Goal: Transaction & Acquisition: Purchase product/service

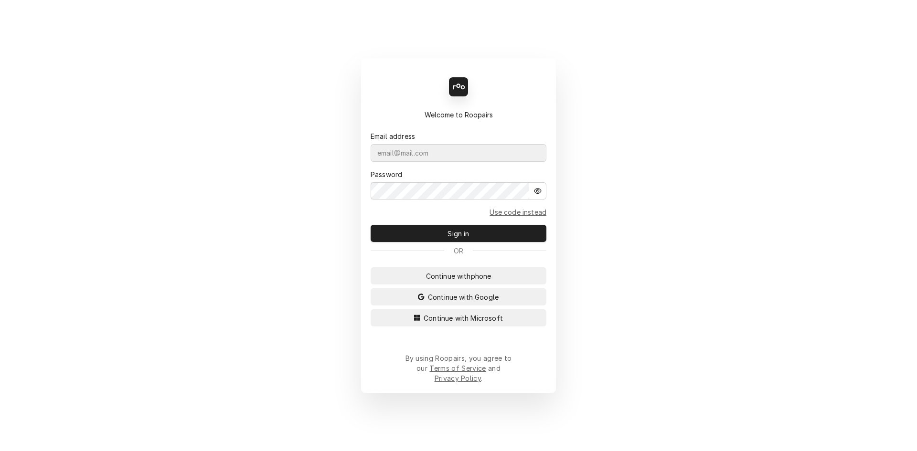
click at [546, 144] on div "Dynamic Content Wrapper" at bounding box center [546, 144] width 0 height 0
type input "machinerite@gmail.com"
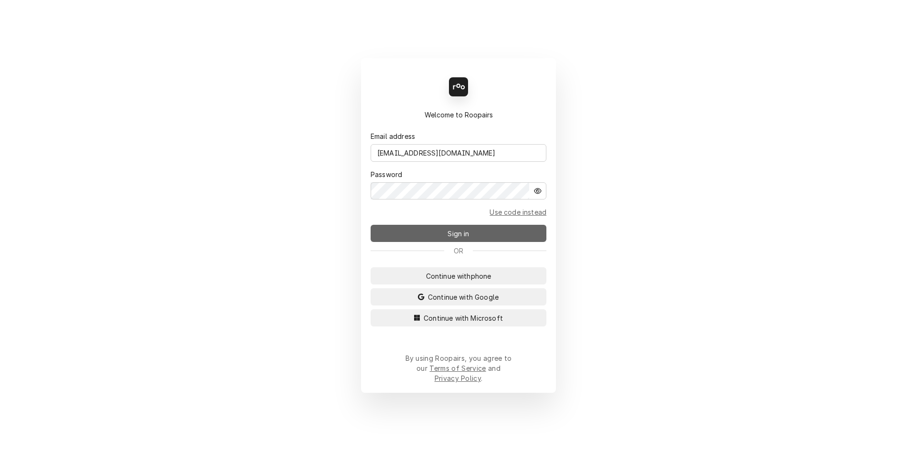
click at [436, 241] on button "Sign in" at bounding box center [458, 233] width 176 height 17
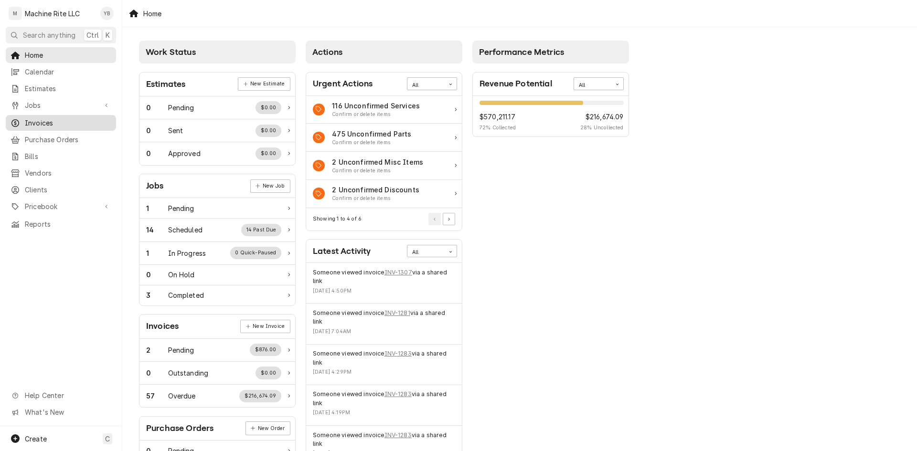
click at [38, 124] on div "Invoices" at bounding box center [61, 123] width 106 height 12
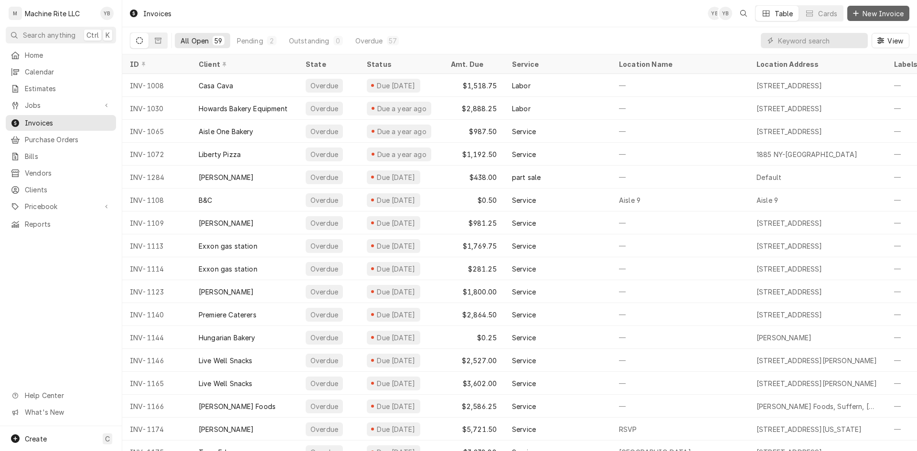
click at [869, 15] on span "New Invoice" at bounding box center [882, 14] width 45 height 10
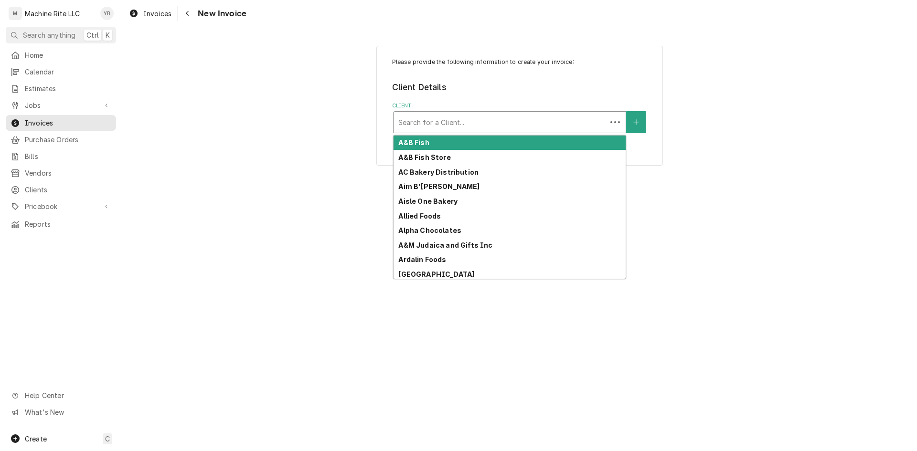
click at [442, 125] on div "Client" at bounding box center [499, 122] width 203 height 17
type input "g"
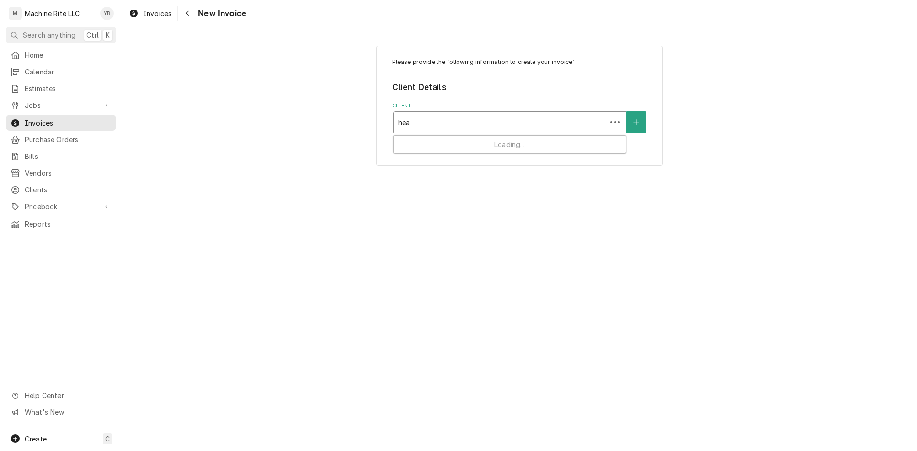
type input "heal"
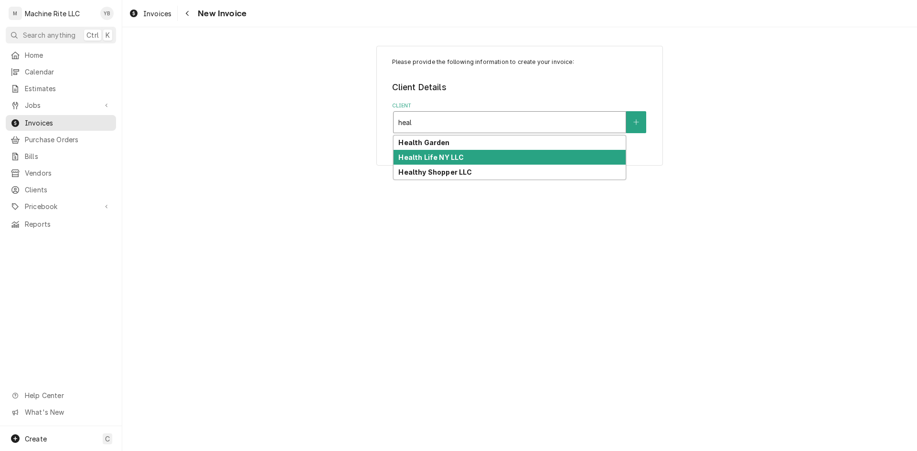
click at [501, 154] on div "Health Life NY LLC" at bounding box center [509, 157] width 232 height 15
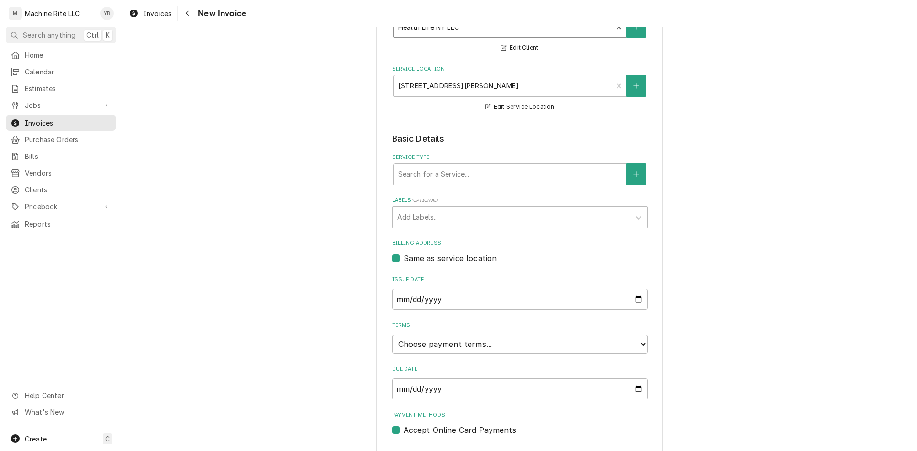
scroll to position [121, 0]
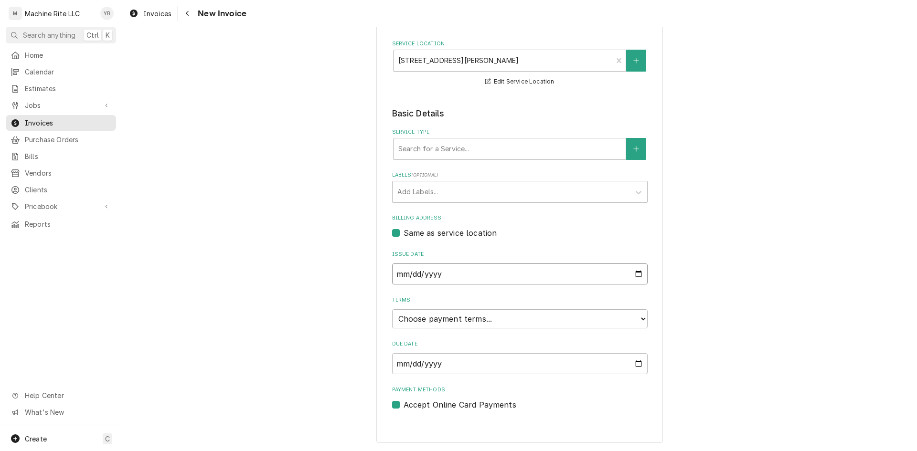
click at [633, 273] on input "2025-09-01" at bounding box center [519, 274] width 255 height 21
type input "[DATE]"
click at [461, 323] on select "Choose payment terms... Same Day Net 7 Net 14 Net 21 Net 30 Net 45 Net 60 Net 90" at bounding box center [519, 318] width 255 height 19
click at [403, 403] on label "Accept Online Card Payments" at bounding box center [459, 404] width 113 height 11
click at [403, 403] on input "Payment Methods" at bounding box center [530, 409] width 255 height 21
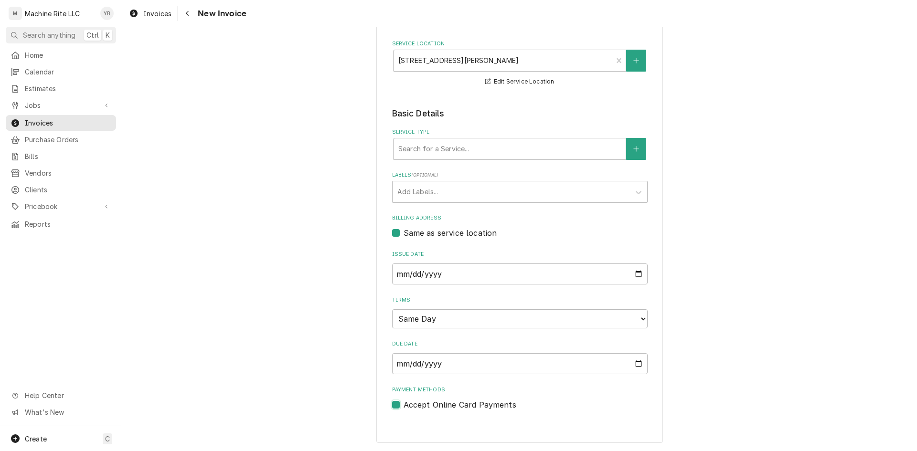
checkbox input "false"
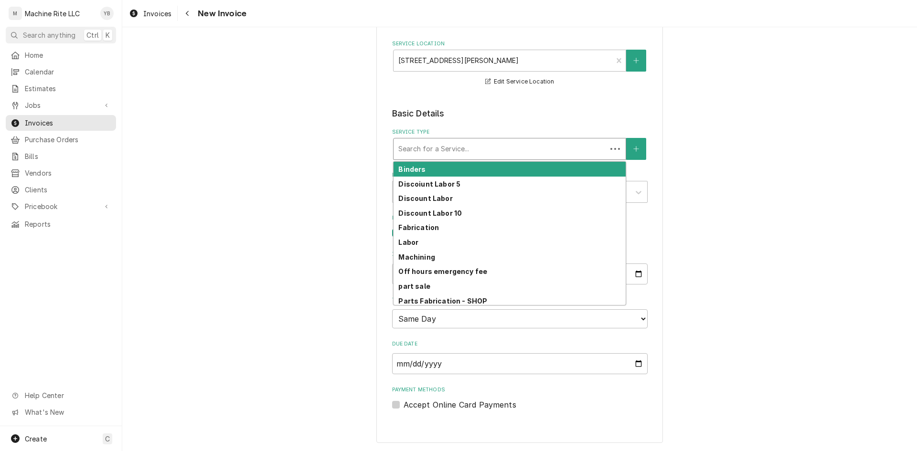
click at [471, 150] on div "Service Type" at bounding box center [499, 148] width 203 height 17
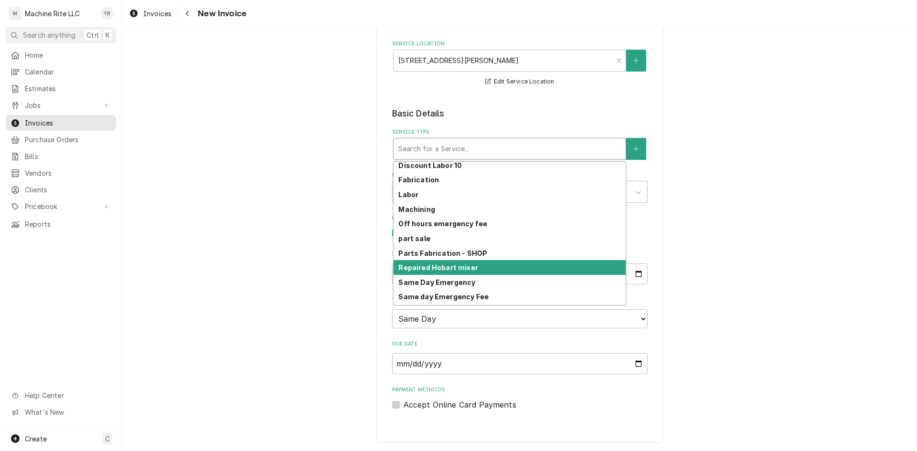
scroll to position [76, 0]
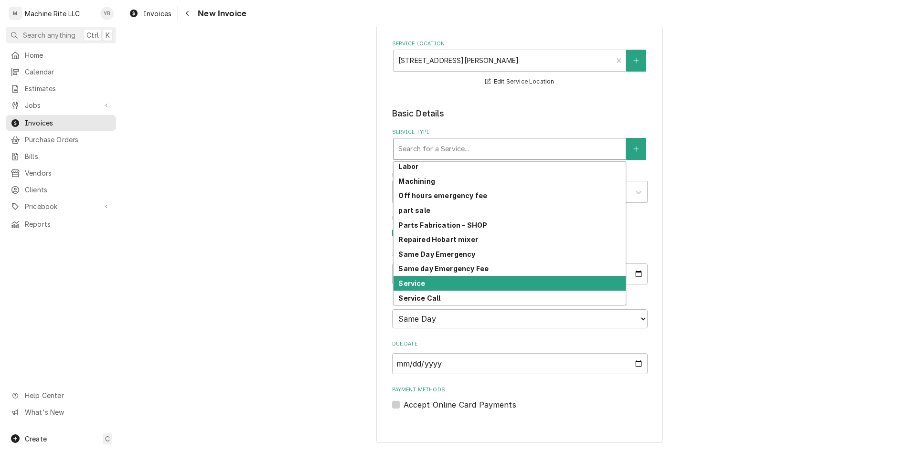
click at [410, 282] on strong "Service" at bounding box center [411, 283] width 27 height 8
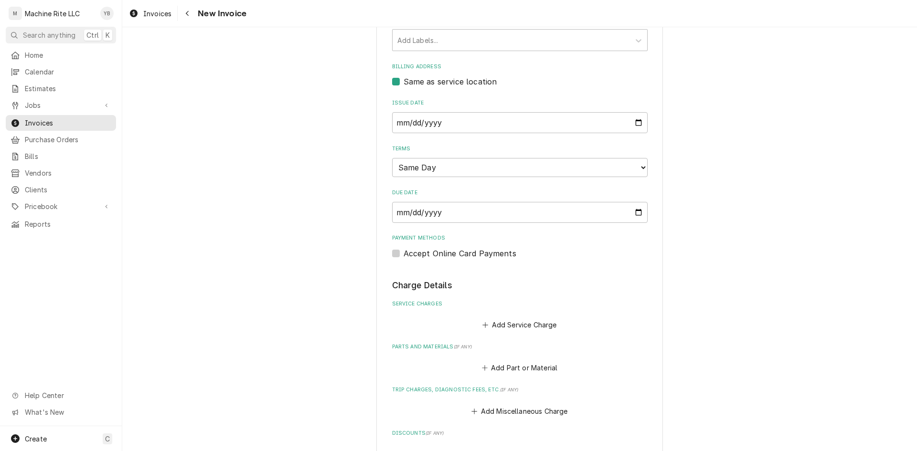
scroll to position [312, 0]
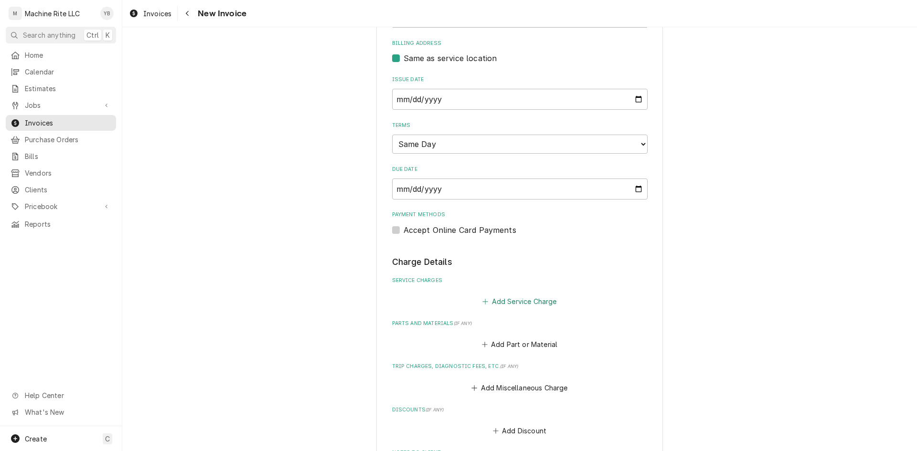
click at [523, 298] on button "Add Service Charge" at bounding box center [519, 301] width 77 height 13
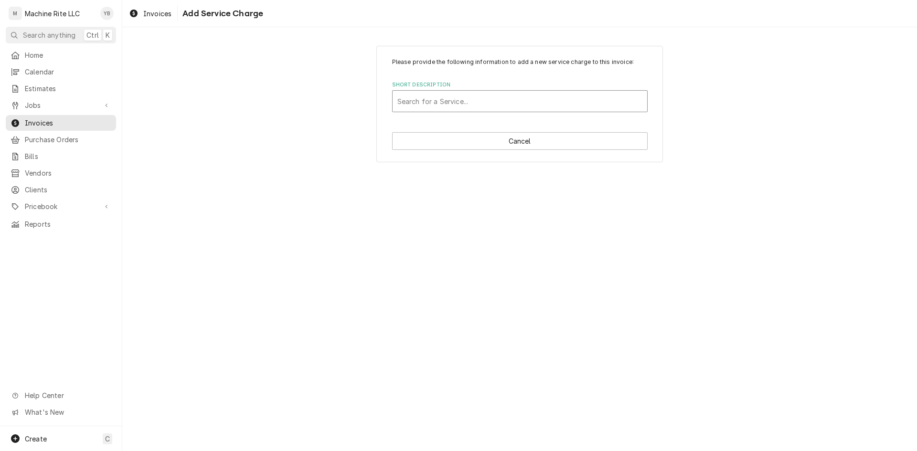
click at [453, 106] on div "Short Description" at bounding box center [519, 101] width 245 height 17
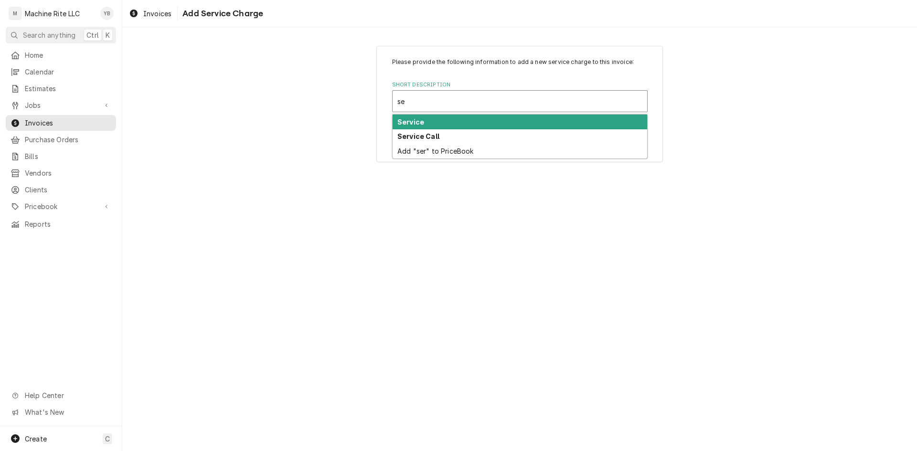
type input "s"
type input "1"
type textarea "x"
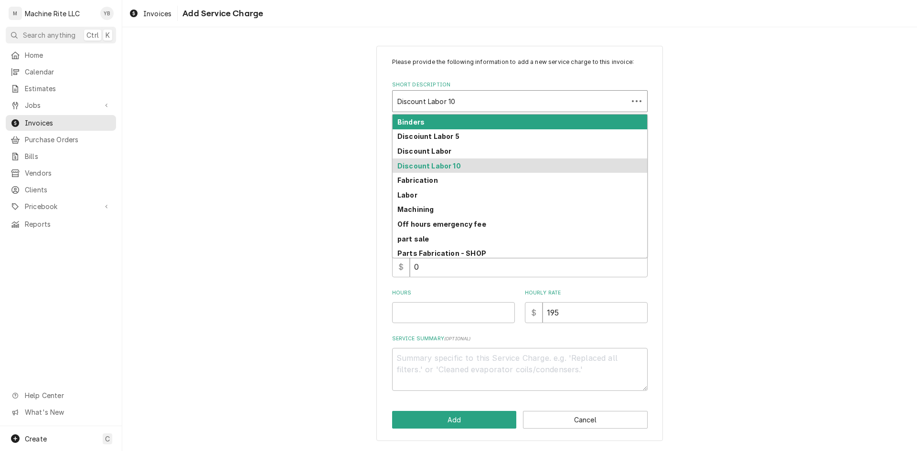
click at [533, 110] on div "Discount Labor 10" at bounding box center [509, 101] width 235 height 21
type input "1"
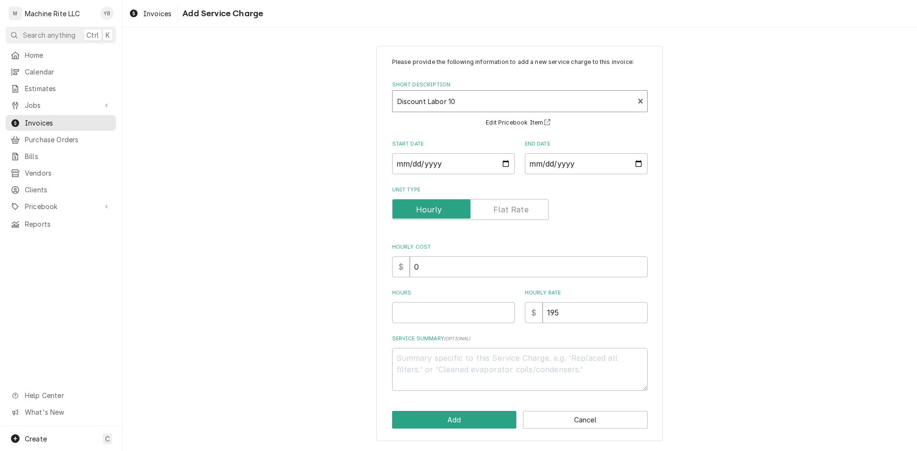
type textarea "x"
click at [521, 99] on div "Short Description" at bounding box center [513, 101] width 232 height 17
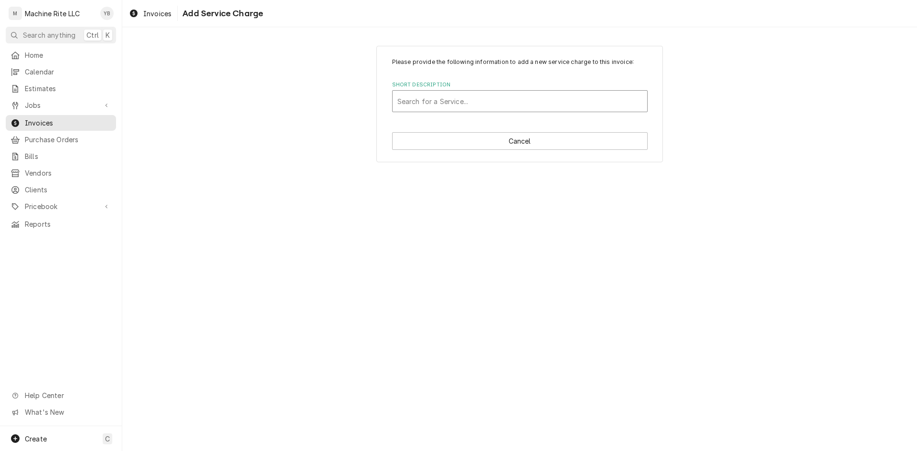
click at [426, 101] on div "Short Description" at bounding box center [519, 101] width 245 height 17
type input "6/8"
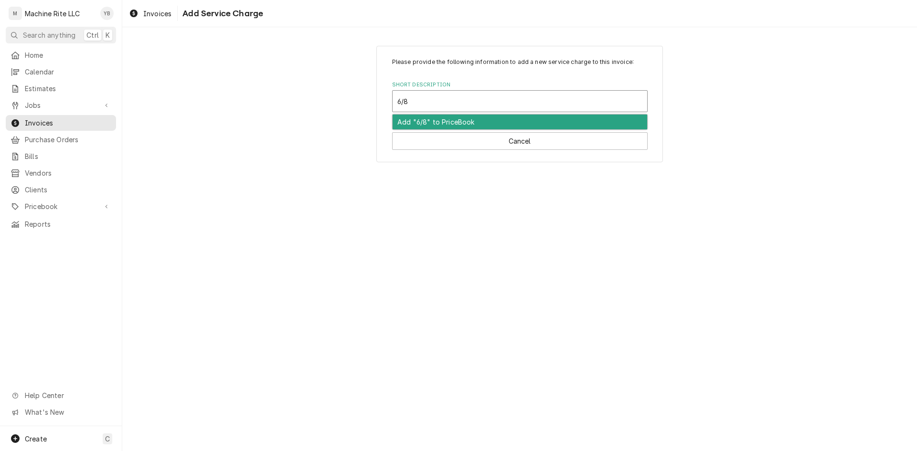
type textarea "x"
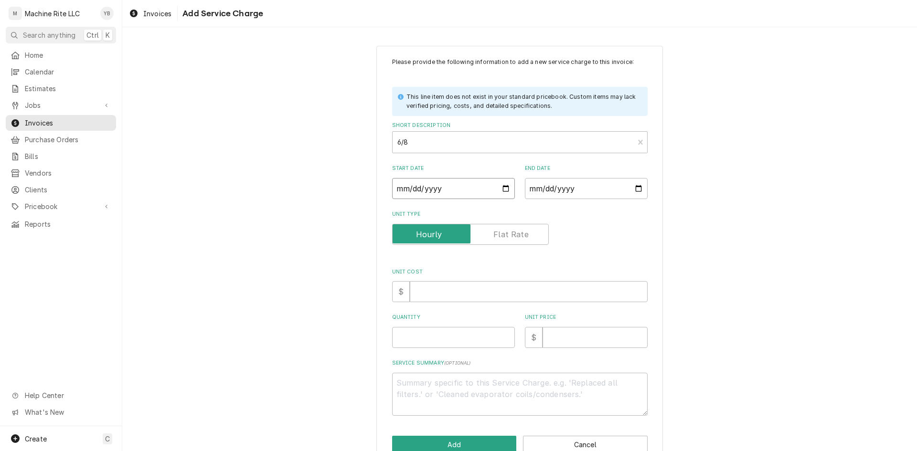
click at [504, 188] on input "Start Date" at bounding box center [453, 188] width 123 height 21
click at [458, 188] on input "Start Date" at bounding box center [453, 188] width 123 height 21
type input "0002-06-08"
type textarea "x"
type input "0020-06-08"
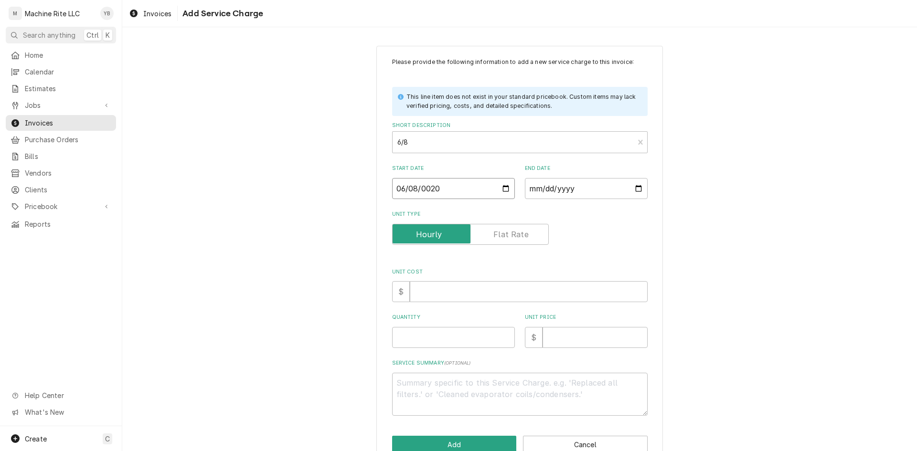
type textarea "x"
type input "0202-06-08"
type textarea "x"
type input "2025-06-08"
type textarea "x"
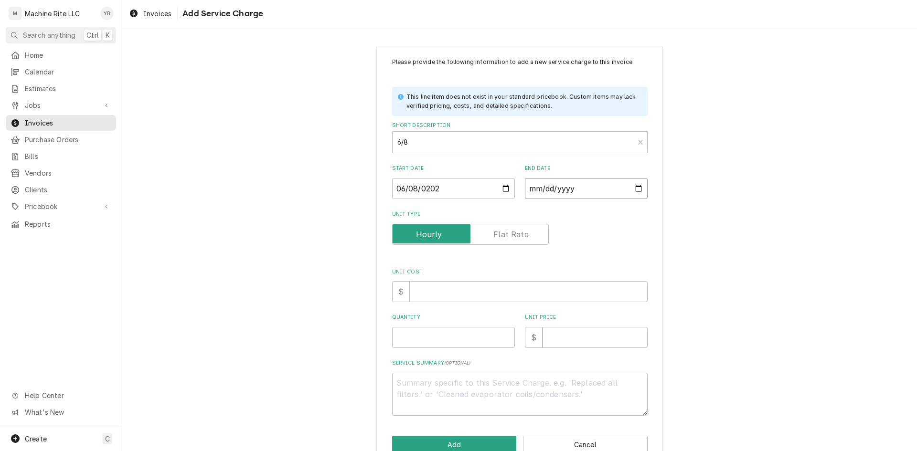
type input "0002-06-08"
type textarea "x"
type input "0020-06-08"
type textarea "x"
type input "0202-06-08"
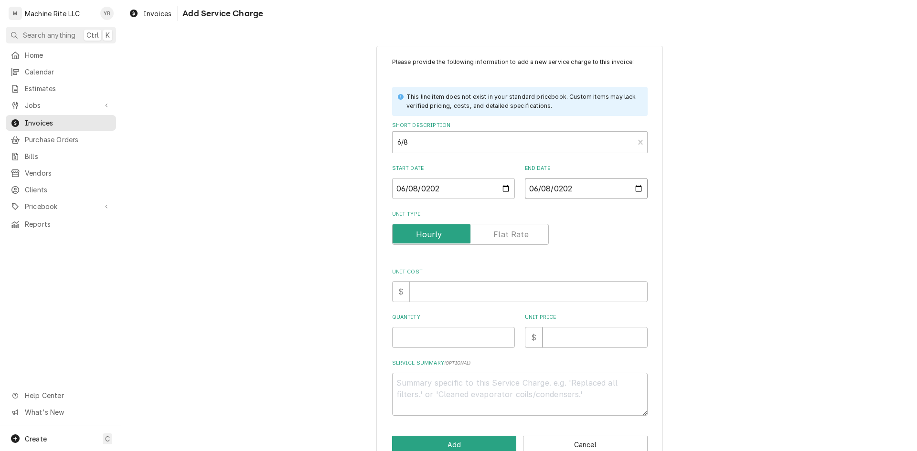
type textarea "x"
type input "2025-06-08"
type textarea "x"
type input "0"
type textarea "x"
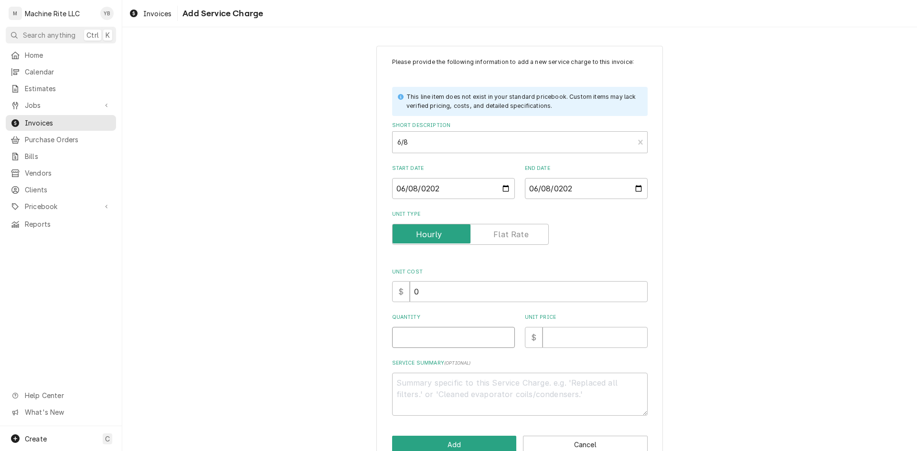
type input "7"
type textarea "x"
type input "7.2"
type textarea "x"
type input "7.25"
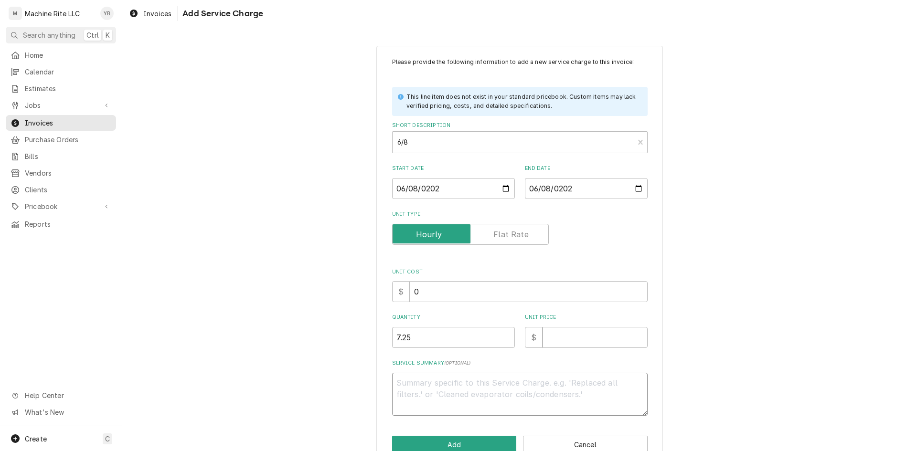
click at [428, 388] on textarea "Service Summary ( optional )" at bounding box center [519, 394] width 255 height 43
paste textarea "repaired shrink tunnel 3, replaced chain and test. Repaired sealer 1, removed c…"
type textarea "x"
type textarea "repaired shrink tunnel 3, replaced chain and test. Repaired sealer 1, removed c…"
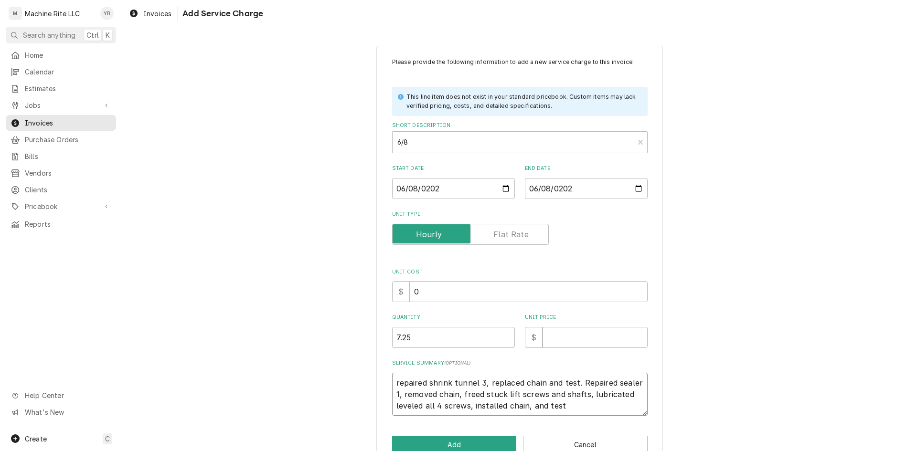
click at [392, 383] on textarea "repaired shrink tunnel 3, replaced chain and test. Repaired sealer 1, removed c…" at bounding box center [519, 394] width 255 height 43
type textarea "x"
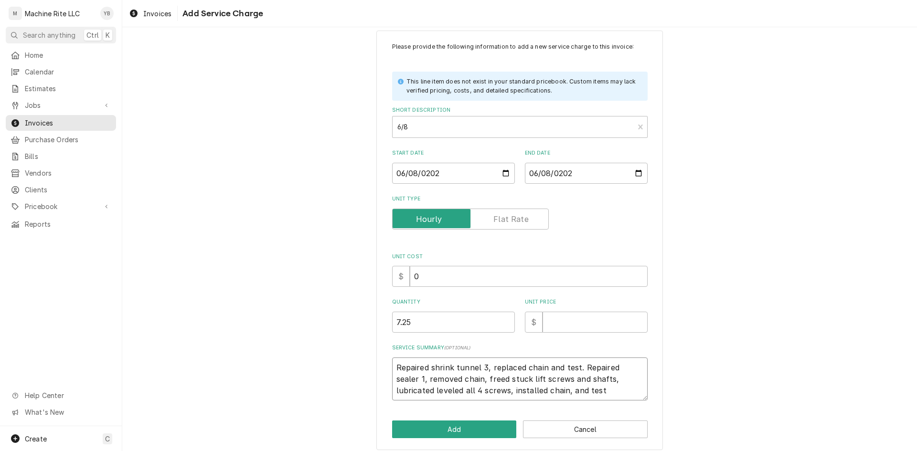
scroll to position [23, 0]
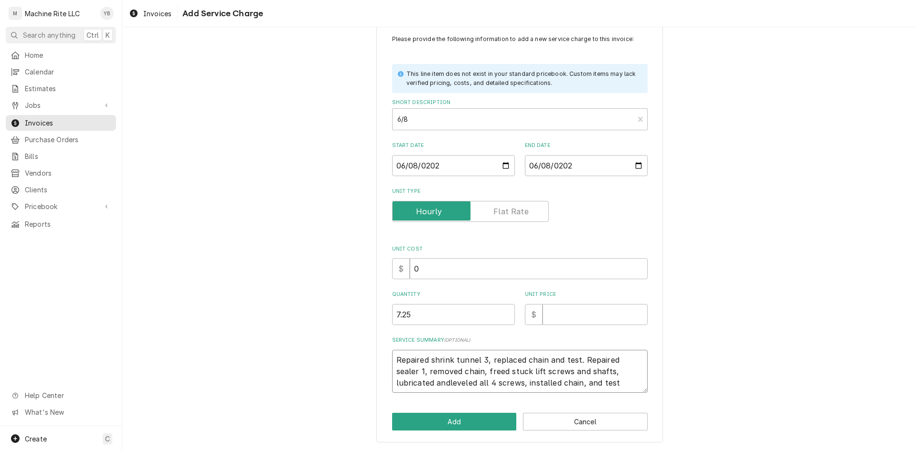
type textarea "Repaired shrink tunnel 3, replaced chain and test. Repaired sealer 1, removed c…"
type textarea "x"
type textarea "Repaired shrink tunnel 3, replaced chain and test. Repaired sealer 1, removed c…"
type textarea "x"
type textarea "Repaired shrink tunnel 3, replaced chain and test. Repaired sealer 1, removed c…"
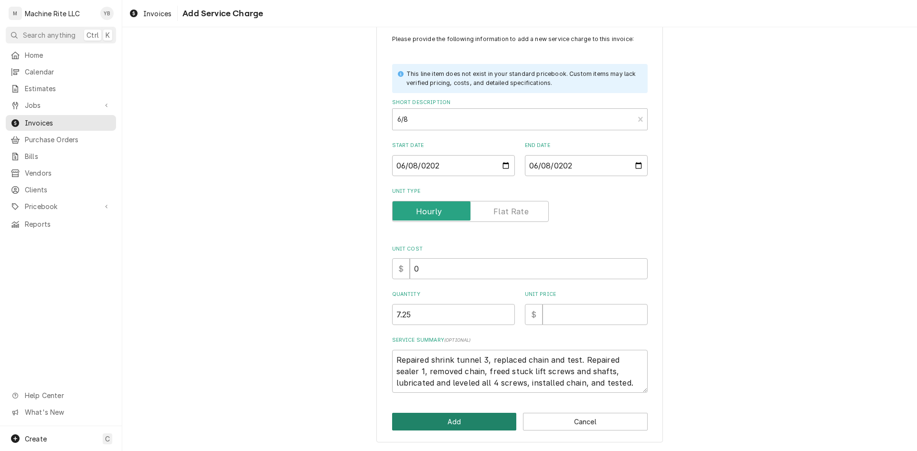
click at [444, 428] on button "Add" at bounding box center [454, 422] width 125 height 18
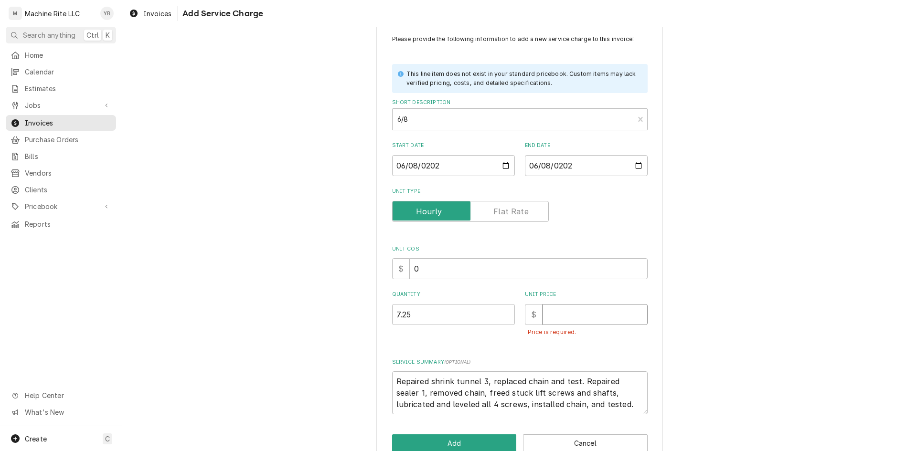
click at [560, 314] on input "Unit Price" at bounding box center [594, 314] width 105 height 21
type textarea "x"
type input "2"
type textarea "x"
type input "22"
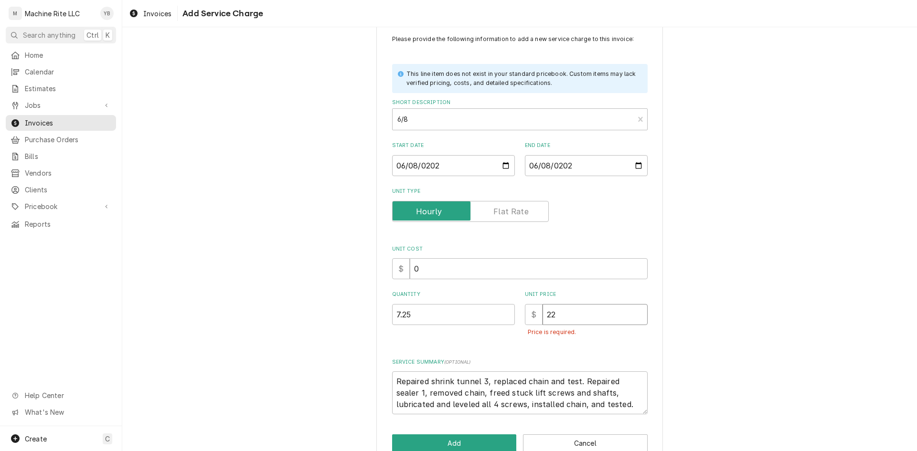
type textarea "x"
type input "225"
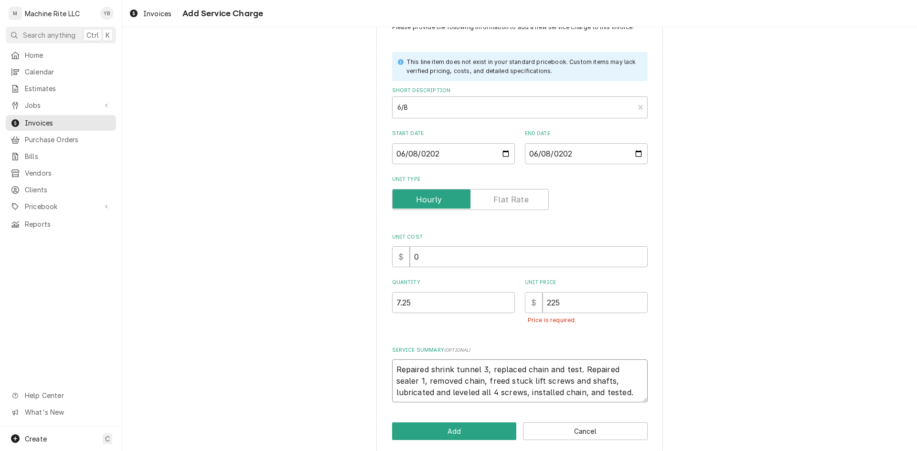
scroll to position [44, 0]
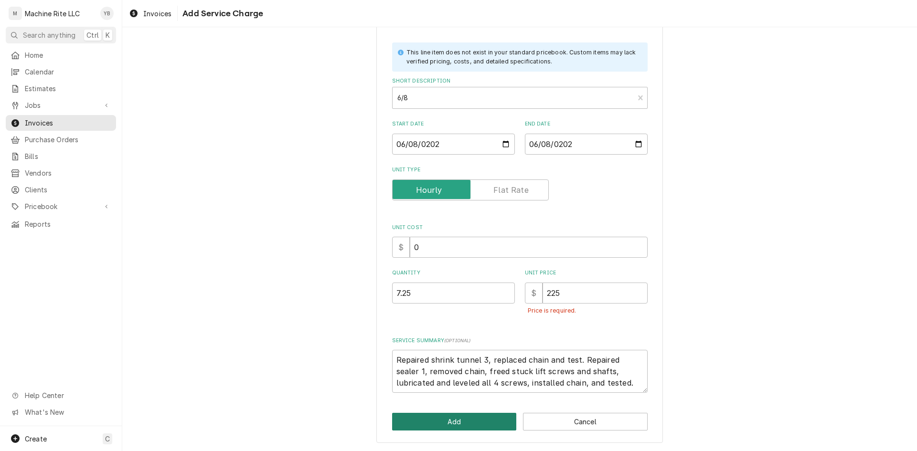
click at [460, 423] on button "Add" at bounding box center [454, 422] width 125 height 18
type textarea "x"
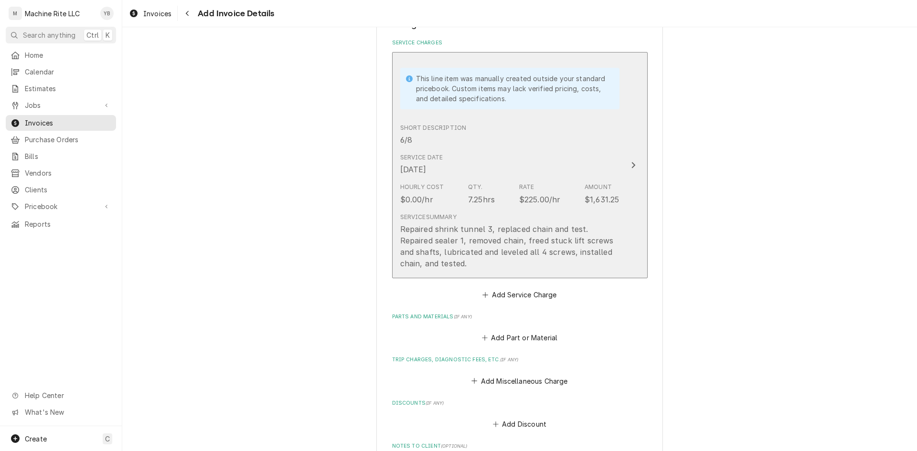
scroll to position [550, 0]
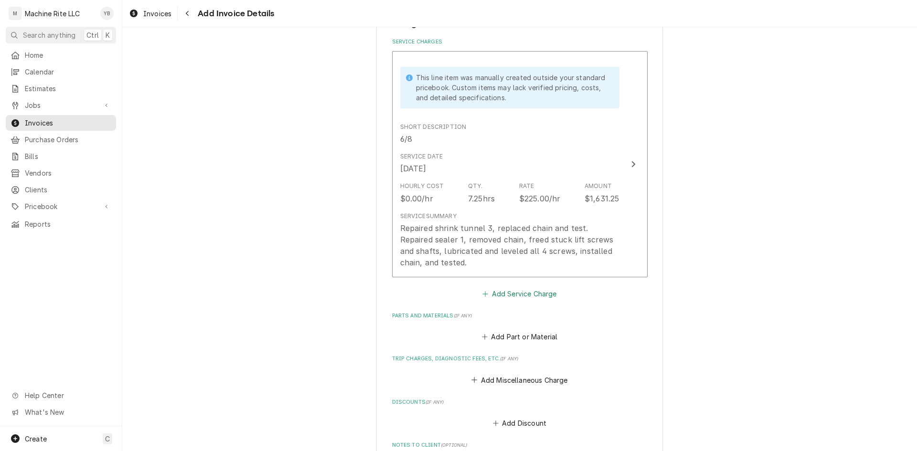
click at [504, 297] on button "Add Service Charge" at bounding box center [519, 293] width 77 height 13
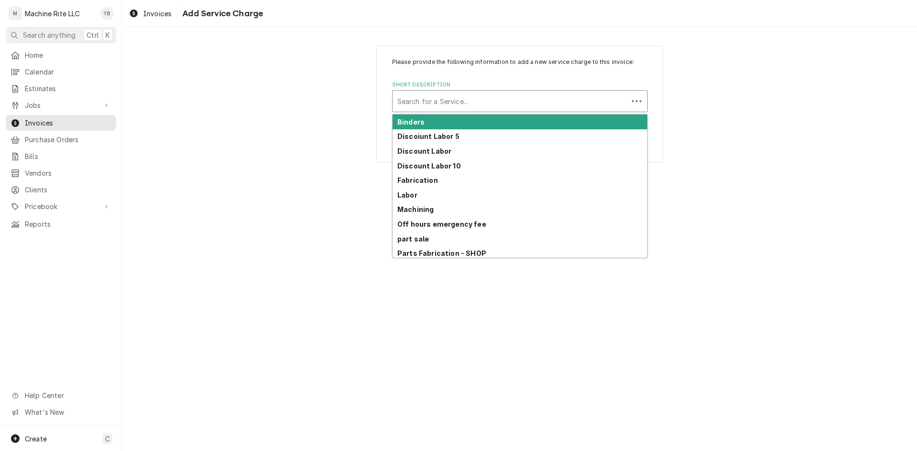
click at [448, 107] on div "Short Description" at bounding box center [510, 101] width 226 height 17
click at [425, 102] on div "Short Description" at bounding box center [519, 101] width 245 height 17
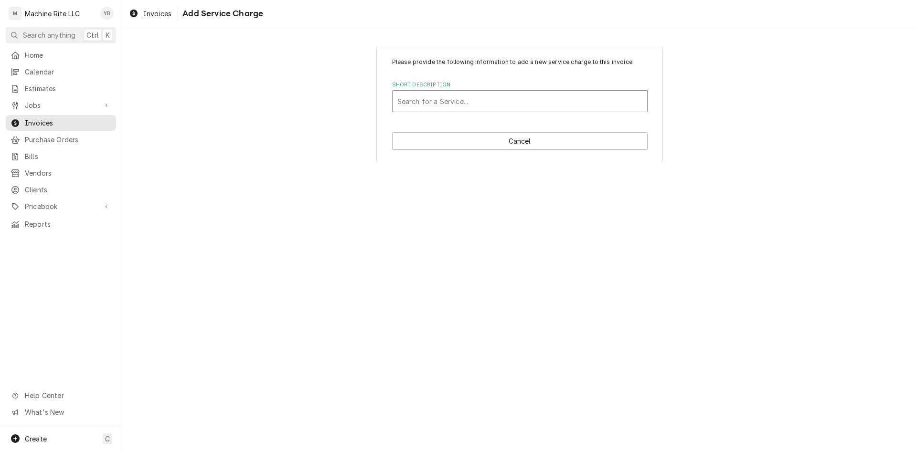
drag, startPoint x: 493, startPoint y: 99, endPoint x: 475, endPoint y: 104, distance: 17.7
click at [493, 99] on div "Short Description" at bounding box center [519, 101] width 245 height 17
type input "6/29"
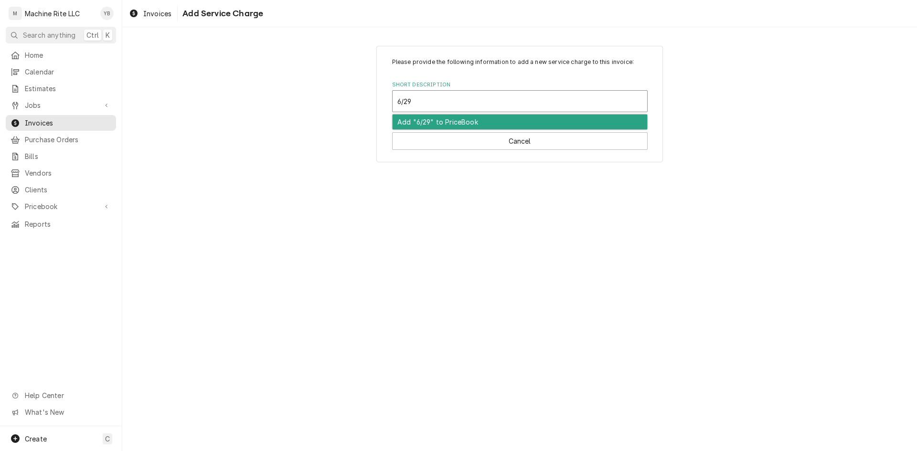
type textarea "x"
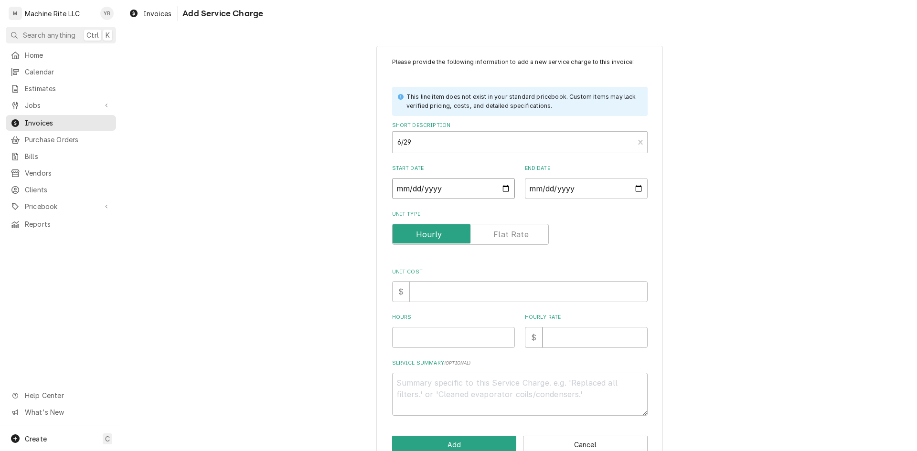
type input "0002-06-29"
type textarea "x"
type input "0020-06-29"
type textarea "x"
type input "0202-06-29"
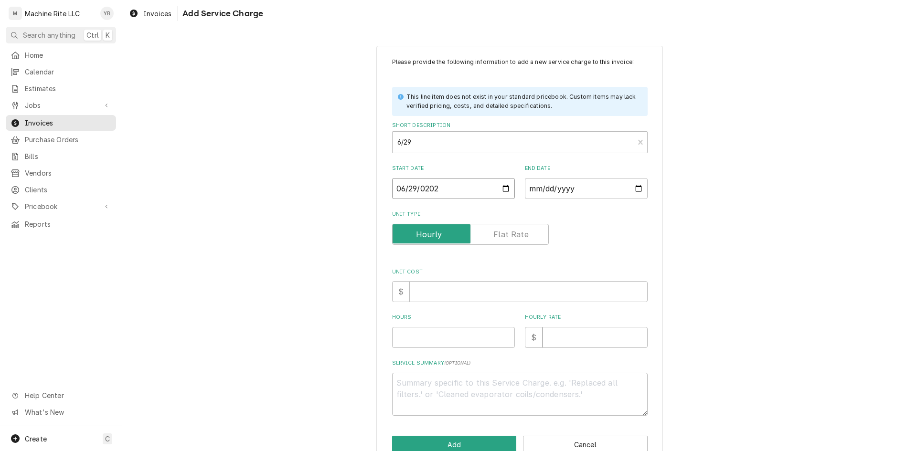
type textarea "x"
type input "2025-06-29"
type textarea "x"
type input "0002-06-29"
type textarea "x"
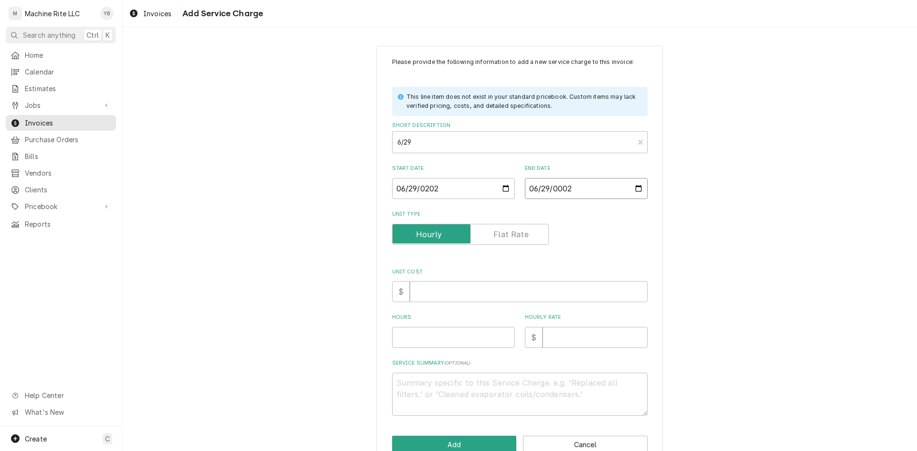
type input "0020-06-29"
type textarea "x"
type input "0202-06-29"
type textarea "x"
type input "2025-06-29"
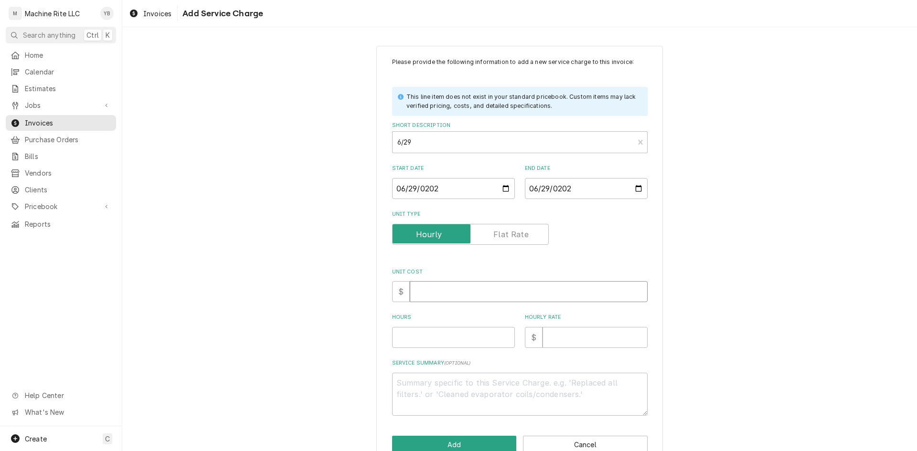
type textarea "x"
type input "0"
type textarea "x"
type input "6"
click at [504, 188] on input "2025-06-29" at bounding box center [453, 188] width 123 height 21
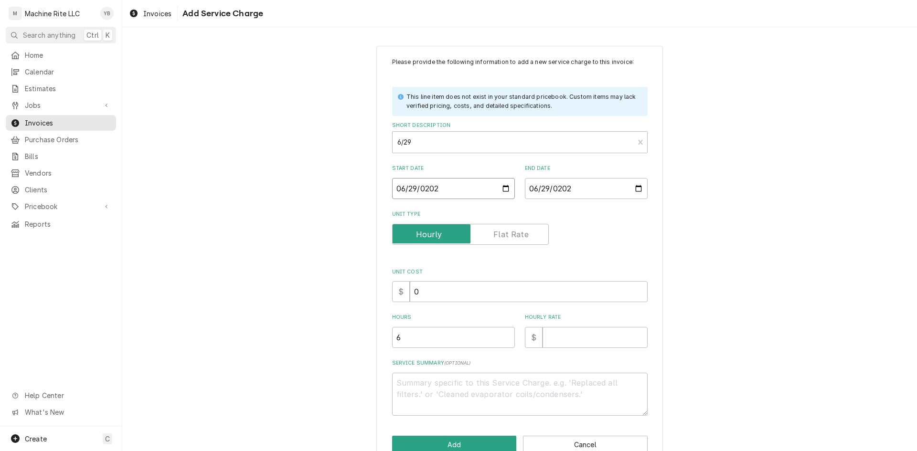
type textarea "x"
type input "2025-07-02"
click at [631, 189] on input "2025-06-29" at bounding box center [586, 188] width 123 height 21
type textarea "x"
type input "2025-07-02"
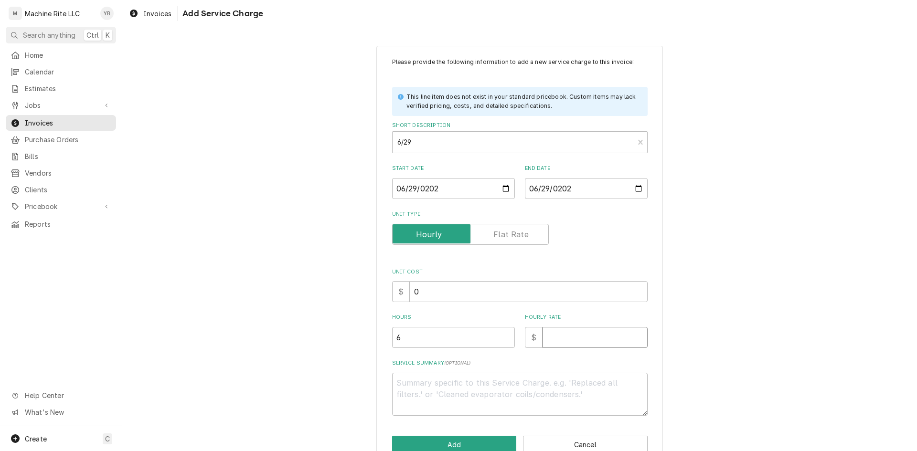
click at [556, 331] on input "Hourly Rate" at bounding box center [594, 337] width 105 height 21
type textarea "x"
type input "2"
type textarea "x"
type input "22"
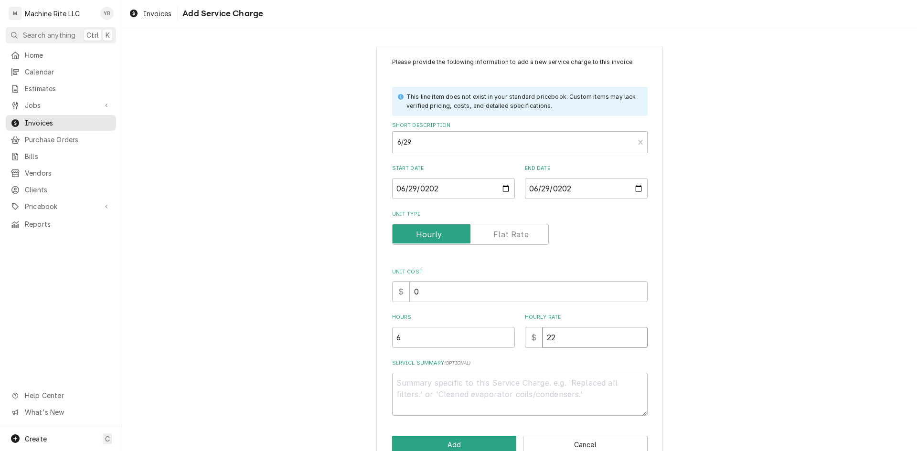
type textarea "x"
type input "225"
click at [512, 377] on textarea "Service Summary ( optional )" at bounding box center [519, 394] width 255 height 43
click at [430, 391] on textarea "Service Summary ( optional )" at bounding box center [519, 394] width 255 height 43
paste textarea "6/29/25 :30 weld bracket for small sealer"
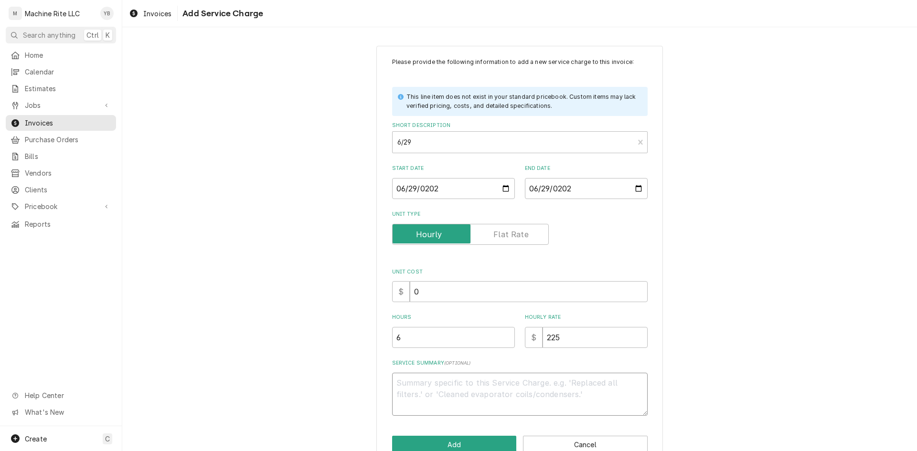
type textarea "x"
type textarea "6/29/25 :30 weld bracket for small sealer"
type textarea "x"
type textarea "6/29/25 :30 weld bracket for small sealer"
click at [565, 384] on textarea "6/29/25 :30 weld bracket for small sealer" at bounding box center [519, 394] width 255 height 43
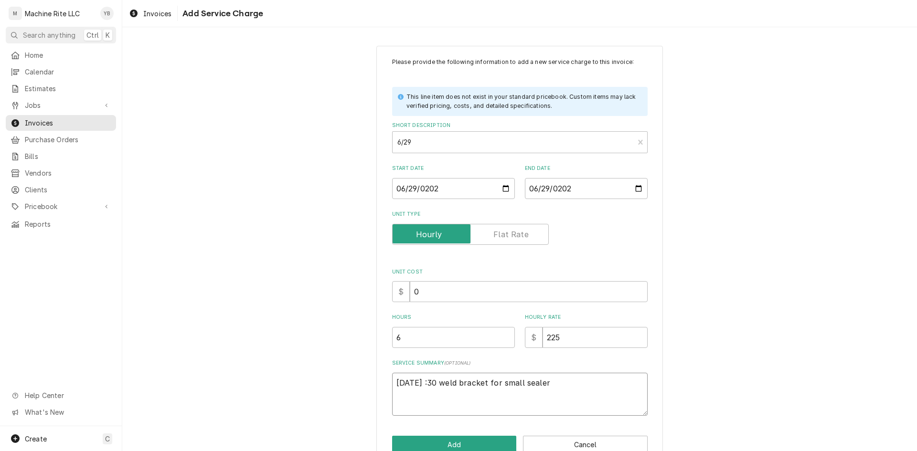
type textarea "x"
type textarea "6/29/25 :30 weld bracket for small sealer"
paste textarea "7/2/25 5:30 (e) repaired sealer 2, replaced infeed belt, cleaned plate under co…"
type textarea "x"
type textarea "6/29/25 :30 weld bracket for small sealer 7/2/25 5:30 (e) repaired sealer 2, re…"
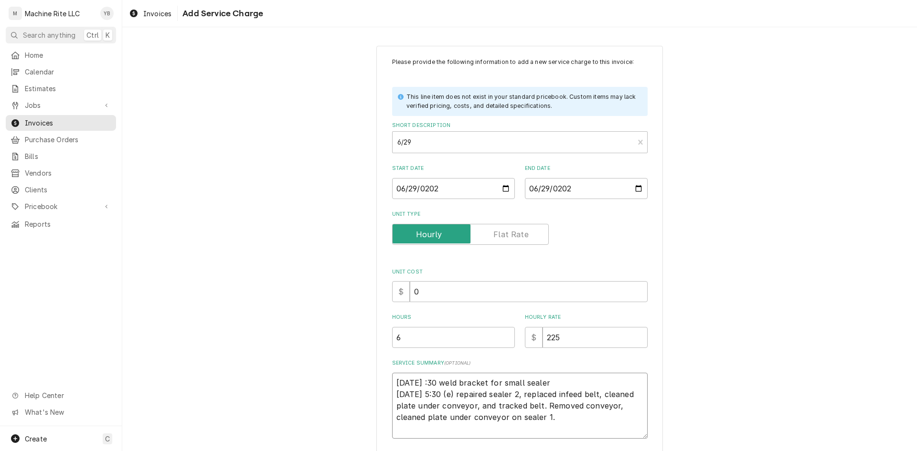
drag, startPoint x: 446, startPoint y: 398, endPoint x: 439, endPoint y: 397, distance: 7.2
click at [439, 397] on textarea "6/29/25 :30 weld bracket for small sealer 7/2/25 5:30 (e) repaired sealer 2, re…" at bounding box center [519, 406] width 255 height 66
drag, startPoint x: 448, startPoint y: 397, endPoint x: 437, endPoint y: 397, distance: 11.0
click at [437, 397] on textarea "6/29/25 :30 weld bracket for small sealer 7/2/25 5:30 (e) repaired sealer 2, re…" at bounding box center [519, 406] width 255 height 66
type textarea "x"
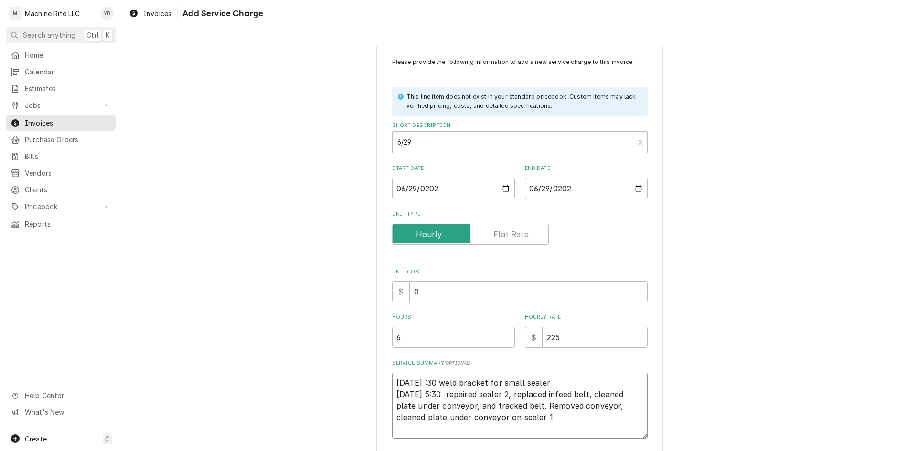
click at [437, 382] on textarea "6/29/25 :30 weld bracket for small sealer 7/2/25 5:30 repaired sealer 2, replac…" at bounding box center [519, 406] width 255 height 66
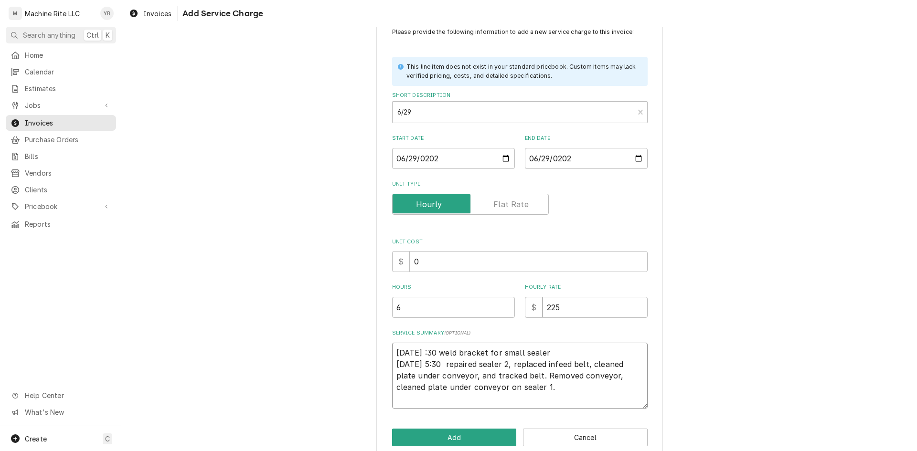
scroll to position [46, 0]
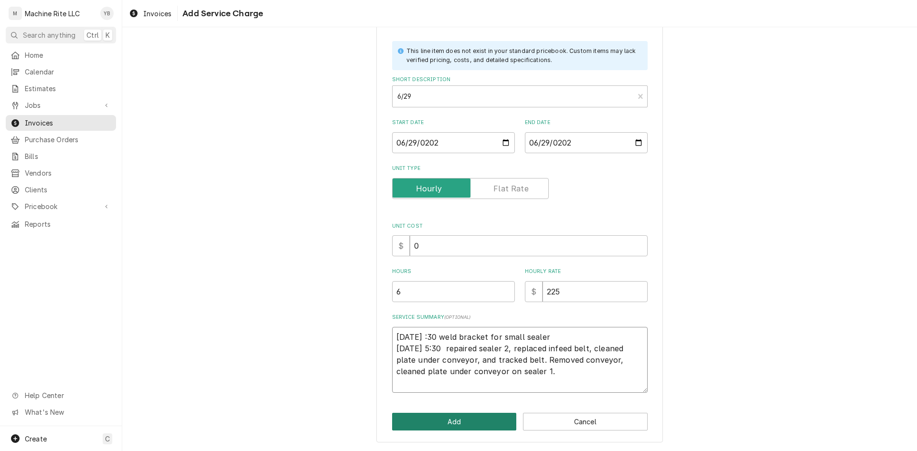
type textarea "6/29/25 :30 weld bracket for small sealer 7/2/25 5:30 repaired sealer 2, replac…"
click at [443, 425] on button "Add" at bounding box center [454, 422] width 125 height 18
type textarea "x"
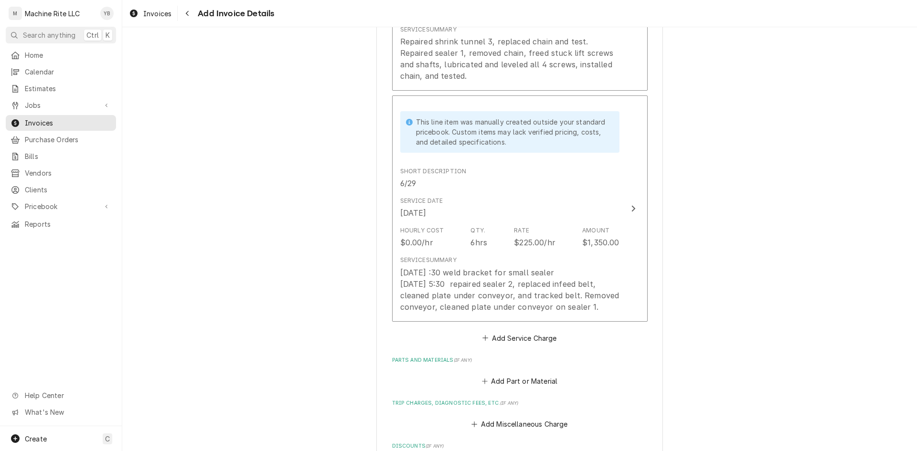
scroll to position [825, 0]
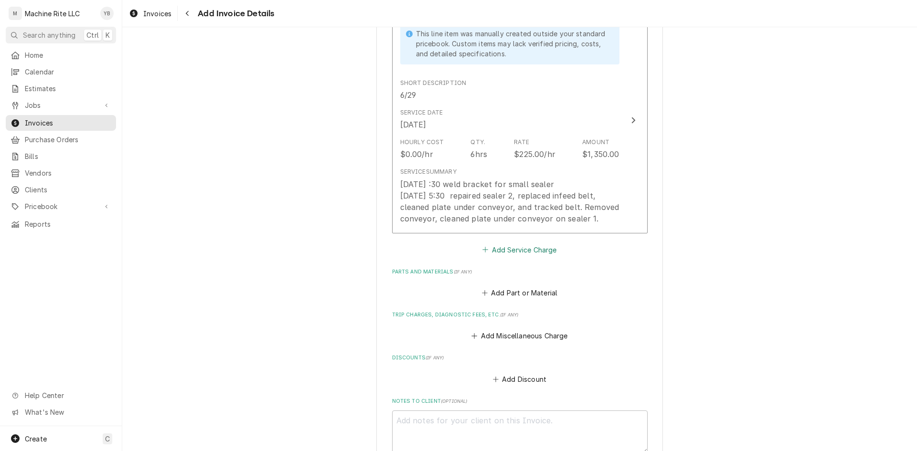
click at [507, 252] on button "Add Service Charge" at bounding box center [519, 249] width 77 height 13
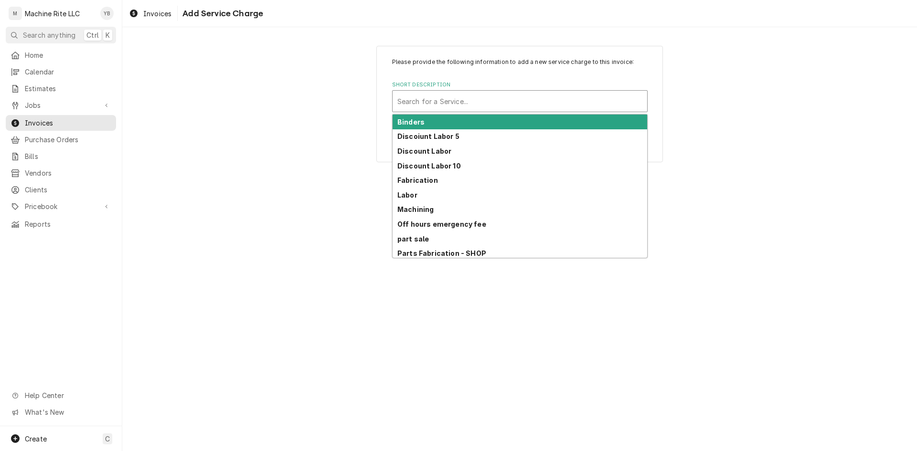
click at [474, 105] on div "Short Description" at bounding box center [519, 101] width 245 height 17
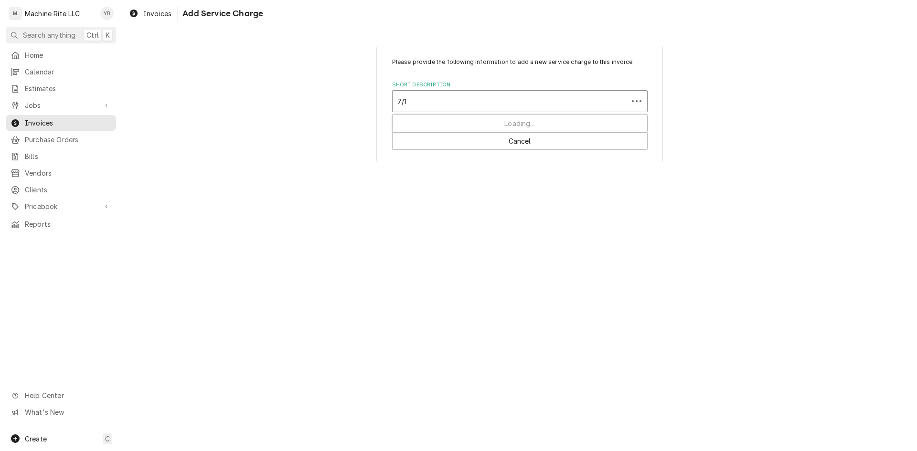
type input "7/11"
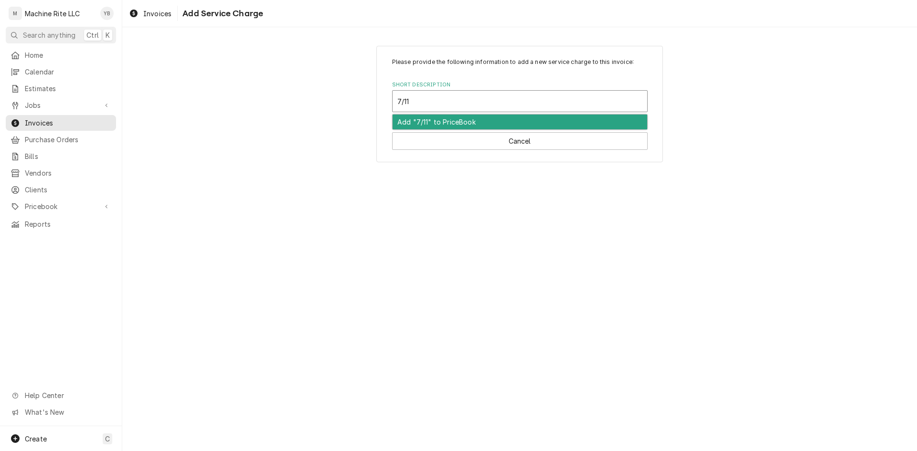
type textarea "x"
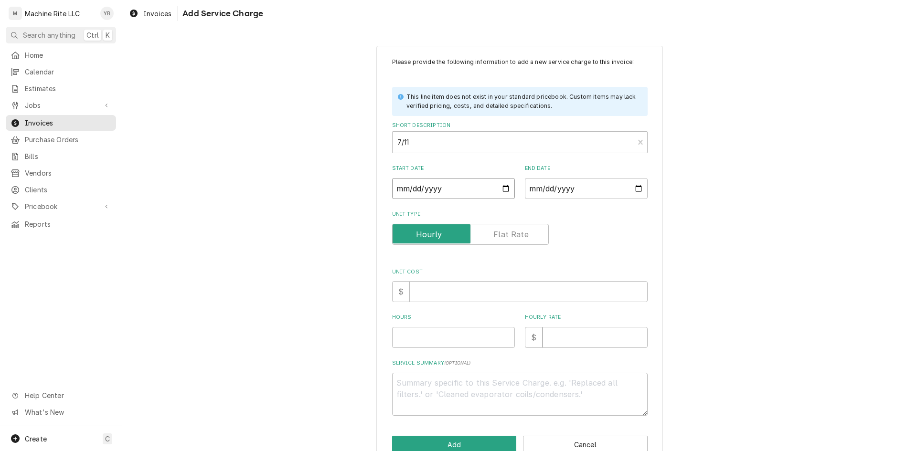
type input "0002-07-11"
type textarea "x"
type input "0020-07-11"
type textarea "x"
type input "0202-07-11"
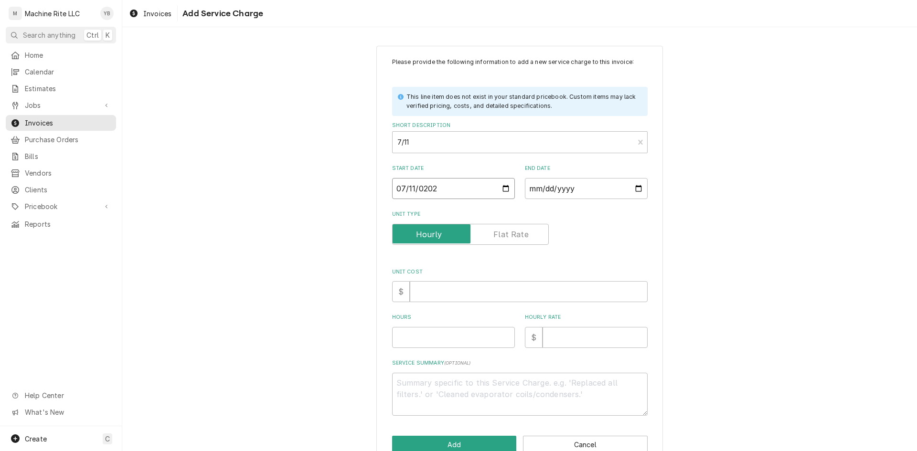
type textarea "x"
type input "2025-07-11"
type textarea "x"
type input "0002-07-11"
type textarea "x"
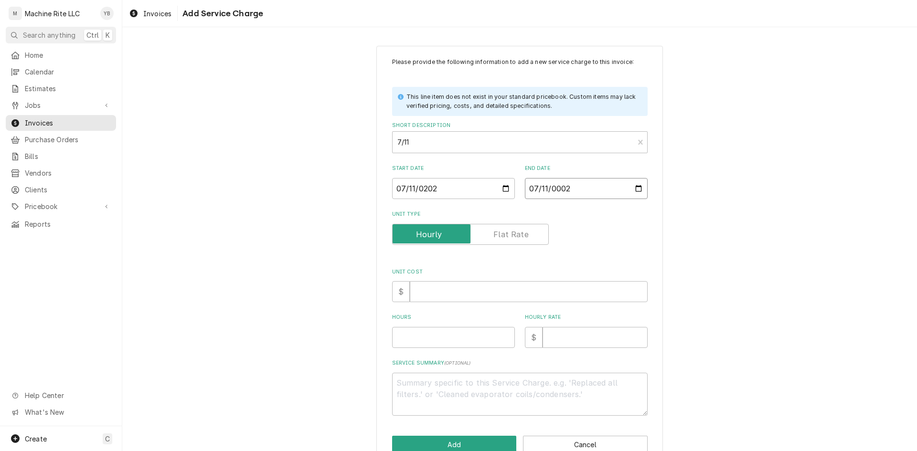
type input "0020-07-11"
type textarea "x"
type input "0202-07-11"
type textarea "x"
type input "2025-07-11"
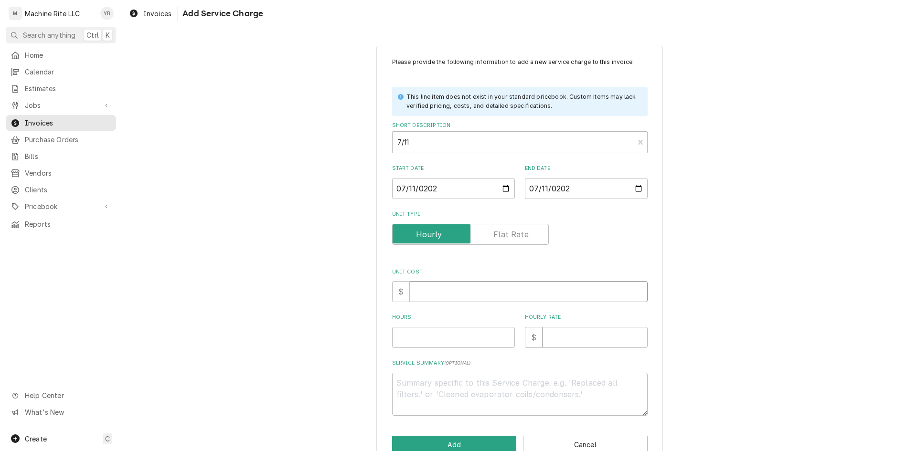
type textarea "x"
type input "0"
type textarea "x"
type input "5"
type textarea "x"
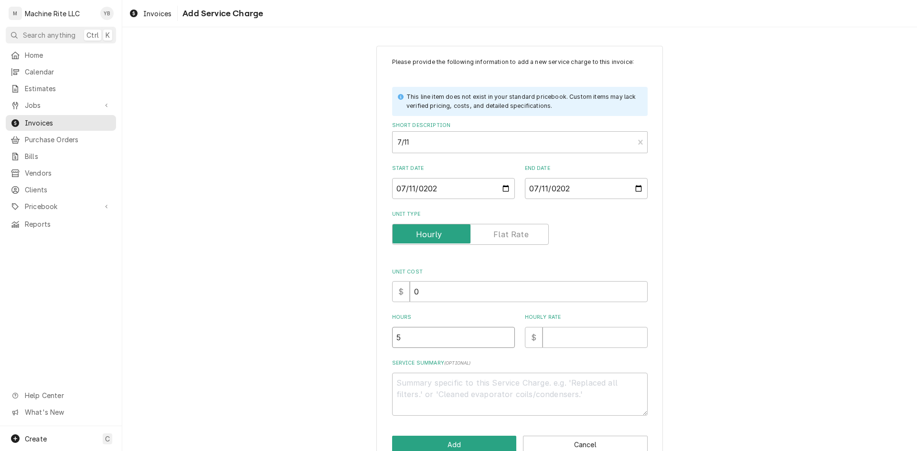
type input "5.7"
type textarea "x"
type input "5.75"
type textarea "x"
type input "2"
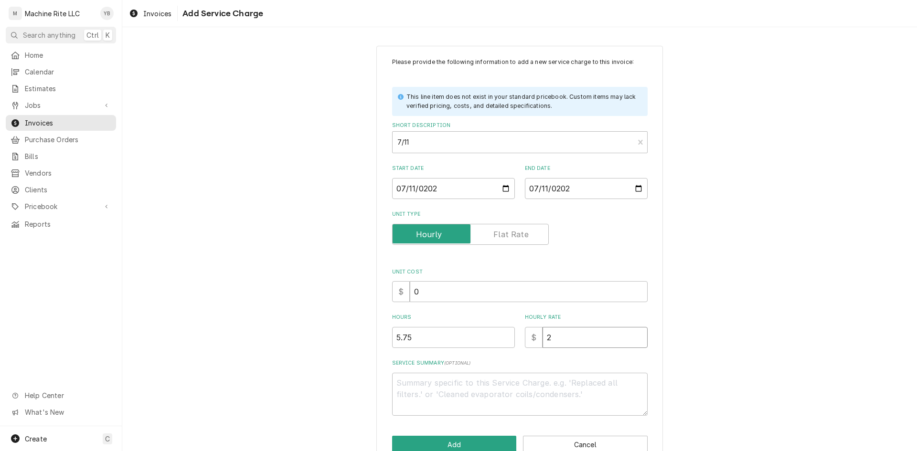
type textarea "x"
type input "22"
type textarea "x"
type input "225"
click at [422, 373] on textarea "Service Summary ( optional )" at bounding box center [519, 394] width 255 height 43
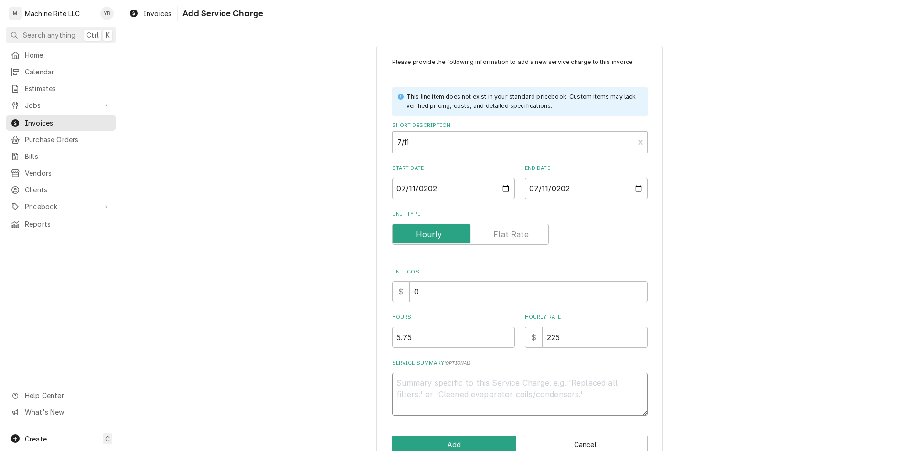
paste textarea "worked on middle pack machine, needs a new seal bar/ heating element. Repaired …"
type textarea "x"
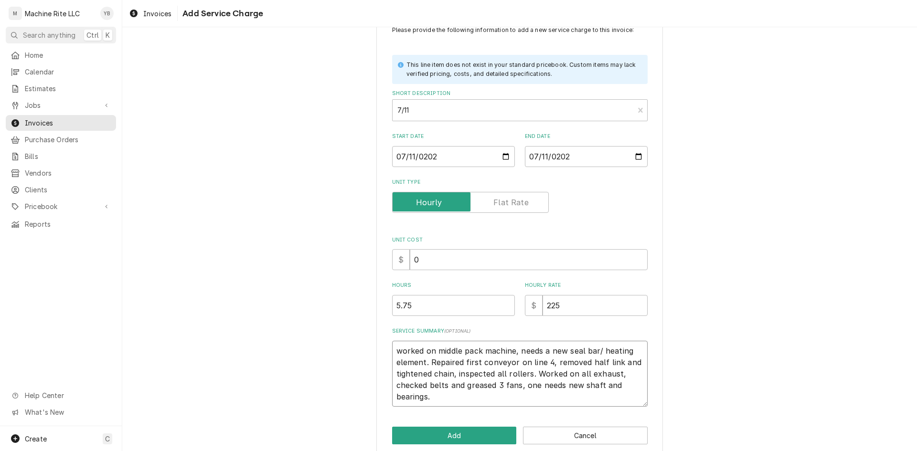
scroll to position [46, 0]
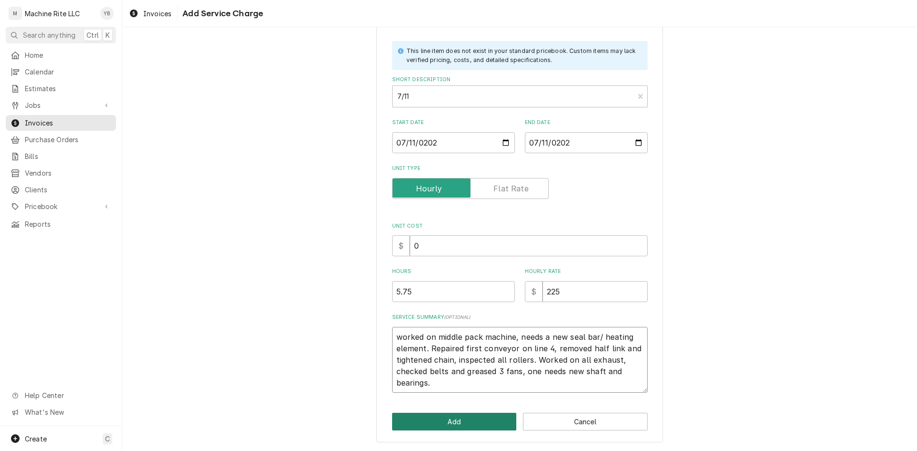
type textarea "worked on middle pack machine, needs a new seal bar/ heating element. Repaired …"
click at [468, 424] on button "Add" at bounding box center [454, 422] width 125 height 18
type textarea "x"
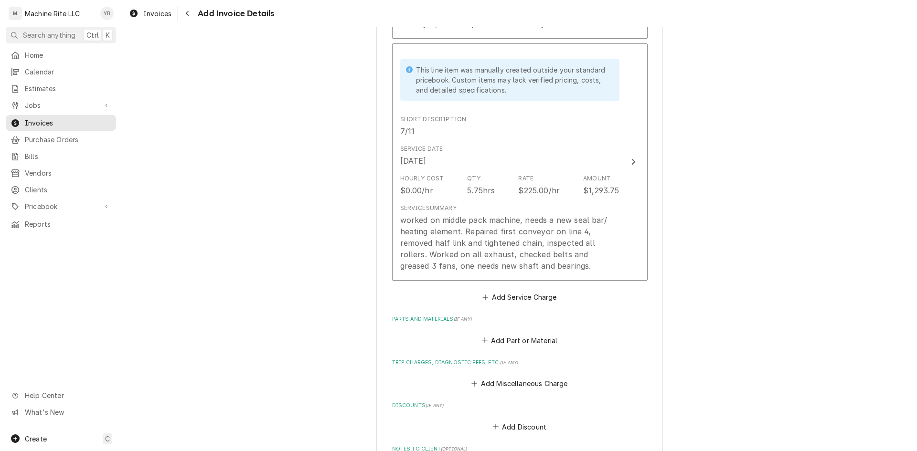
scroll to position [1148, 0]
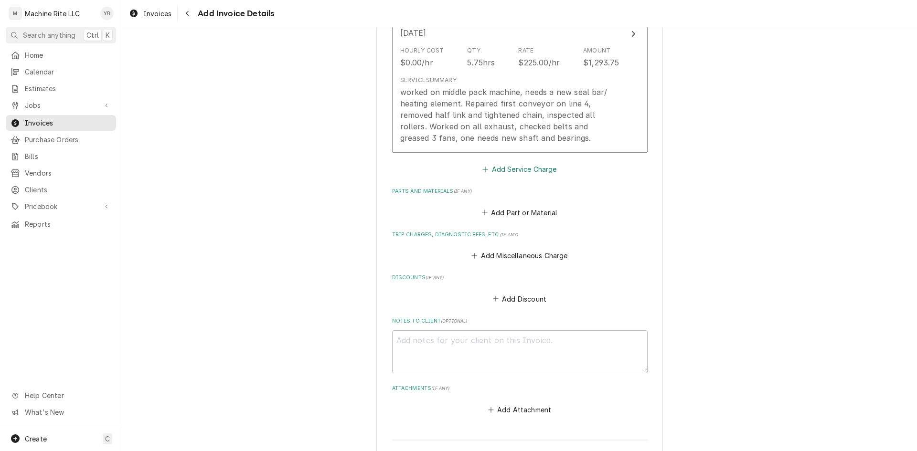
click at [515, 167] on button "Add Service Charge" at bounding box center [519, 169] width 77 height 13
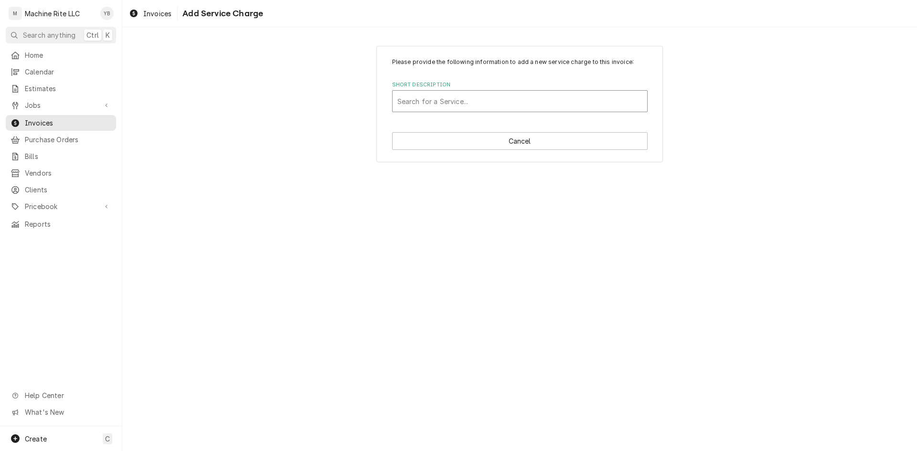
click at [443, 104] on div "Short Description" at bounding box center [519, 101] width 245 height 17
type input "7/21"
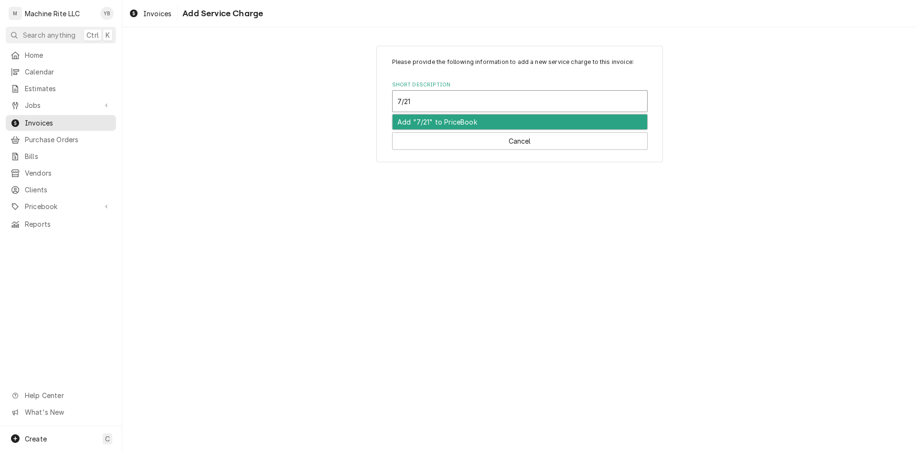
type textarea "x"
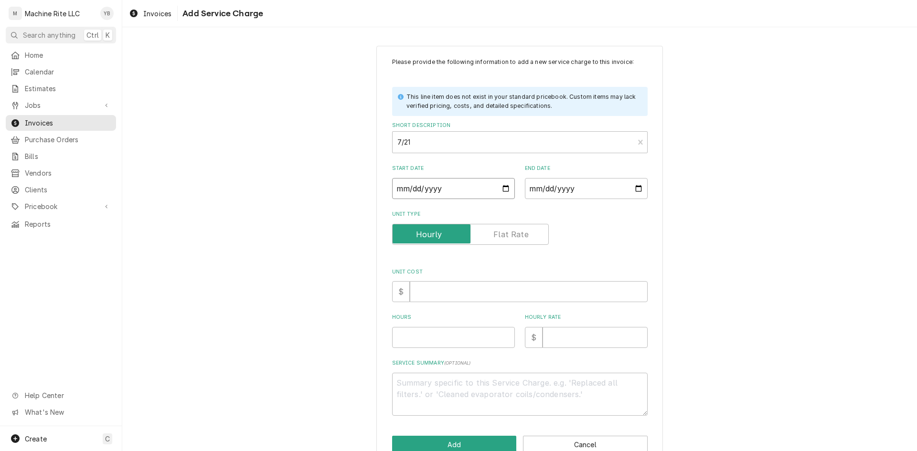
type input "0002-07-21"
type textarea "x"
type input "0020-07-21"
type textarea "x"
type input "0202-07-21"
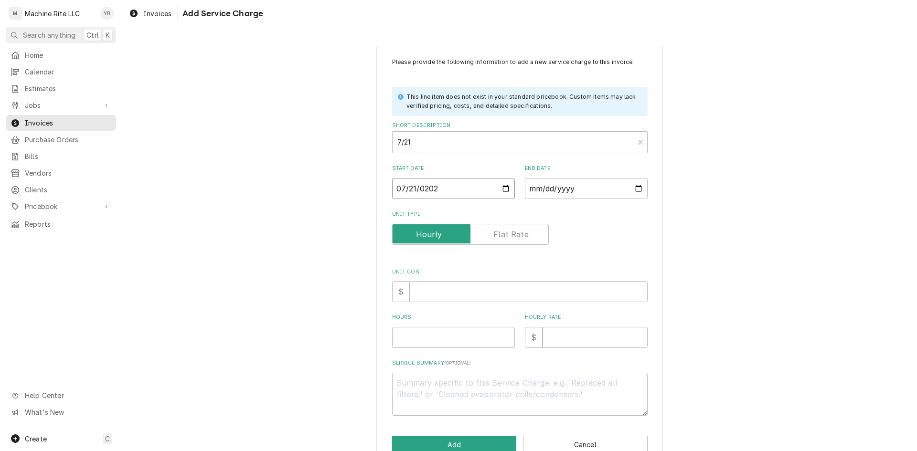
type textarea "x"
type input "2025-07-21"
type textarea "x"
type input "0002-07-21"
type textarea "x"
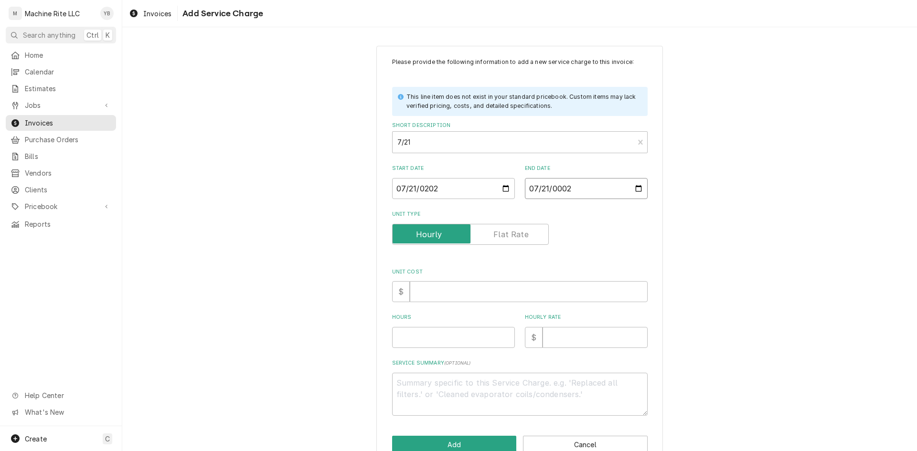
type input "0020-07-21"
type textarea "x"
type input "0202-07-21"
type textarea "x"
type input "2025-07-21"
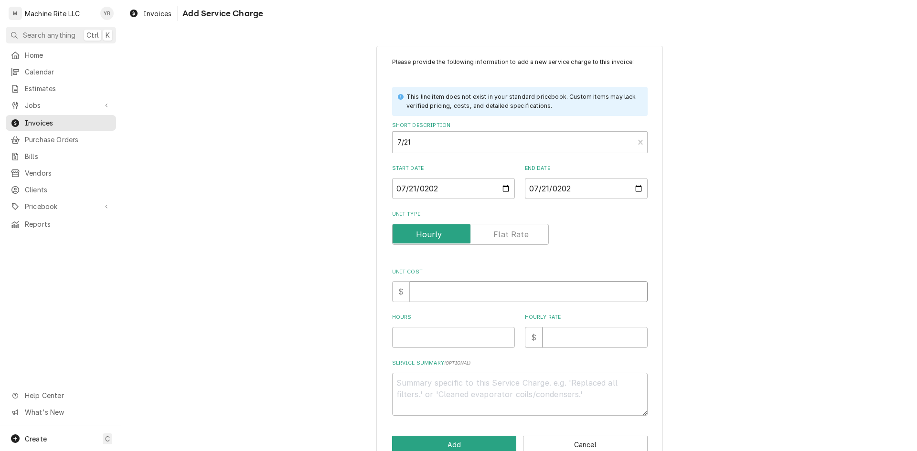
type textarea "x"
type input "0"
type textarea "x"
type input "6"
type textarea "x"
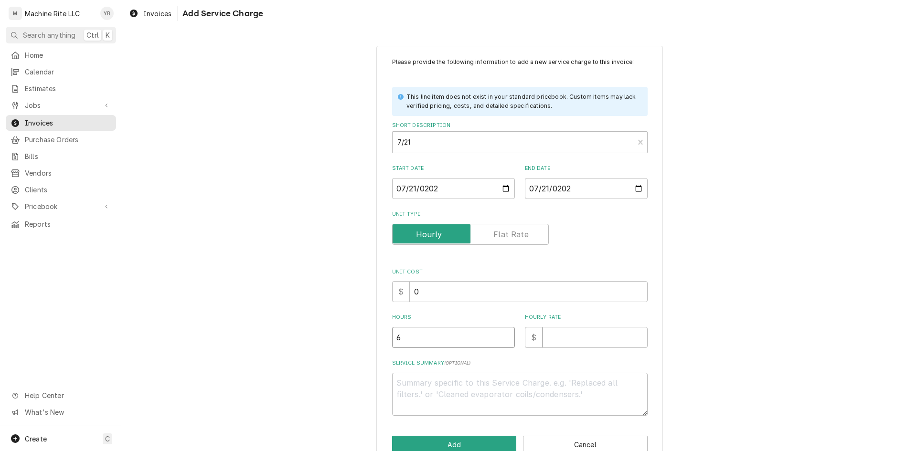
type input "6.7"
type textarea "x"
type input "6.75"
type textarea "x"
type input "2"
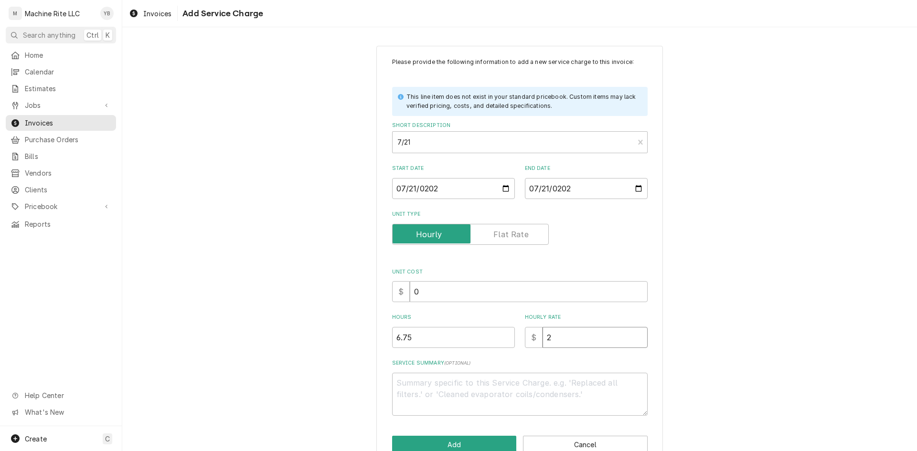
type textarea "x"
type input "22"
type textarea "x"
type input "225"
click at [437, 385] on textarea "Service Summary ( optional )" at bounding box center [519, 394] width 255 height 43
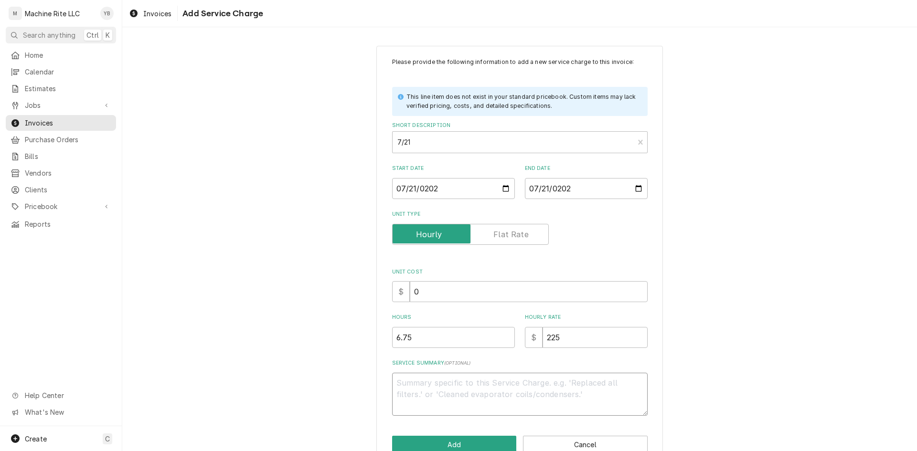
paste textarea "repaired middle pack machine, replaced seal bar and test. Tightened door safety…"
type textarea "x"
type textarea "repaired middle pack machine, replaced seal bar and test. Tightened door safety…"
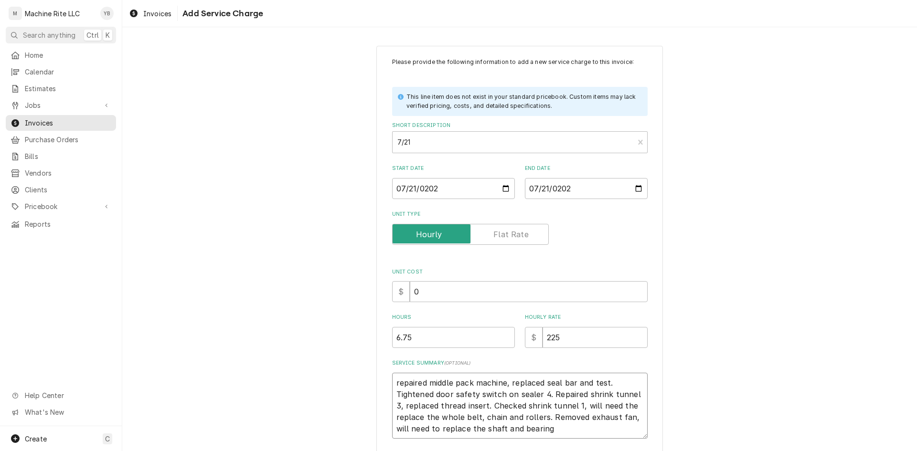
drag, startPoint x: 395, startPoint y: 384, endPoint x: 389, endPoint y: 384, distance: 6.2
click at [392, 384] on textarea "repaired middle pack machine, replaced seal bar and test. Tightened door safety…" at bounding box center [519, 406] width 255 height 66
type textarea "x"
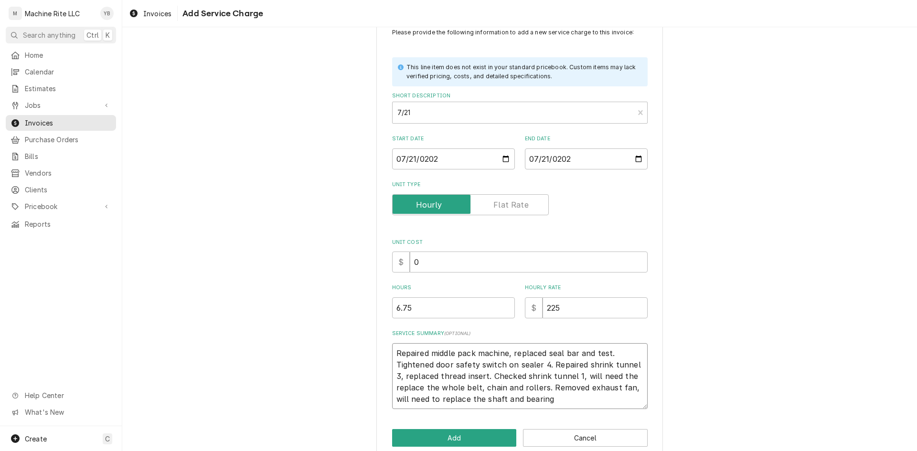
scroll to position [46, 0]
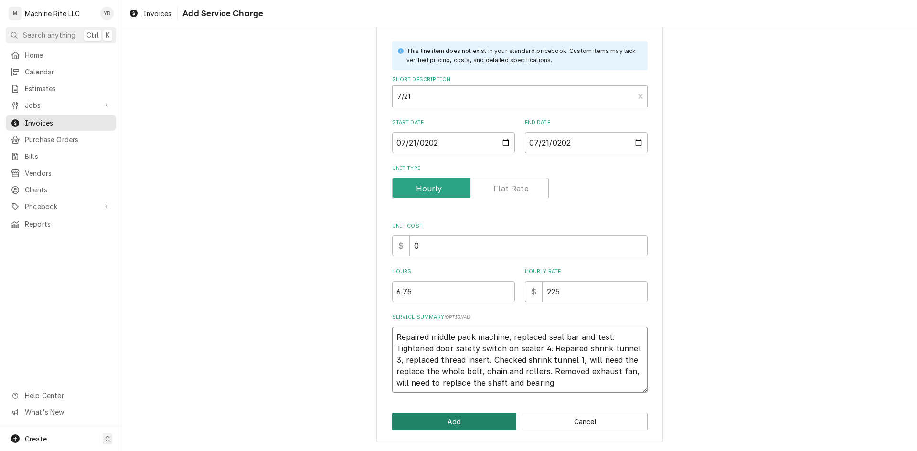
type textarea "Repaired middle pack machine, replaced seal bar and test. Tightened door safety…"
click at [434, 421] on button "Add" at bounding box center [454, 422] width 125 height 18
type textarea "x"
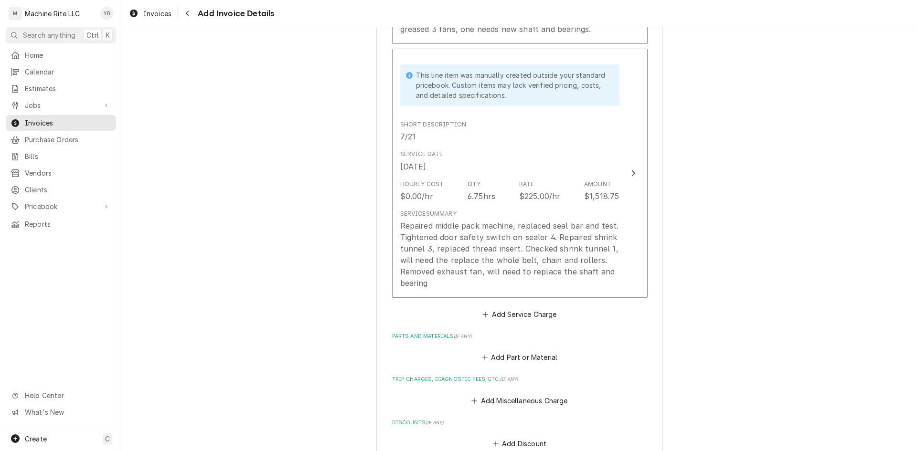
scroll to position [1280, 0]
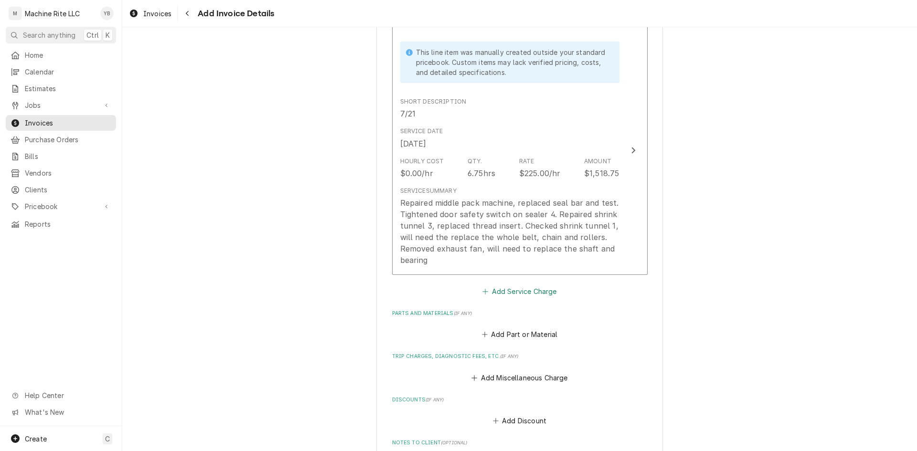
click at [491, 296] on button "Add Service Charge" at bounding box center [519, 291] width 77 height 13
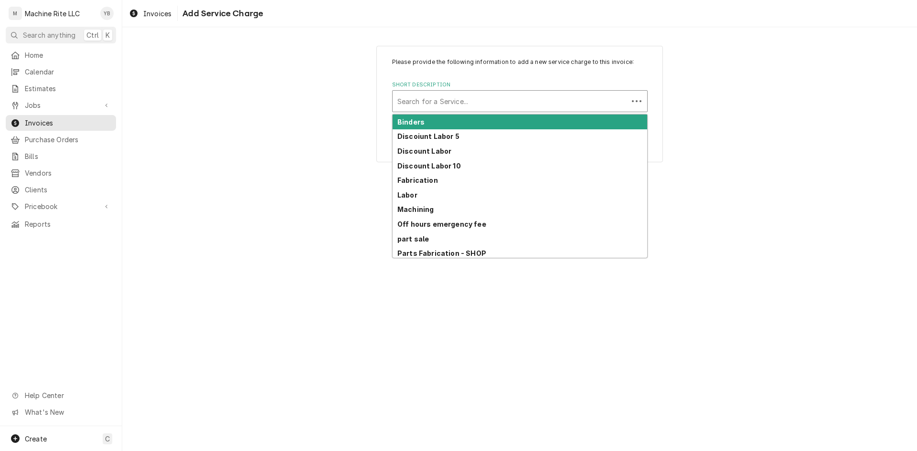
click at [446, 104] on div "Short Description" at bounding box center [510, 101] width 226 height 17
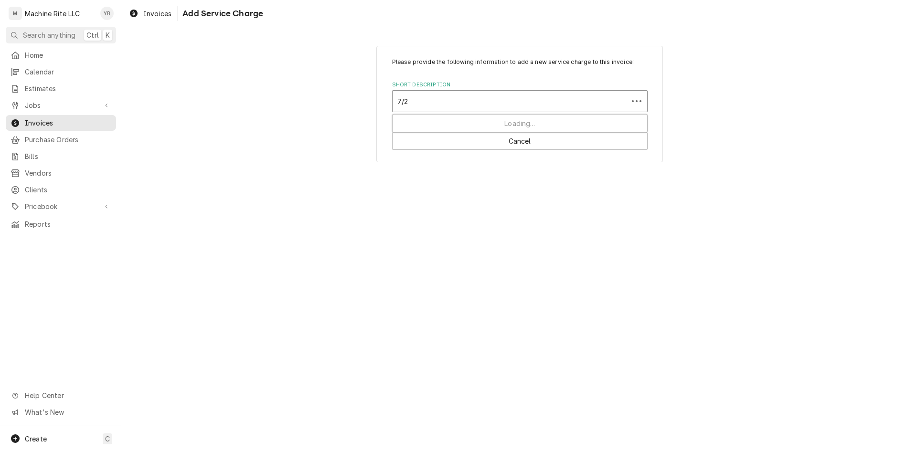
type input "7/22"
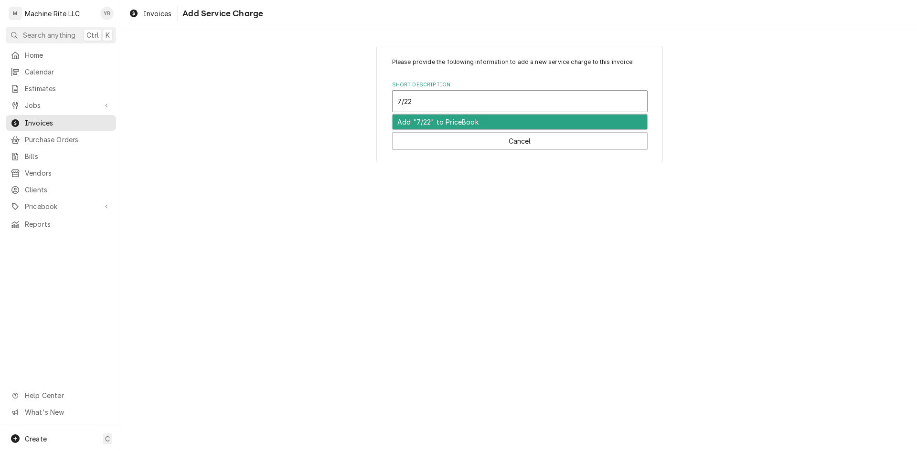
type textarea "x"
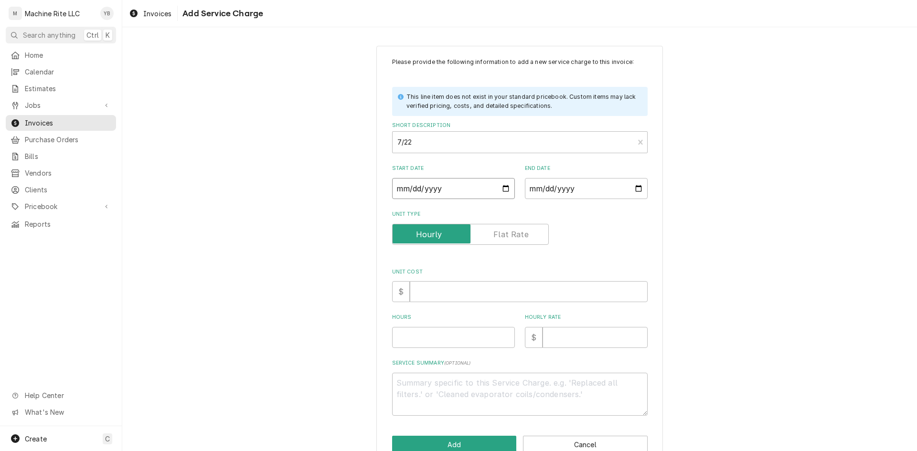
type input "0002-07-22"
type textarea "x"
type input "0020-07-22"
type textarea "x"
type input "0202-07-22"
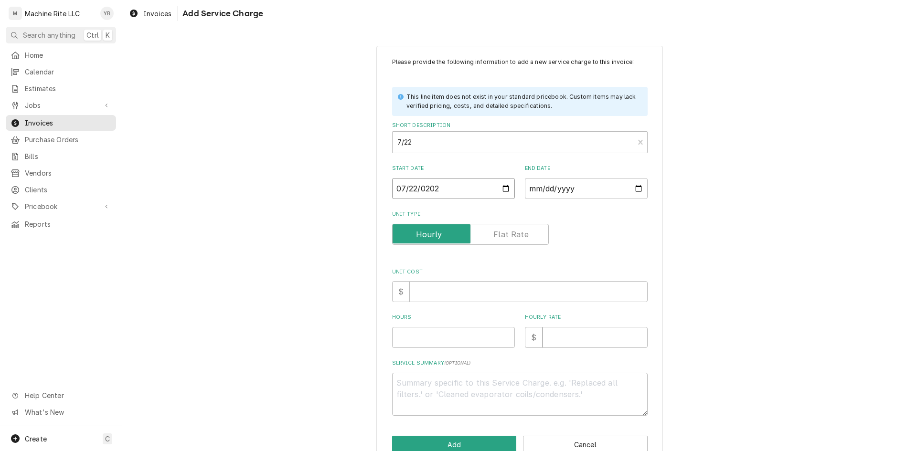
type textarea "x"
type input "2025-07-22"
type textarea "x"
type input "0002-07-22"
type textarea "x"
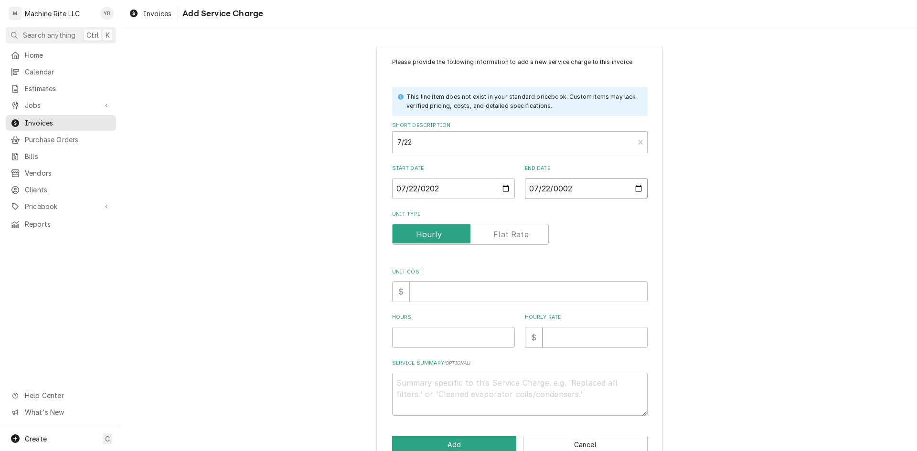
type input "0020-07-22"
type textarea "x"
type input "0202-07-22"
type textarea "x"
type input "2025-07-22"
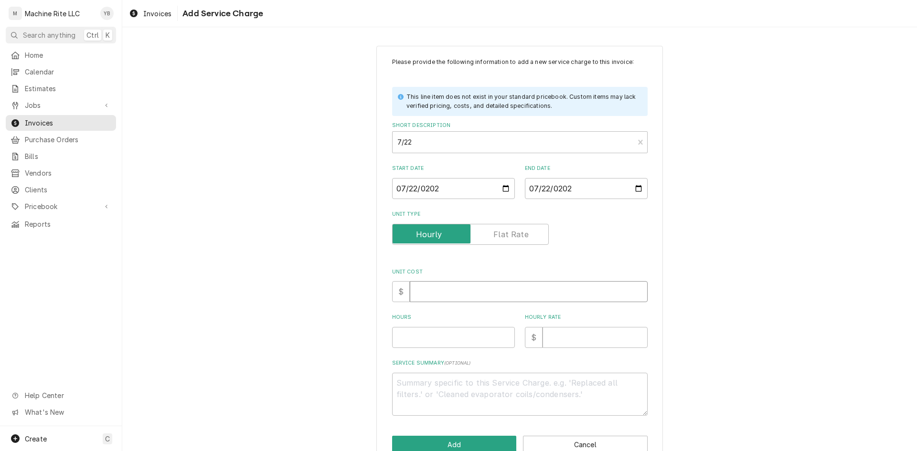
type textarea "x"
type input "0"
type textarea "x"
type input "1"
type textarea "x"
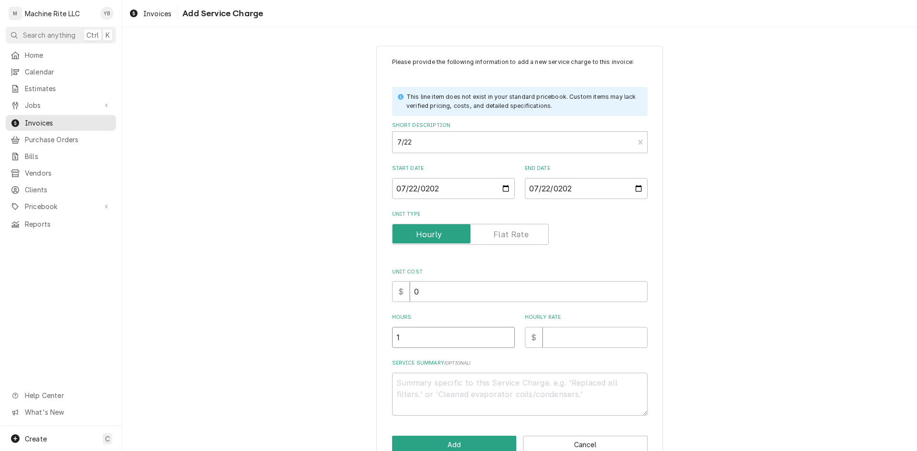
type input "1.7"
type textarea "x"
type input "1.75"
type textarea "x"
type input "2"
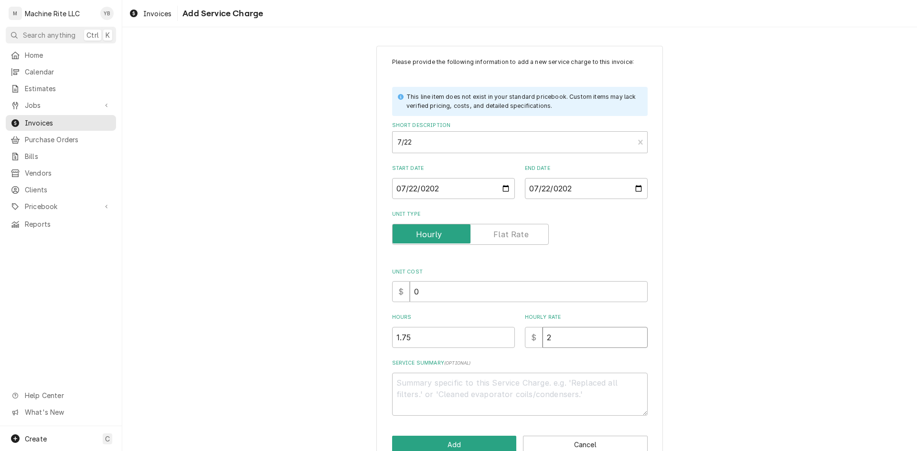
type textarea "x"
type input "22"
type textarea "x"
type input "225"
click at [433, 390] on textarea "Service Summary ( optional )" at bounding box center [519, 394] width 255 height 43
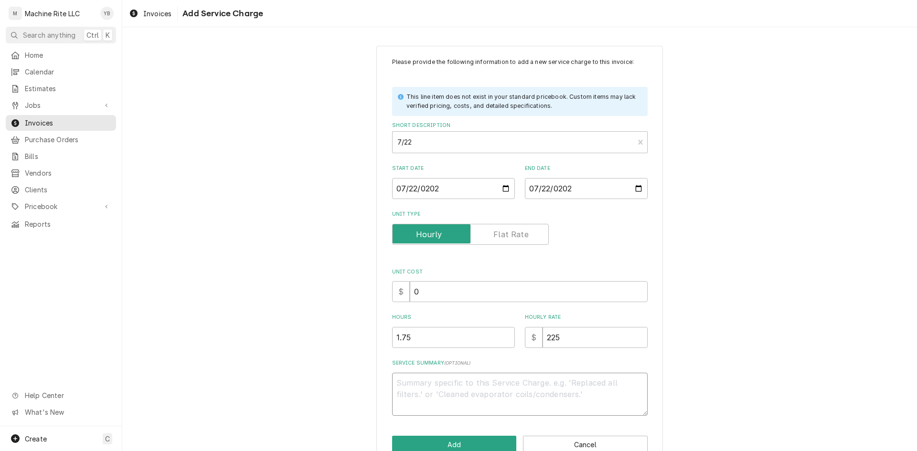
paste textarea "disassembled and removed shaft, pulley, bearings from exhaust fan"
type textarea "x"
type textarea "disassembled and removed shaft, pulley, bearings from exhaust fan"
drag, startPoint x: 400, startPoint y: 382, endPoint x: 392, endPoint y: 383, distance: 7.2
click at [392, 383] on textarea "disassembled and removed shaft, pulley, bearings from exhaust fan" at bounding box center [519, 394] width 255 height 43
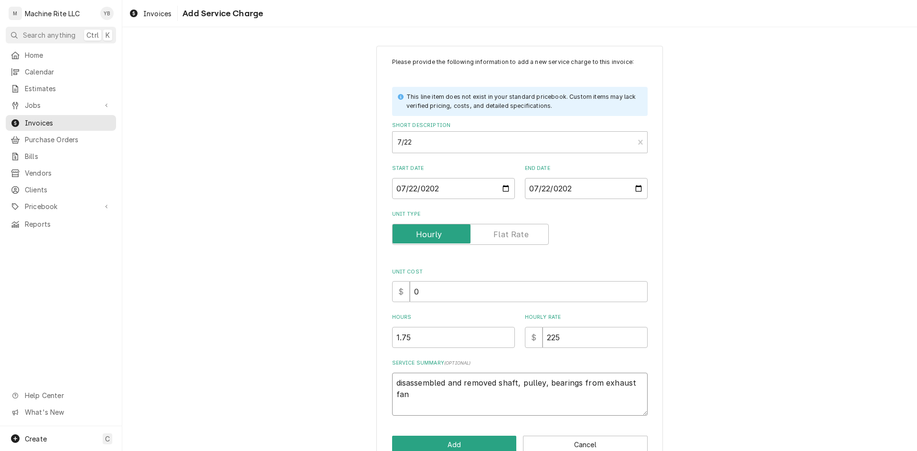
type textarea "x"
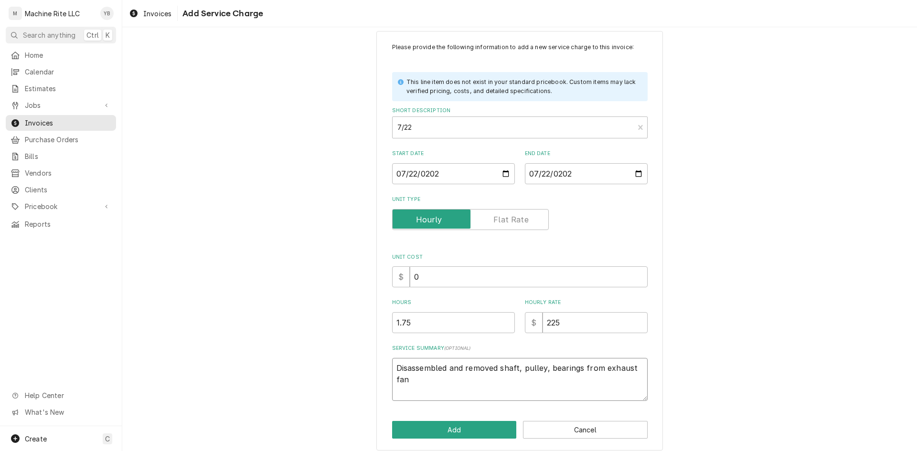
scroll to position [23, 0]
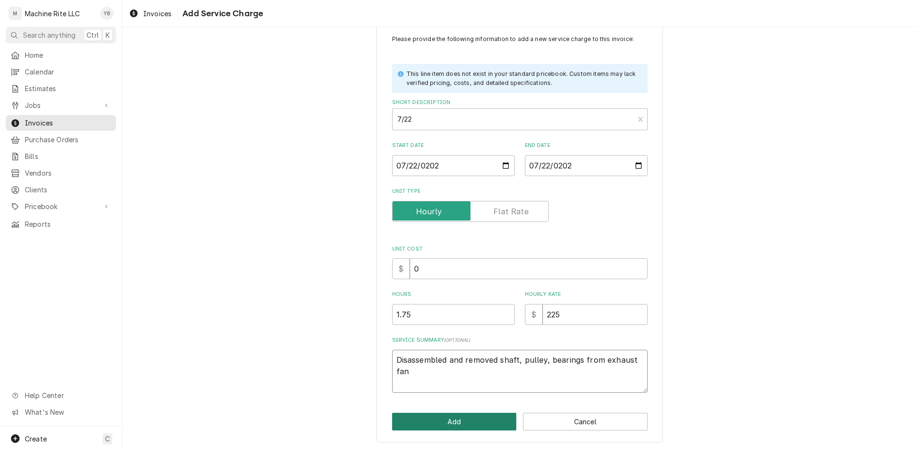
type textarea "Disassembled and removed shaft, pulley, bearings from exhaust fan"
click at [475, 421] on button "Add" at bounding box center [454, 422] width 125 height 18
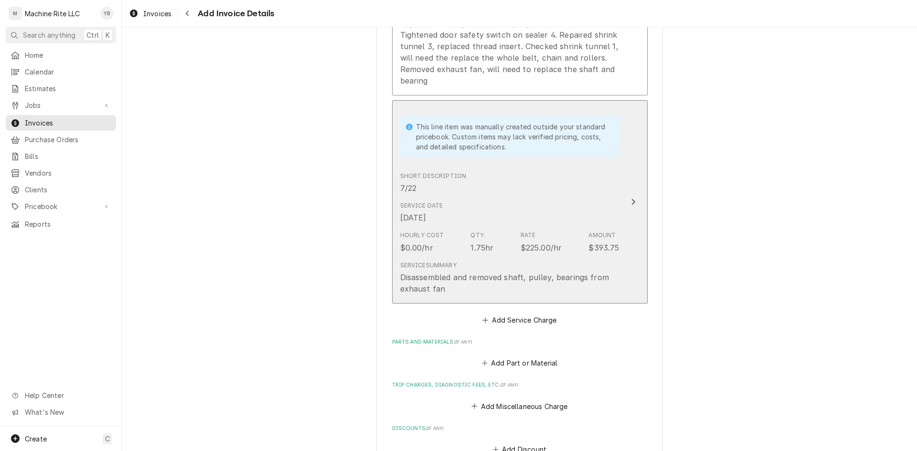
scroll to position [1650, 0]
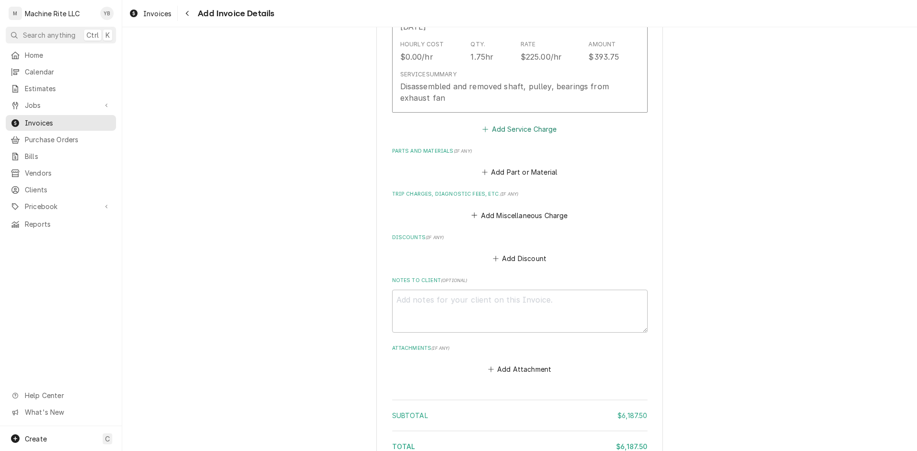
click at [498, 125] on button "Add Service Charge" at bounding box center [519, 128] width 77 height 13
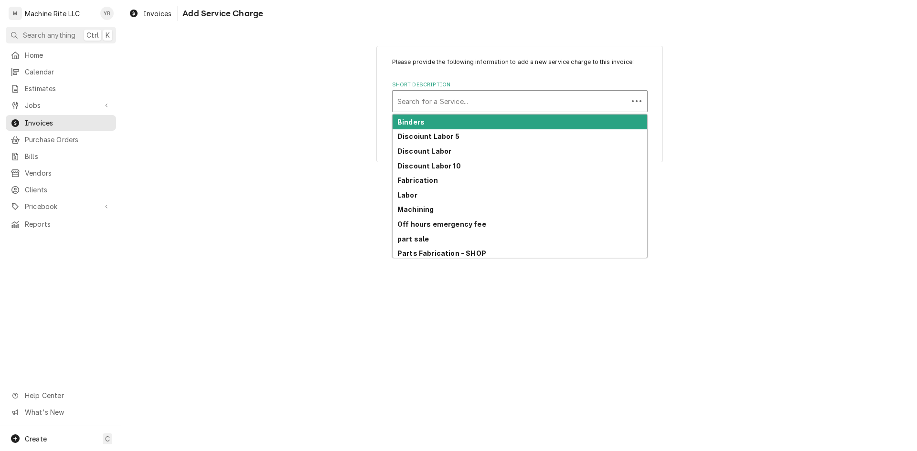
click at [437, 105] on div "Short Description" at bounding box center [510, 101] width 226 height 17
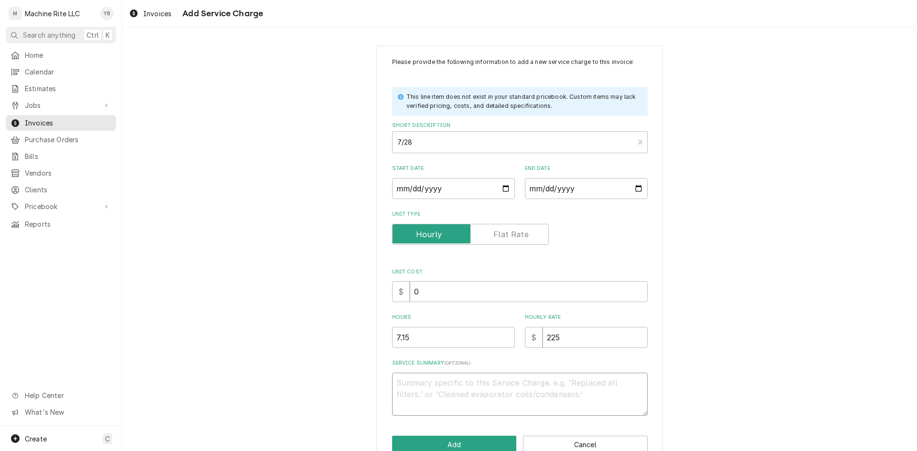
click at [401, 378] on textarea "Service Summary ( optional )" at bounding box center [519, 394] width 255 height 43
paste textarea "repaired exhaust fan, fabricate shaft with keyway, replaced broken rivets repla…"
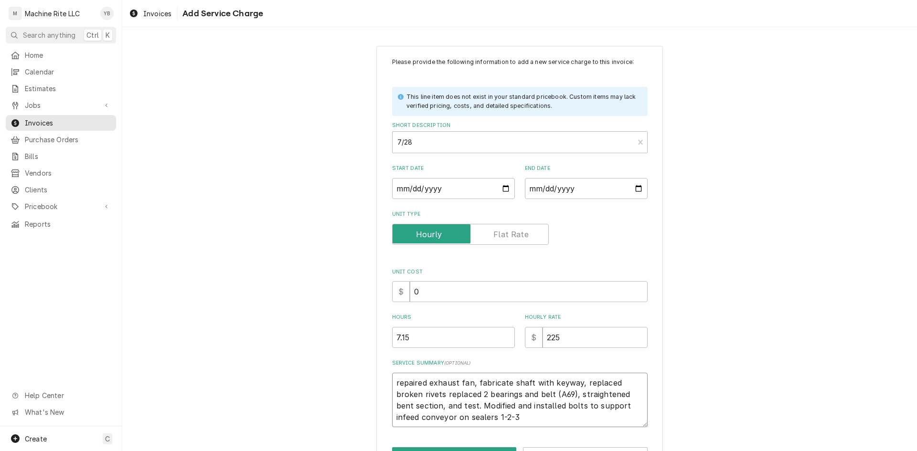
scroll to position [34, 0]
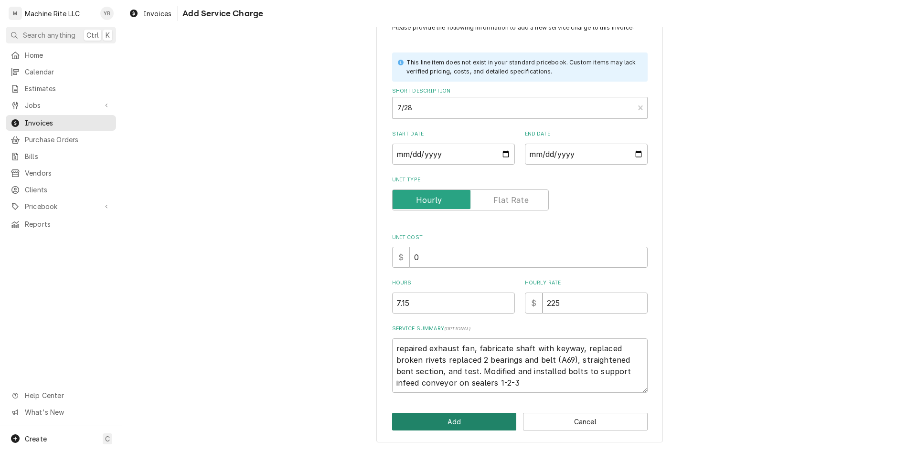
click at [475, 417] on button "Add" at bounding box center [454, 422] width 125 height 18
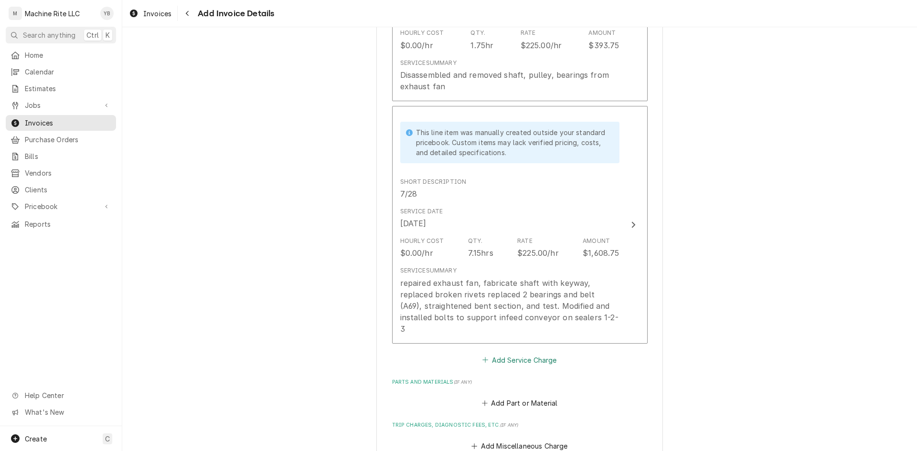
scroll to position [1650, 0]
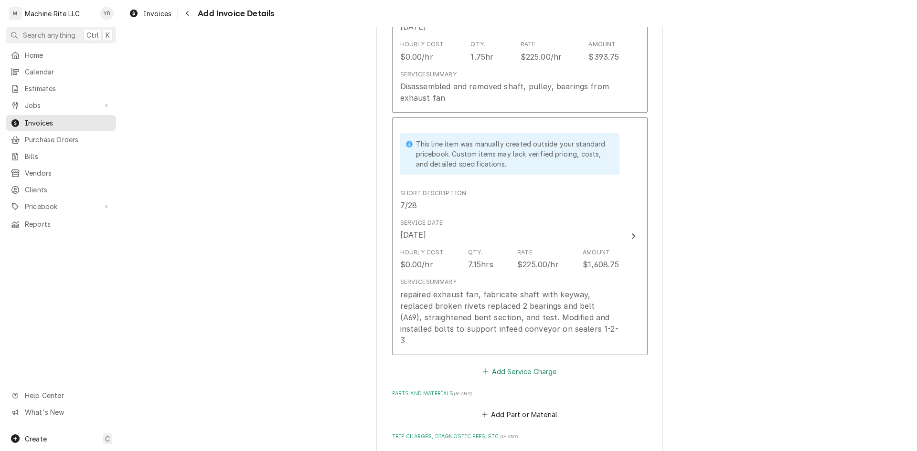
click at [496, 365] on button "Add Service Charge" at bounding box center [519, 371] width 77 height 13
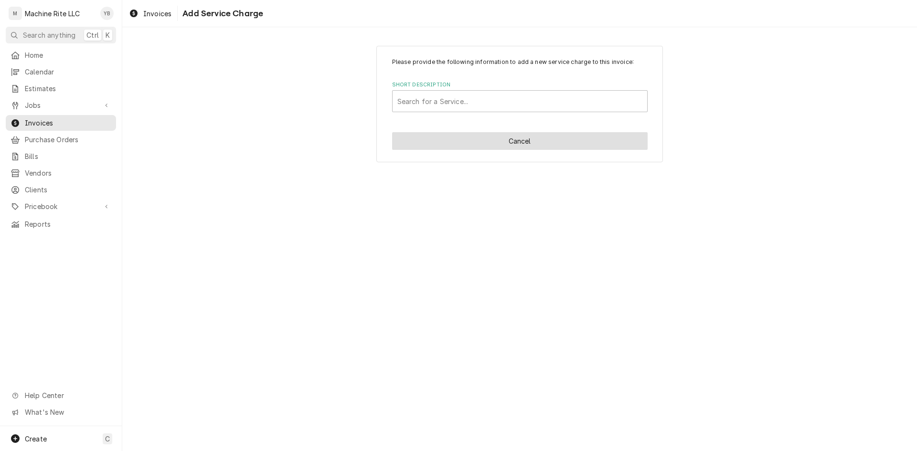
click at [491, 143] on button "Cancel" at bounding box center [519, 141] width 255 height 18
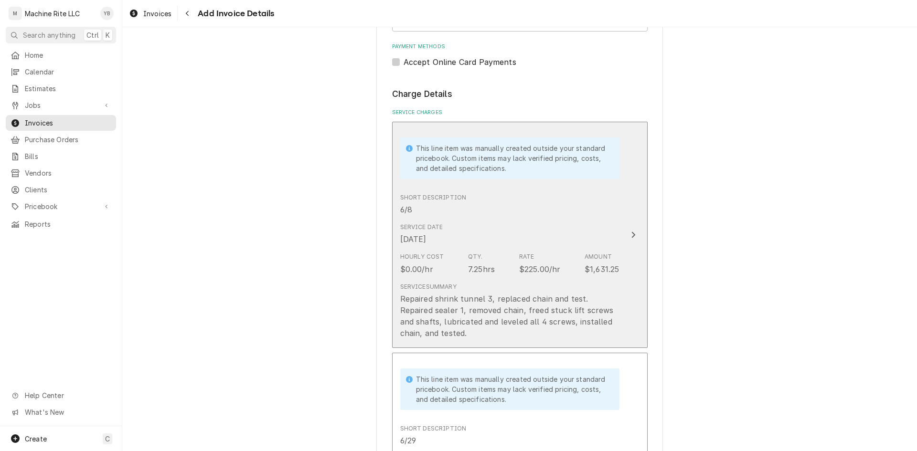
scroll to position [457, 0]
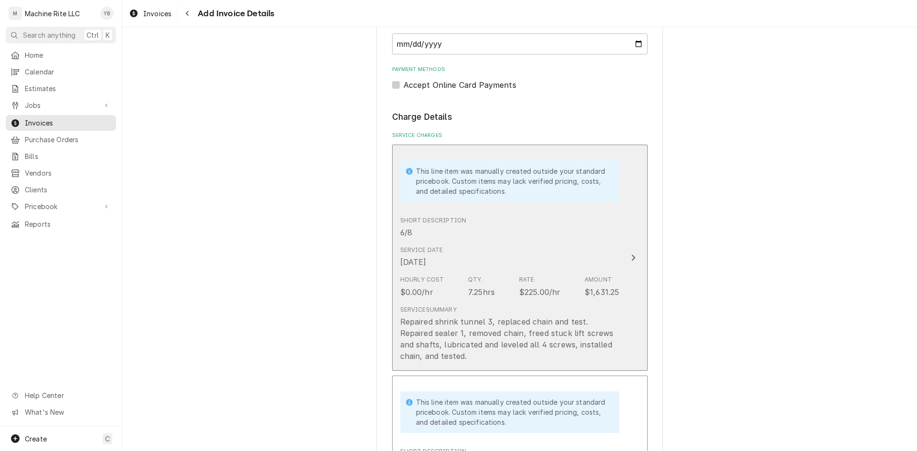
click at [504, 299] on div "Hourly Cost $0.00/hr Qty. 7.25hrs Rate $225.00/hr Amount $1,631.25" at bounding box center [509, 287] width 219 height 30
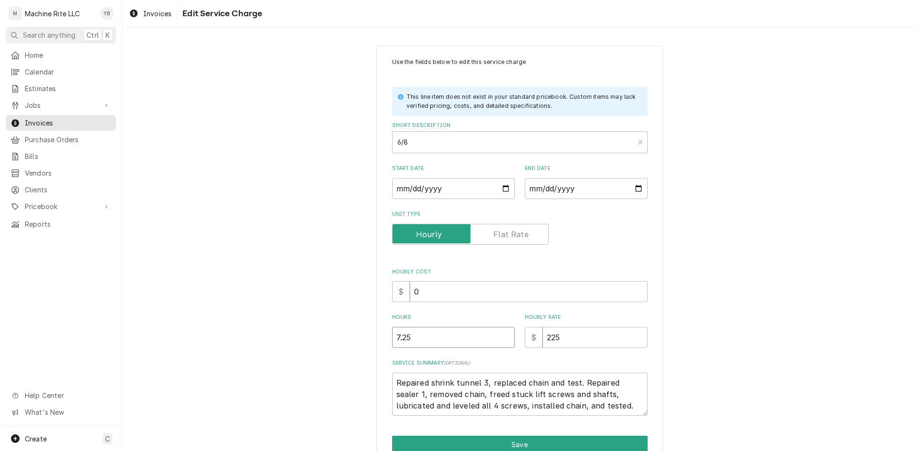
drag, startPoint x: 413, startPoint y: 334, endPoint x: 391, endPoint y: 335, distance: 22.0
click at [392, 335] on input "7.25" at bounding box center [453, 337] width 123 height 21
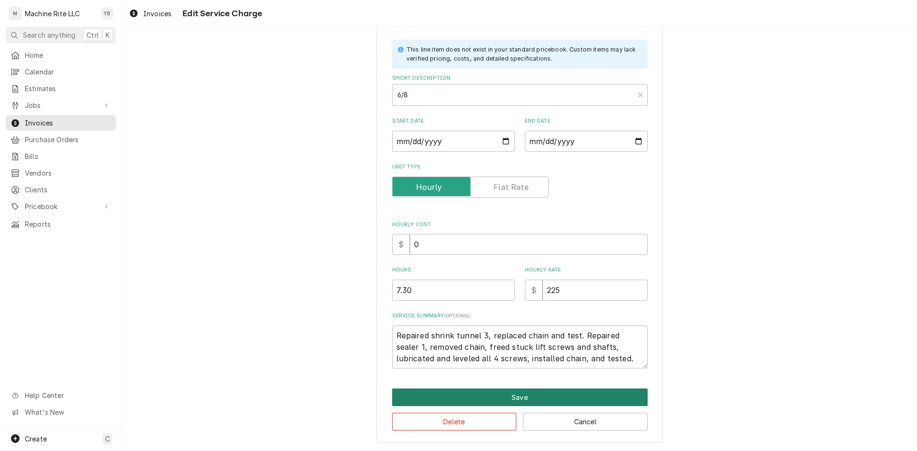
click at [465, 392] on button "Save" at bounding box center [519, 398] width 255 height 18
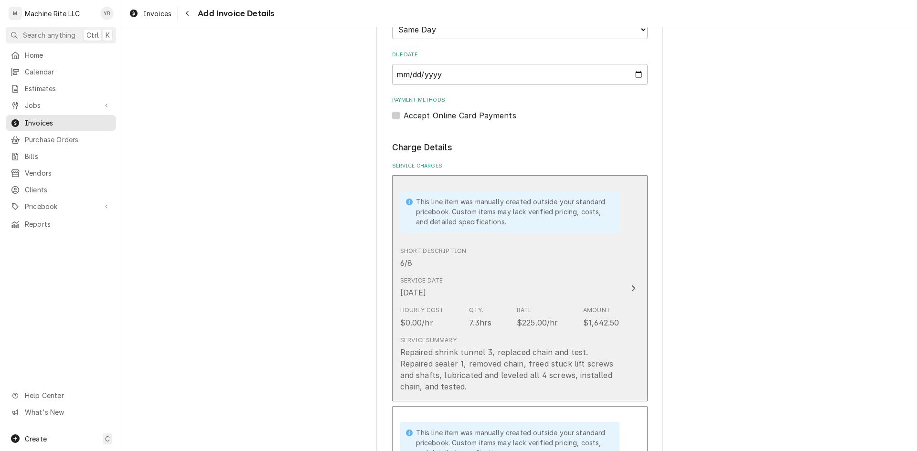
scroll to position [445, 0]
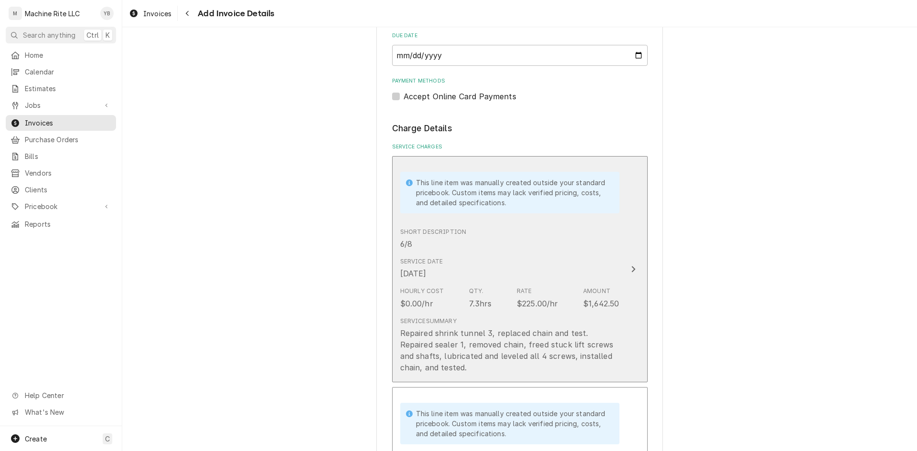
click at [451, 267] on div "Service Date Jun 8, 2025" at bounding box center [509, 268] width 219 height 30
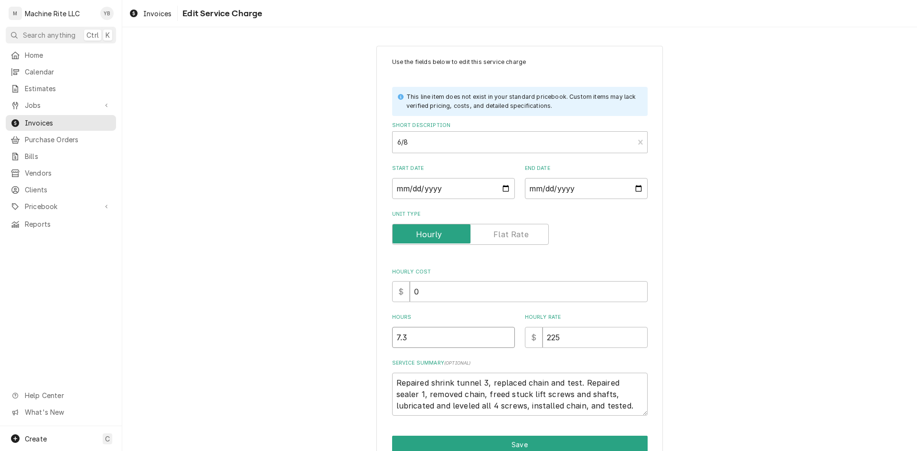
drag, startPoint x: 409, startPoint y: 335, endPoint x: 373, endPoint y: 337, distance: 35.9
click at [376, 337] on div "Use the fields below to edit this service charge This line item does not exist …" at bounding box center [519, 268] width 286 height 444
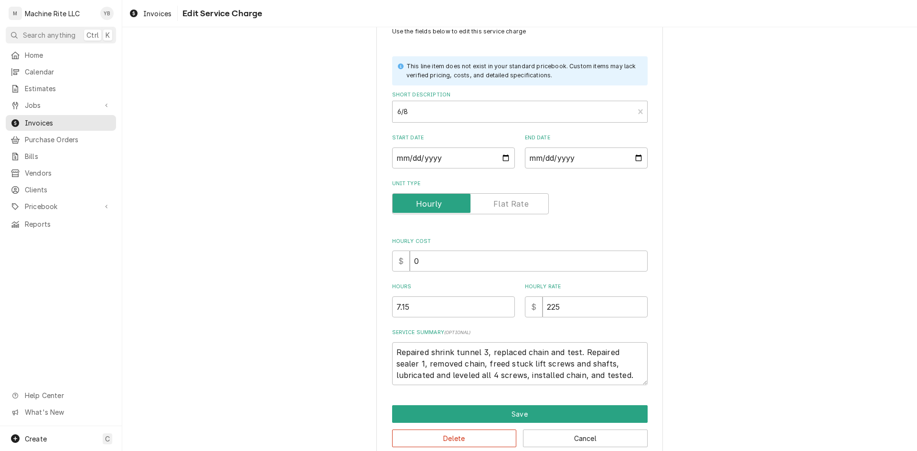
scroll to position [47, 0]
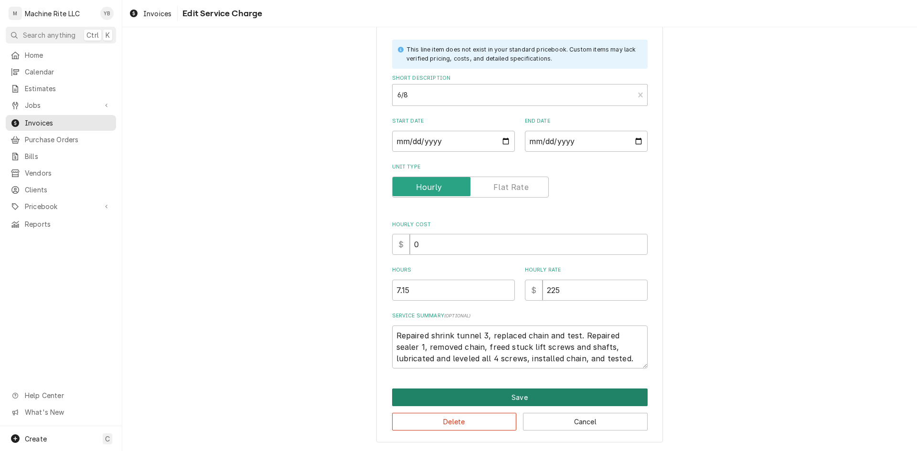
click at [441, 391] on button "Save" at bounding box center [519, 398] width 255 height 18
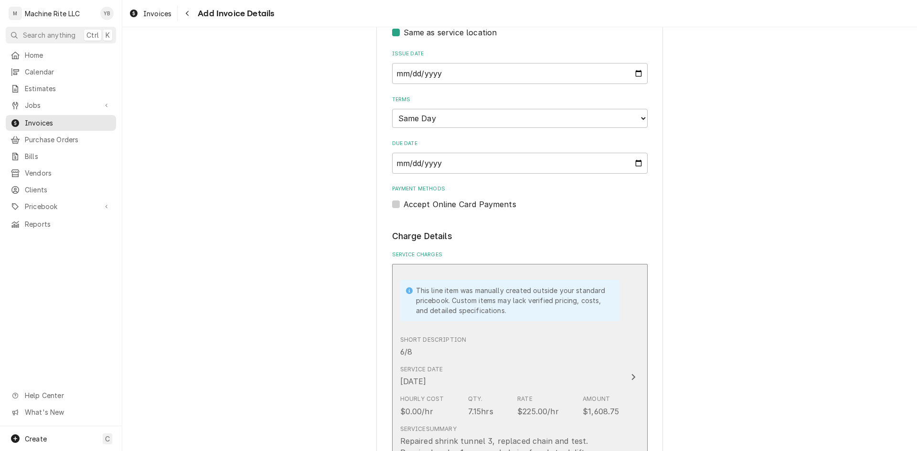
scroll to position [338, 0]
click at [508, 348] on div "Short Description 6/8" at bounding box center [509, 346] width 219 height 30
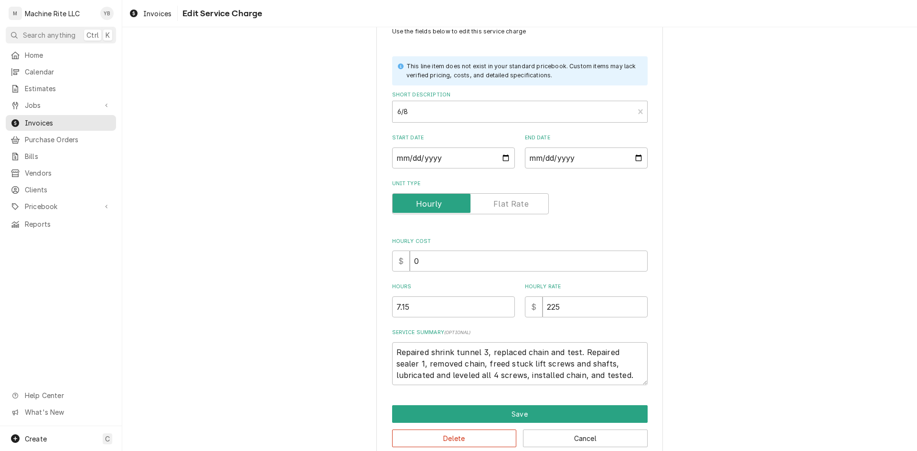
scroll to position [47, 0]
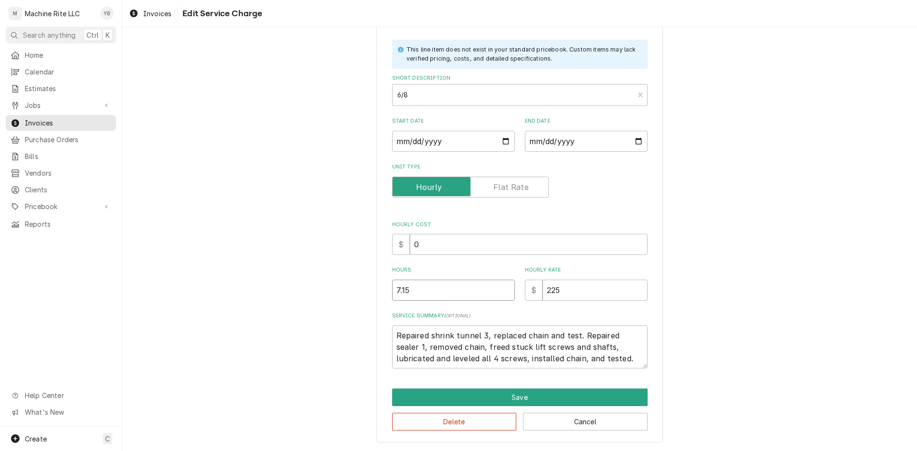
drag, startPoint x: 415, startPoint y: 282, endPoint x: 397, endPoint y: 286, distance: 18.5
click at [397, 286] on input "7.15" at bounding box center [453, 290] width 123 height 21
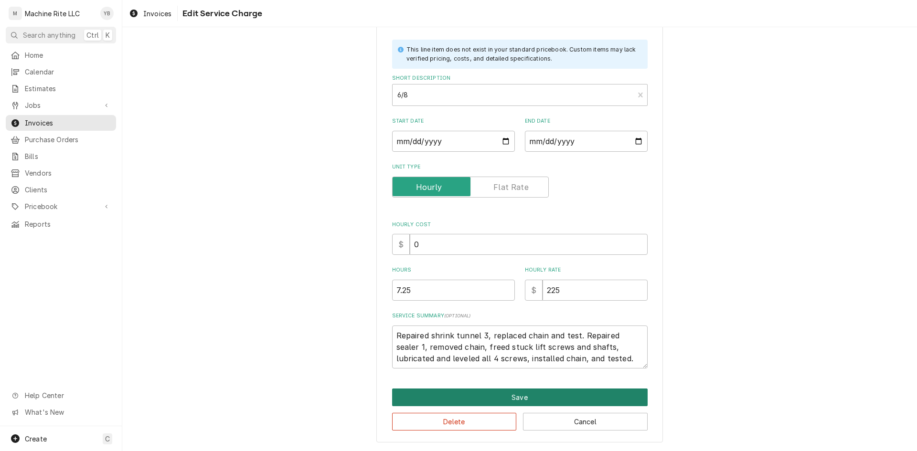
click at [493, 402] on button "Save" at bounding box center [519, 398] width 255 height 18
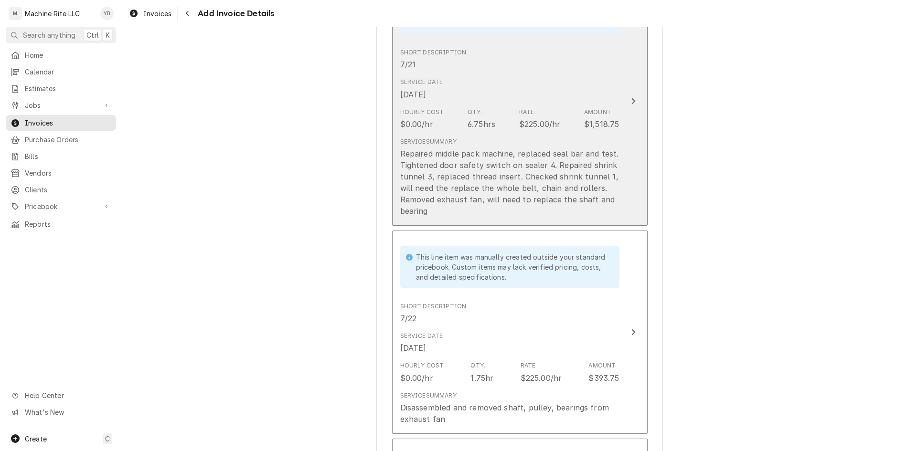
scroll to position [1330, 0]
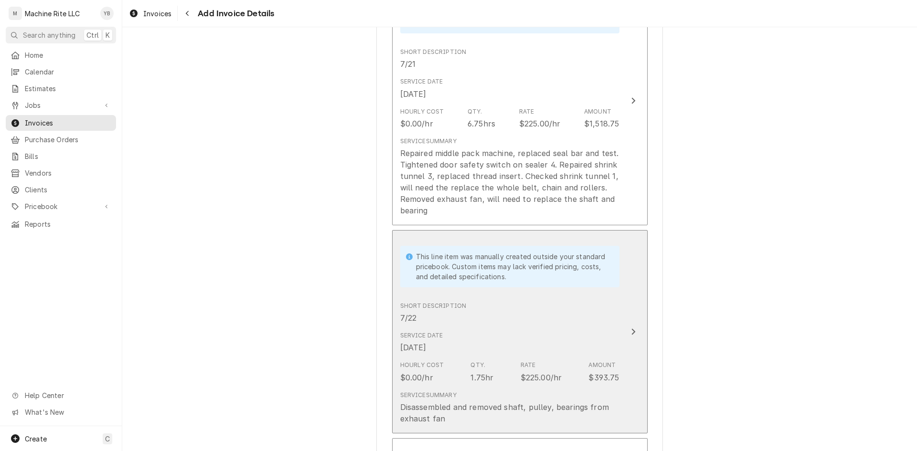
click at [448, 338] on div "Service Date Jul 22, 2025" at bounding box center [509, 342] width 219 height 30
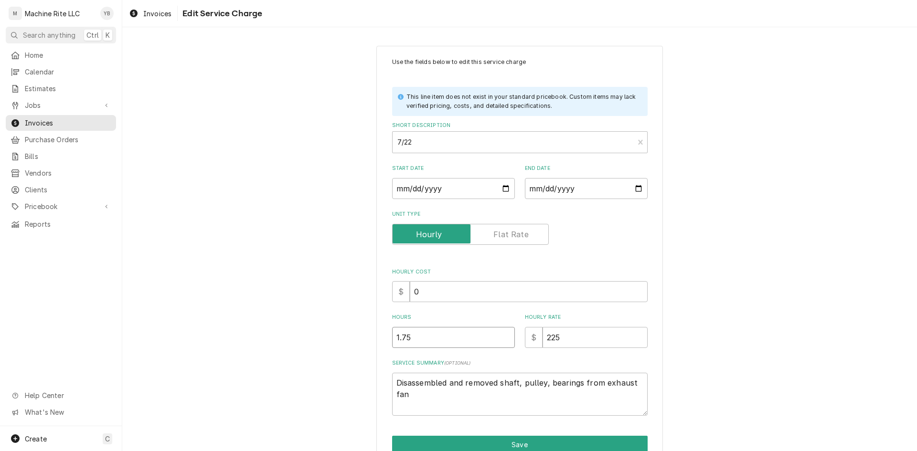
drag, startPoint x: 410, startPoint y: 338, endPoint x: 398, endPoint y: 338, distance: 12.4
click at [398, 338] on input "1.75" at bounding box center [453, 337] width 123 height 21
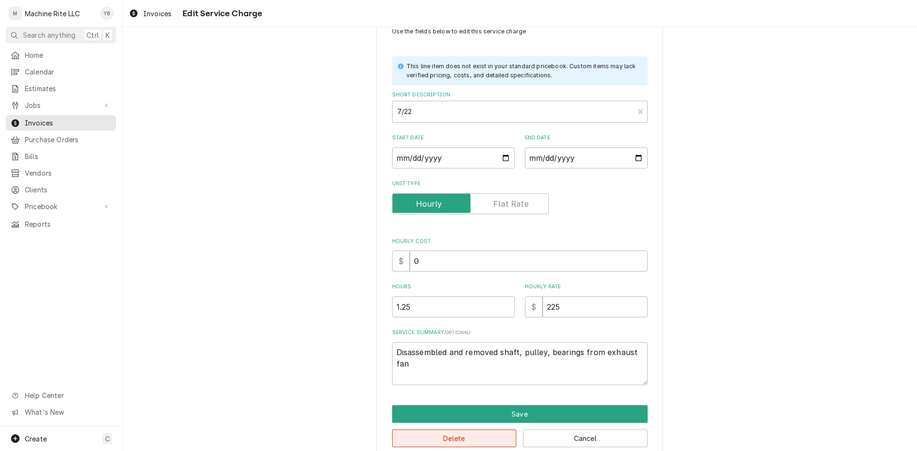
scroll to position [47, 0]
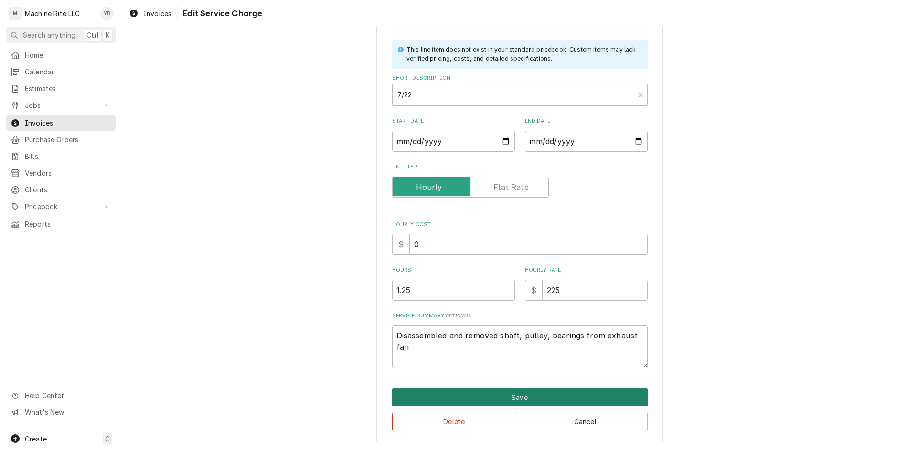
click at [477, 403] on button "Save" at bounding box center [519, 398] width 255 height 18
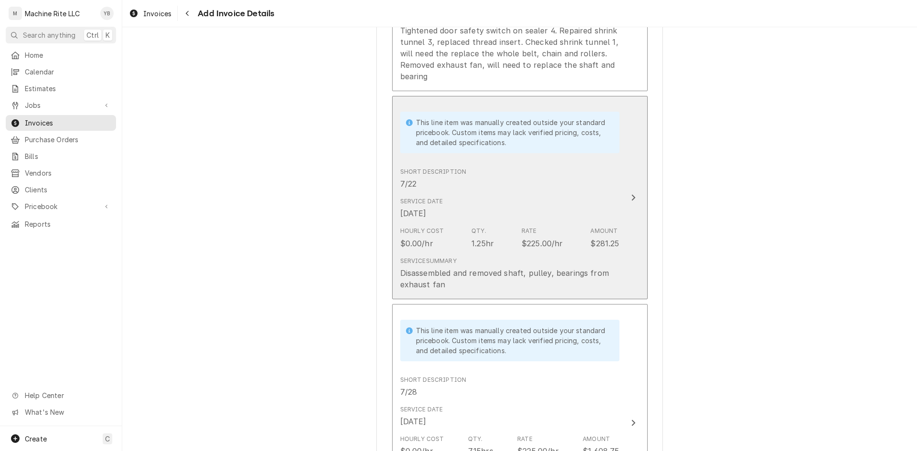
scroll to position [1509, 0]
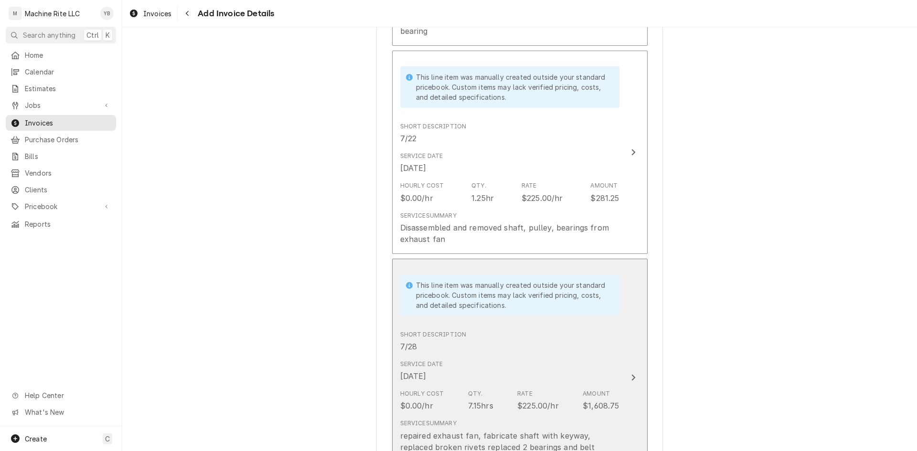
click at [482, 363] on div "Service Date Jul 28, 2025" at bounding box center [509, 371] width 219 height 30
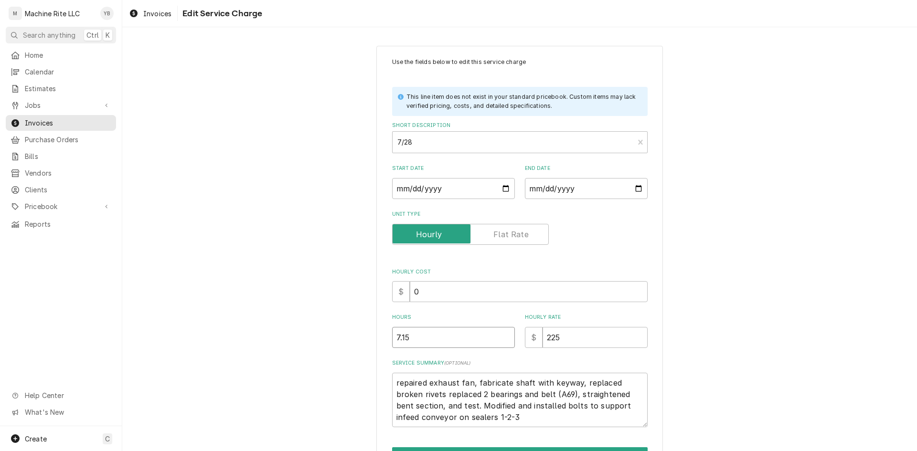
drag, startPoint x: 410, startPoint y: 336, endPoint x: 398, endPoint y: 338, distance: 12.5
click at [398, 338] on input "7.15" at bounding box center [453, 337] width 123 height 21
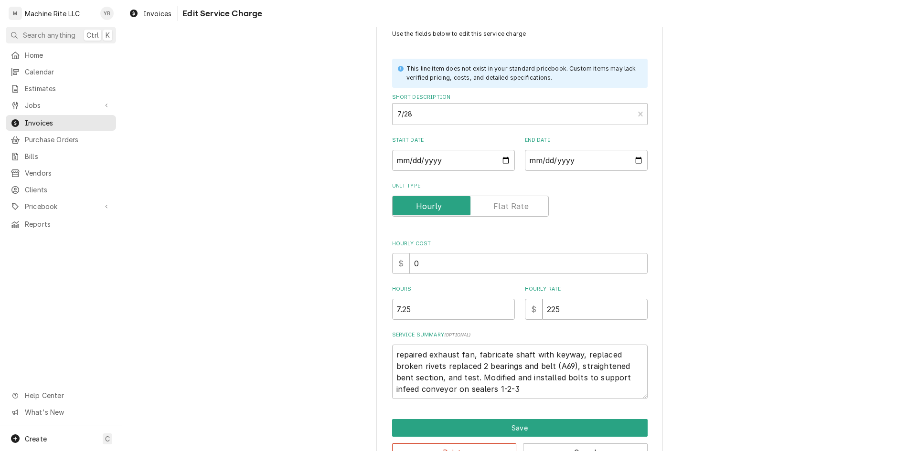
scroll to position [59, 0]
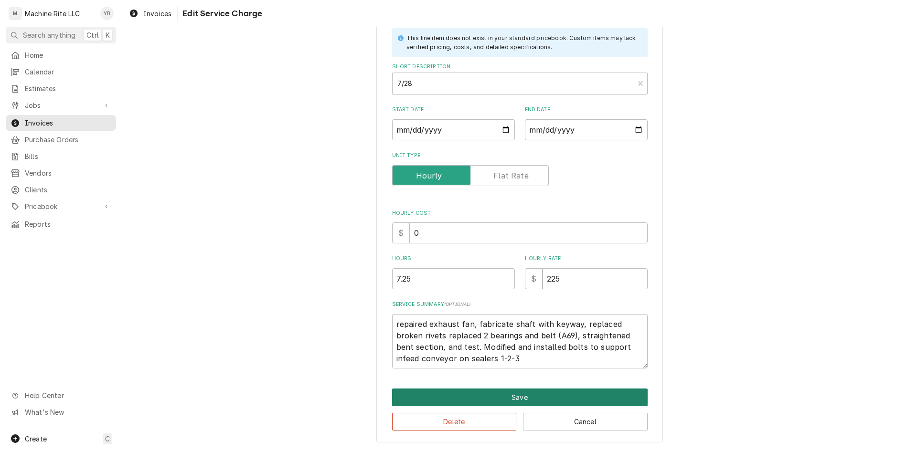
click at [489, 396] on button "Save" at bounding box center [519, 398] width 255 height 18
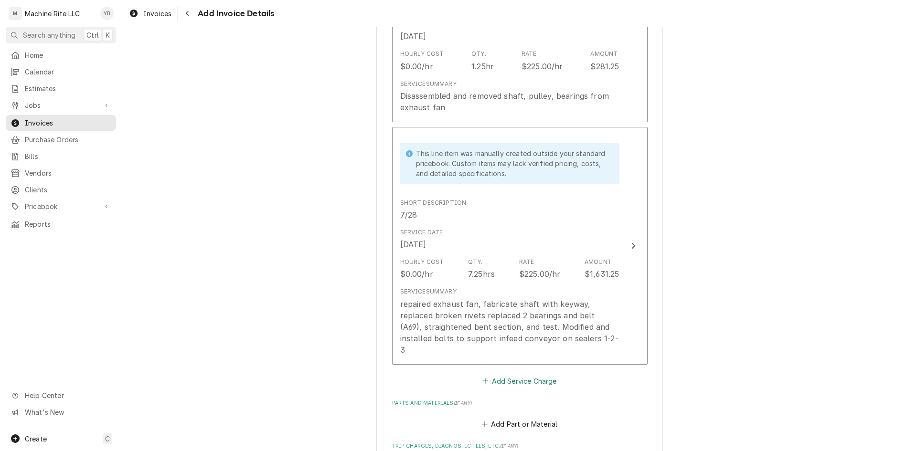
scroll to position [1784, 0]
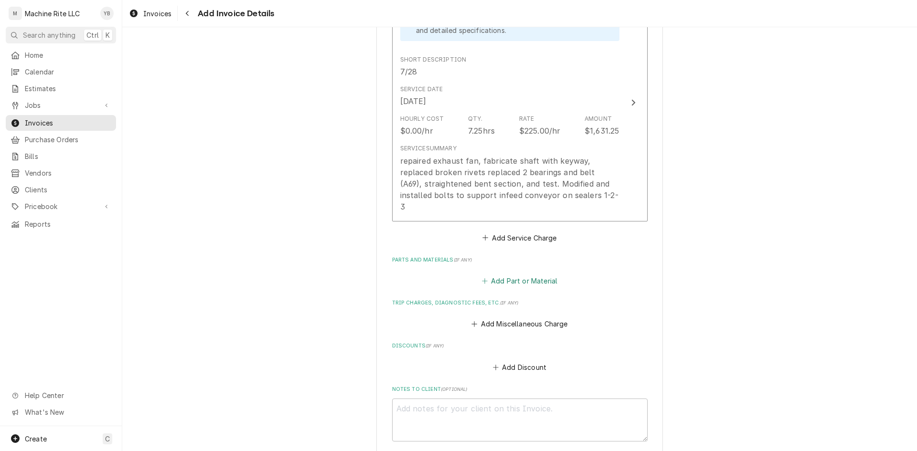
click at [503, 274] on button "Add Part or Material" at bounding box center [519, 280] width 79 height 13
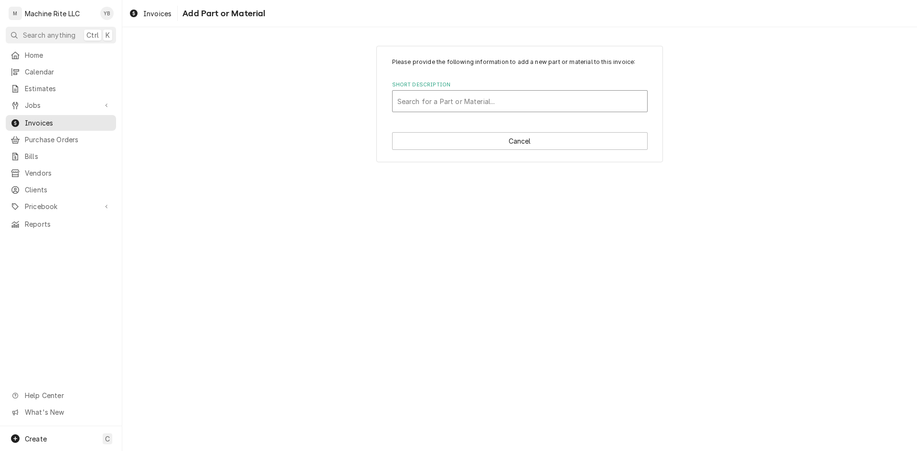
click at [456, 103] on div "Short Description" at bounding box center [519, 101] width 245 height 17
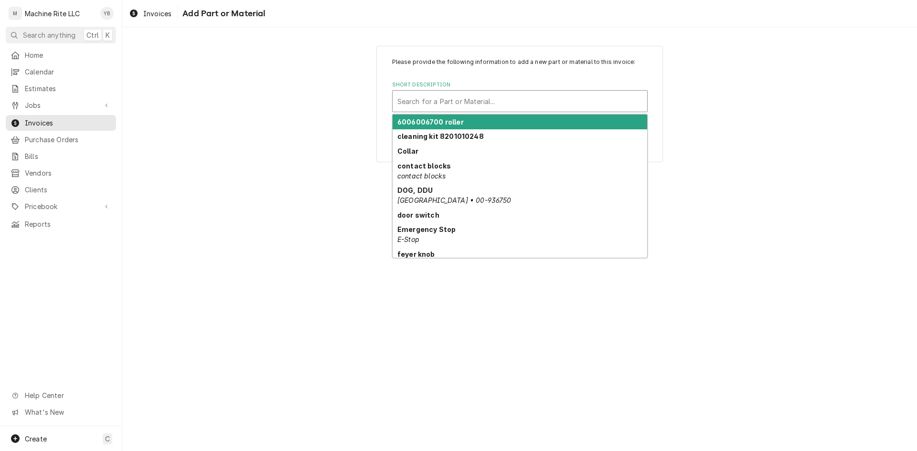
drag, startPoint x: 465, startPoint y: 102, endPoint x: 447, endPoint y: 101, distance: 18.2
click at [465, 102] on div "Short Description" at bounding box center [519, 101] width 245 height 17
paste input "chain/ connectors"
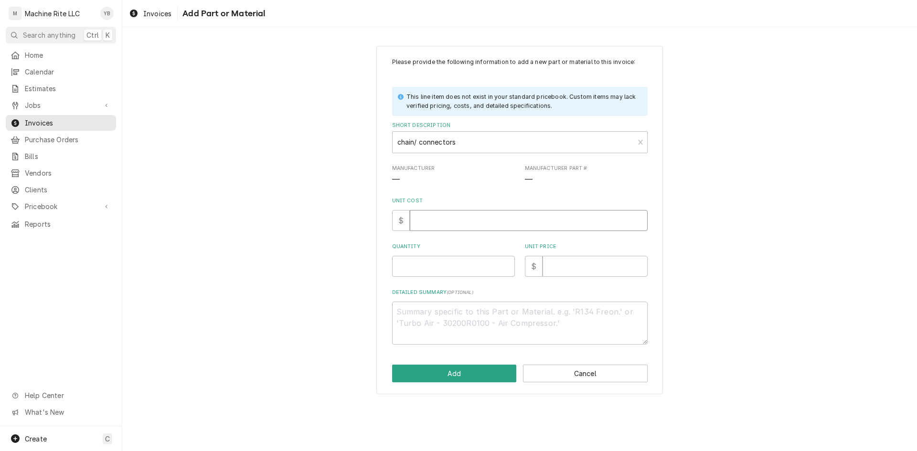
click at [421, 222] on input "Unit Cost" at bounding box center [529, 220] width 238 height 21
drag, startPoint x: 412, startPoint y: 267, endPoint x: 373, endPoint y: 268, distance: 39.1
click at [373, 268] on div "Please provide the following information to add a new part or material to this …" at bounding box center [519, 220] width 794 height 366
click at [452, 372] on button "Add" at bounding box center [454, 374] width 125 height 18
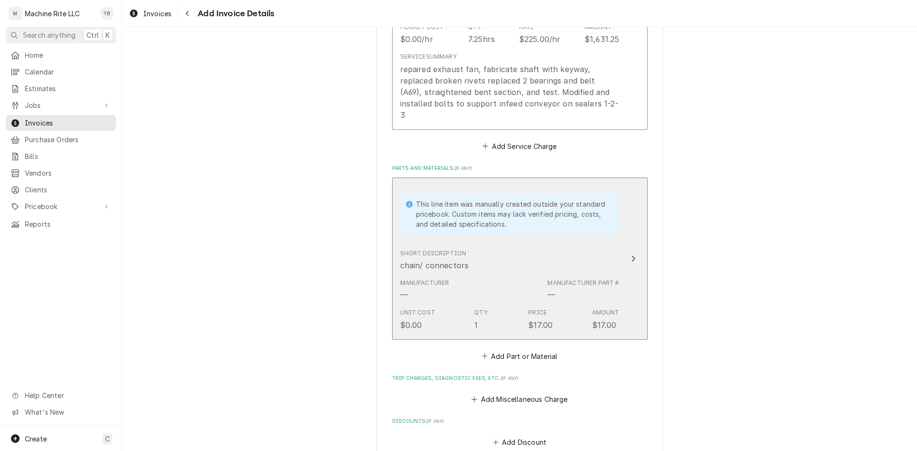
scroll to position [1880, 0]
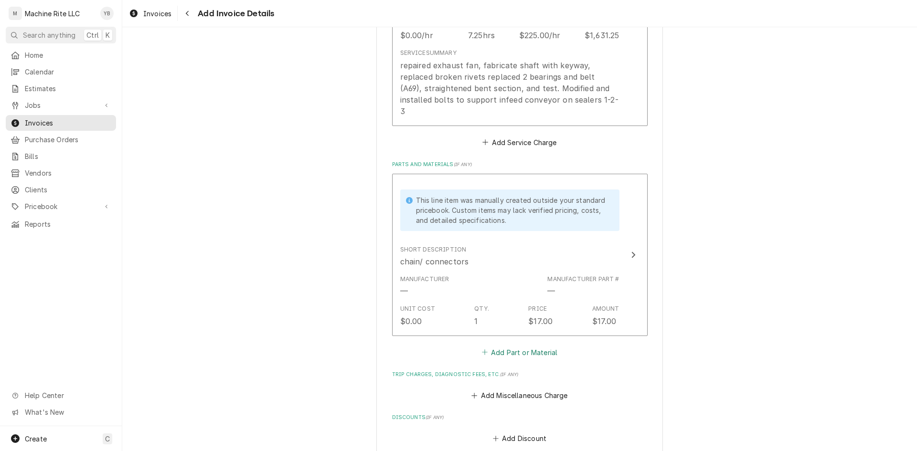
click at [504, 346] on button "Add Part or Material" at bounding box center [519, 352] width 79 height 13
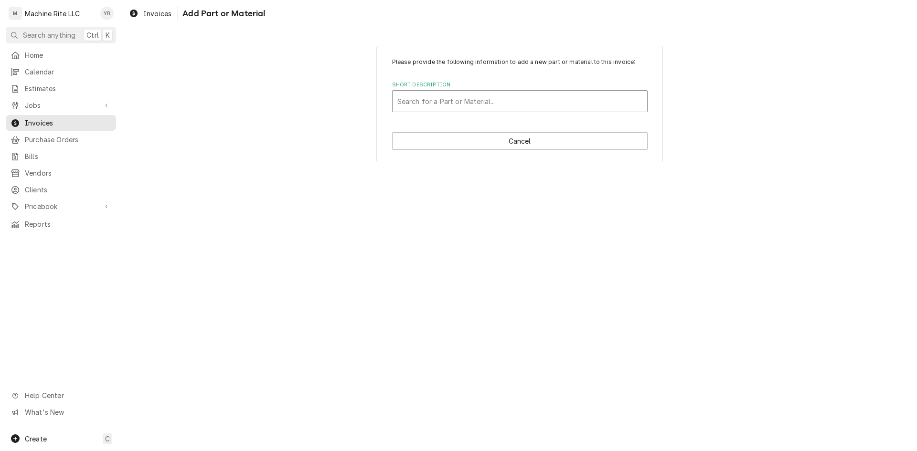
click at [423, 95] on div "Short Description" at bounding box center [519, 101] width 245 height 17
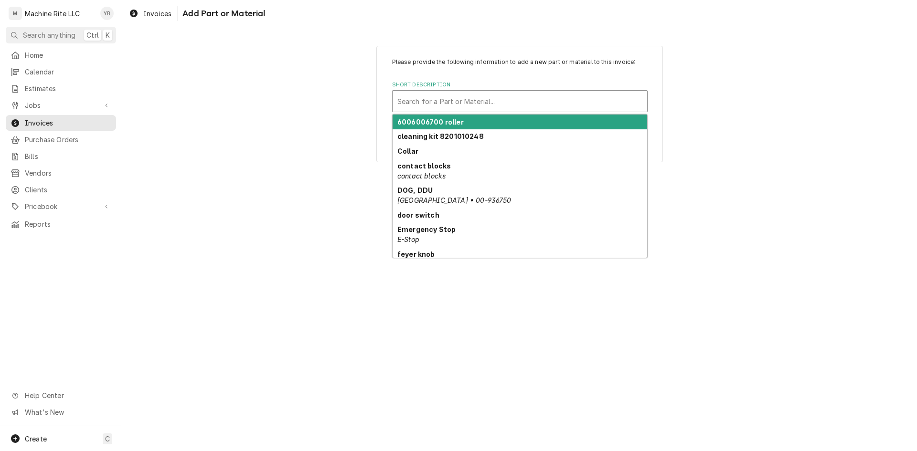
paste input "seal bar"
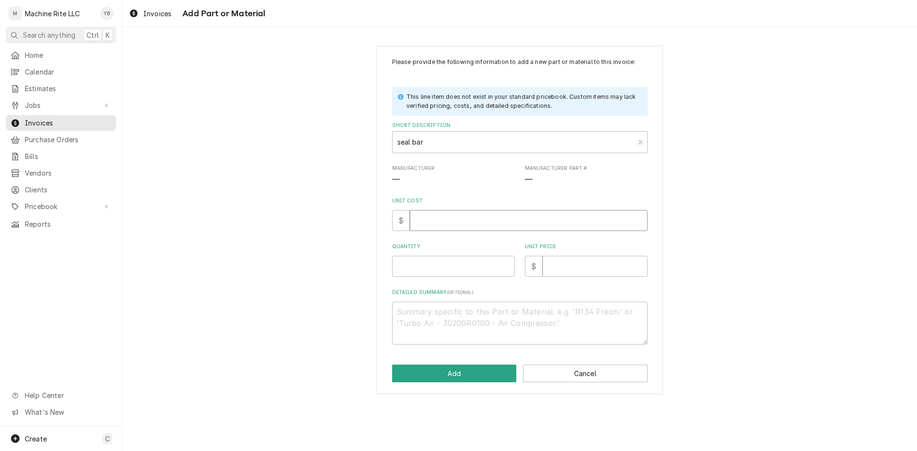
click at [424, 216] on input "Unit Cost" at bounding box center [529, 220] width 238 height 21
click at [413, 319] on textarea "Detailed Summary ( optional )" at bounding box center [519, 323] width 255 height 43
click at [437, 377] on button "Add" at bounding box center [454, 374] width 125 height 18
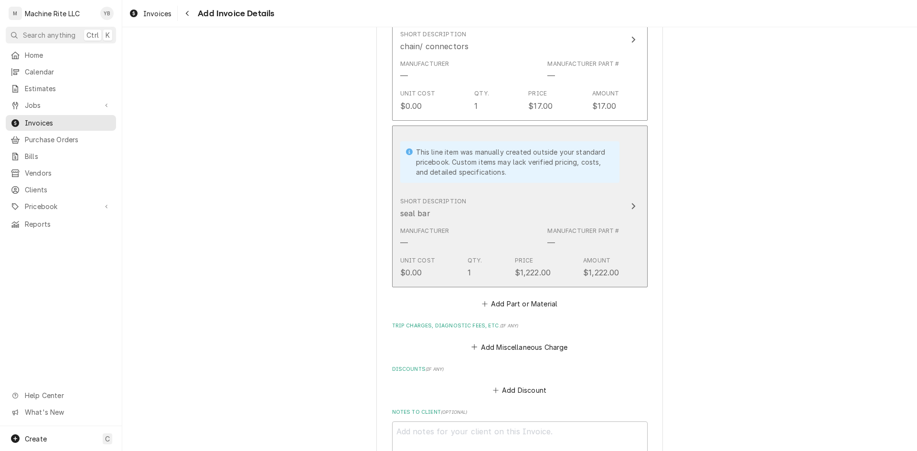
scroll to position [2214, 0]
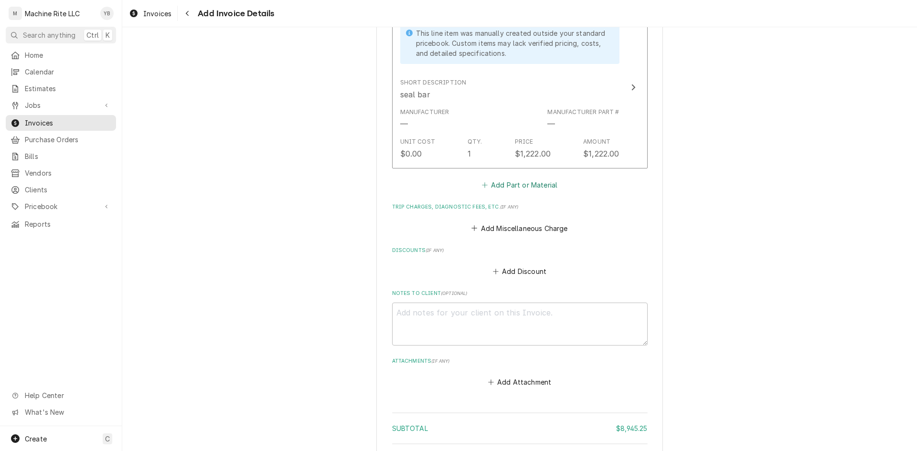
click at [507, 179] on button "Add Part or Material" at bounding box center [519, 185] width 79 height 13
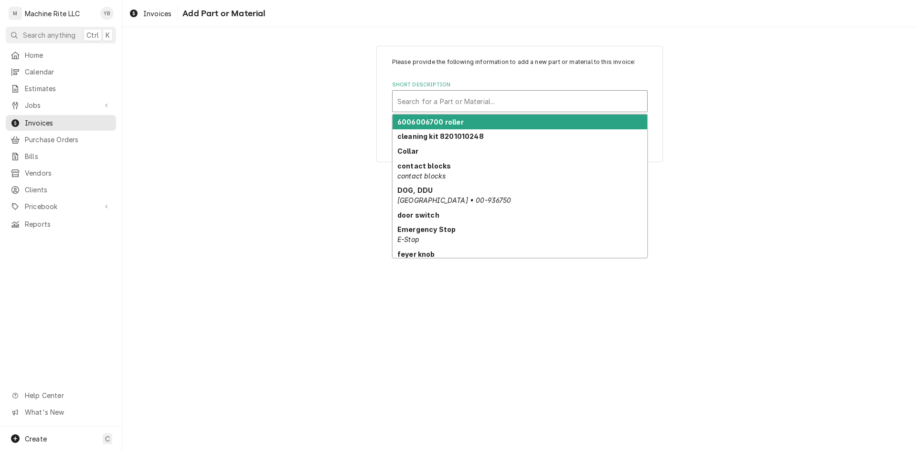
click at [470, 95] on div "Short Description" at bounding box center [519, 101] width 245 height 17
paste input "haft 38"
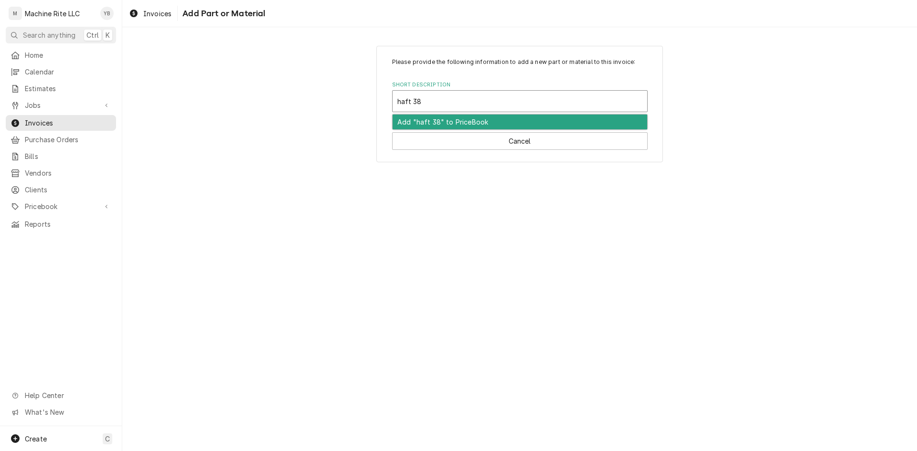
click at [399, 103] on input "haft 38" at bounding box center [410, 101] width 26 height 15
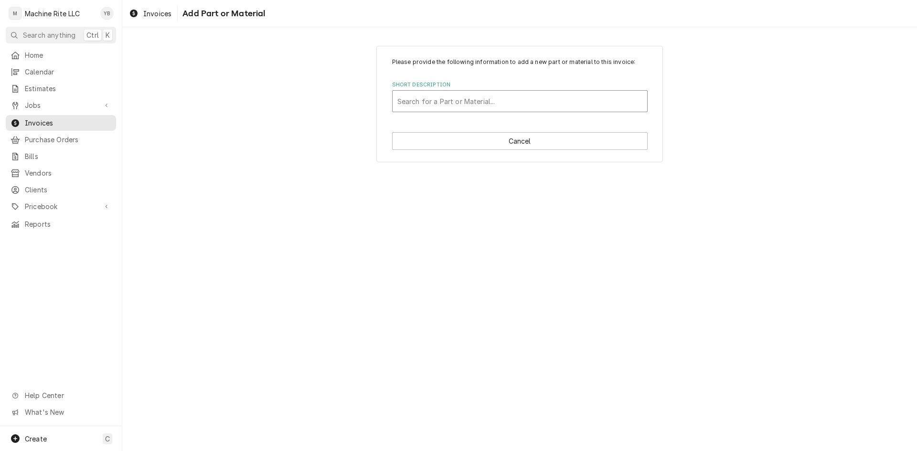
click at [439, 103] on div "Short Description" at bounding box center [519, 101] width 245 height 17
paste input "haft 38"
click at [403, 97] on div "Short Description" at bounding box center [519, 101] width 245 height 17
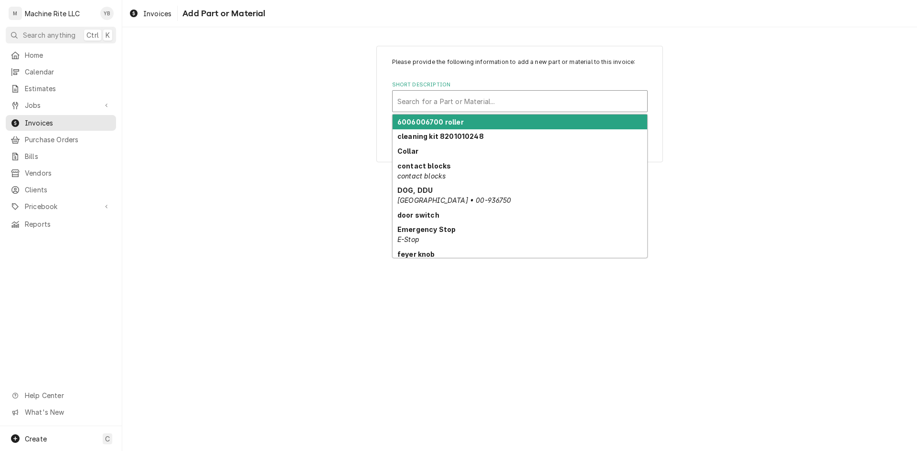
paste input "shaft"
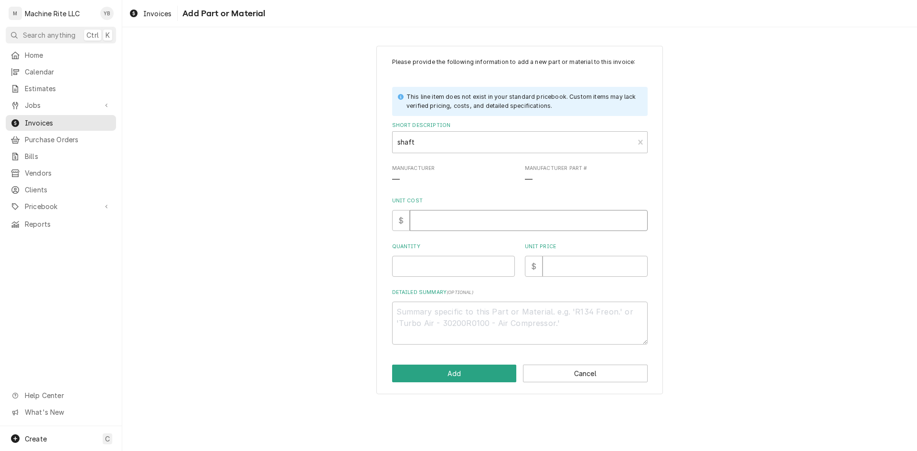
click at [422, 224] on input "Unit Cost" at bounding box center [529, 220] width 238 height 21
click at [454, 373] on button "Add" at bounding box center [454, 374] width 125 height 18
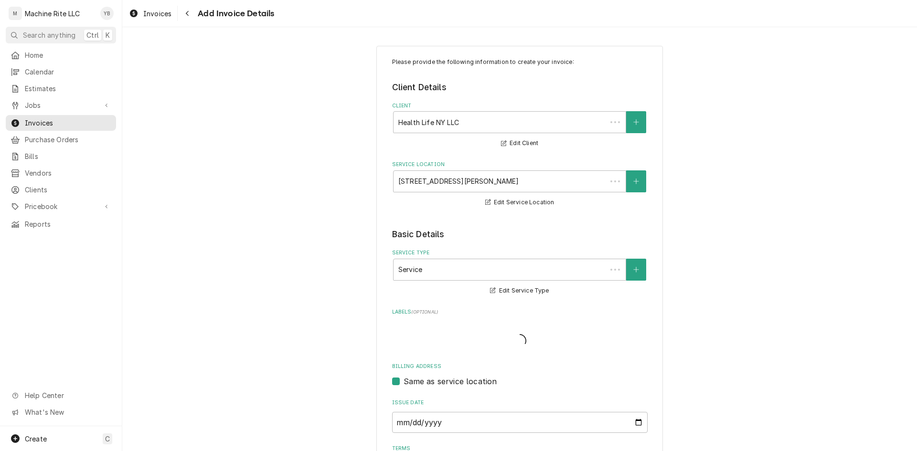
scroll to position [2225, 0]
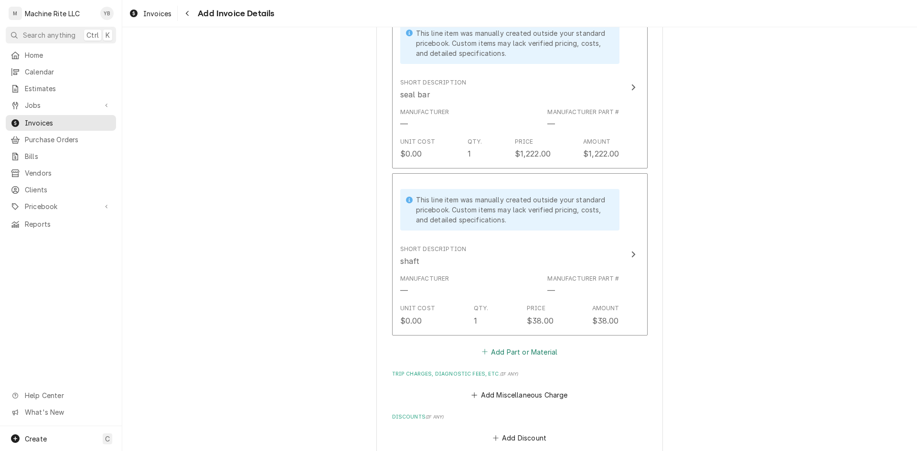
click at [497, 345] on button "Add Part or Material" at bounding box center [519, 351] width 79 height 13
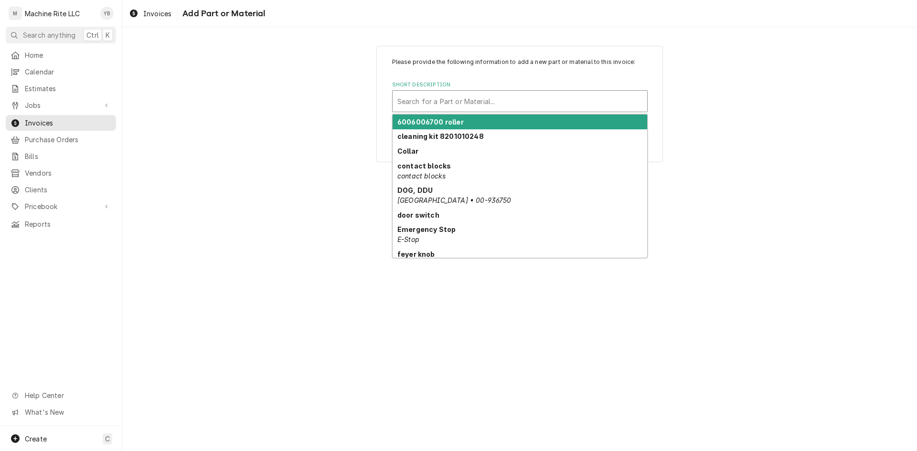
click at [441, 105] on div "Short Description" at bounding box center [519, 101] width 245 height 17
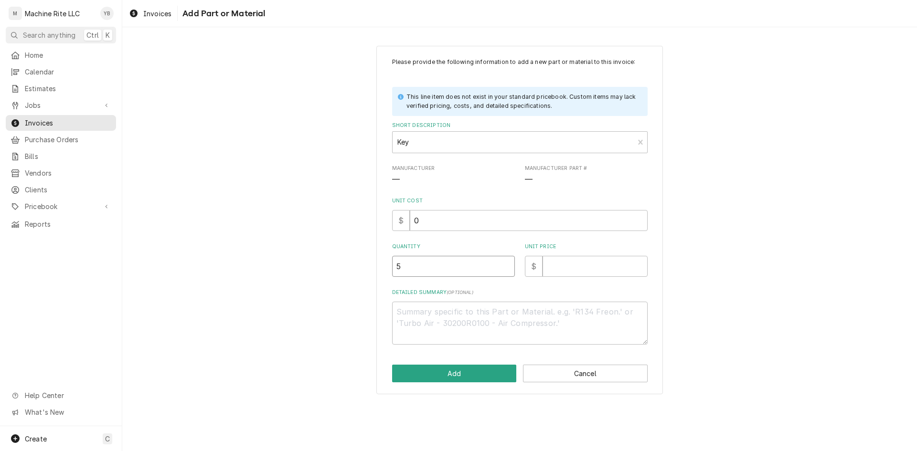
drag, startPoint x: 422, startPoint y: 264, endPoint x: 372, endPoint y: 278, distance: 52.5
click at [372, 278] on div "Please provide the following information to add a new part or material to this …" at bounding box center [519, 220] width 794 height 366
click at [422, 368] on button "Add" at bounding box center [454, 374] width 125 height 18
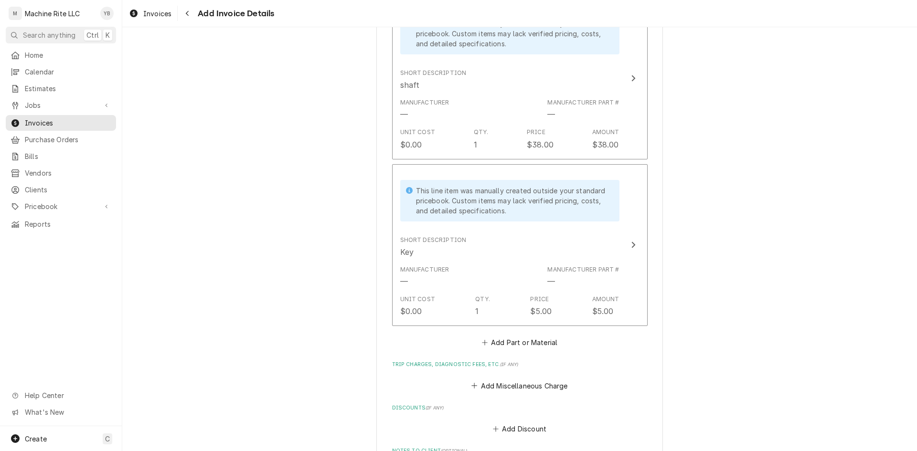
scroll to position [2405, 0]
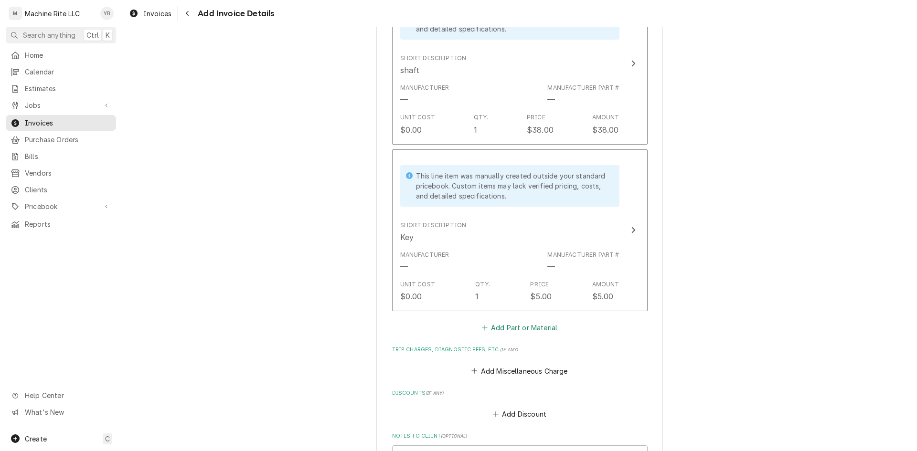
click at [488, 321] on button "Add Part or Material" at bounding box center [519, 327] width 79 height 13
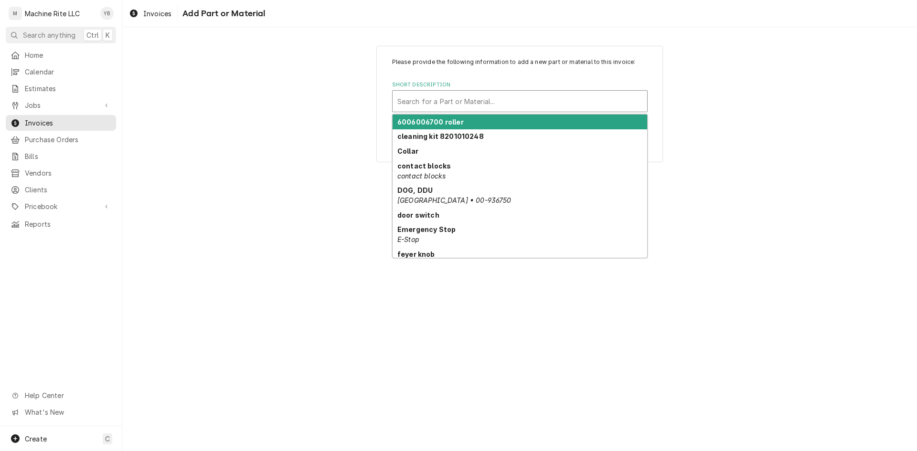
click at [412, 103] on div "Short Description" at bounding box center [519, 101] width 245 height 17
paste input "rivets"
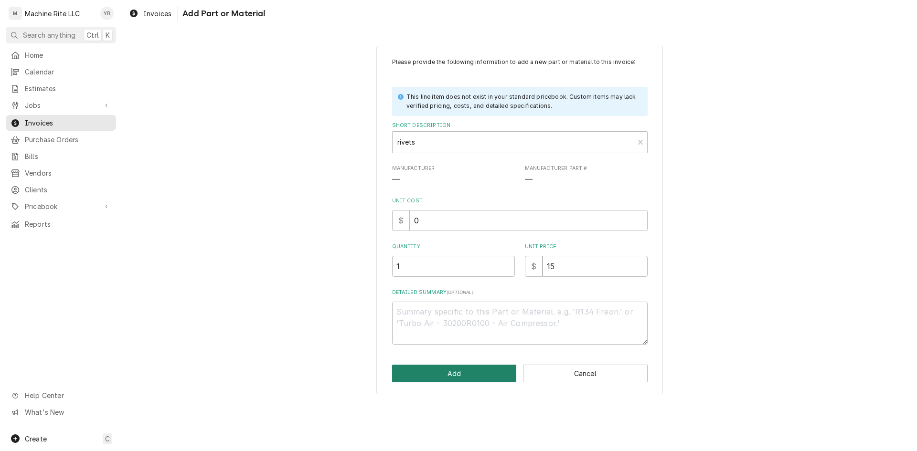
click at [454, 375] on button "Add" at bounding box center [454, 374] width 125 height 18
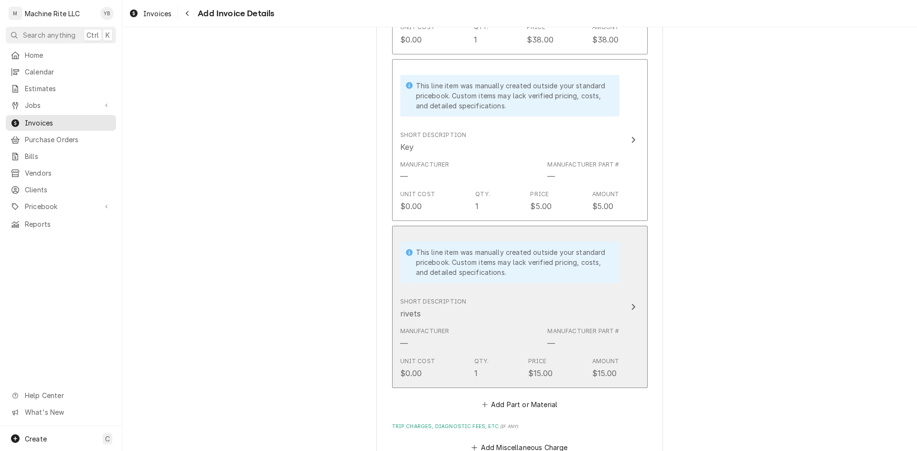
scroll to position [2596, 0]
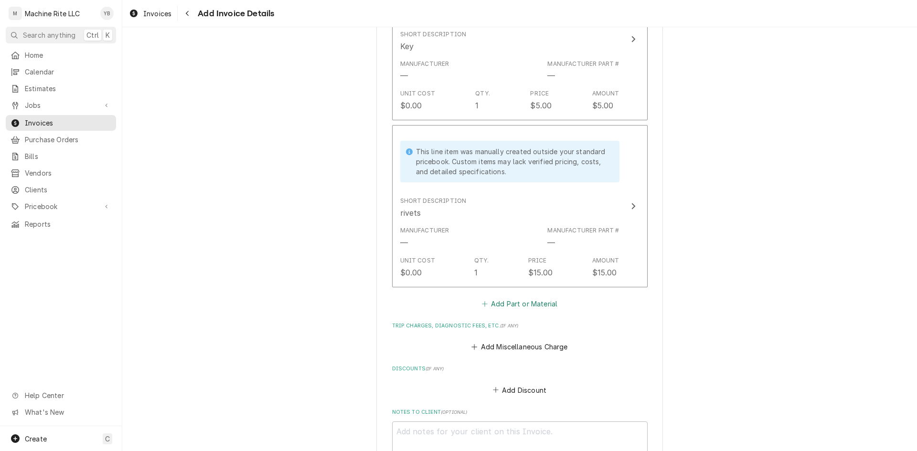
click at [500, 298] on button "Add Part or Material" at bounding box center [519, 303] width 79 height 13
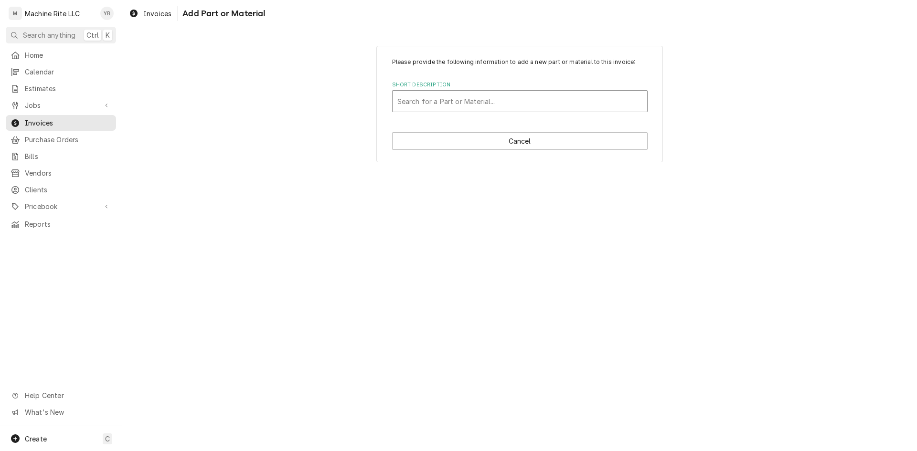
click at [411, 98] on div "Short Description" at bounding box center [519, 101] width 245 height 17
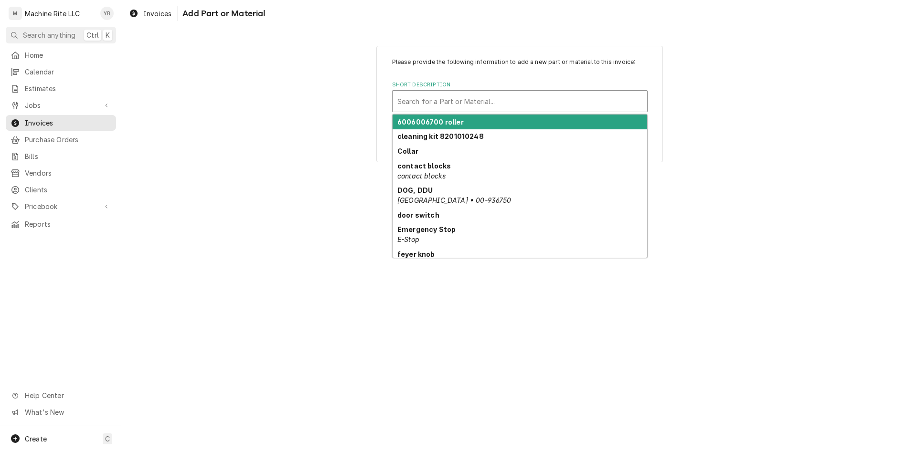
paste input "rivets"
click at [420, 103] on div "Short Description" at bounding box center [519, 101] width 245 height 17
paste input "bearings"
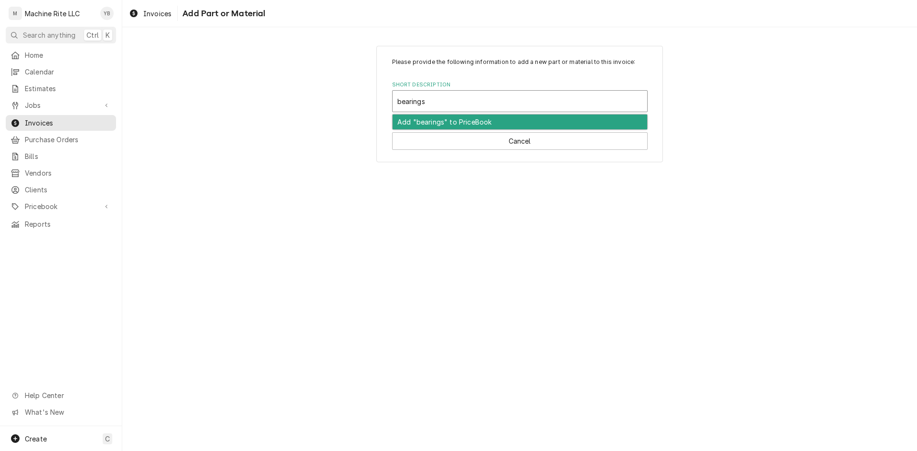
drag, startPoint x: 401, startPoint y: 105, endPoint x: 392, endPoint y: 105, distance: 8.1
click at [392, 105] on div "bearings" at bounding box center [519, 101] width 254 height 21
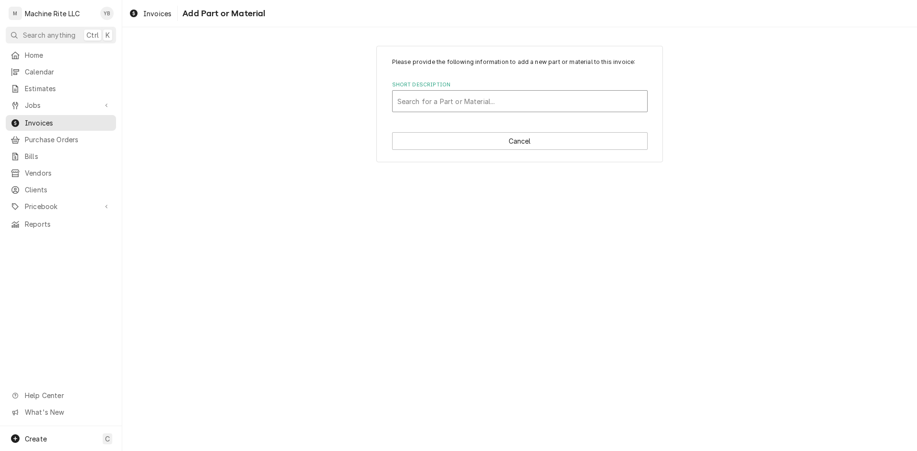
click at [424, 104] on div "Short Description" at bounding box center [519, 101] width 245 height 17
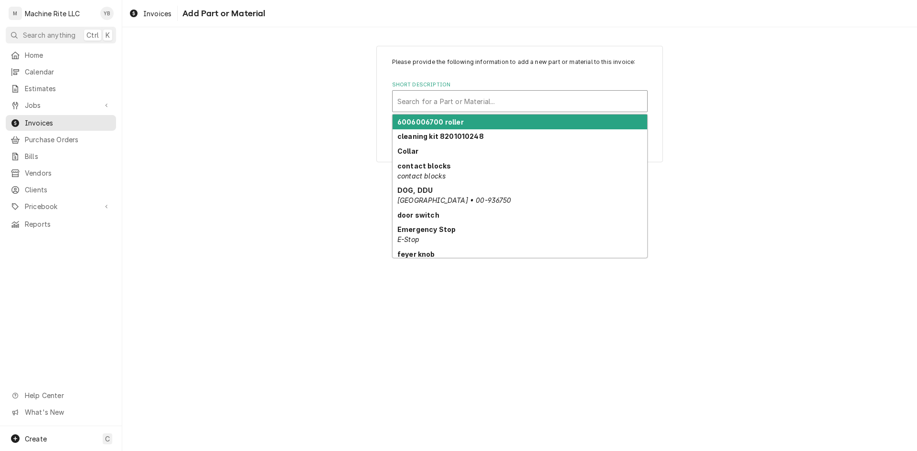
paste input "bearings"
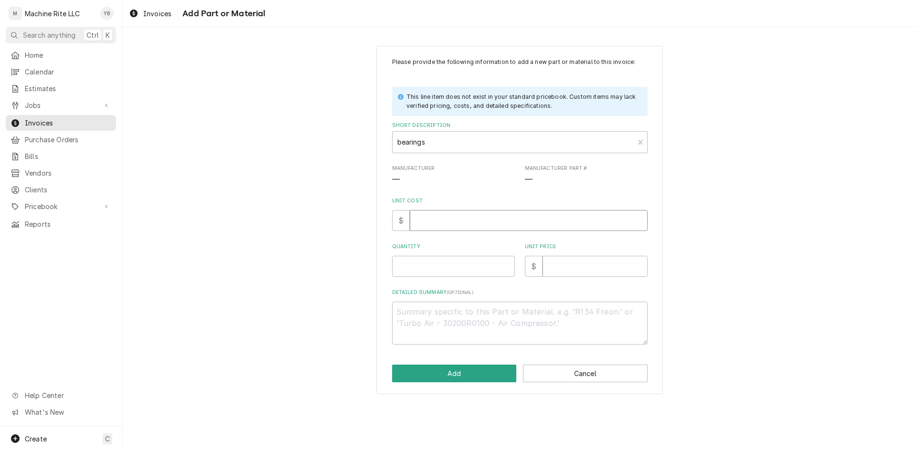
click at [428, 222] on input "Unit Cost" at bounding box center [529, 220] width 238 height 21
click at [442, 378] on button "Add" at bounding box center [454, 374] width 125 height 18
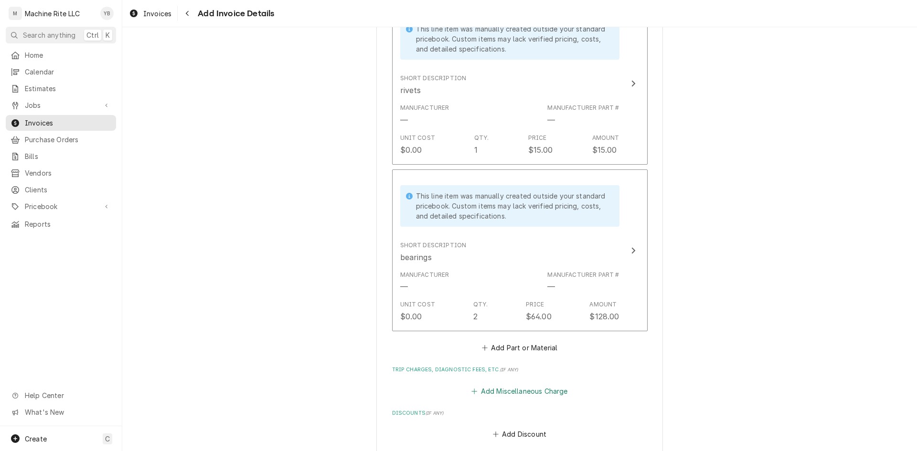
scroll to position [2882, 0]
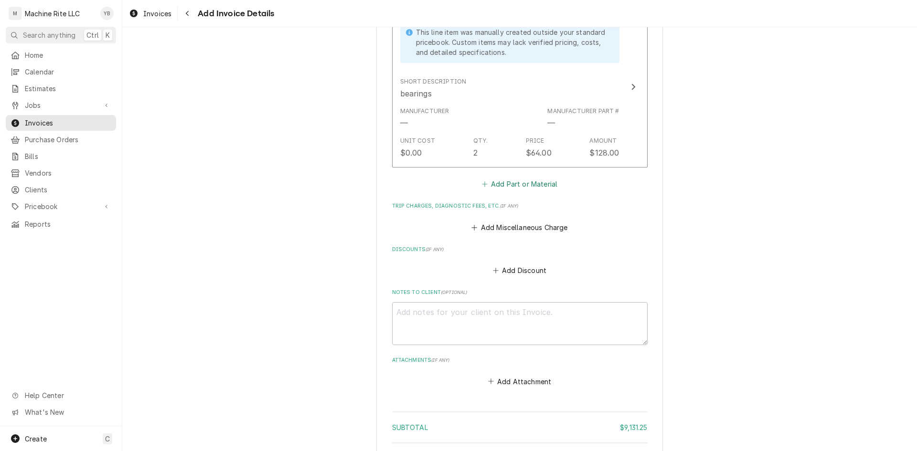
click at [501, 178] on button "Add Part or Material" at bounding box center [519, 184] width 79 height 13
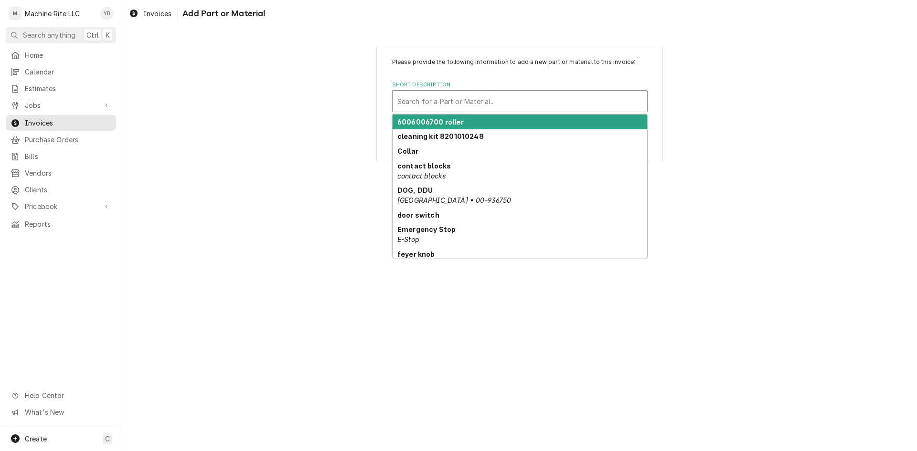
click at [458, 108] on div "Short Description" at bounding box center [519, 101] width 245 height 17
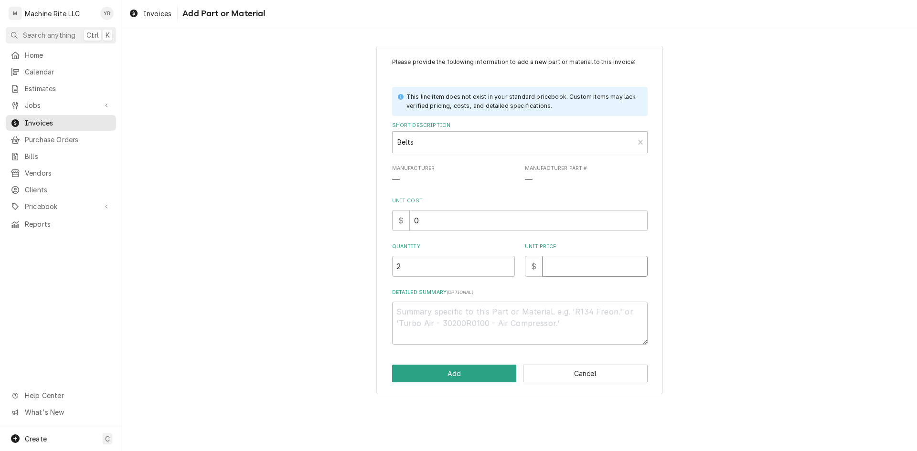
click at [581, 274] on input "Unit Price" at bounding box center [594, 266] width 105 height 21
click at [448, 376] on button "Add" at bounding box center [454, 374] width 125 height 18
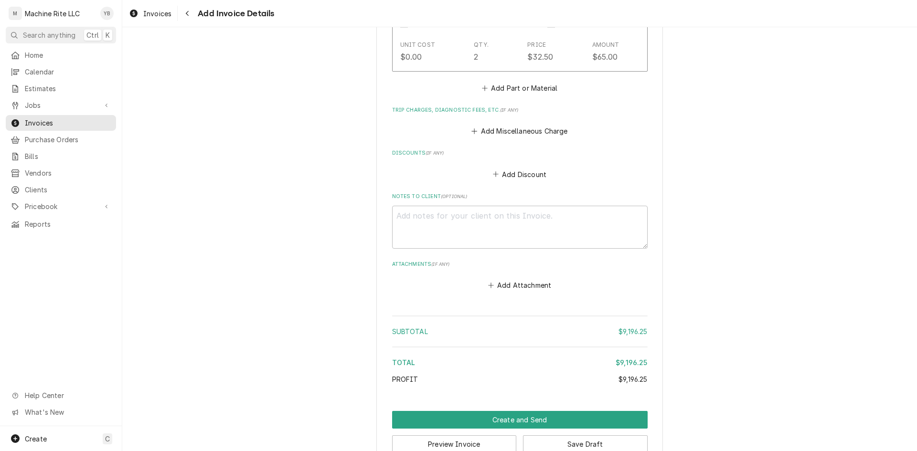
scroll to position [3156, 0]
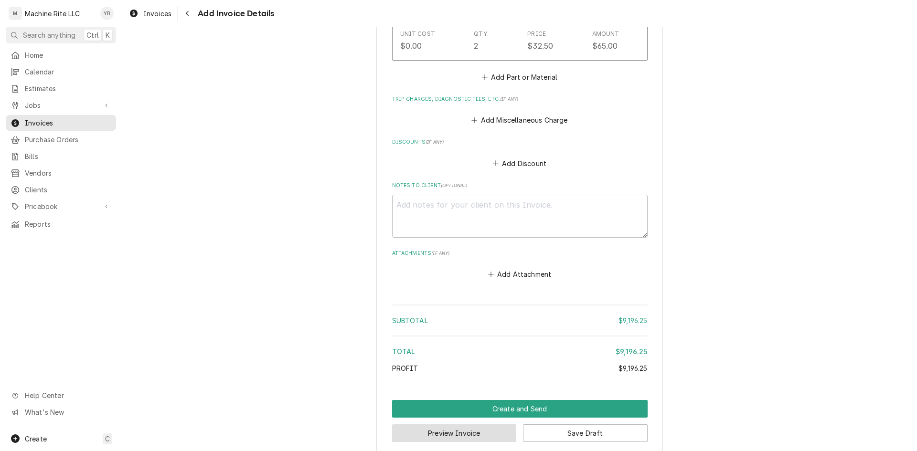
drag, startPoint x: 450, startPoint y: 421, endPoint x: 499, endPoint y: 328, distance: 104.9
click at [566, 424] on button "Save Draft" at bounding box center [585, 433] width 125 height 18
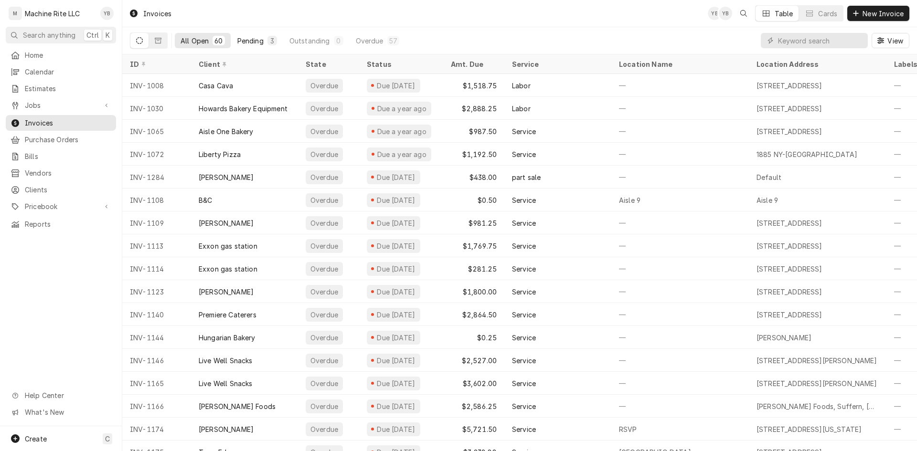
click at [251, 46] on button "Pending 3" at bounding box center [257, 40] width 51 height 15
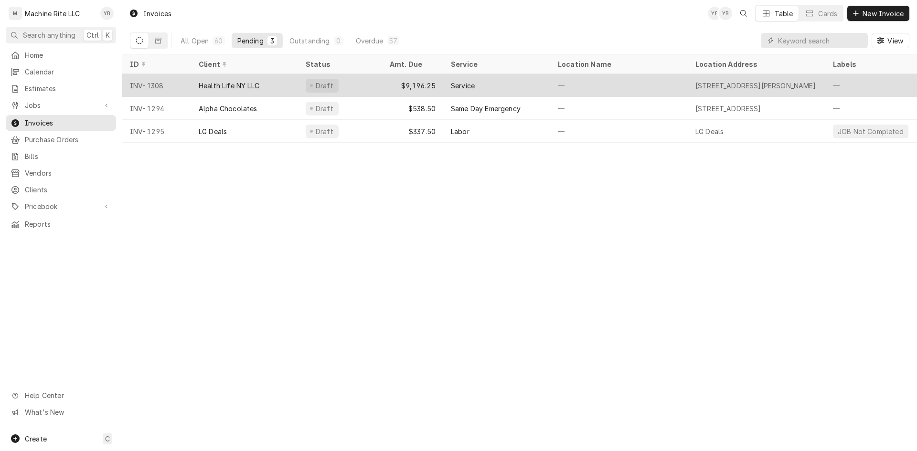
click at [461, 81] on div "Service" at bounding box center [463, 86] width 24 height 10
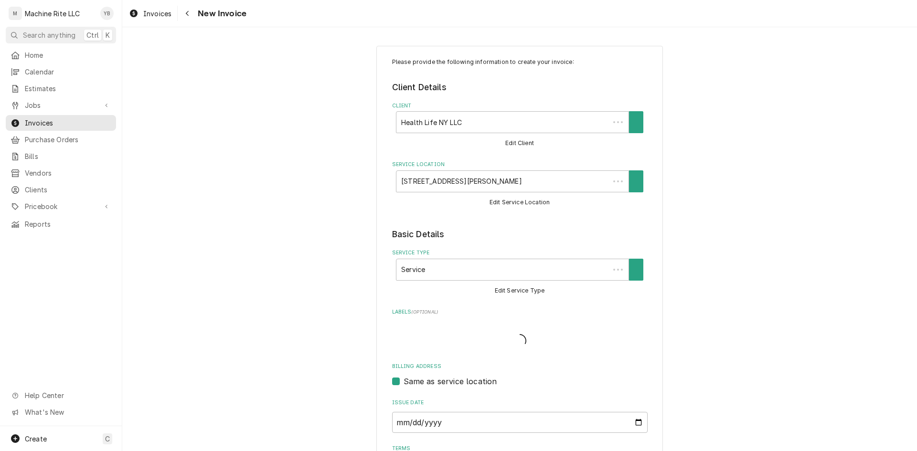
type textarea "x"
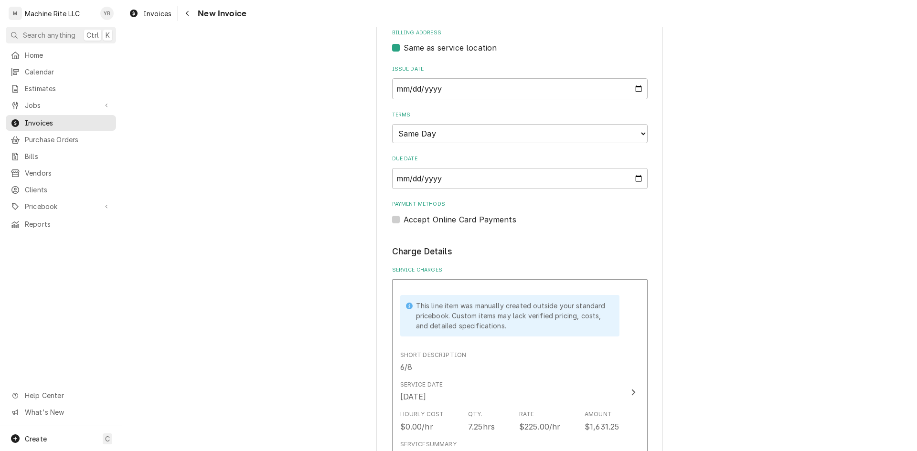
scroll to position [191, 0]
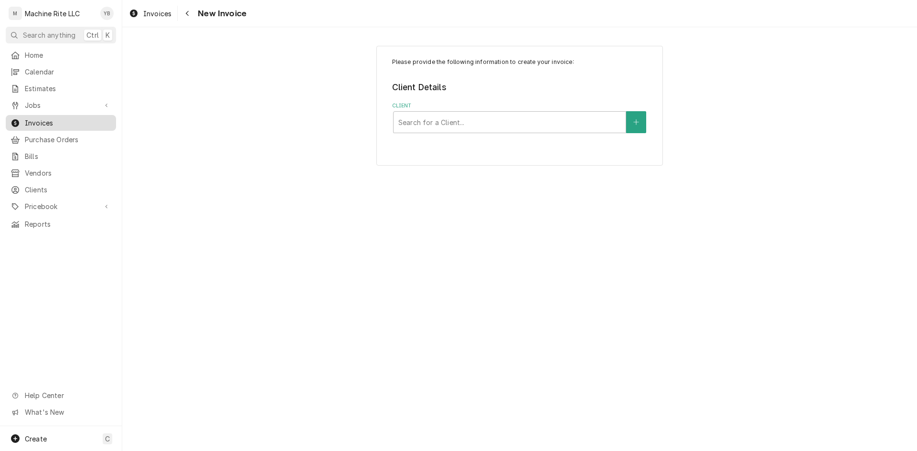
click at [32, 118] on span "Invoices" at bounding box center [68, 123] width 86 height 10
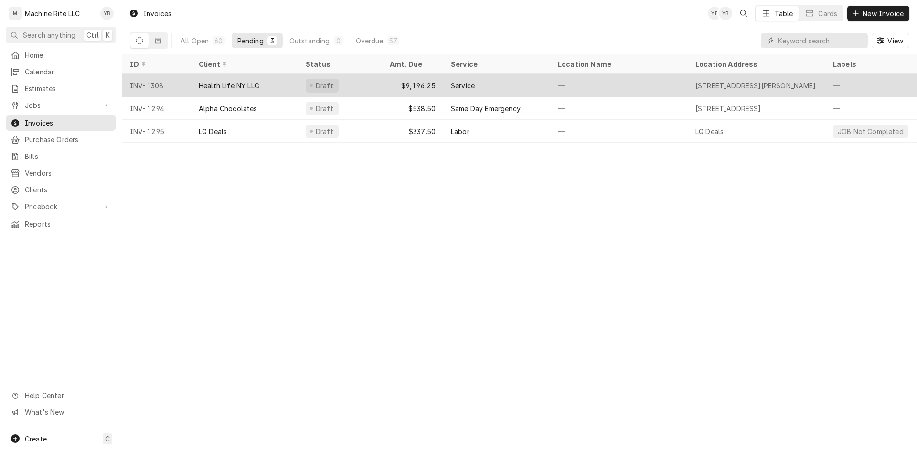
click at [500, 90] on div "Service" at bounding box center [496, 85] width 107 height 23
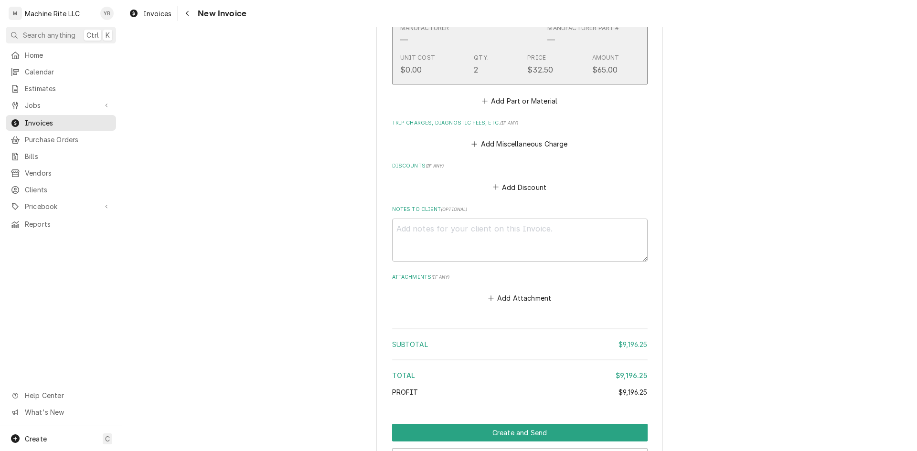
scroll to position [3225, 0]
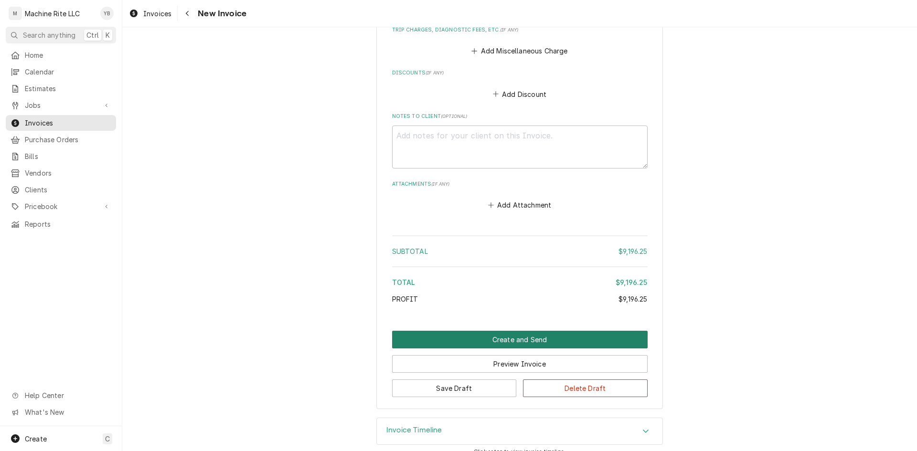
click at [512, 331] on button "Create and Send" at bounding box center [519, 340] width 255 height 18
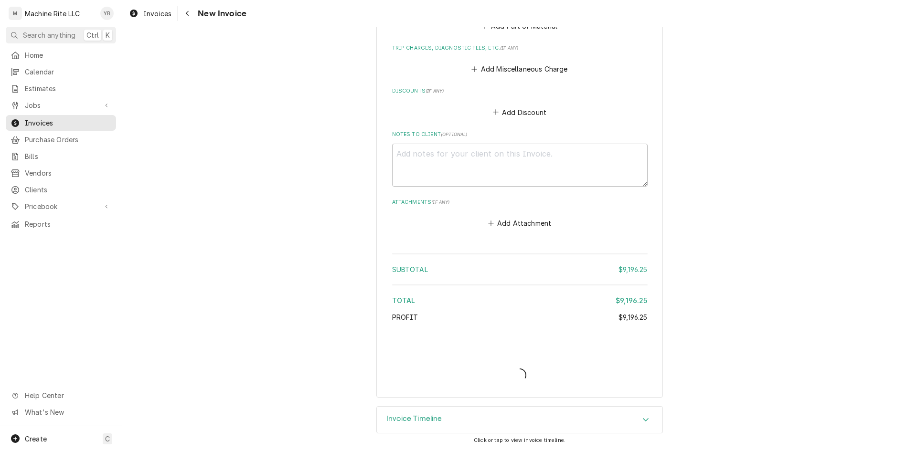
scroll to position [3196, 0]
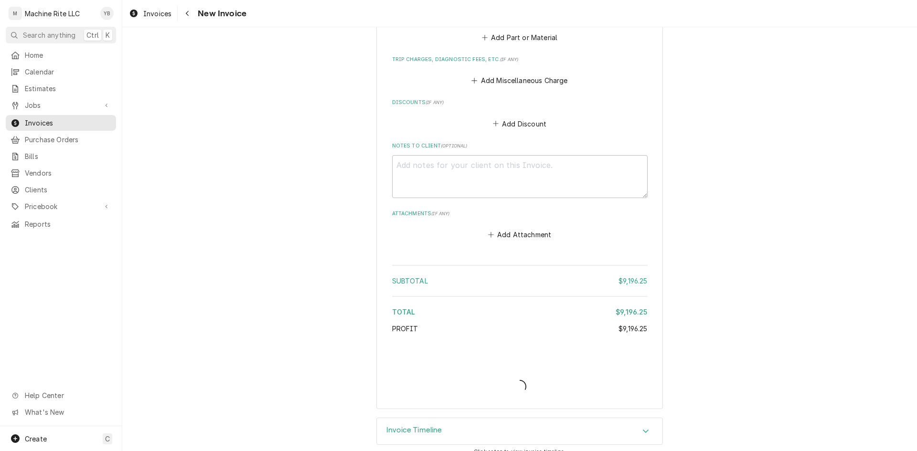
type textarea "x"
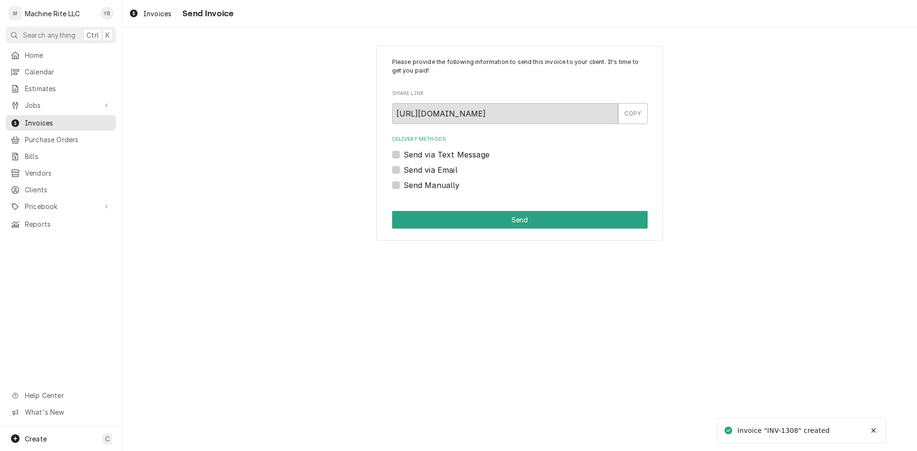
click at [403, 169] on label "Send via Email" at bounding box center [430, 169] width 54 height 11
click at [403, 169] on input "Send via Email" at bounding box center [530, 174] width 255 height 21
checkbox input "true"
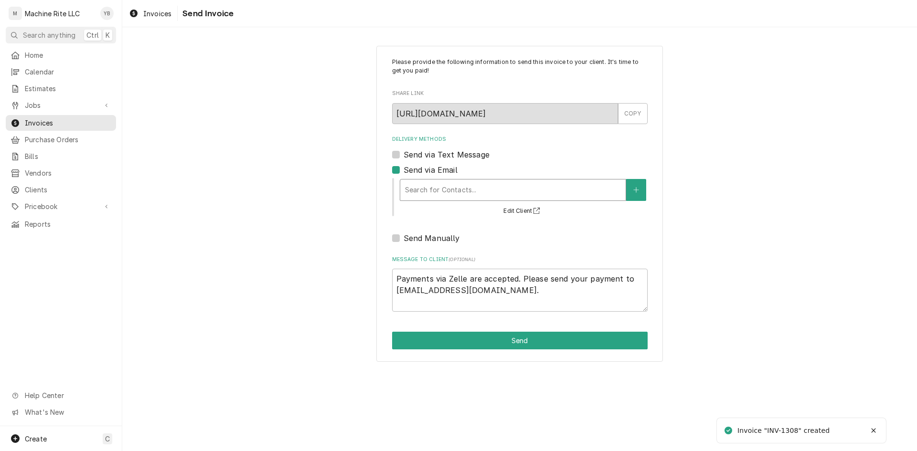
click at [460, 185] on div "Delivery Methods" at bounding box center [513, 189] width 216 height 17
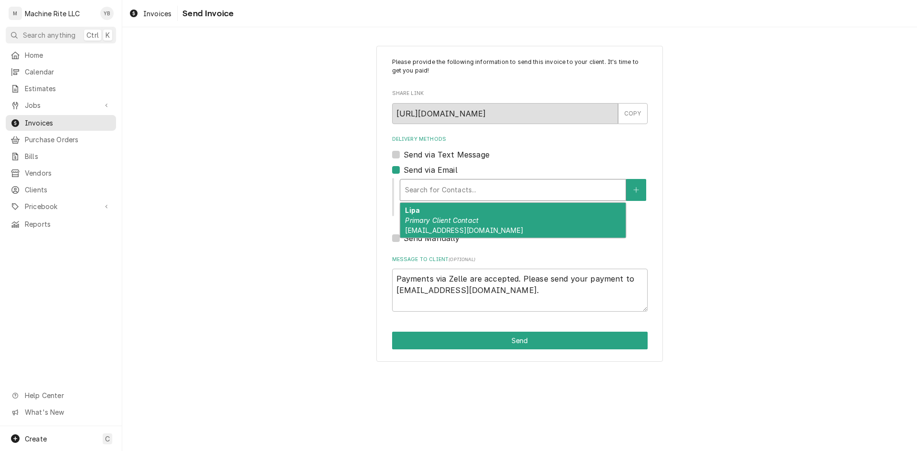
click at [450, 231] on span "Naftale@healthlifeny.com" at bounding box center [464, 230] width 118 height 8
type textarea "x"
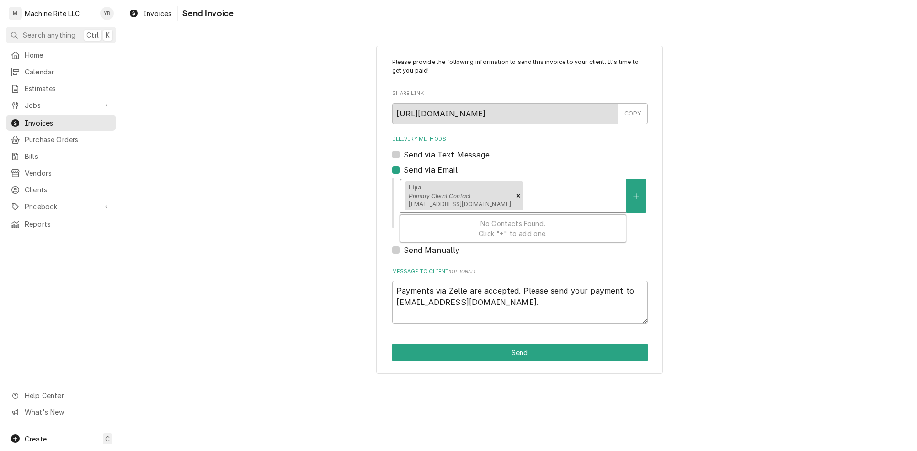
click at [551, 190] on div "Delivery Methods" at bounding box center [572, 195] width 95 height 17
click at [635, 204] on button "Delivery Methods" at bounding box center [636, 196] width 20 height 34
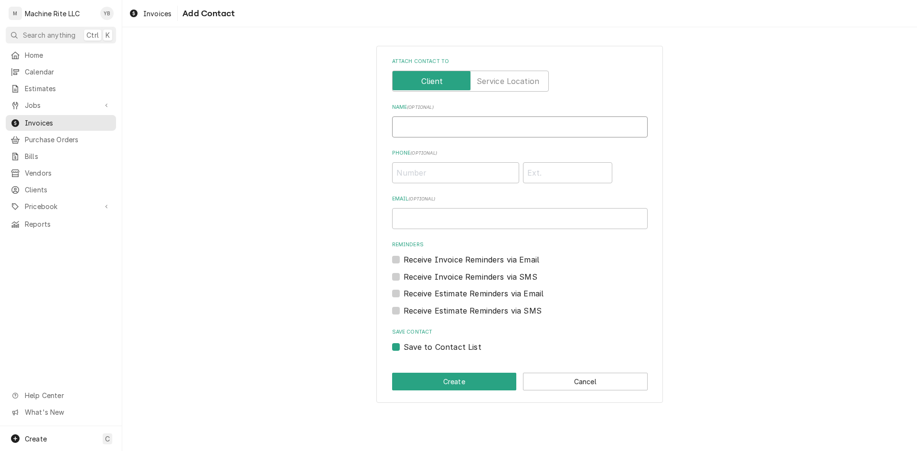
click at [431, 135] on input "Name ( optional )" at bounding box center [519, 126] width 255 height 21
click at [429, 127] on input "Name ( optional )" at bounding box center [519, 126] width 255 height 21
type input "Machine Rite"
click at [509, 219] on input "Email ( optional )" at bounding box center [519, 218] width 255 height 21
paste input "[EMAIL_ADDRESS][DOMAIN_NAME]"
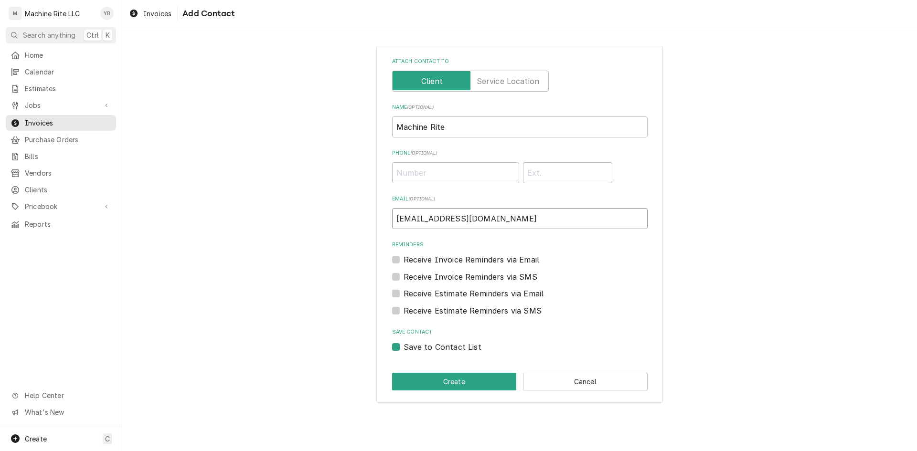
type input "[EMAIL_ADDRESS][DOMAIN_NAME]"
click at [403, 262] on label "Receive Invoice Reminders via Email" at bounding box center [471, 259] width 136 height 11
click at [403, 262] on input "Reminders" at bounding box center [530, 264] width 255 height 21
checkbox input "true"
click at [437, 387] on button "Create" at bounding box center [454, 382] width 125 height 18
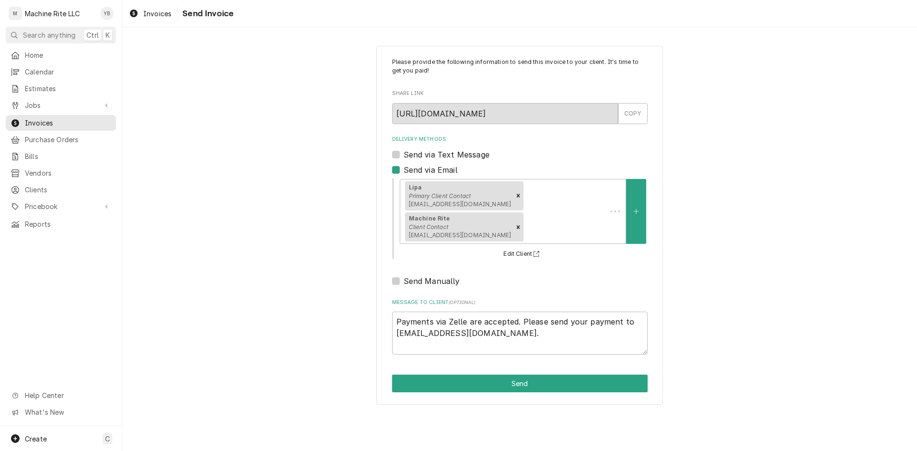
type textarea "x"
drag, startPoint x: 511, startPoint y: 299, endPoint x: 391, endPoint y: 291, distance: 120.5
click at [391, 291] on div "Please provide the following information to send this invoice to your client. I…" at bounding box center [519, 225] width 286 height 359
paste textarea "we accept payments via Email-Check, QP Zelle, ACH, & Credit cards Please send Y…"
type textarea "we accept payments via Email-Check, QP Zelle, ACH, & Credit cards Please send Y…"
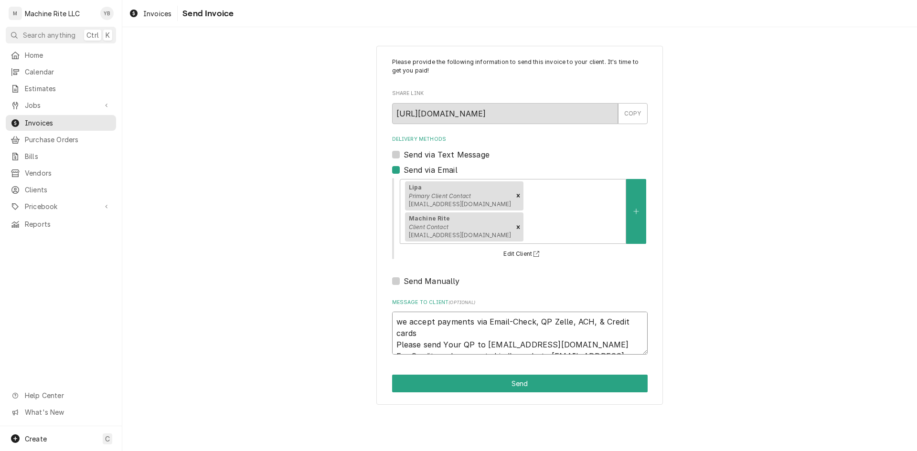
type textarea "x"
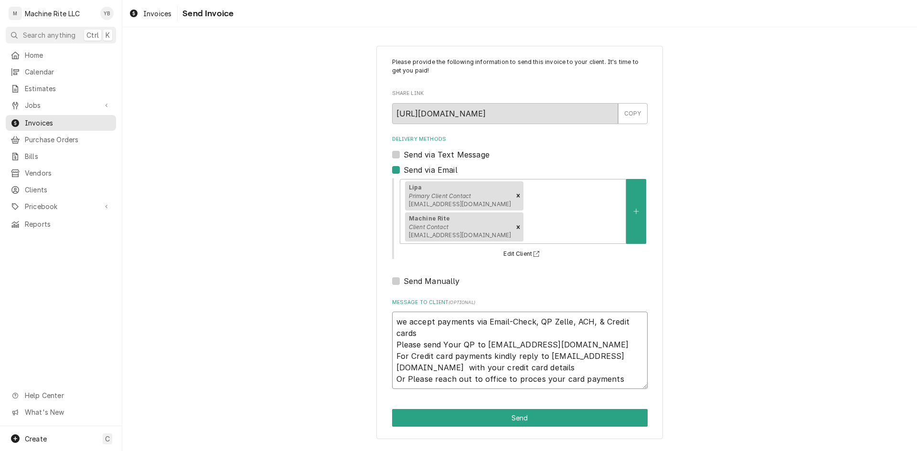
type textarea "we accept payments via Email-Check, QP Zelle, ACH, & Credit cards Please send Y…"
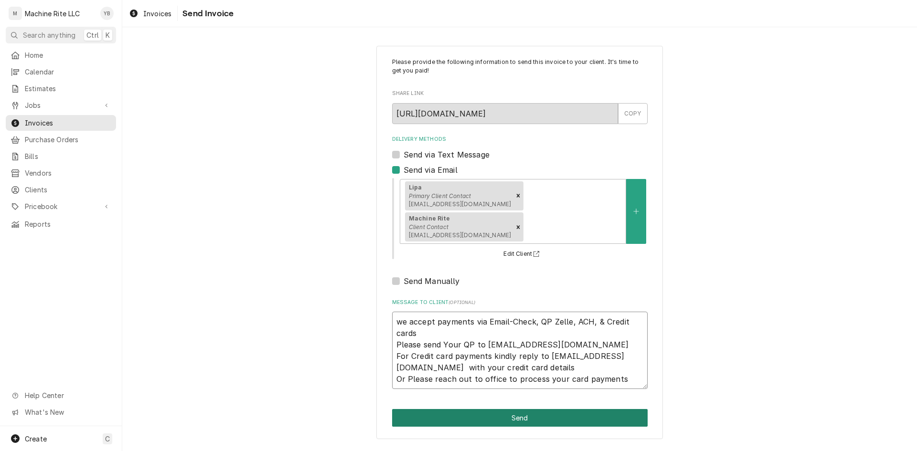
type textarea "x"
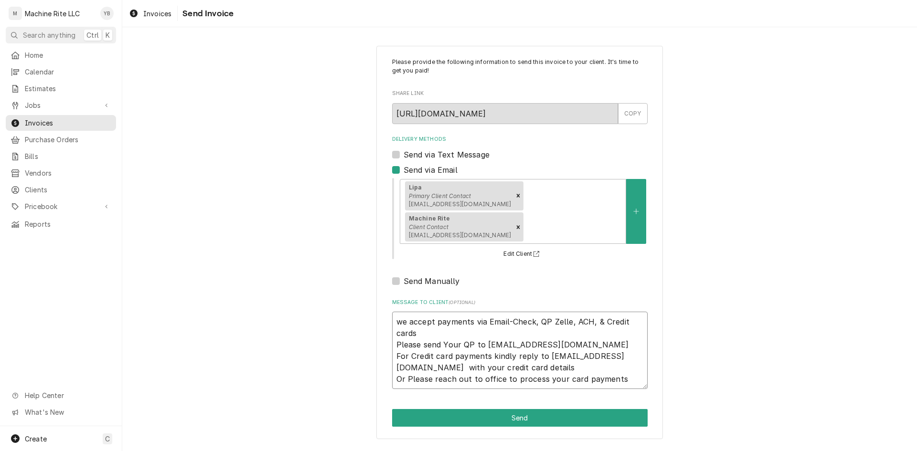
type textarea "we accept payments via Email-Check, QP Zelle, ACH, & Credit cards Please send Y…"
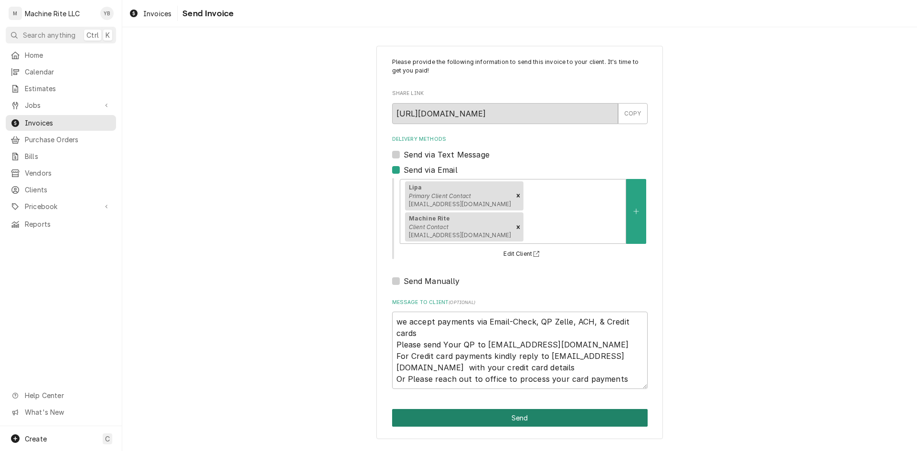
click at [486, 409] on button "Send" at bounding box center [519, 418] width 255 height 18
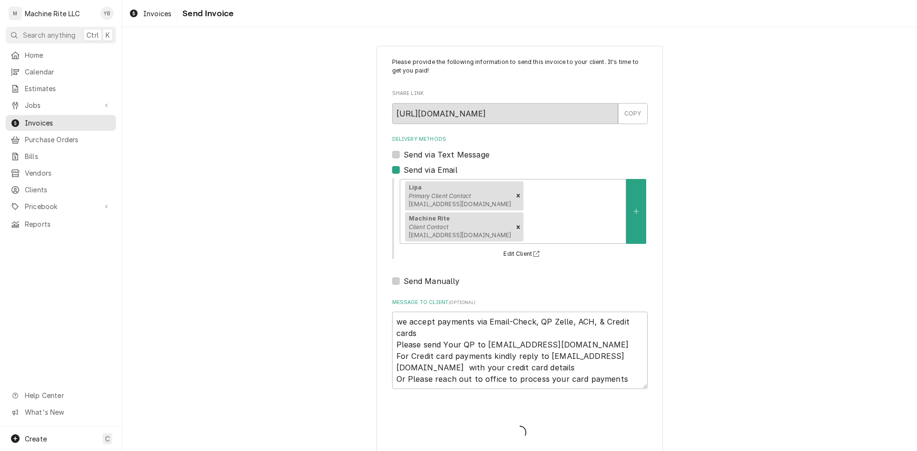
type textarea "x"
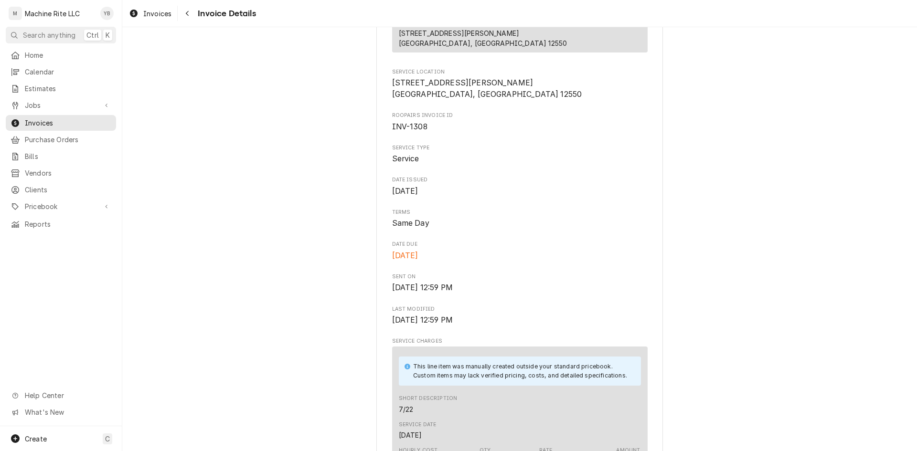
scroll to position [191, 0]
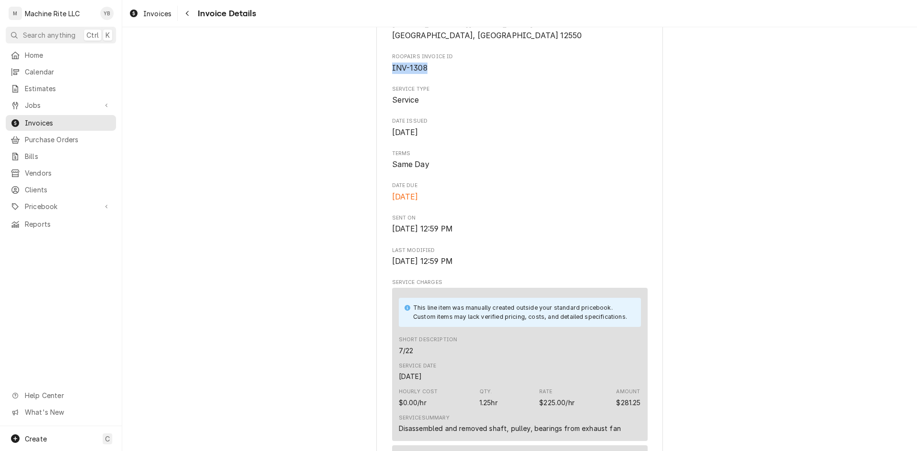
drag, startPoint x: 423, startPoint y: 78, endPoint x: 384, endPoint y: 79, distance: 39.6
copy span "INV-1308"
click at [36, 135] on span "Purchase Orders" at bounding box center [68, 140] width 86 height 10
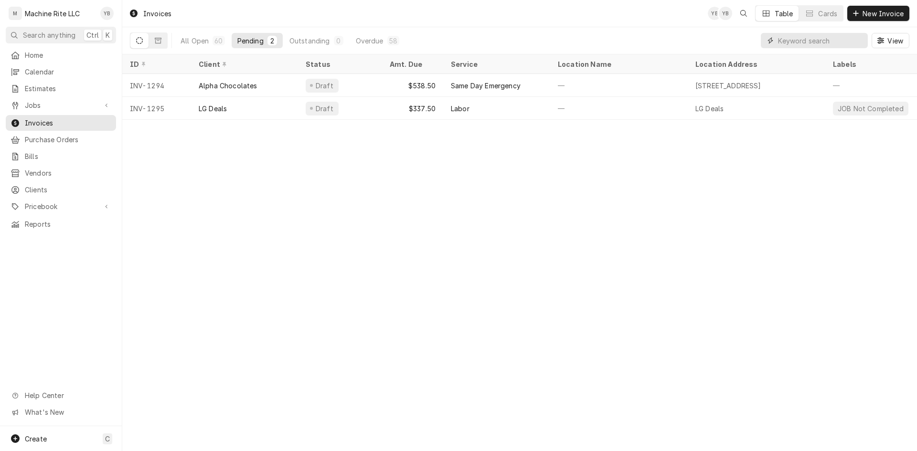
click at [799, 41] on input "Dynamic Content Wrapper" at bounding box center [820, 40] width 85 height 15
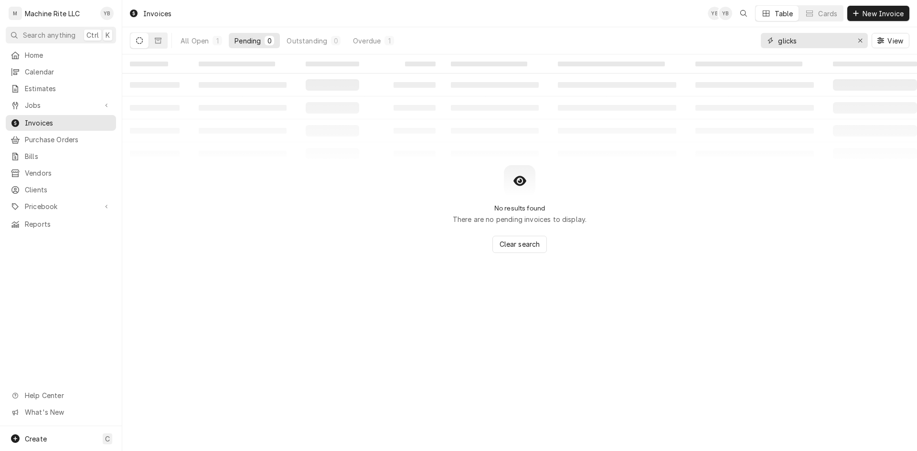
type input "glicks"
click at [860, 42] on icon "Erase input" at bounding box center [859, 40] width 5 height 7
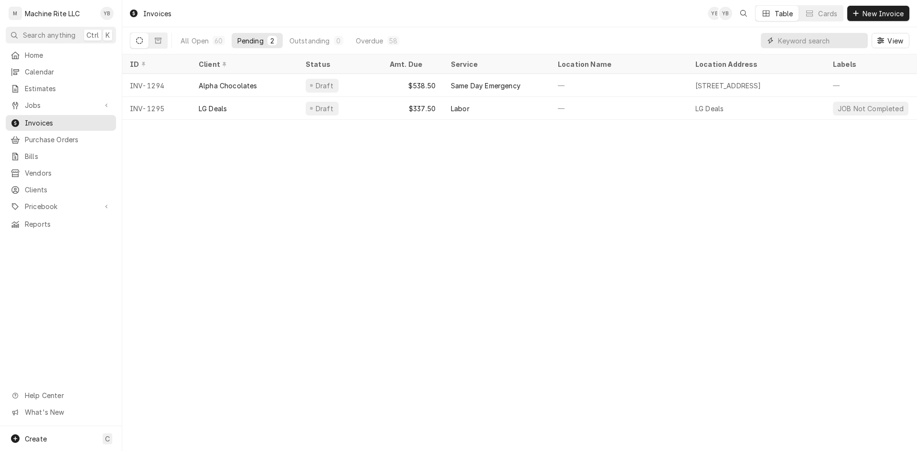
click at [834, 36] on input "Dynamic Content Wrapper" at bounding box center [820, 40] width 85 height 15
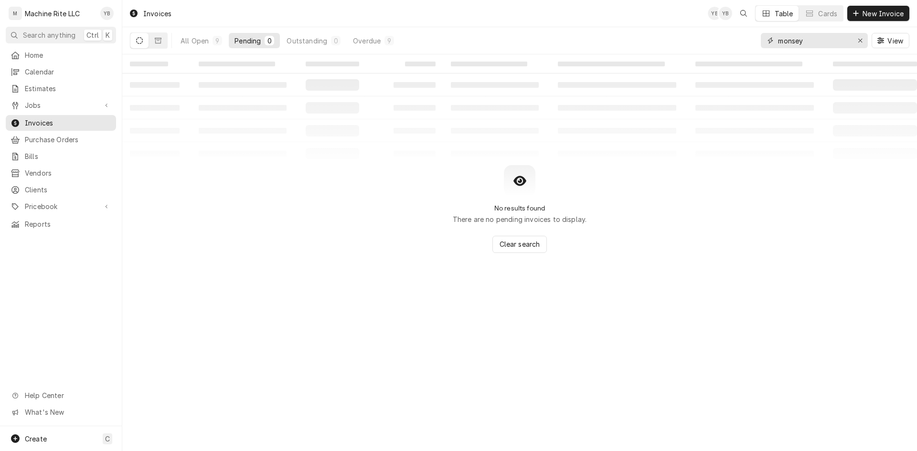
type input "monsey"
click at [859, 42] on icon "Erase input" at bounding box center [859, 40] width 5 height 7
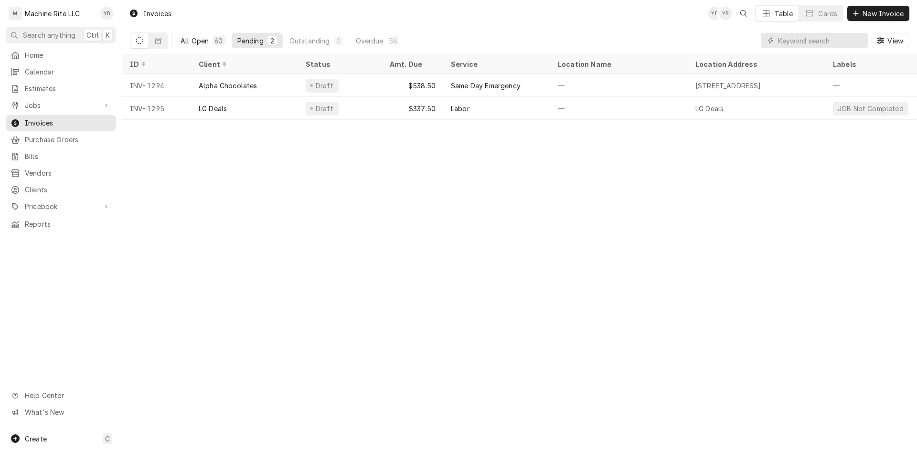
click at [182, 34] on button "All Open 60" at bounding box center [203, 40] width 56 height 15
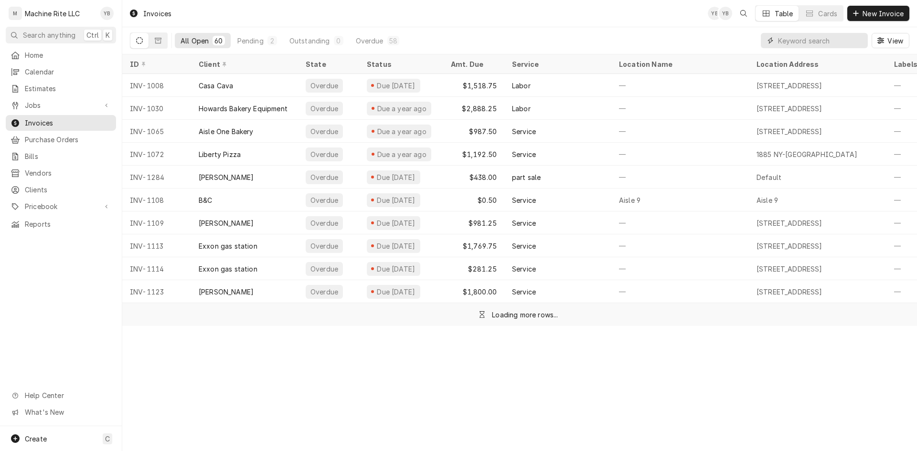
click at [806, 35] on input "Dynamic Content Wrapper" at bounding box center [820, 40] width 85 height 15
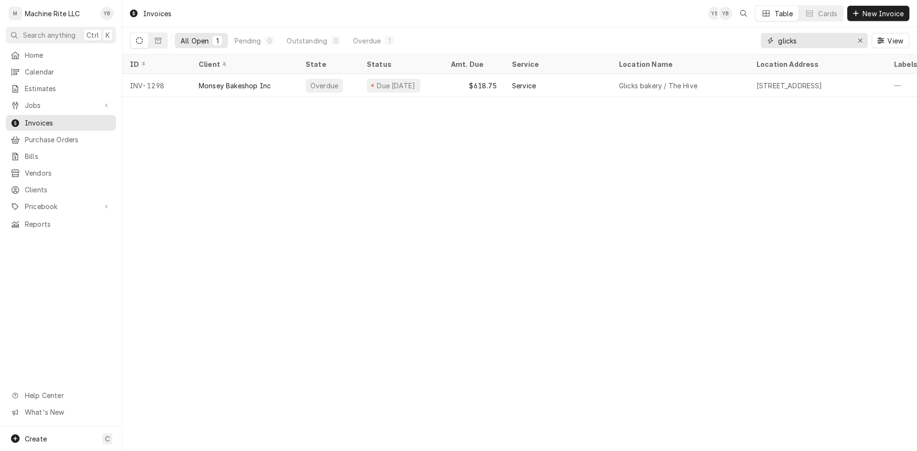
type input "glicks"
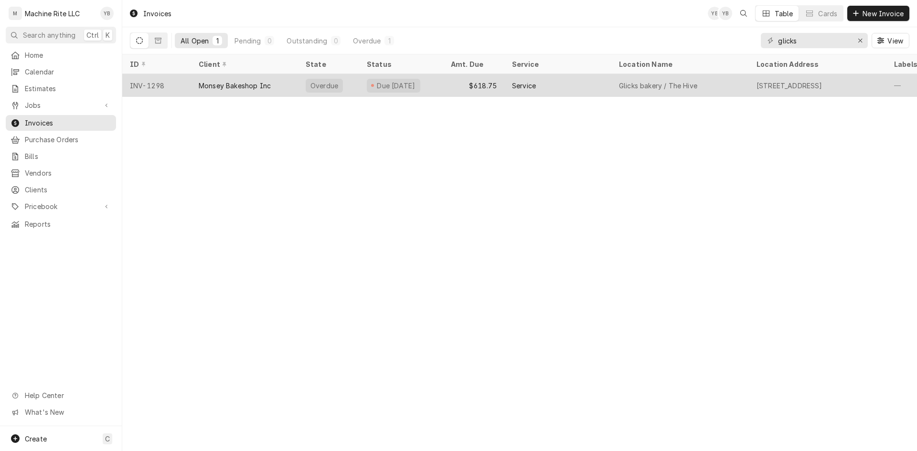
click at [252, 77] on div "Monsey Bakeshop Inc" at bounding box center [244, 85] width 107 height 23
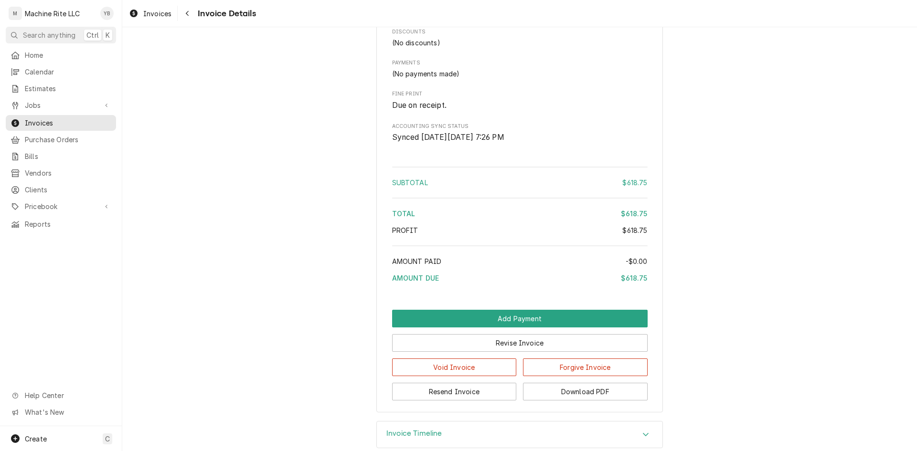
scroll to position [719, 0]
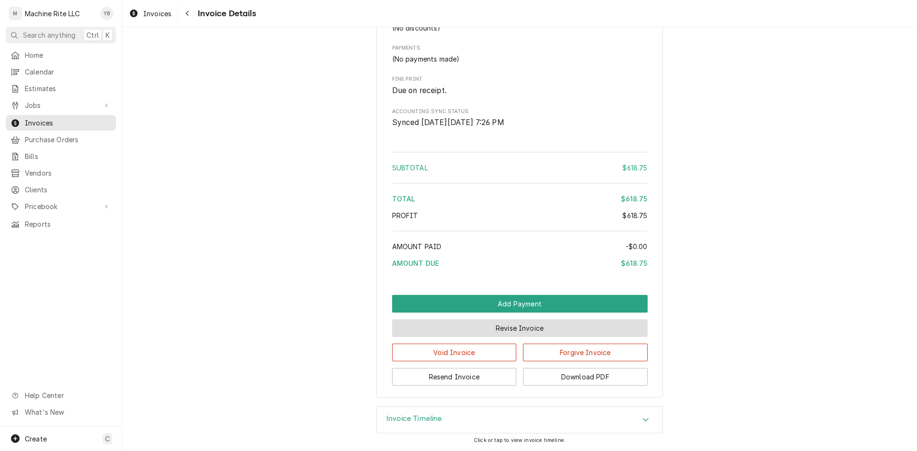
click at [497, 327] on button "Revise Invoice" at bounding box center [519, 328] width 255 height 18
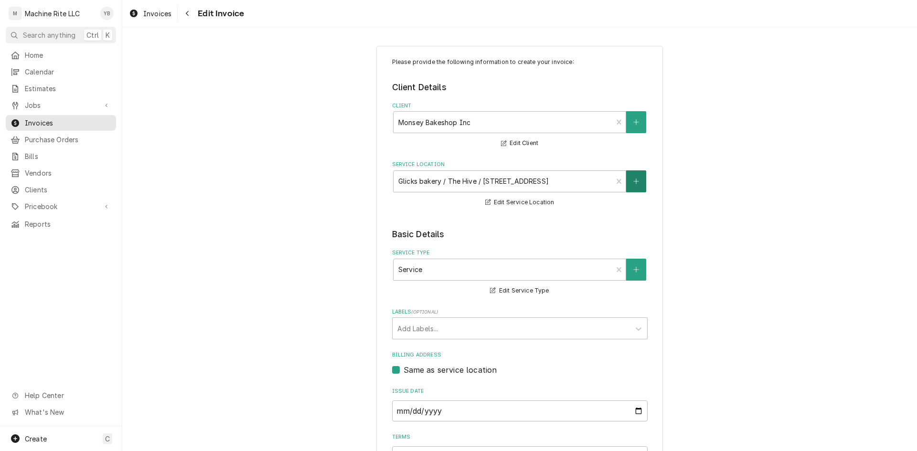
click at [633, 183] on icon "Create New Location" at bounding box center [636, 181] width 6 height 7
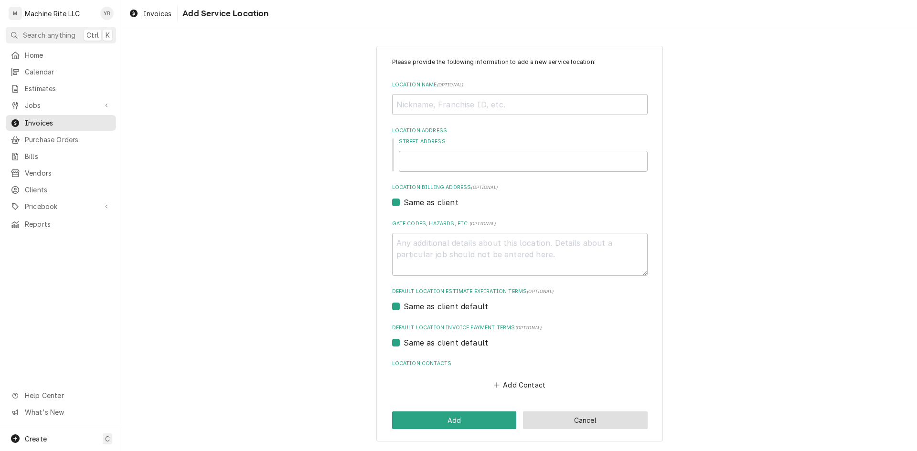
click at [552, 420] on button "Cancel" at bounding box center [585, 421] width 125 height 18
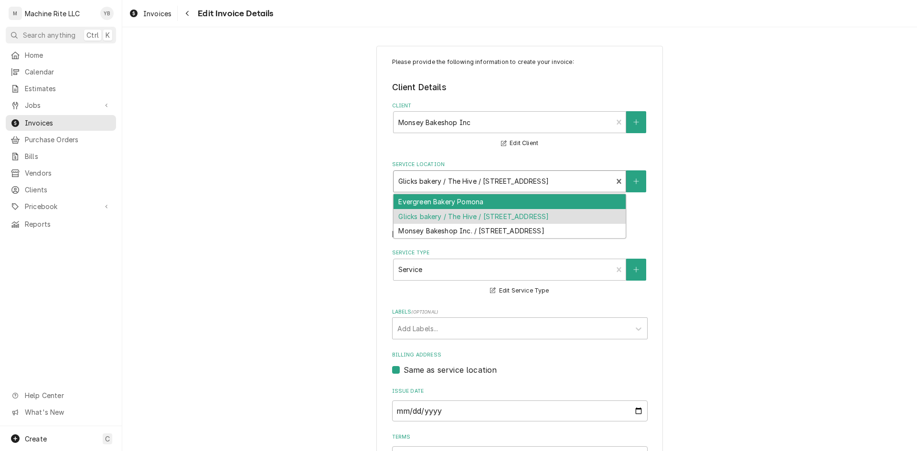
click at [513, 183] on div "Service Location" at bounding box center [503, 181] width 210 height 17
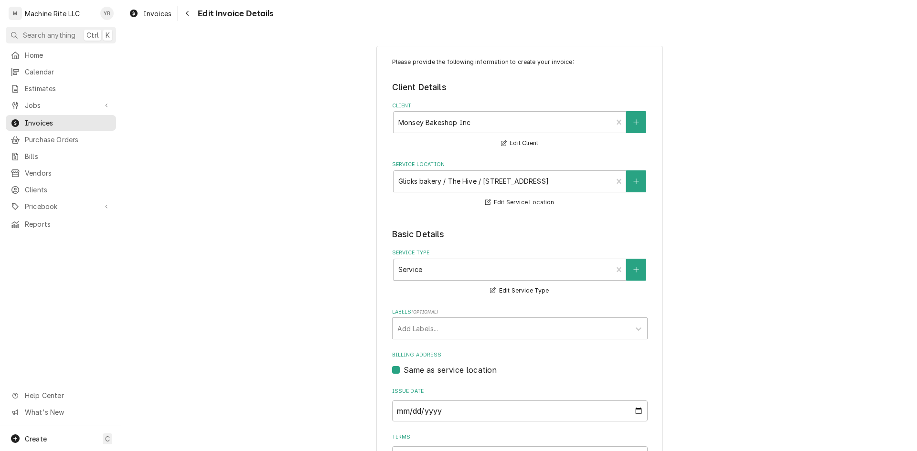
click at [527, 89] on legend "Client Details" at bounding box center [519, 87] width 255 height 12
click at [629, 122] on button "Client" at bounding box center [636, 122] width 20 height 22
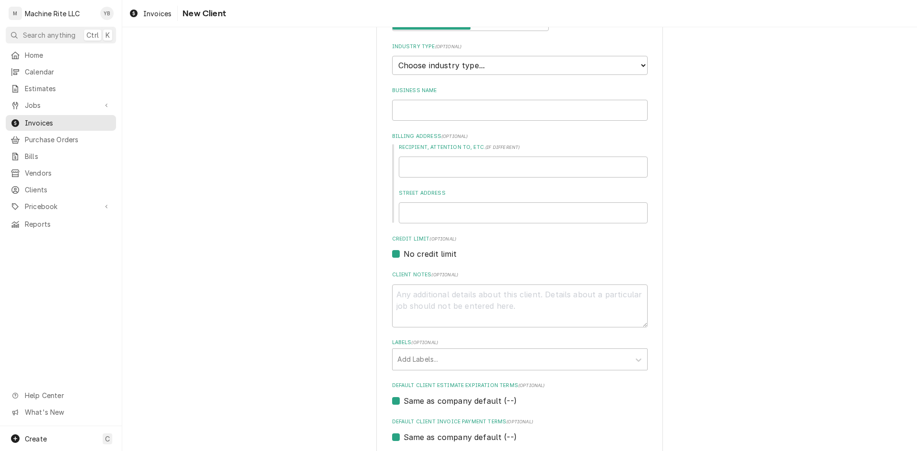
scroll to position [177, 0]
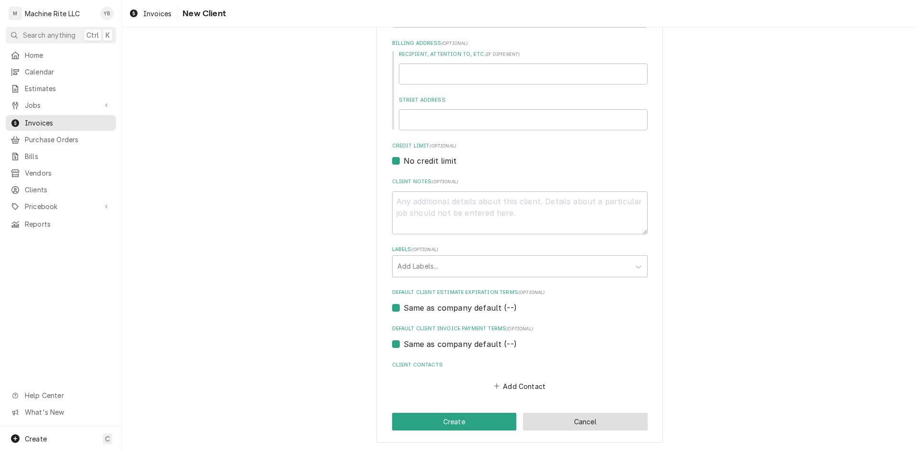
click at [564, 422] on button "Cancel" at bounding box center [585, 422] width 125 height 18
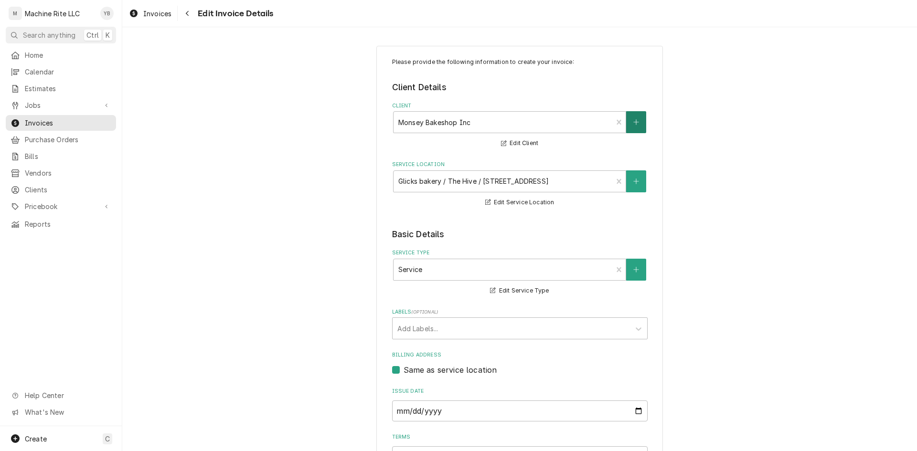
click at [631, 127] on button "Client" at bounding box center [636, 122] width 20 height 22
type textarea "x"
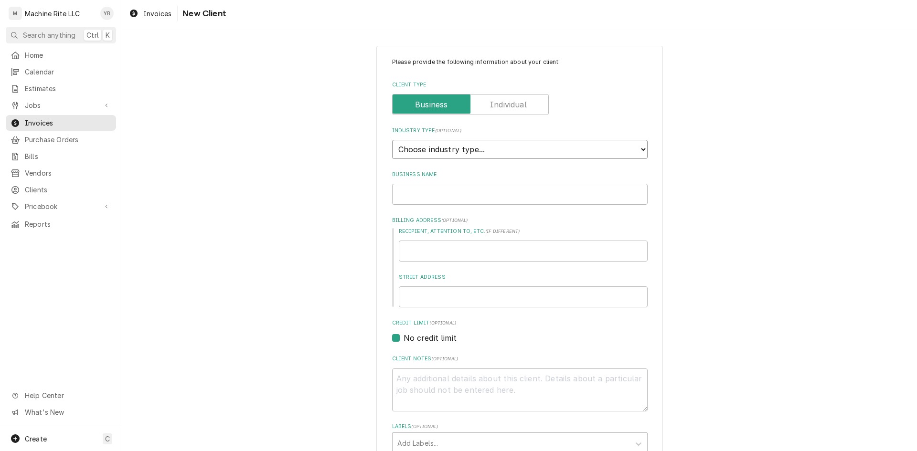
click at [434, 152] on select "Choose industry type... Residential Commercial Industrial Government" at bounding box center [519, 149] width 255 height 19
click at [438, 152] on select "Choose industry type... Residential Commercial Industrial Government" at bounding box center [519, 149] width 255 height 19
select select "2"
click at [392, 140] on select "Choose industry type... Residential Commercial Industrial Government" at bounding box center [519, 149] width 255 height 19
click at [424, 194] on input "Business Name" at bounding box center [519, 194] width 255 height 21
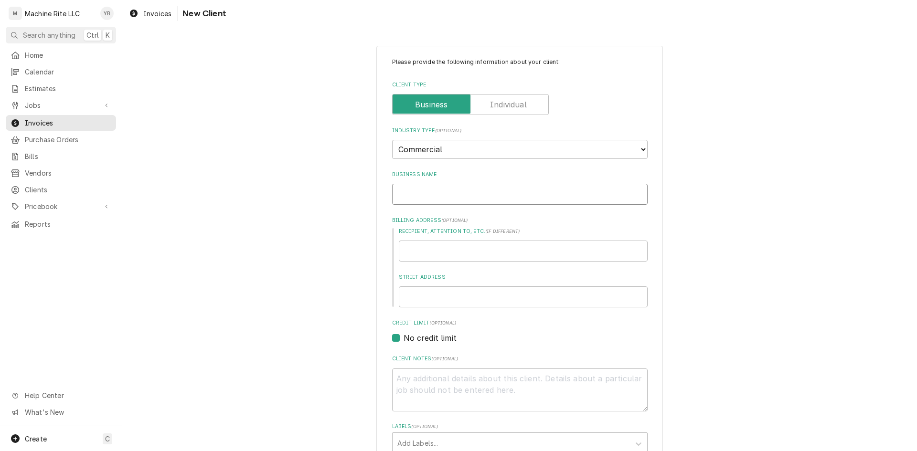
paste input "Airmont Bakeshop LLC"
type textarea "x"
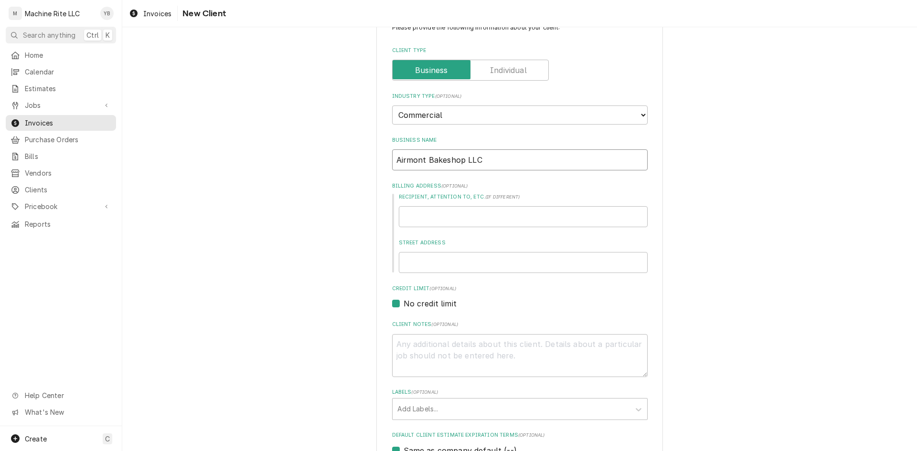
scroll to position [48, 0]
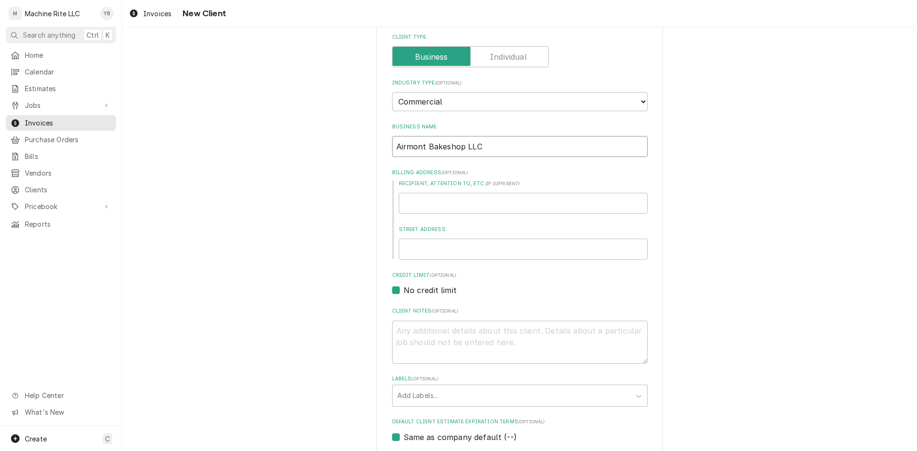
type input "Airmont Bakeshop LLC"
click at [473, 200] on input "Recipient, Attention To, etc. ( if different )" at bounding box center [523, 203] width 249 height 21
click at [445, 201] on input "Recipient, Attention To, etc. ( if different )" at bounding box center [523, 203] width 249 height 21
paste input "250 NY-59 Airmont, NY 10901"
type textarea "x"
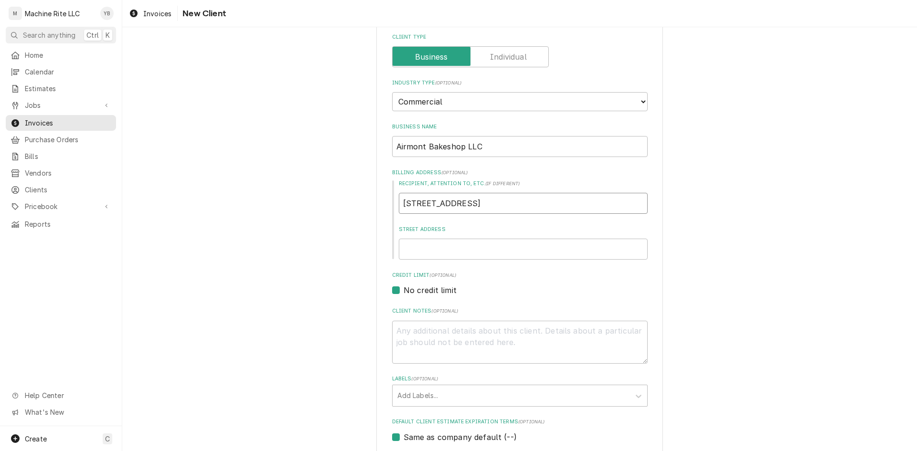
type input "250 NY-59 Airmont, NY 10901"
click at [462, 255] on input "Street Address" at bounding box center [523, 249] width 249 height 21
paste input "250 NY-59 Airmont, NY 10901"
type input "250 NY-59 Airmont, NY 10901"
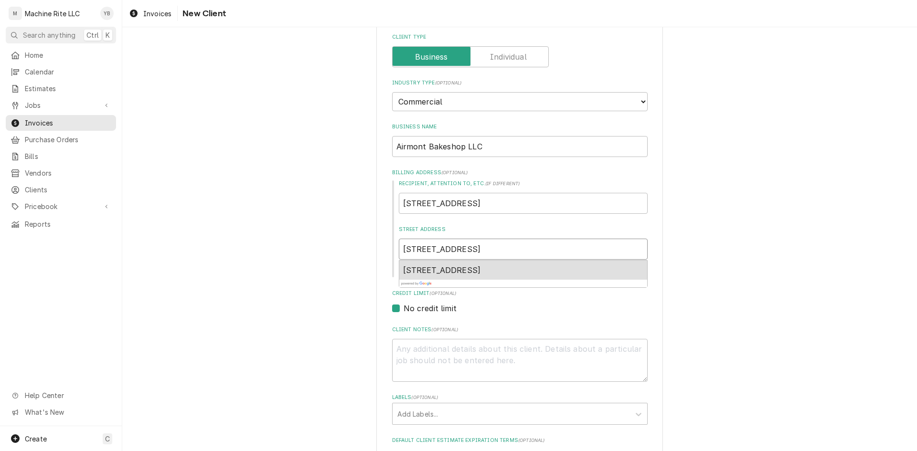
click at [481, 268] on span "250 NY-59, Airmont, NY 10901, USA" at bounding box center [442, 270] width 78 height 10
type textarea "x"
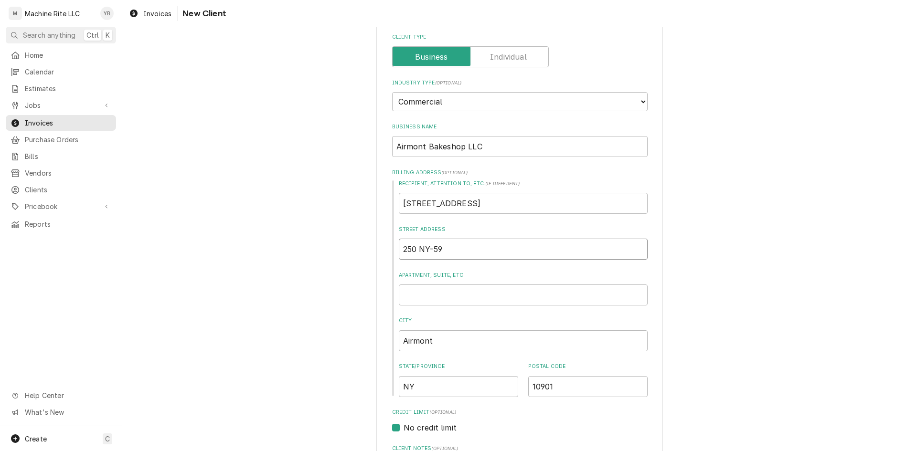
type input "250 NY-59"
drag, startPoint x: 519, startPoint y: 207, endPoint x: 391, endPoint y: 198, distance: 127.8
click at [392, 198] on div "Recipient, Attention To, etc. ( if different ) 250 NY-59 Airmont, NY 10901 Stre…" at bounding box center [519, 288] width 255 height 217
type textarea "x"
click at [414, 198] on input "Recipient, Attention To, etc. ( if different )" at bounding box center [523, 203] width 249 height 21
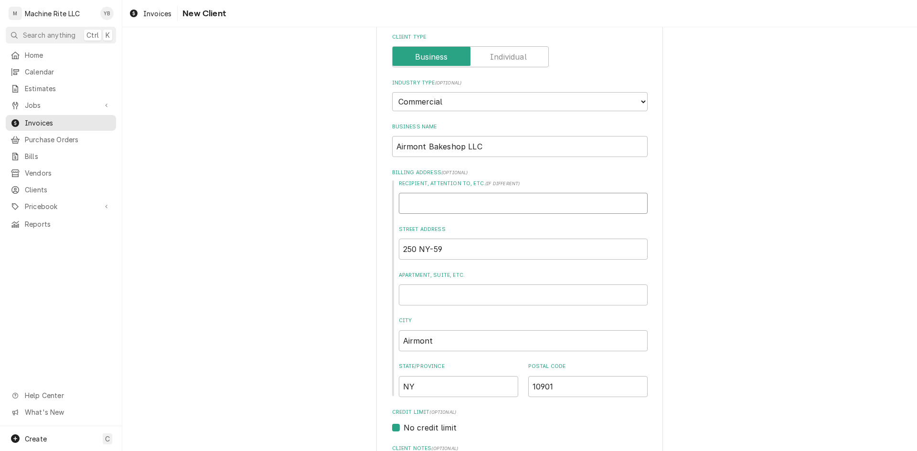
paste input "Glicks bakery / The Hive"
type textarea "x"
type input "Glicks bakery / The Hive"
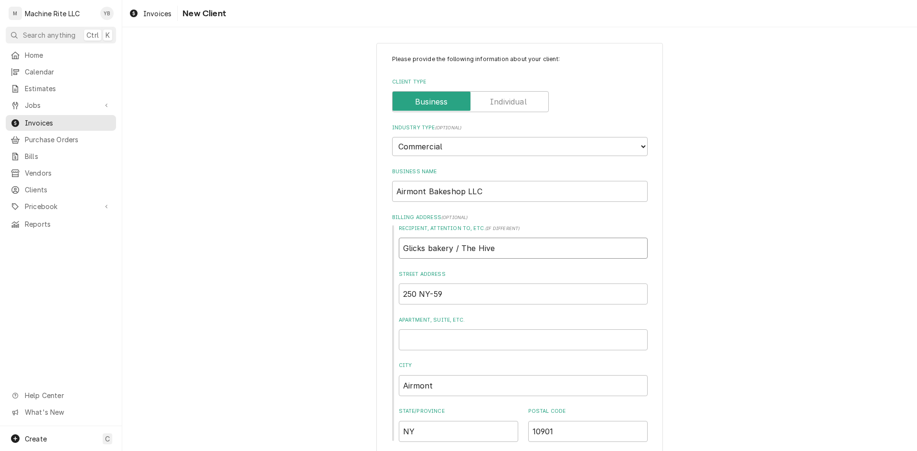
scroll to position [0, 0]
type textarea "x"
type input "Glicks bakery / The Hive"
type textarea "x"
type input "Glicks bakery / The Hive /"
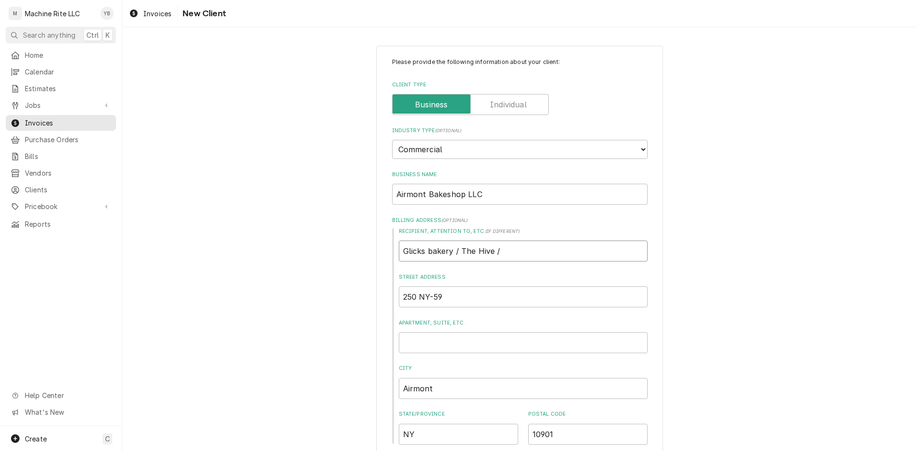
type textarea "x"
type input "Glicks bakery / The Hive /"
click at [504, 251] on input "Glicks bakery / The Hive /" at bounding box center [523, 251] width 249 height 21
type textarea "x"
type input "Glicks bakery / The Hive /"
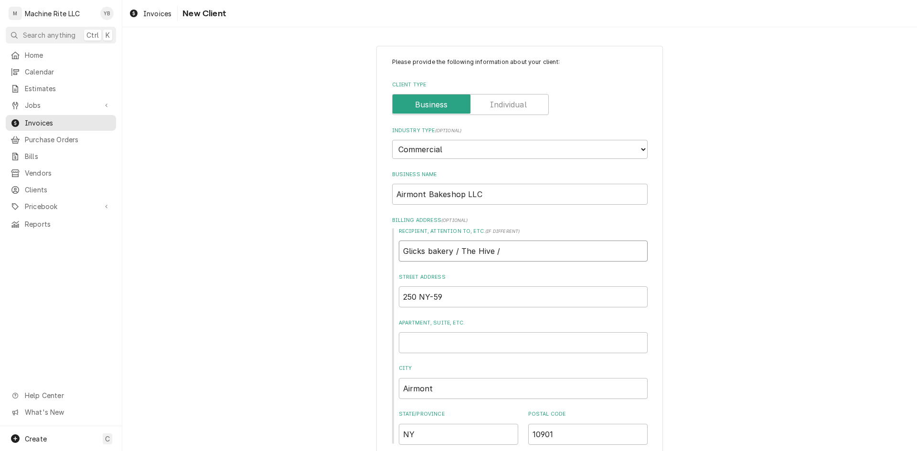
type textarea "x"
type input "Glicks bakery / The Hive /"
paste input "Airmont,"
type textarea "x"
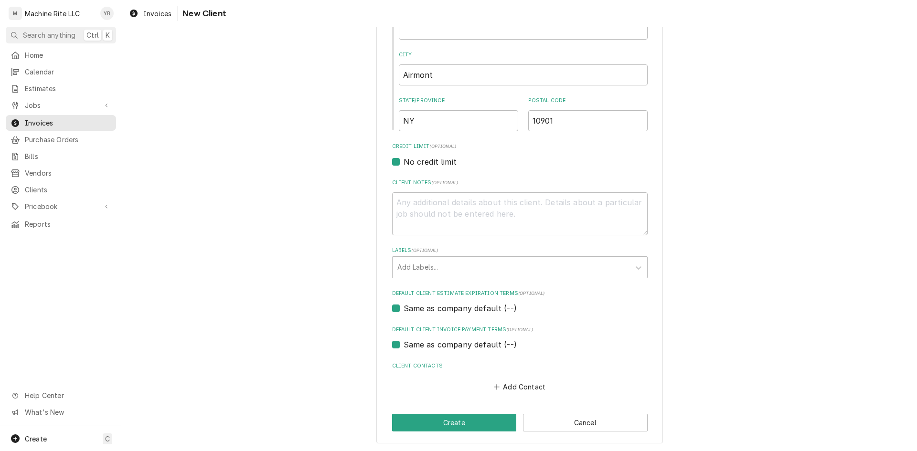
scroll to position [315, 0]
type input "Glicks bakery / The Hive / Airmont,"
click at [471, 422] on button "Create" at bounding box center [454, 422] width 125 height 18
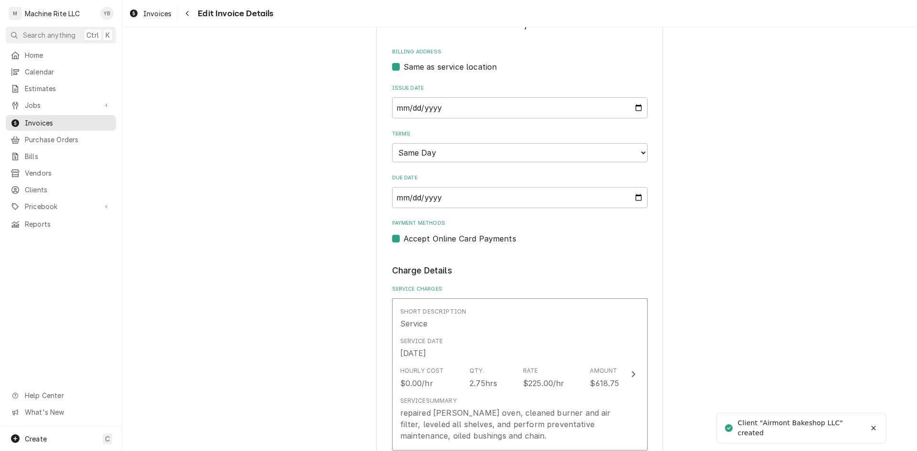
type textarea "x"
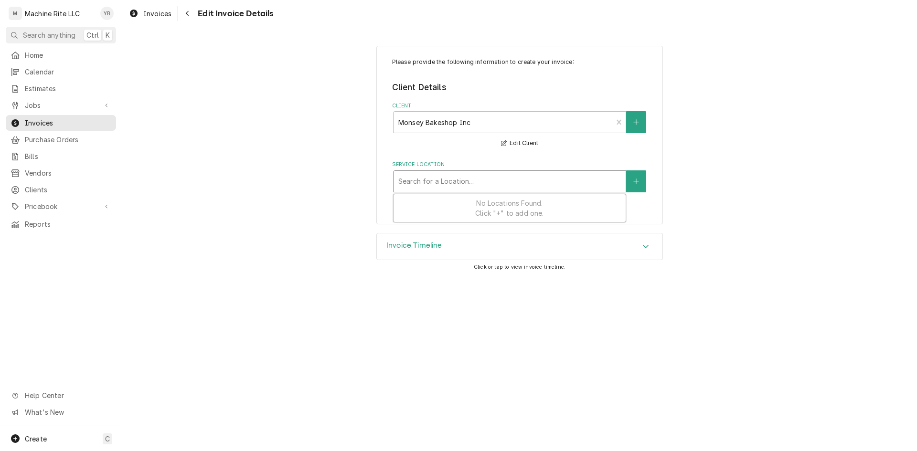
click at [483, 189] on div "Service Location" at bounding box center [509, 181] width 222 height 17
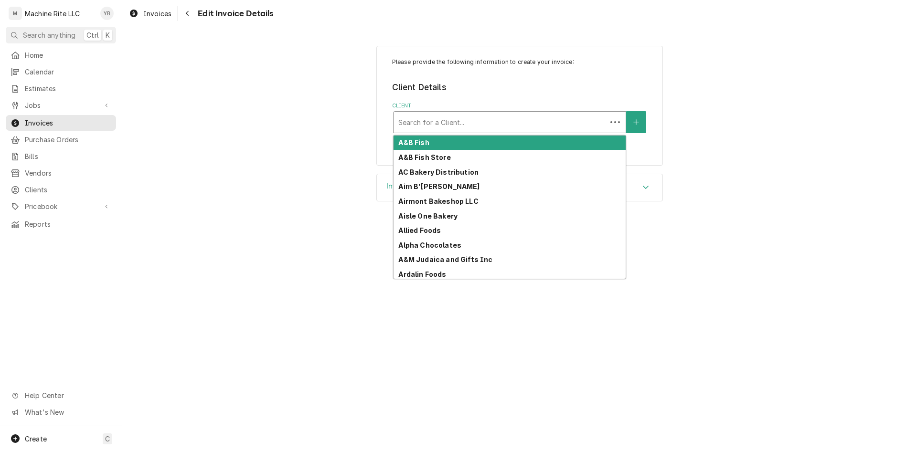
click at [597, 124] on div "Client" at bounding box center [499, 122] width 203 height 17
type input "air"
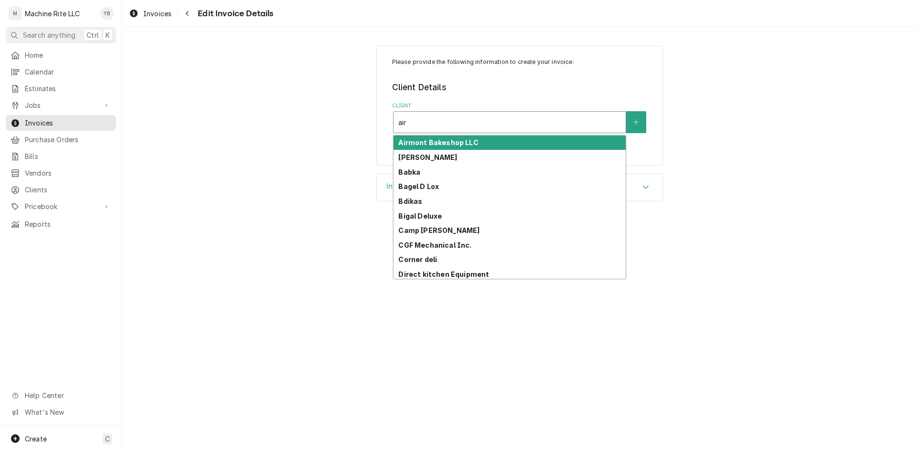
click at [532, 142] on div "Airmont Bakeshop LLC" at bounding box center [509, 143] width 232 height 15
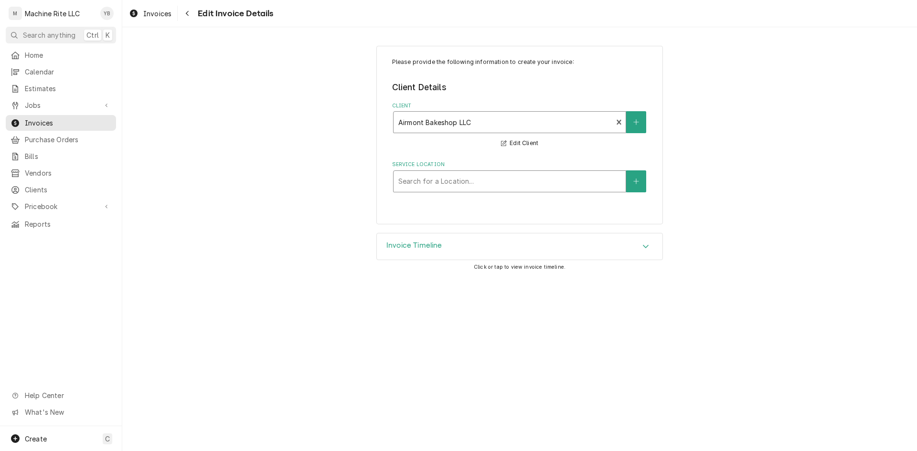
click at [511, 177] on div "Service Location" at bounding box center [509, 181] width 222 height 17
click at [498, 204] on span "No Locations Found. Click "+" to add one." at bounding box center [509, 208] width 68 height 18
click at [633, 180] on icon "Create New Location" at bounding box center [636, 181] width 6 height 7
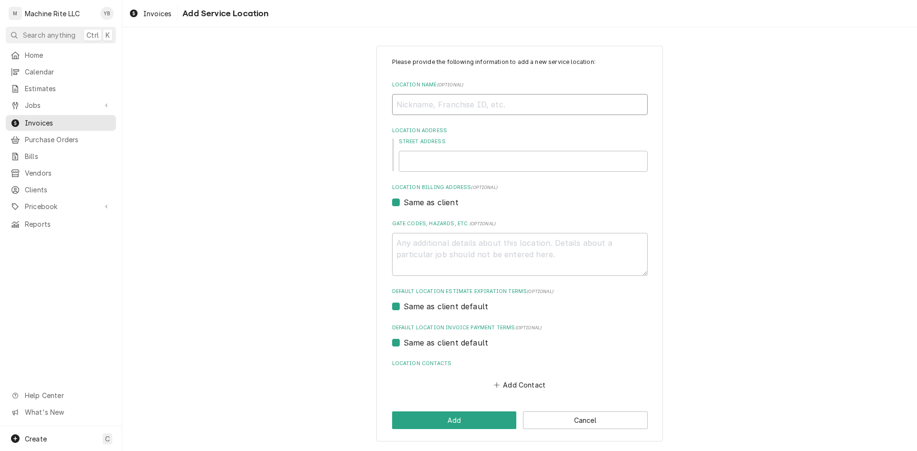
click at [460, 109] on input "Location Name ( optional )" at bounding box center [519, 104] width 255 height 21
paste input "Glicks bakery / The Hive"
type textarea "x"
type input "Glicks bakery / The Hive"
type textarea "x"
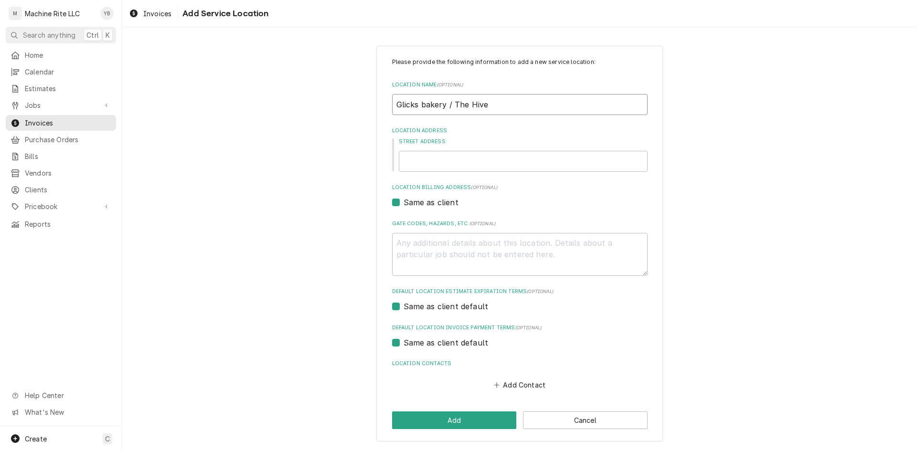
type input "Glicks bakery / The Hive/"
type textarea "x"
type input "Glicks bakery / The Hive/"
paste input "Airmont,"
type textarea "x"
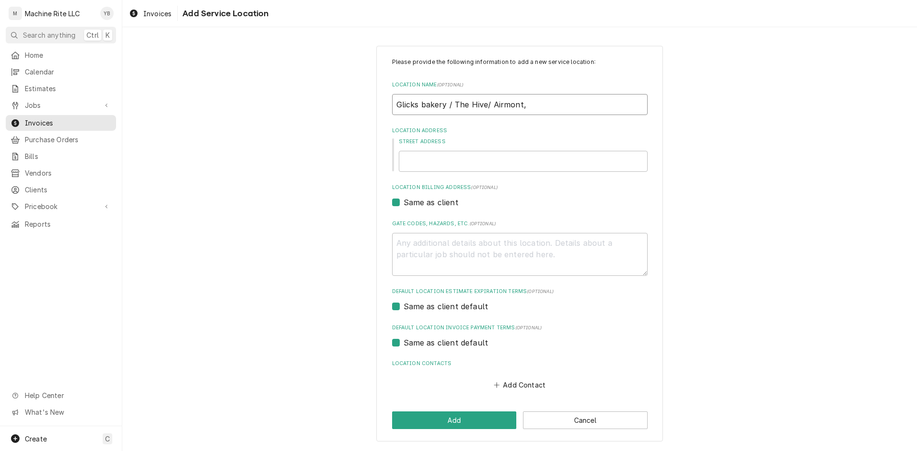
type input "Glicks bakery / The Hive/ Airmont,"
click at [428, 169] on input "Street Address" at bounding box center [523, 161] width 249 height 21
paste input "250 NY-59 Airmont, NY 10901"
type input "250 NY-59 Airmont, NY 10901"
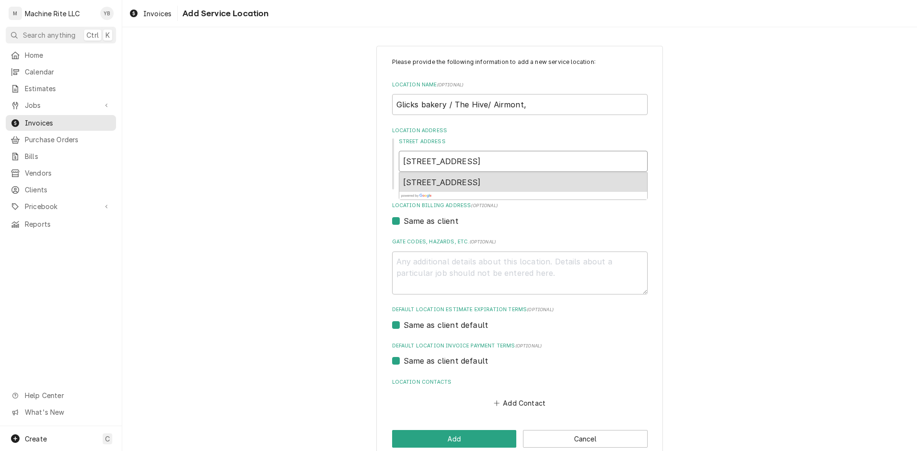
click at [475, 183] on span "250 NY-59, Airmont, NY 10901, USA" at bounding box center [442, 183] width 78 height 10
type textarea "x"
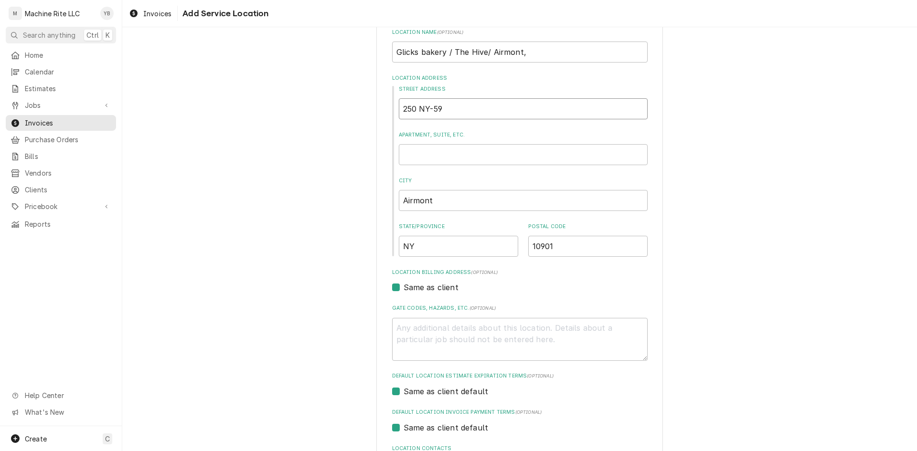
scroll to position [136, 0]
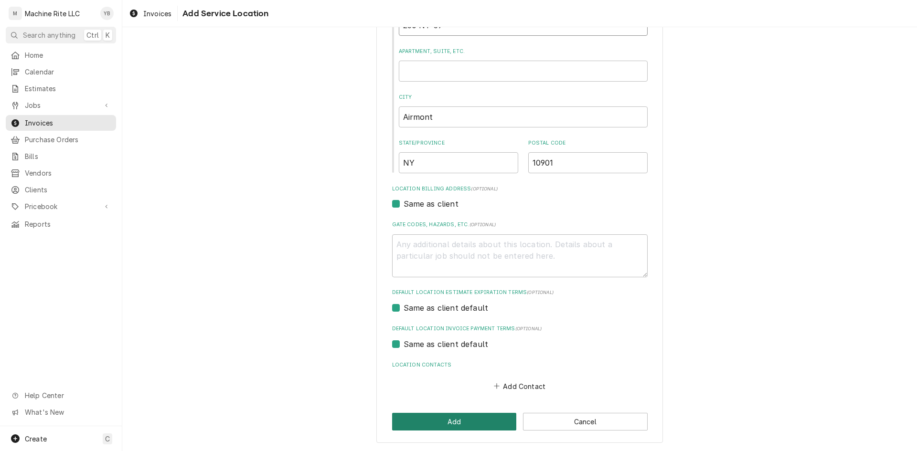
type input "250 NY-59"
click at [450, 418] on button "Add" at bounding box center [454, 422] width 125 height 18
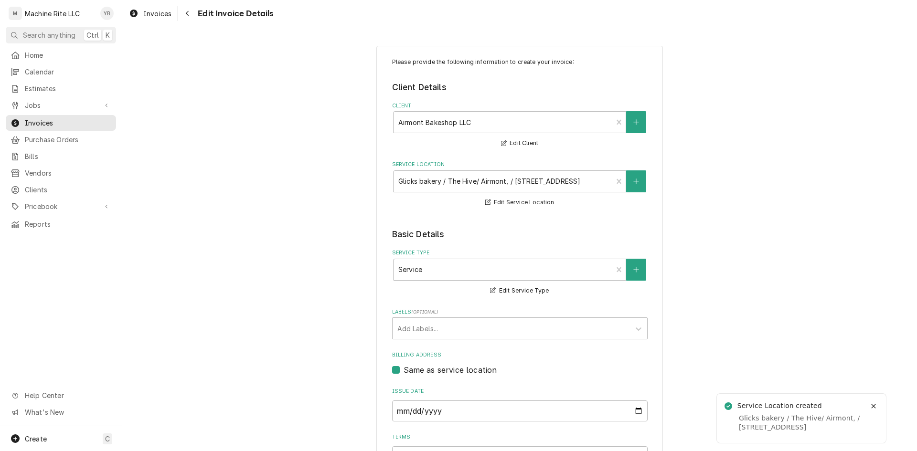
scroll to position [182, 0]
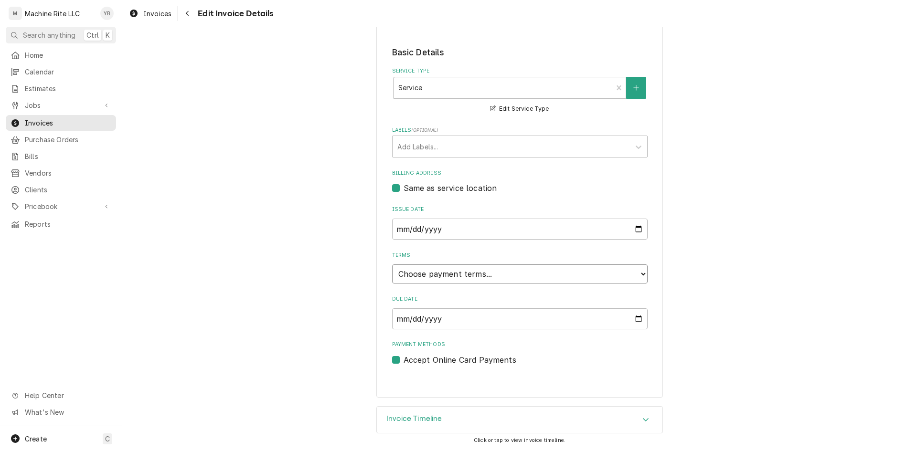
click at [463, 274] on select "Choose payment terms... Same Day Net 7 Net 14 Net 21 Net 30 Net 45 Net 60 Net 90" at bounding box center [519, 273] width 255 height 19
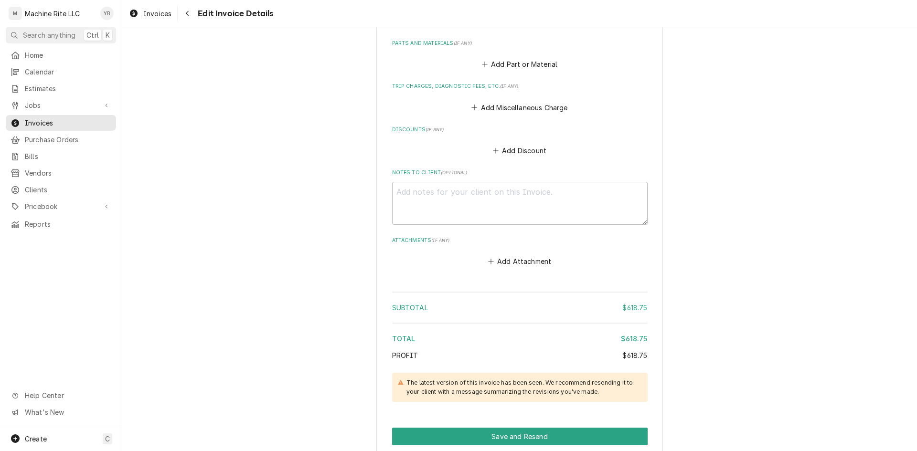
scroll to position [834, 0]
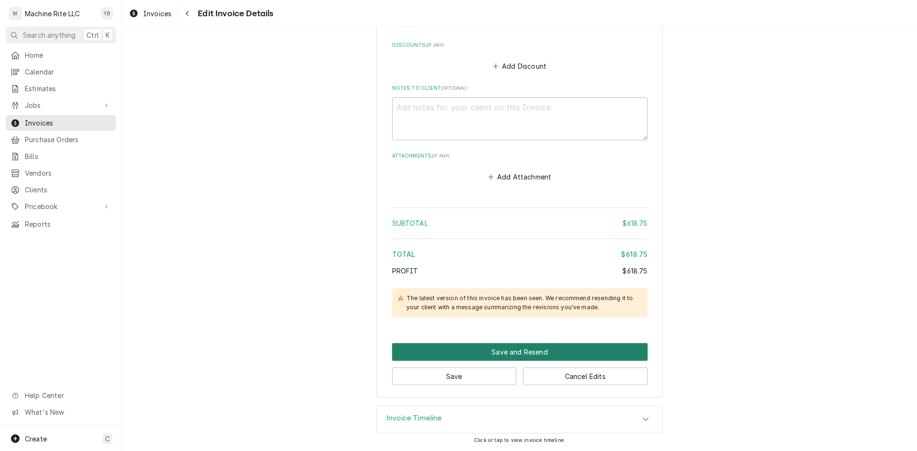
click at [530, 348] on button "Save and Resend" at bounding box center [519, 352] width 255 height 18
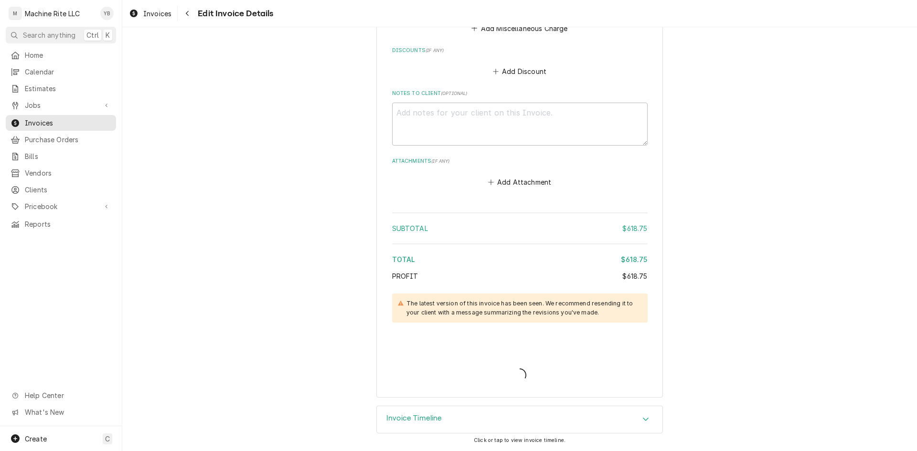
scroll to position [828, 0]
type textarea "x"
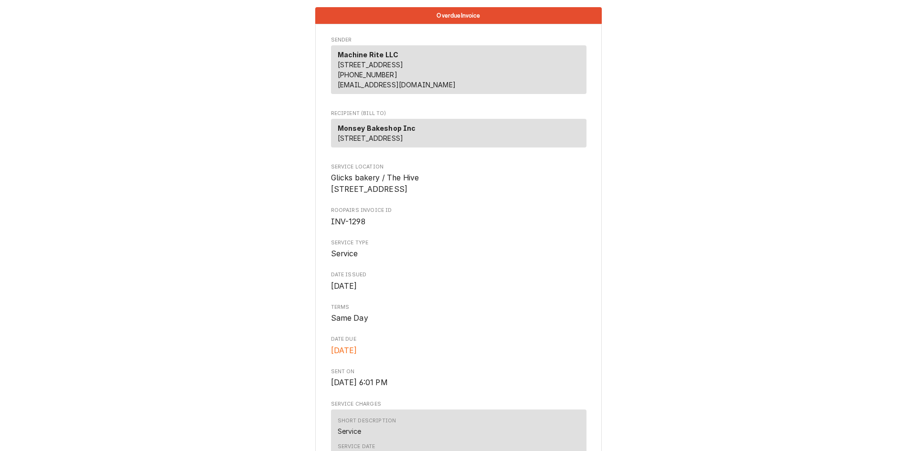
drag, startPoint x: 400, startPoint y: 157, endPoint x: 332, endPoint y: 147, distance: 68.5
click at [332, 147] on div "Monsey Bakeshop Inc [STREET_ADDRESS]" at bounding box center [458, 133] width 255 height 29
copy span "[STREET_ADDRESS]"
click at [394, 143] on p "Monsey Bakeshop Inc [STREET_ADDRESS]" at bounding box center [377, 133] width 78 height 20
drag, startPoint x: 397, startPoint y: 159, endPoint x: 332, endPoint y: 149, distance: 66.2
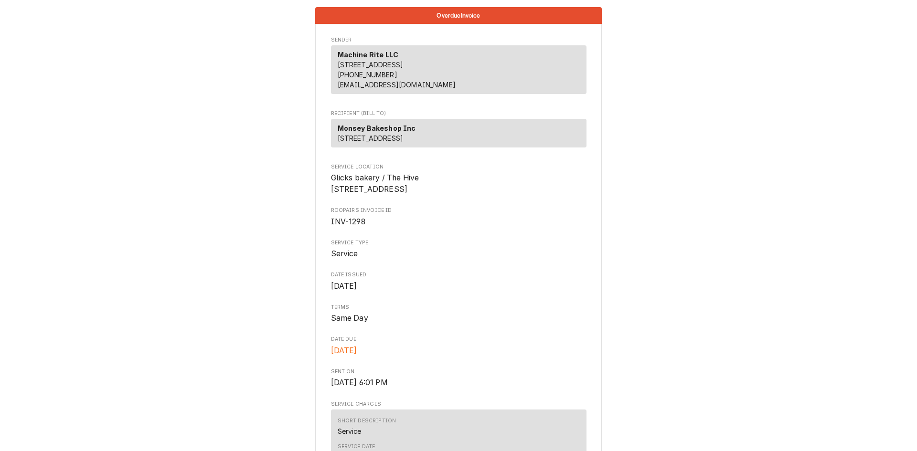
click at [332, 148] on div "Monsey Bakeshop Inc [STREET_ADDRESS]" at bounding box center [458, 133] width 255 height 29
copy span "[STREET_ADDRESS]"
drag, startPoint x: 424, startPoint y: 201, endPoint x: 325, endPoint y: 201, distance: 98.8
click at [325, 201] on div "Sender Machine Rite LLC [STREET_ADDRESS] (845) 501-0124 x100 [EMAIL_ADDRESS][DO…" at bounding box center [458, 448] width 286 height 848
copy span "Glicks bakery / The Hive"
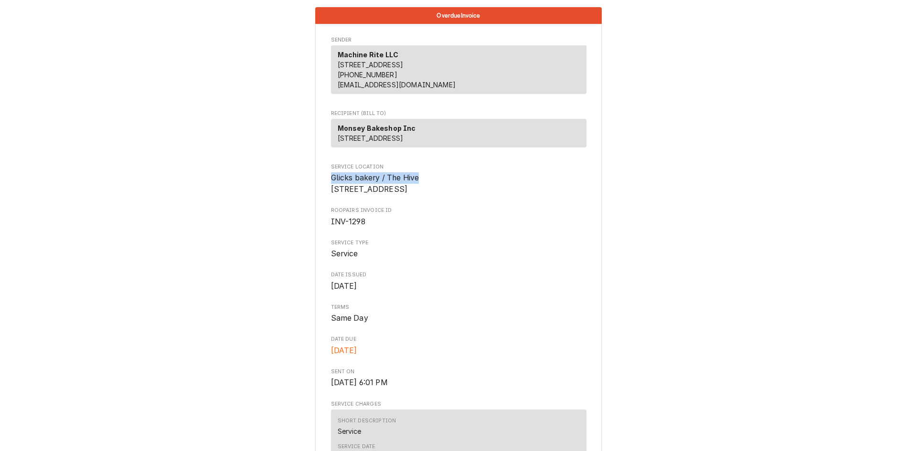
drag, startPoint x: 358, startPoint y: 222, endPoint x: 327, endPoint y: 221, distance: 31.5
click at [327, 221] on div "Sender Machine Rite LLC [STREET_ADDRESS] (845) 501-0124 x100 [EMAIL_ADDRESS][DO…" at bounding box center [458, 448] width 286 height 848
copy span "Airmont,"
click at [378, 194] on span "Glicks bakery / The Hive 250 NY-59 Airmont, NY 10901" at bounding box center [375, 183] width 88 height 21
drag, startPoint x: 416, startPoint y: 196, endPoint x: 325, endPoint y: 192, distance: 91.7
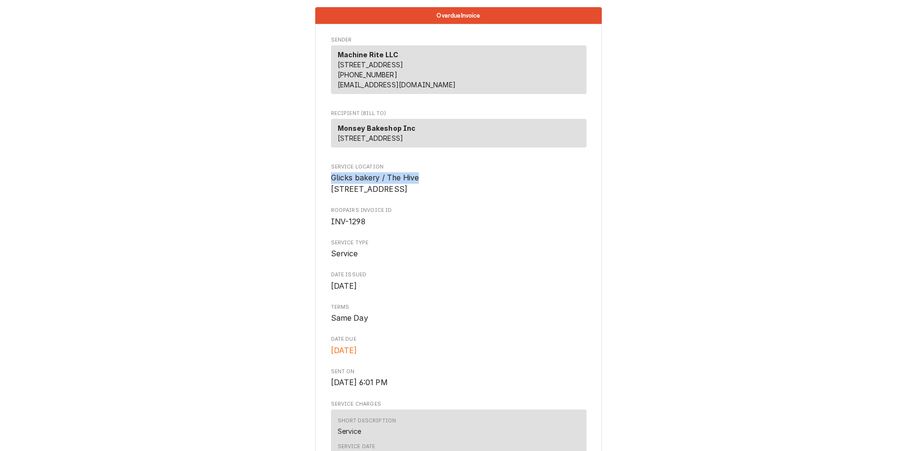
click at [325, 192] on div "Sender Machine Rite LLC 9 Hillside Ave Airmont, NY 10952 (845) 501-0124 x100 bi…" at bounding box center [458, 448] width 286 height 848
copy span "Glicks bakery / The Hive"
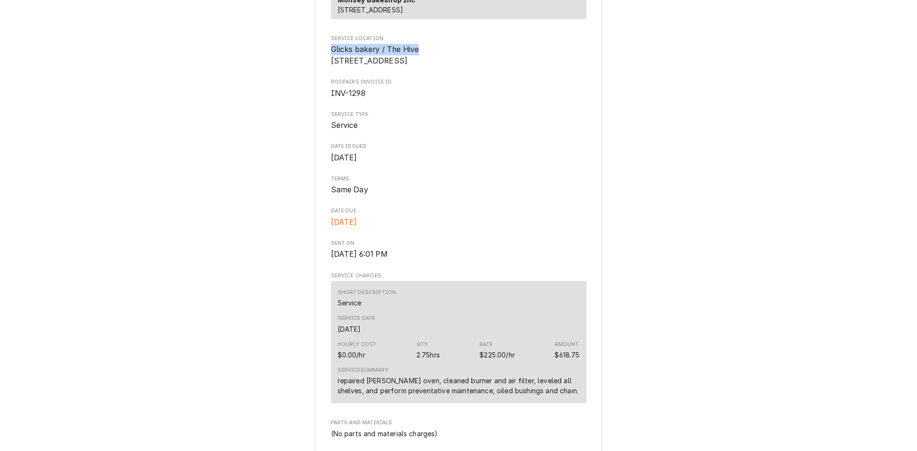
scroll to position [143, 0]
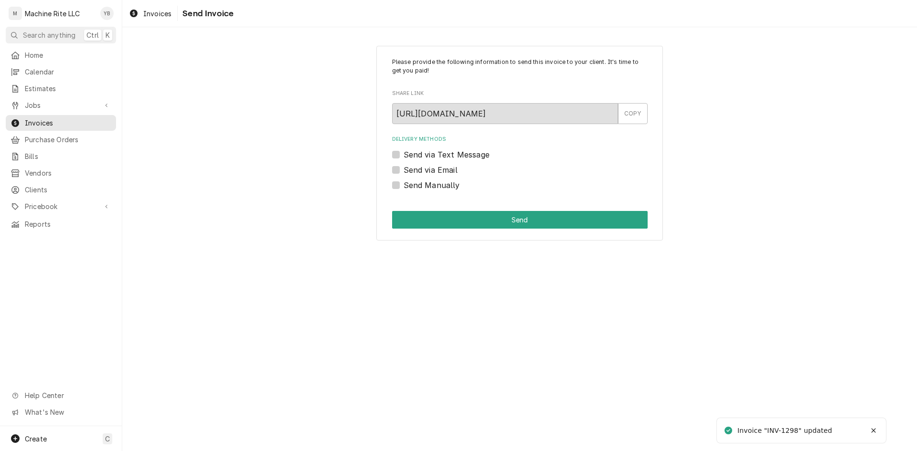
click at [403, 170] on label "Send via Email" at bounding box center [430, 169] width 54 height 11
click at [403, 170] on input "Send via Email" at bounding box center [530, 174] width 255 height 21
checkbox input "true"
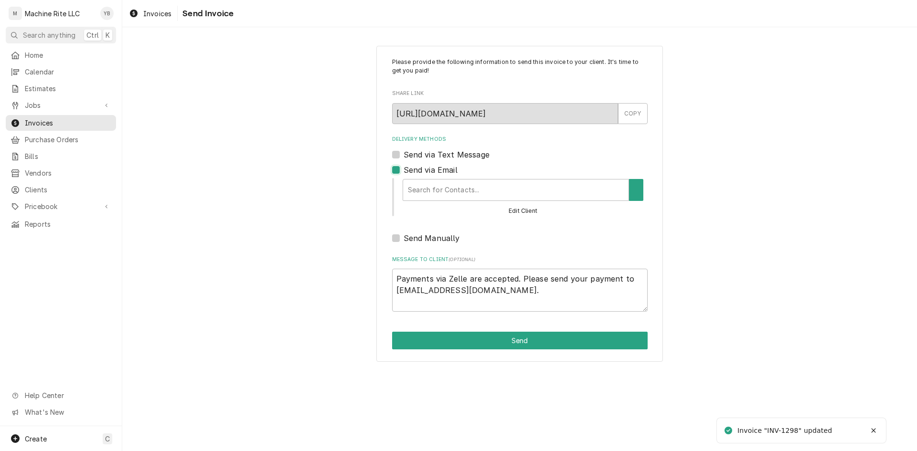
type textarea "x"
click at [439, 192] on div "Delivery Methods" at bounding box center [513, 189] width 216 height 17
click at [429, 189] on div "Delivery Methods" at bounding box center [513, 189] width 216 height 17
click at [632, 194] on button "Delivery Methods" at bounding box center [636, 190] width 20 height 22
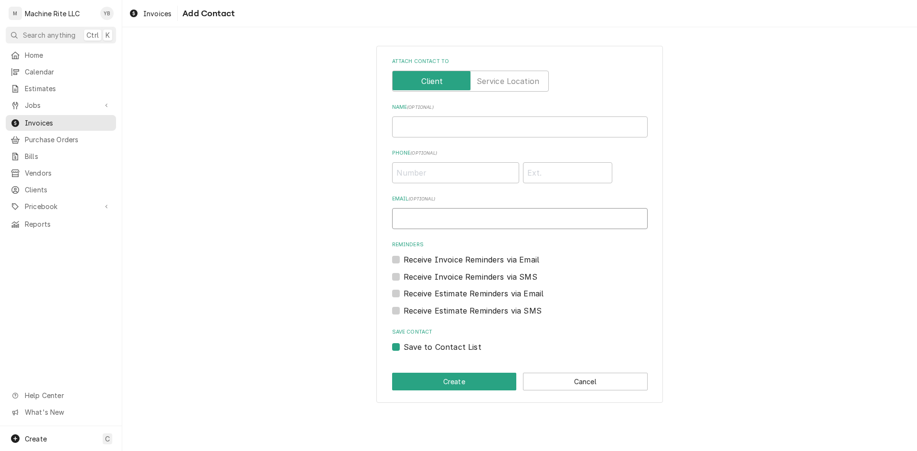
click at [410, 222] on input "Email ( optional )" at bounding box center [519, 218] width 255 height 21
paste input "glicksoffice@gmail.com"
drag, startPoint x: 437, startPoint y: 219, endPoint x: 386, endPoint y: 219, distance: 51.1
click at [386, 219] on div "Attach contact to Name ( optional ) Phone ( optional ) Email ( optional ) glick…" at bounding box center [519, 224] width 286 height 357
type input "glicksoffice@gmail.com"
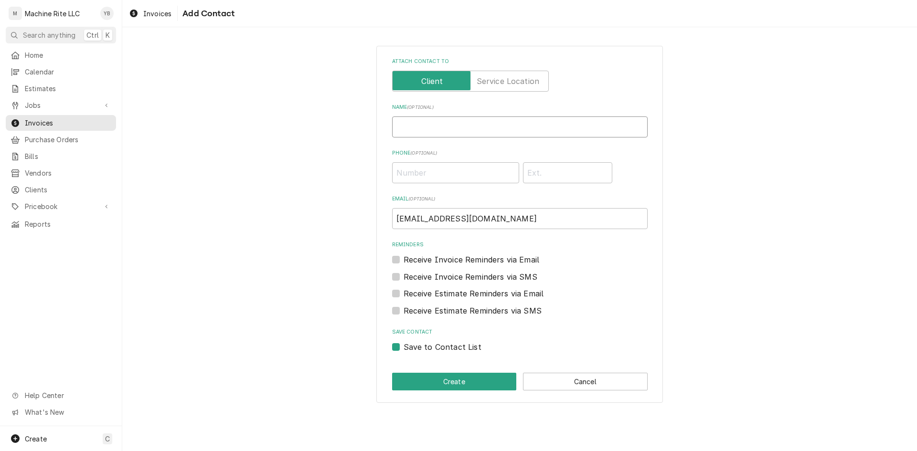
click at [404, 124] on input "Name ( optional )" at bounding box center [519, 126] width 255 height 21
paste input "glicksoffice"
click at [395, 127] on input "glicksoffice" at bounding box center [519, 126] width 255 height 21
click at [419, 127] on input "Glicksoffice" at bounding box center [519, 126] width 255 height 21
click at [466, 131] on input "Glicks Office" at bounding box center [519, 126] width 255 height 21
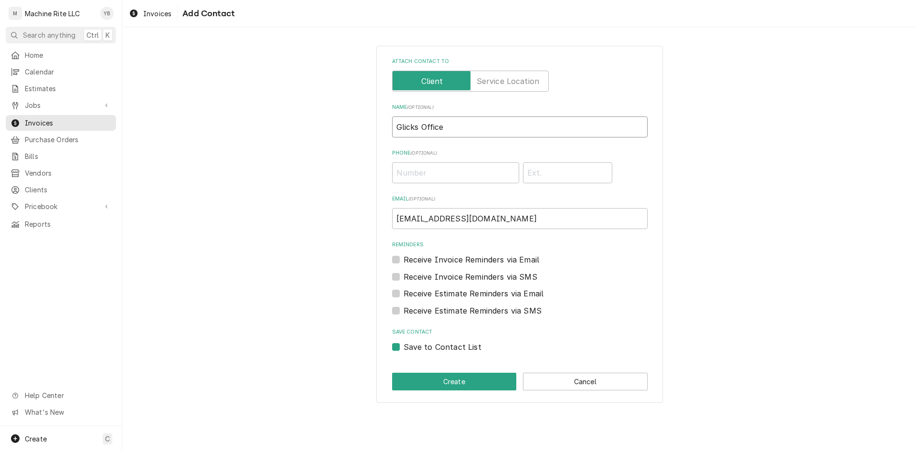
type input "Glicks Office"
click at [403, 292] on label "Receive Estimate Reminders via Email" at bounding box center [473, 293] width 140 height 11
click at [403, 292] on input "Contact Edit Form" at bounding box center [530, 298] width 255 height 21
click at [403, 292] on label "Receive Estimate Reminders via Email" at bounding box center [473, 293] width 140 height 11
click at [403, 292] on input "Contact Edit Form" at bounding box center [530, 298] width 255 height 21
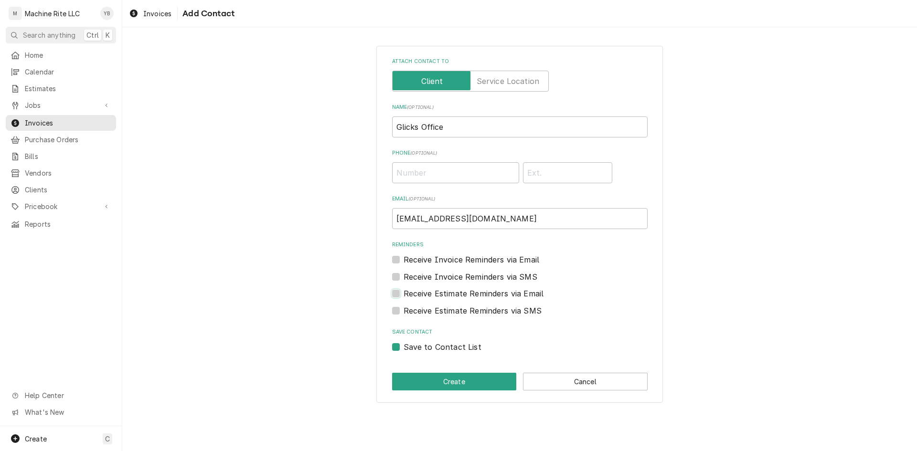
checkbox input "false"
click at [403, 262] on label "Receive Invoice Reminders via Email" at bounding box center [471, 259] width 136 height 11
click at [403, 262] on input "Reminders" at bounding box center [530, 264] width 255 height 21
checkbox input "true"
click at [444, 377] on button "Create" at bounding box center [454, 382] width 125 height 18
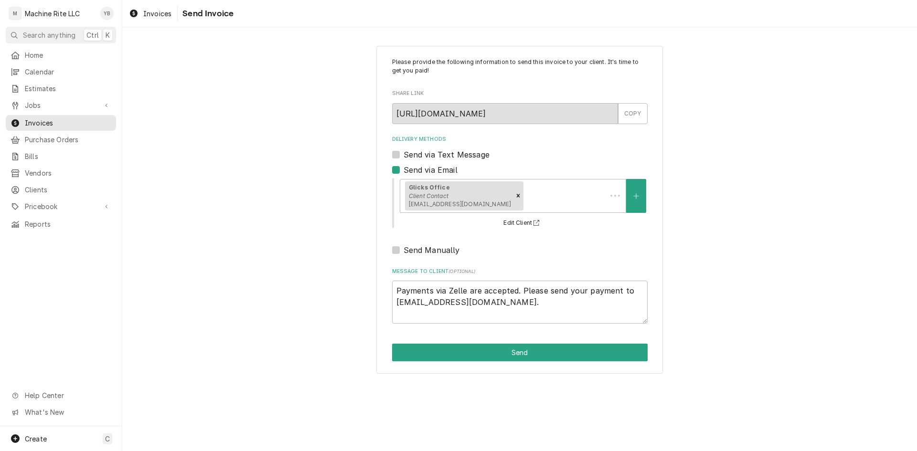
type textarea "x"
click at [633, 199] on icon "Create New Contact" at bounding box center [636, 196] width 6 height 7
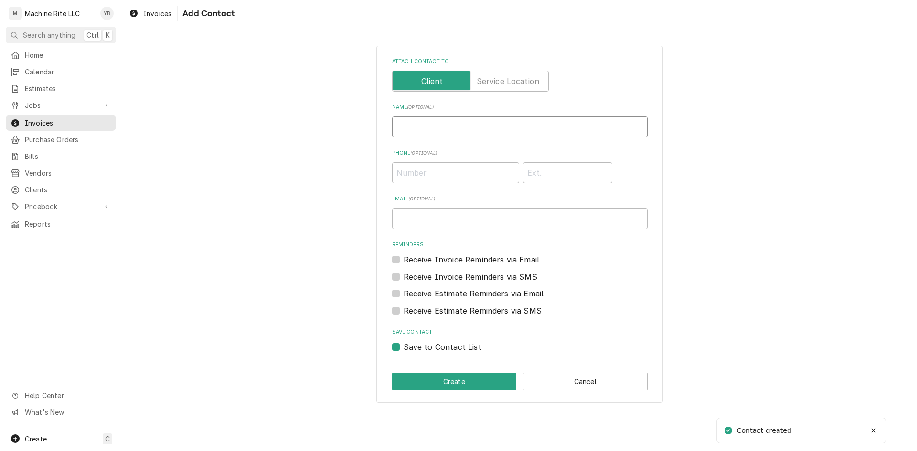
click at [456, 130] on input "Name ( optional )" at bounding box center [519, 126] width 255 height 21
type input "Machine Rite"
click at [403, 262] on label "Receive Invoice Reminders via Email" at bounding box center [471, 259] width 136 height 11
click at [403, 262] on input "Reminders" at bounding box center [530, 264] width 255 height 21
checkbox input "true"
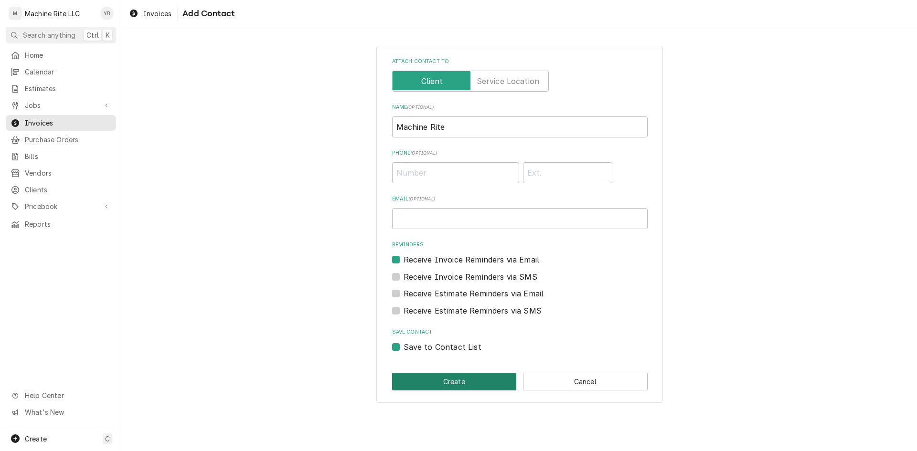
drag, startPoint x: 428, startPoint y: 382, endPoint x: 436, endPoint y: 225, distance: 157.3
click at [436, 225] on div "Attach contact to Name ( optional ) Machine Rite Phone ( optional ) Email ( opt…" at bounding box center [519, 224] width 286 height 357
click at [436, 225] on input "Email ( optional )" at bounding box center [519, 218] width 255 height 21
paste input "billing@machineriteny.com"
type input "billing@machineriteny.com"
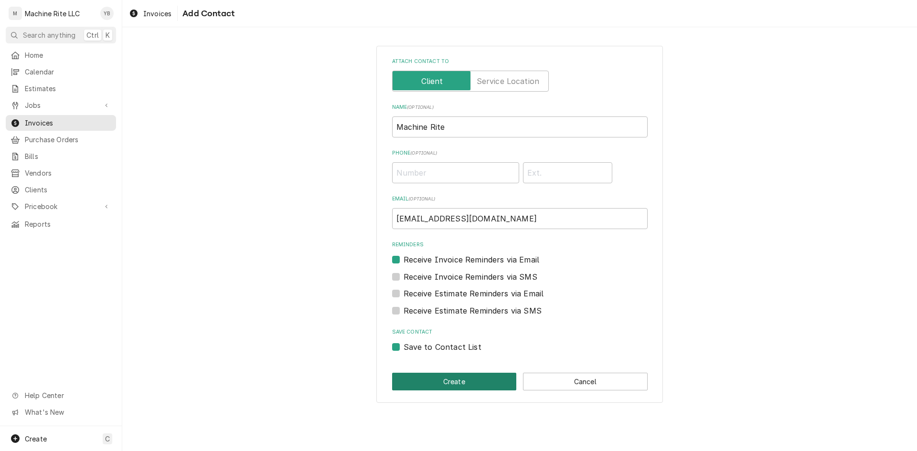
click at [434, 384] on button "Create" at bounding box center [454, 382] width 125 height 18
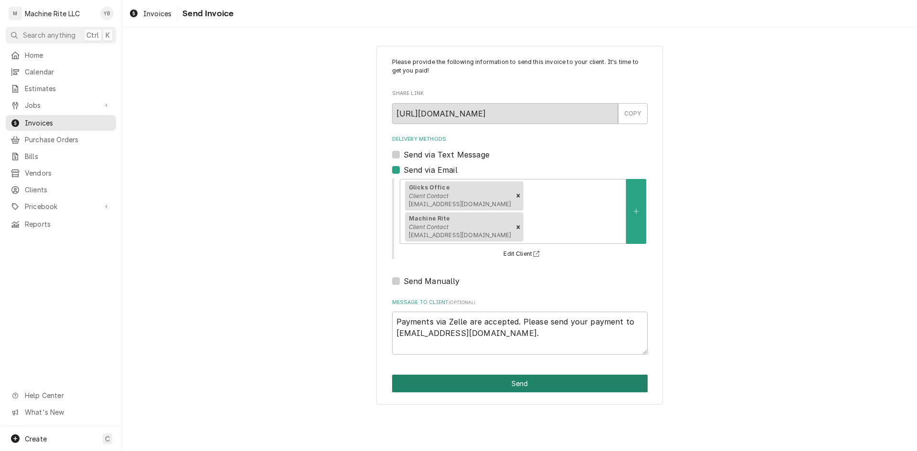
click at [507, 375] on button "Send" at bounding box center [519, 384] width 255 height 18
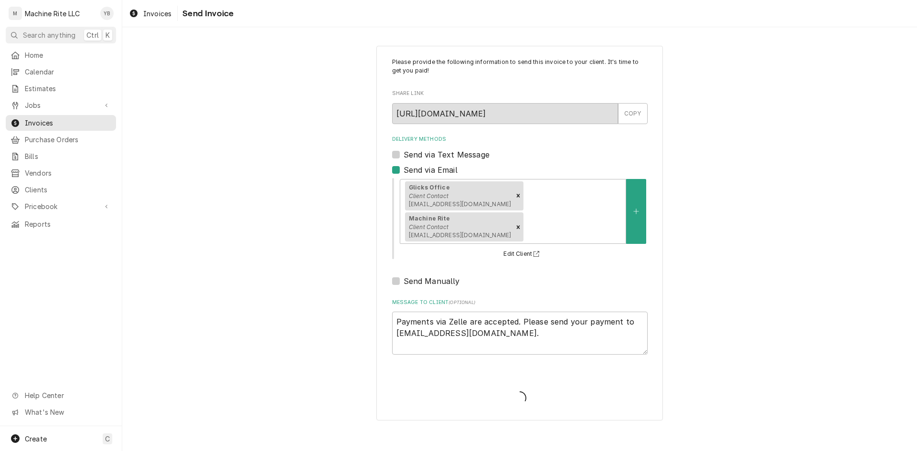
type textarea "x"
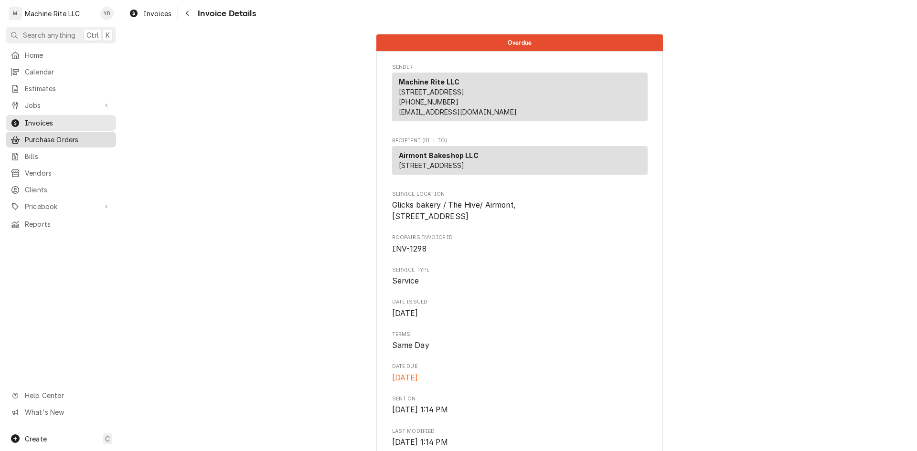
click at [37, 135] on span "Purchase Orders" at bounding box center [68, 140] width 86 height 10
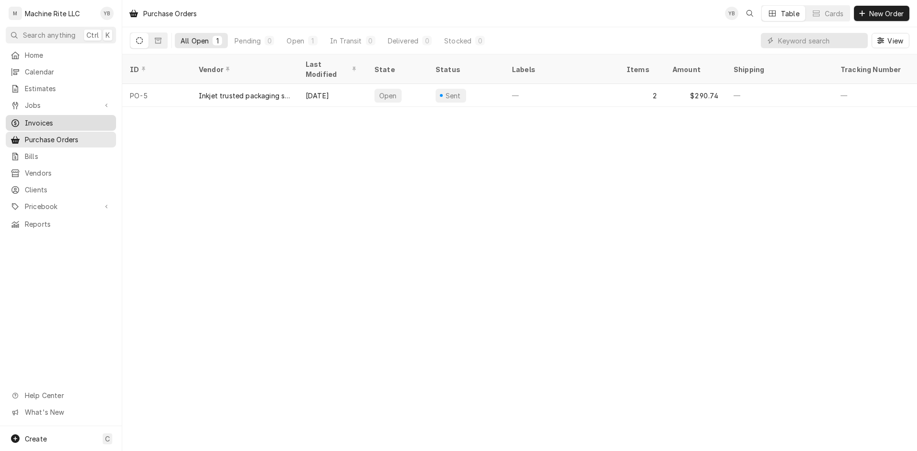
click at [41, 118] on span "Invoices" at bounding box center [68, 123] width 86 height 10
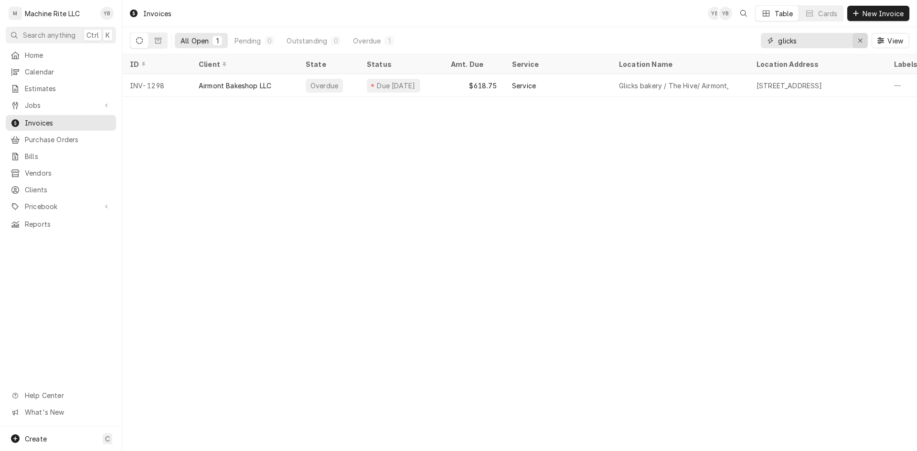
click at [863, 45] on button "Erase input" at bounding box center [859, 40] width 15 height 15
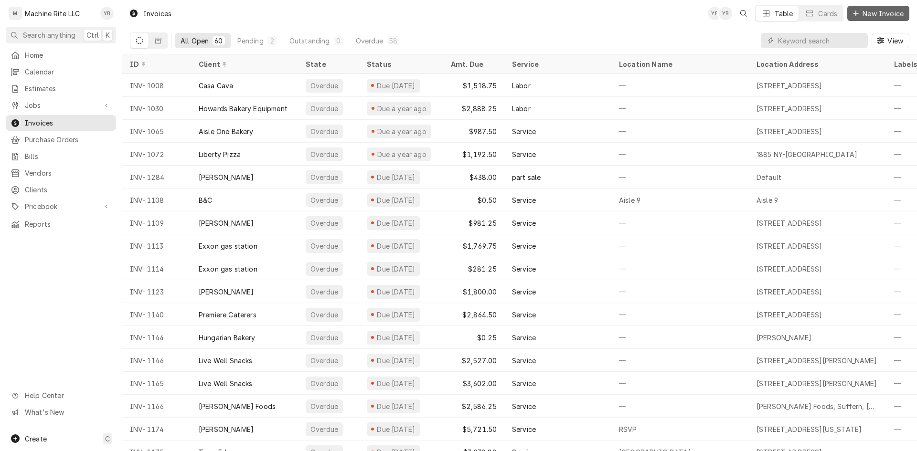
click at [878, 15] on span "New Invoice" at bounding box center [882, 14] width 45 height 10
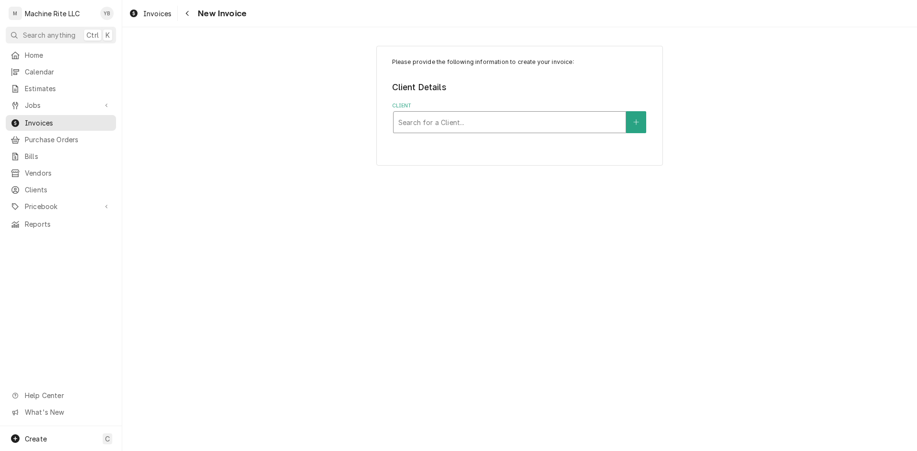
click at [435, 121] on div "Client" at bounding box center [509, 122] width 222 height 17
type input "f"
type input "[PERSON_NAME]"
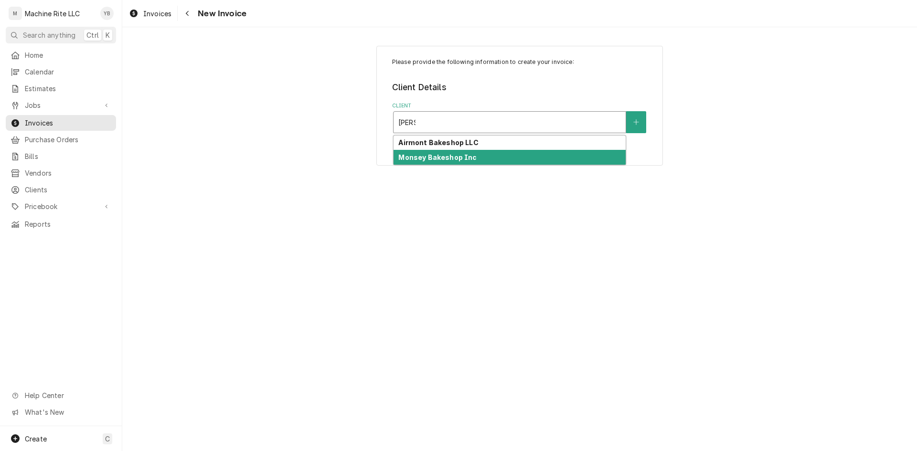
click at [457, 157] on strong "Monsey Bakeshop Inc" at bounding box center [437, 157] width 78 height 8
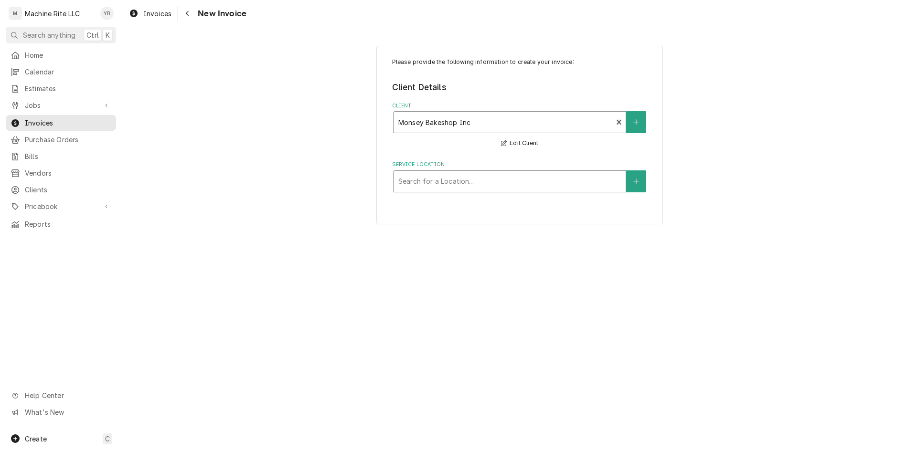
click at [443, 181] on div "Service Location" at bounding box center [509, 181] width 222 height 17
click at [523, 122] on div "Client" at bounding box center [503, 122] width 210 height 17
click at [656, 152] on div "Please provide the following information to create your invoice: Client Details…" at bounding box center [519, 135] width 286 height 179
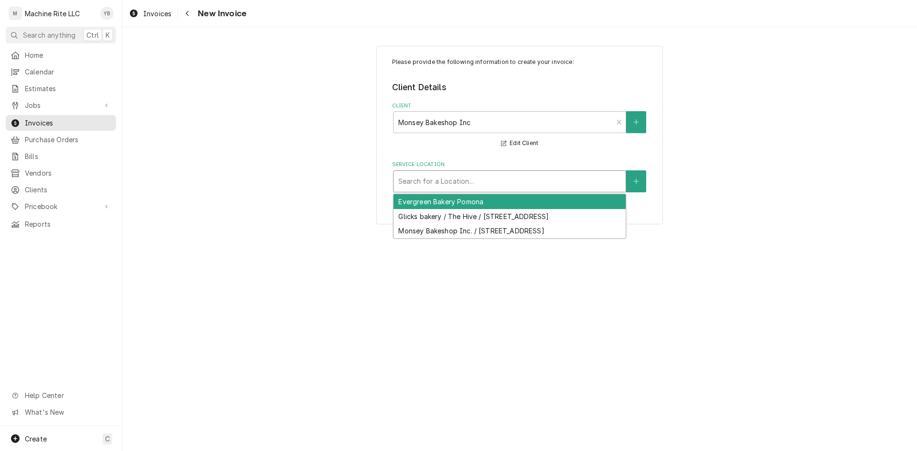
click at [412, 179] on div "Service Location" at bounding box center [509, 181] width 222 height 17
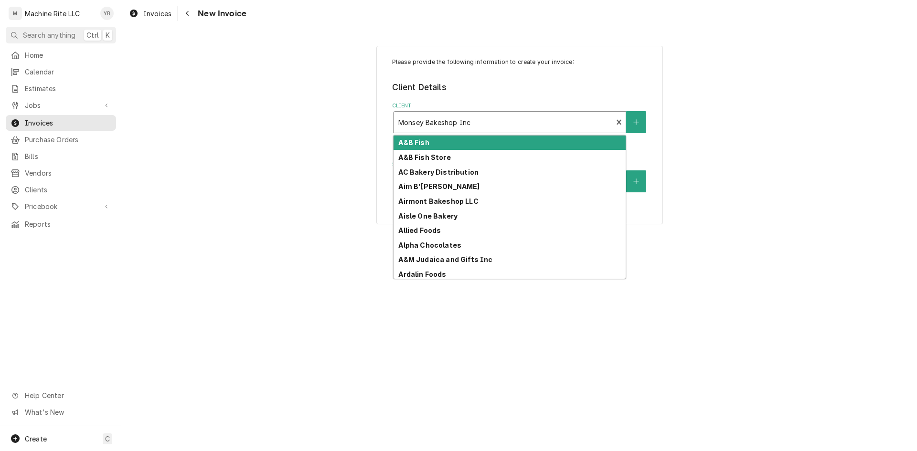
click at [454, 123] on div "Client" at bounding box center [503, 122] width 210 height 17
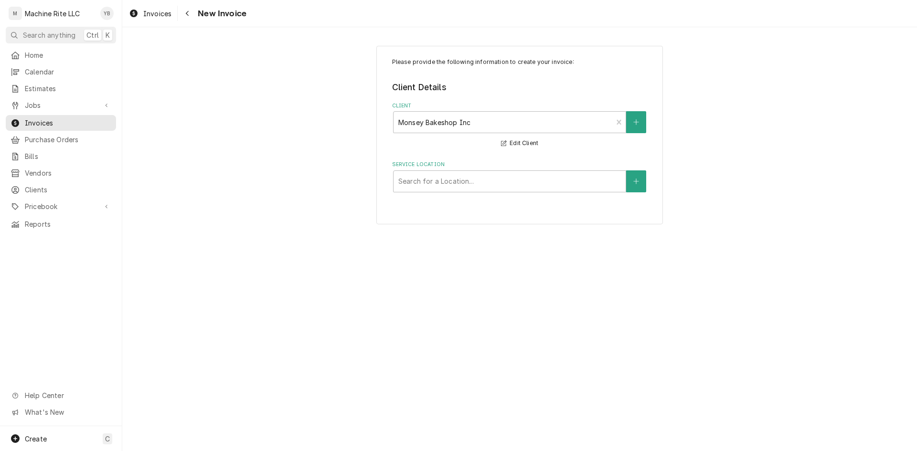
click at [634, 158] on fieldset "Client Details Client Monsey Bakeshop Inc Edit Client Service Location Search f…" at bounding box center [519, 136] width 255 height 111
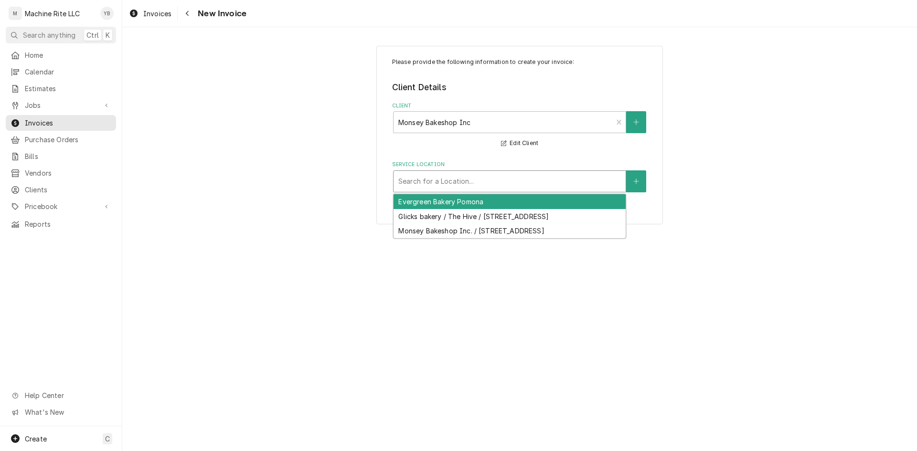
click at [436, 180] on div "Service Location" at bounding box center [509, 181] width 222 height 17
click at [444, 202] on div "Evergreen Bakery Pomona" at bounding box center [509, 201] width 232 height 15
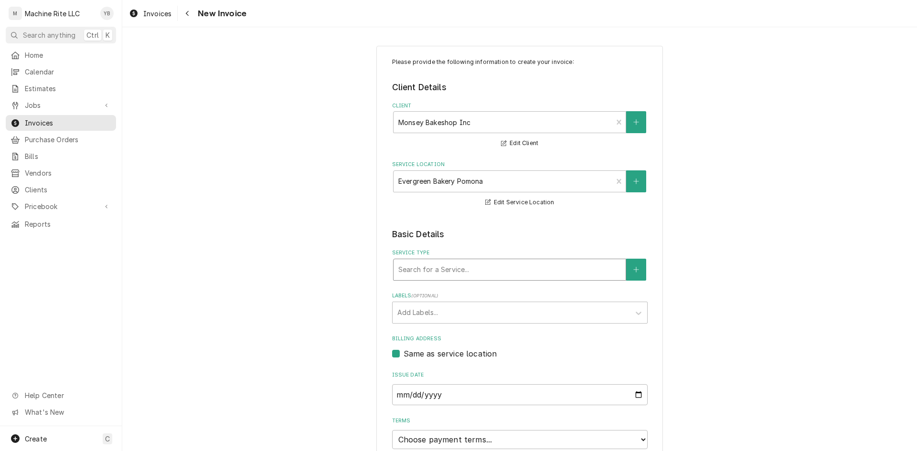
click at [433, 266] on div "Service Type" at bounding box center [509, 269] width 222 height 17
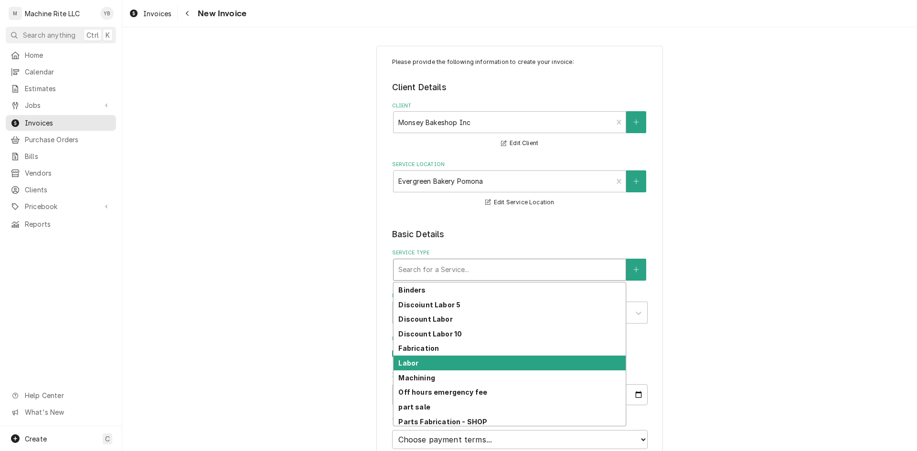
click at [408, 367] on strong "Labor" at bounding box center [408, 363] width 20 height 8
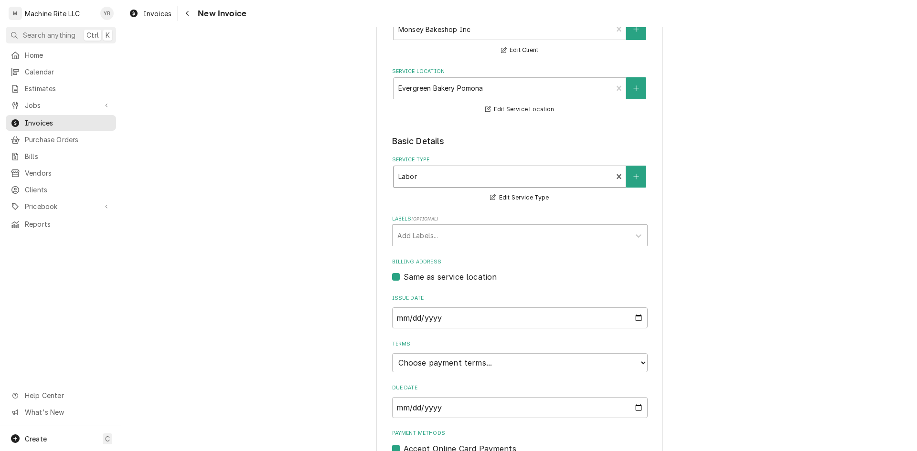
scroll to position [95, 0]
click at [427, 175] on div "Service Type" at bounding box center [503, 174] width 210 height 17
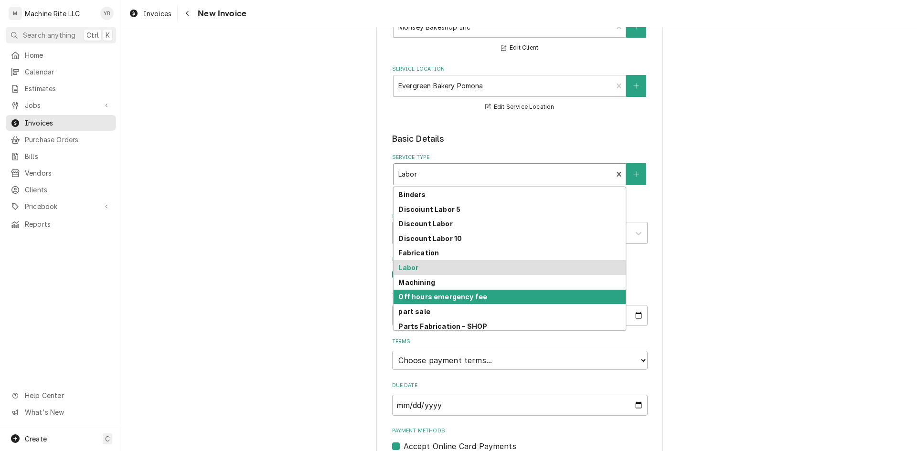
scroll to position [76, 0]
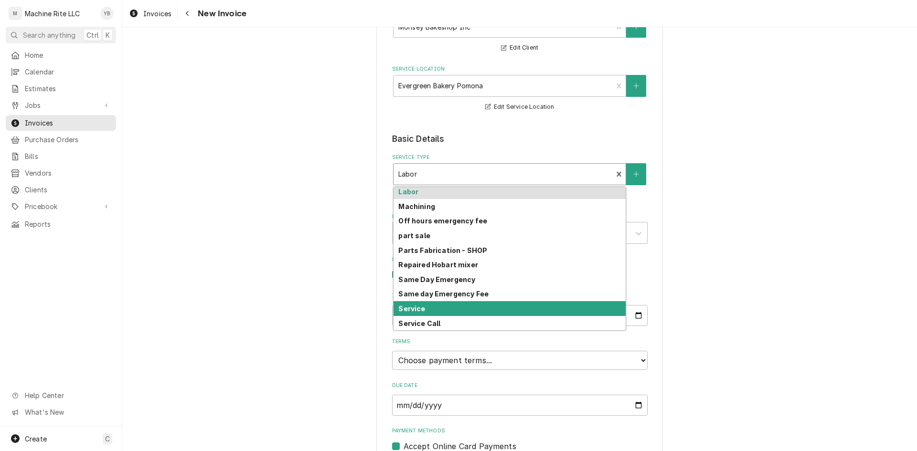
click at [409, 315] on div "Service" at bounding box center [509, 308] width 232 height 15
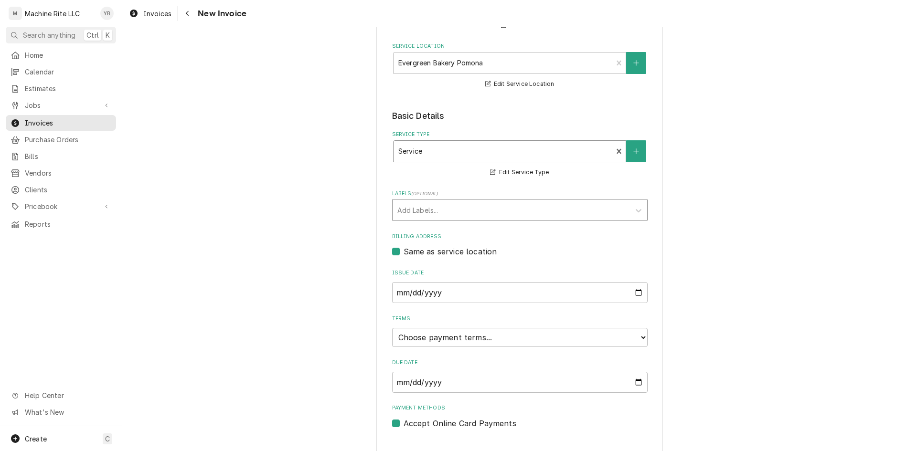
scroll to position [137, 0]
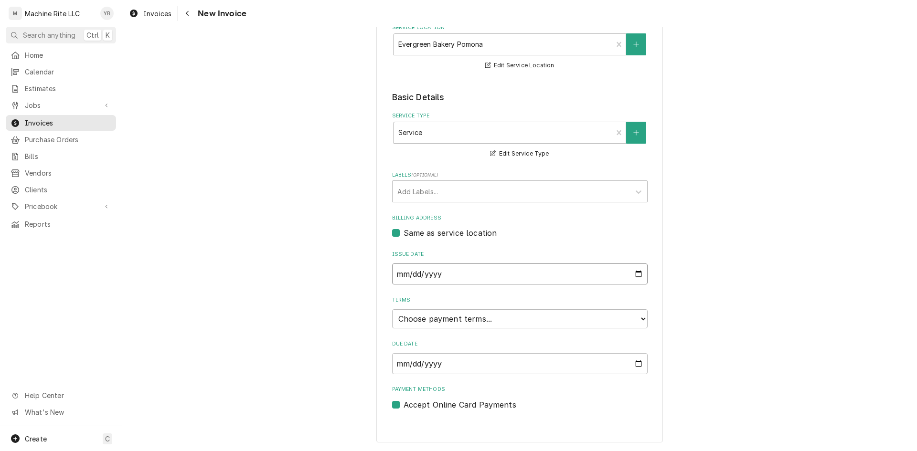
click at [633, 274] on input "2025-09-01" at bounding box center [519, 274] width 255 height 21
type input "2025-08-18"
click at [427, 325] on select "Choose payment terms... Same Day Net 7 Net 14 Net 21 Net 30 Net 45 Net 60 Net 90" at bounding box center [519, 318] width 255 height 19
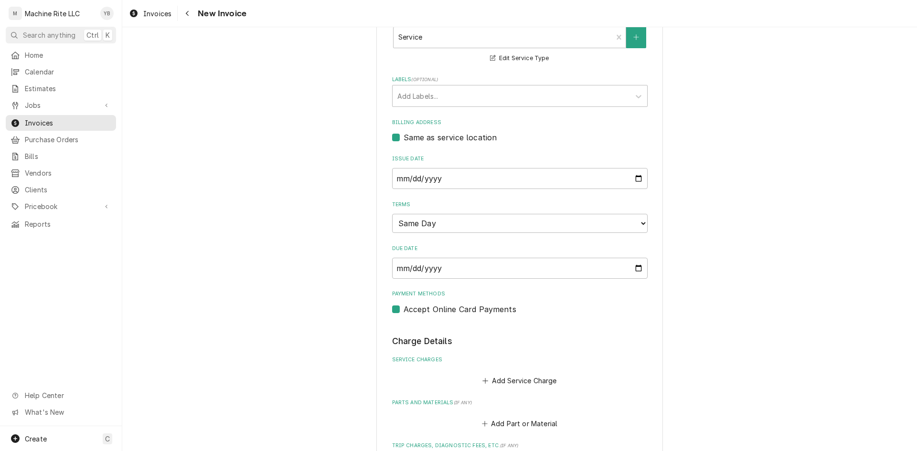
scroll to position [280, 0]
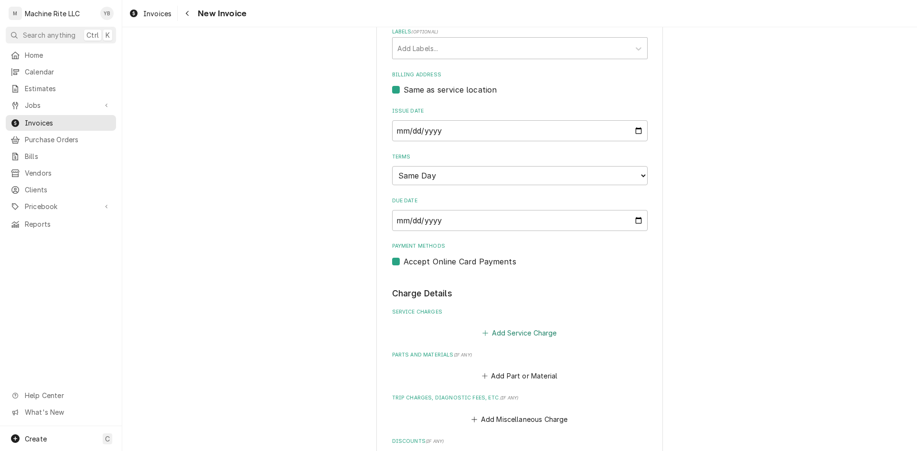
click at [492, 333] on button "Add Service Charge" at bounding box center [519, 333] width 77 height 13
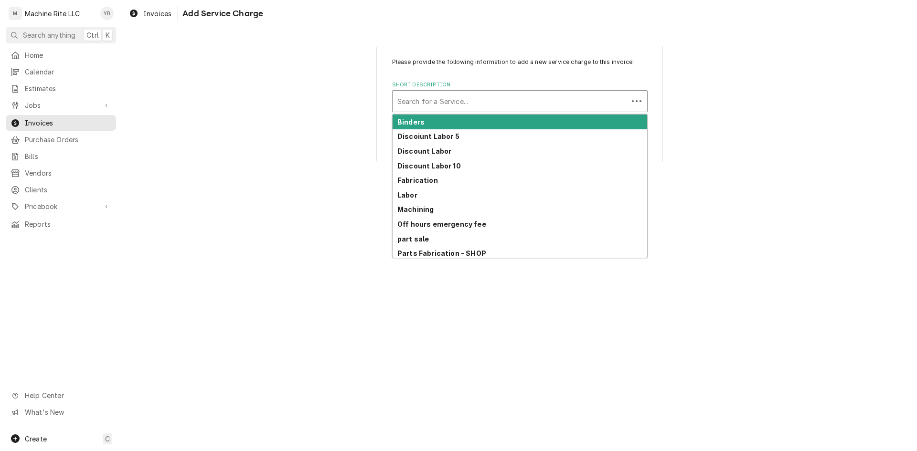
click at [413, 103] on div "Short Description" at bounding box center [510, 101] width 226 height 17
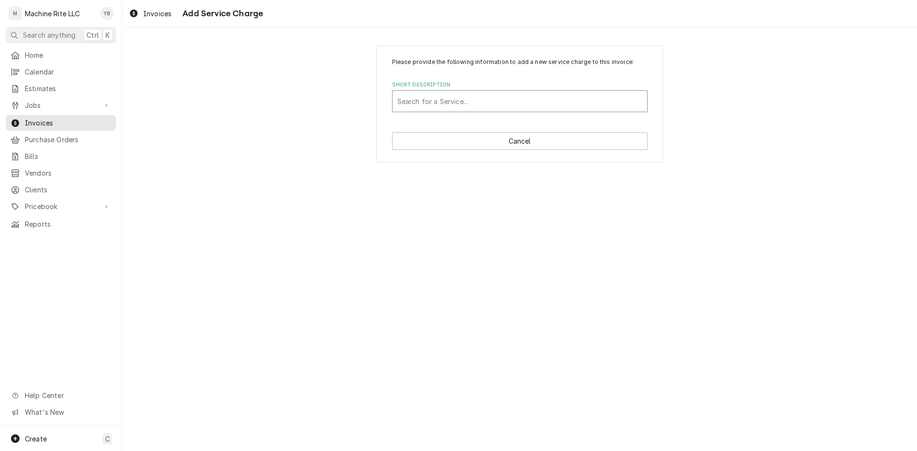
click at [433, 98] on div "Short Description" at bounding box center [519, 101] width 245 height 17
type input "4/1"
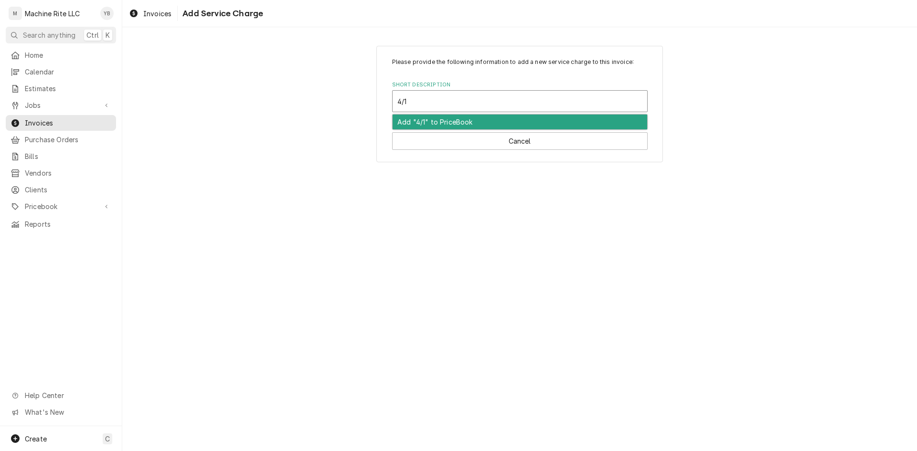
type textarea "x"
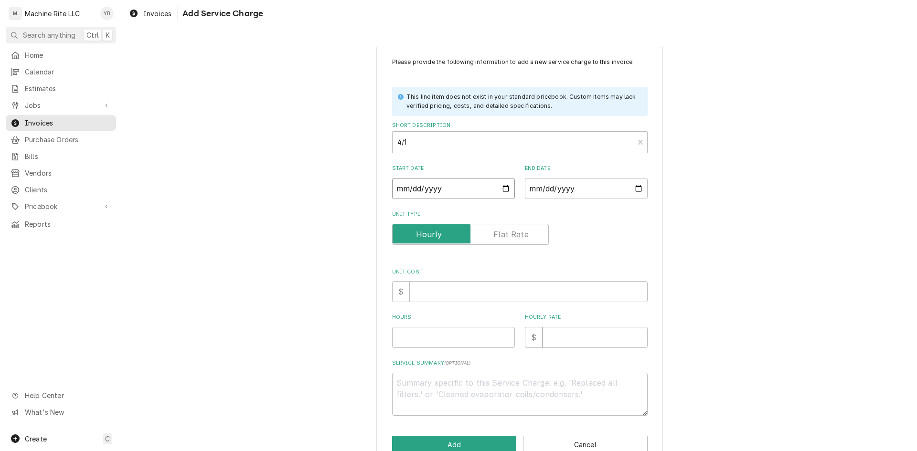
type input "0002-04-01"
type textarea "x"
type input "0020-04-01"
type textarea "x"
type input "0202-04-01"
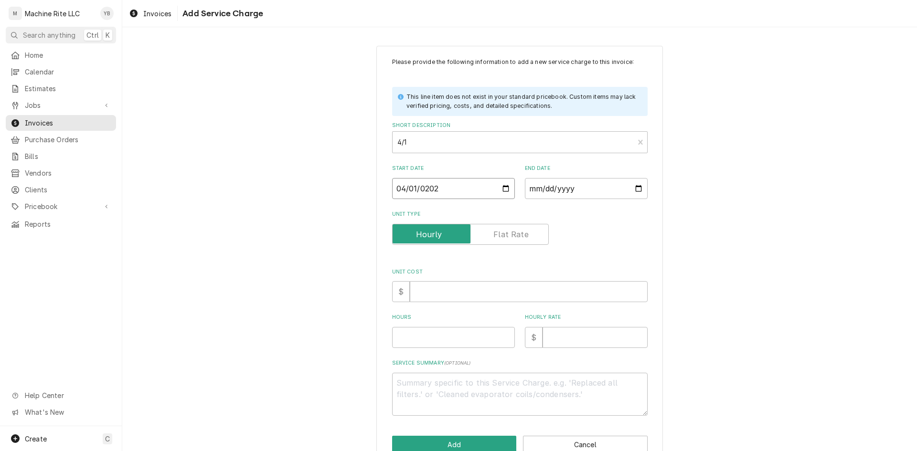
type textarea "x"
type input "2025-04-01"
type textarea "x"
click at [434, 187] on input "2025-04-01" at bounding box center [453, 188] width 123 height 21
type input "0002-04-01"
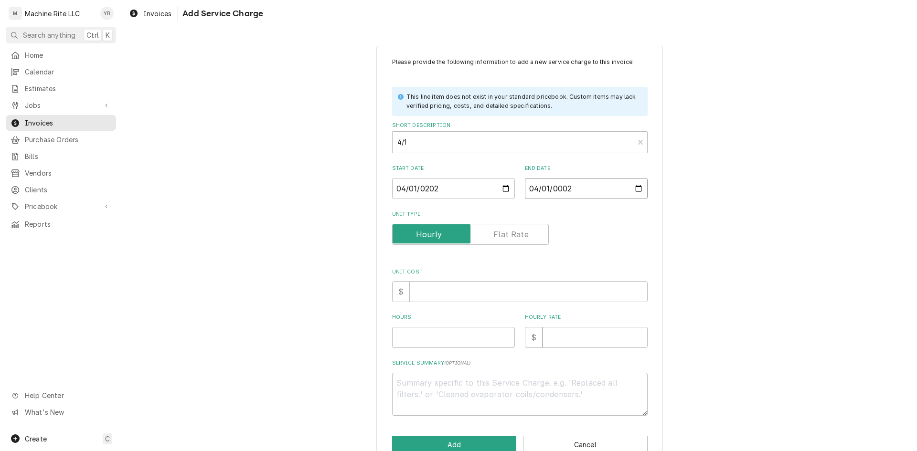
type textarea "x"
type input "0020-04-01"
type textarea "x"
type input "0202-04-01"
type textarea "x"
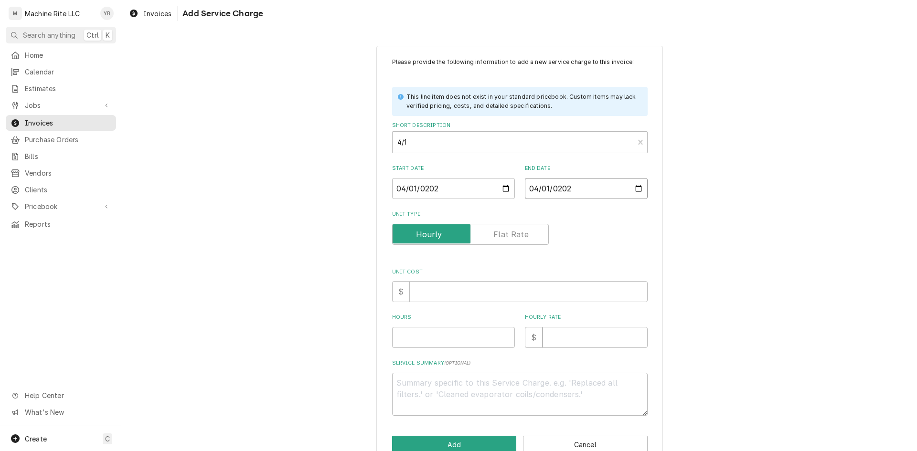
type input "2025-04-01"
type textarea "x"
type input "0"
type textarea "x"
type input "1"
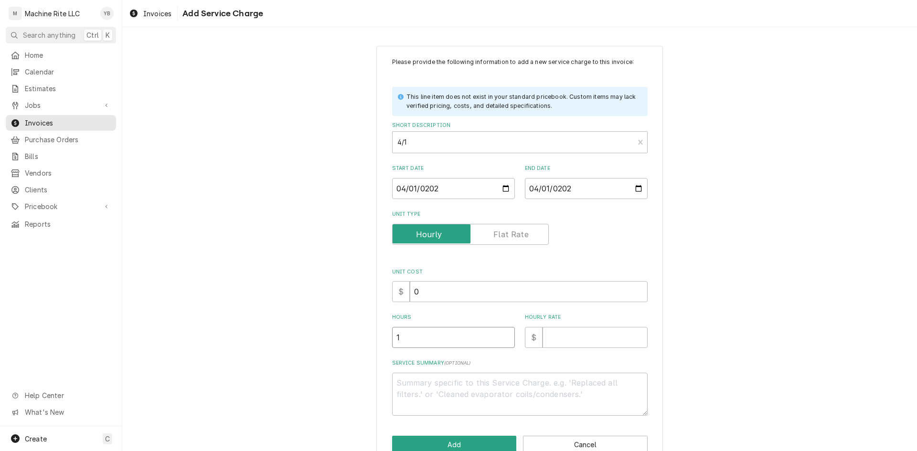
drag, startPoint x: 423, startPoint y: 343, endPoint x: 392, endPoint y: 340, distance: 30.7
click at [392, 340] on input "1" at bounding box center [453, 337] width 123 height 21
type textarea "x"
type input "4"
type textarea "x"
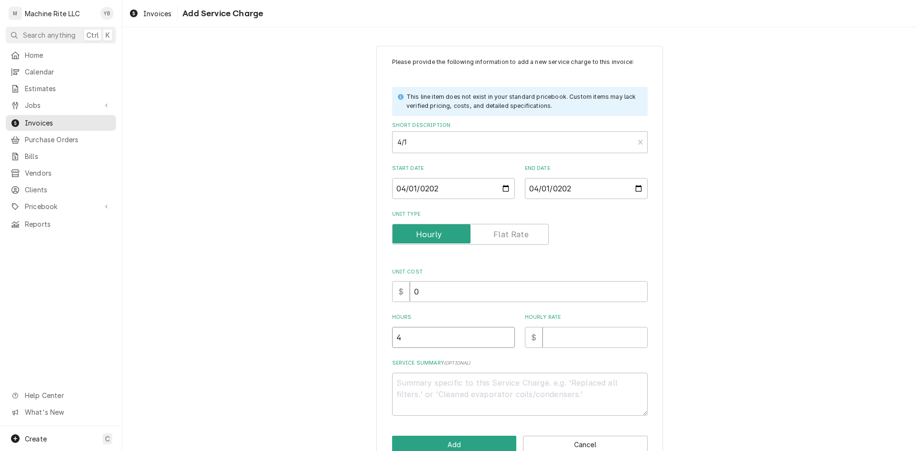
type input "4.2"
type textarea "x"
type input "4.25"
type textarea "x"
type input "2"
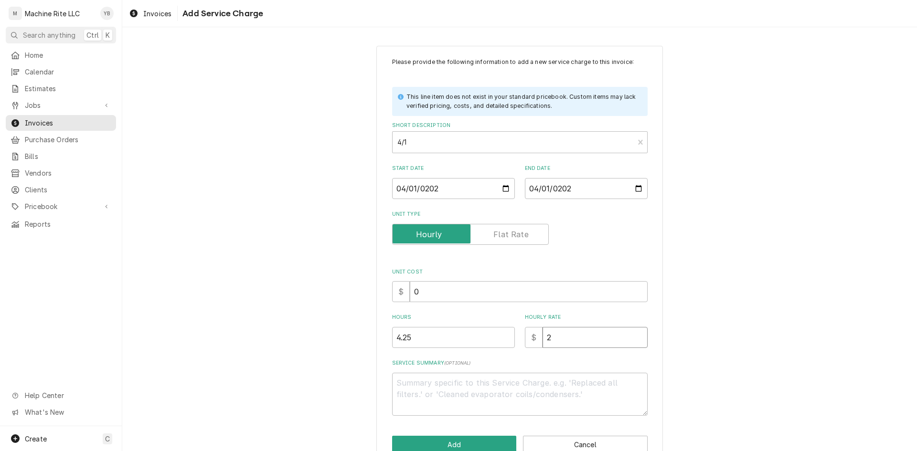
type textarea "x"
type input "22"
type textarea "x"
type input "225"
click at [444, 363] on span "( optional )" at bounding box center [457, 362] width 27 height 5
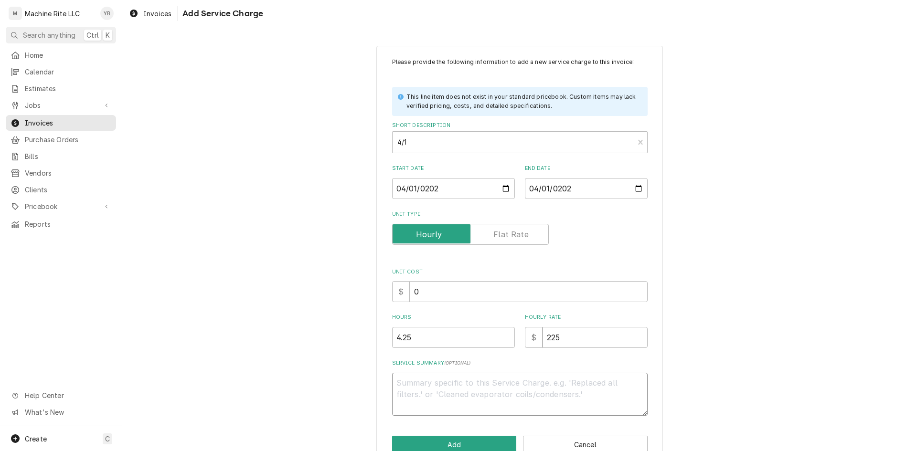
click at [442, 373] on textarea "Service Summary ( optional )" at bounding box center [519, 394] width 255 height 43
click at [439, 371] on div "Service Summary ( optional )" at bounding box center [519, 387] width 255 height 56
click at [432, 386] on textarea "Service Summary ( optional )" at bounding box center [519, 394] width 255 height 43
paste textarea "repaired right proofer, cleaned steam box, temporary bypassed leaking fitting. …"
type textarea "x"
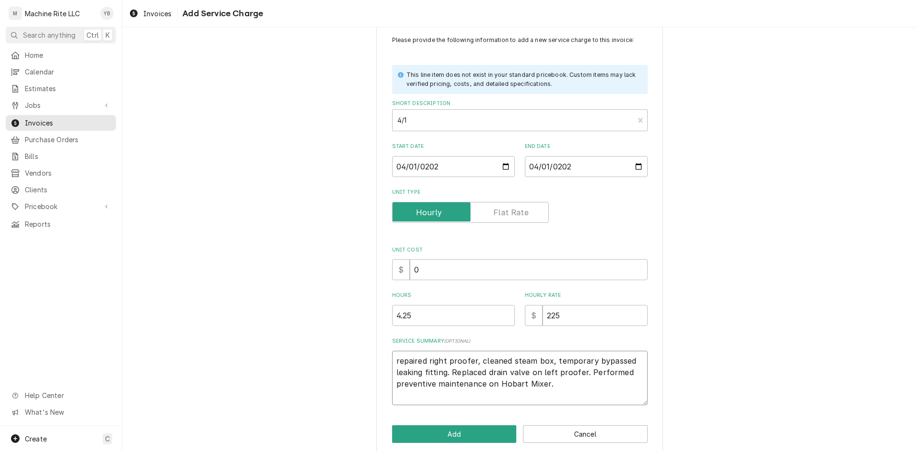
scroll to position [34, 0]
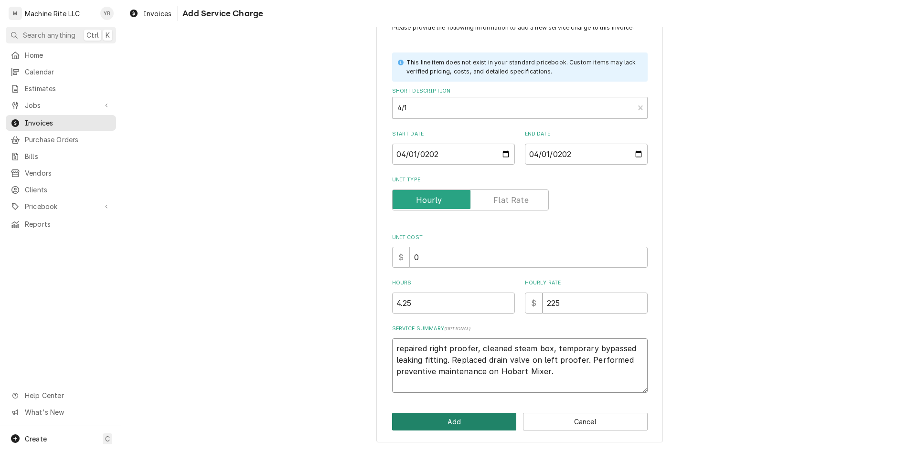
type textarea "repaired right proofer, cleaned steam box, temporary bypassed leaking fitting. …"
click at [435, 413] on button "Add" at bounding box center [454, 422] width 125 height 18
type textarea "x"
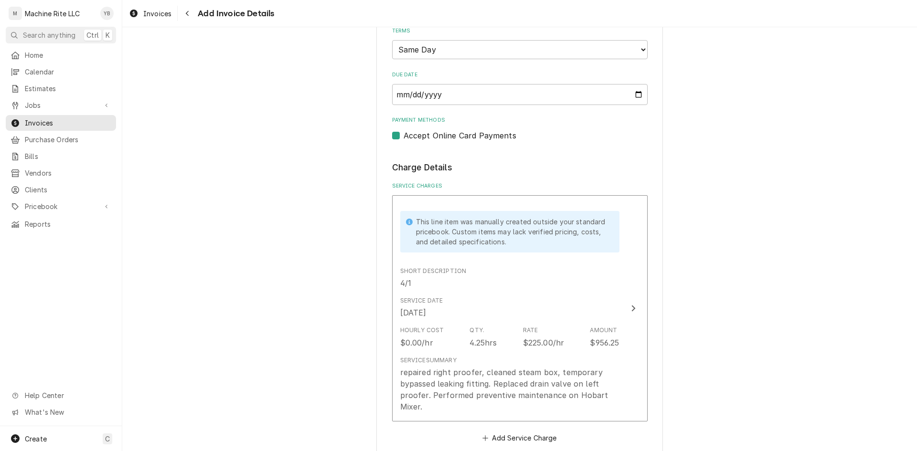
scroll to position [471, 0]
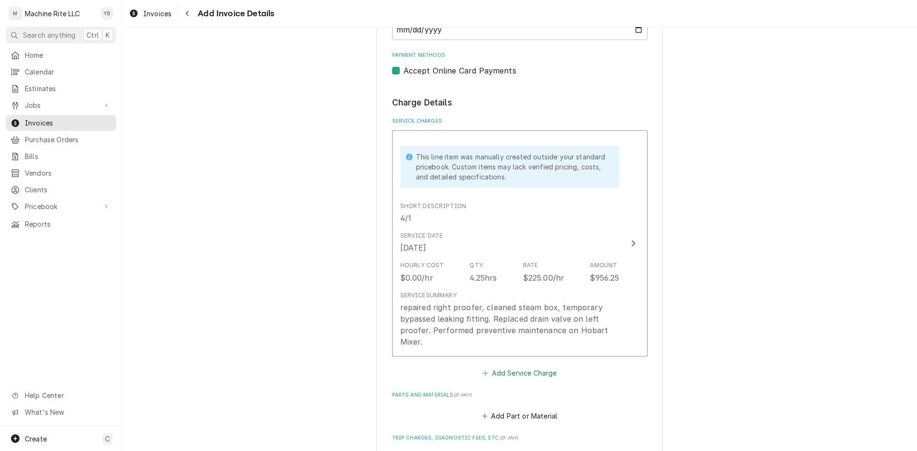
click at [531, 375] on button "Add Service Charge" at bounding box center [519, 372] width 77 height 13
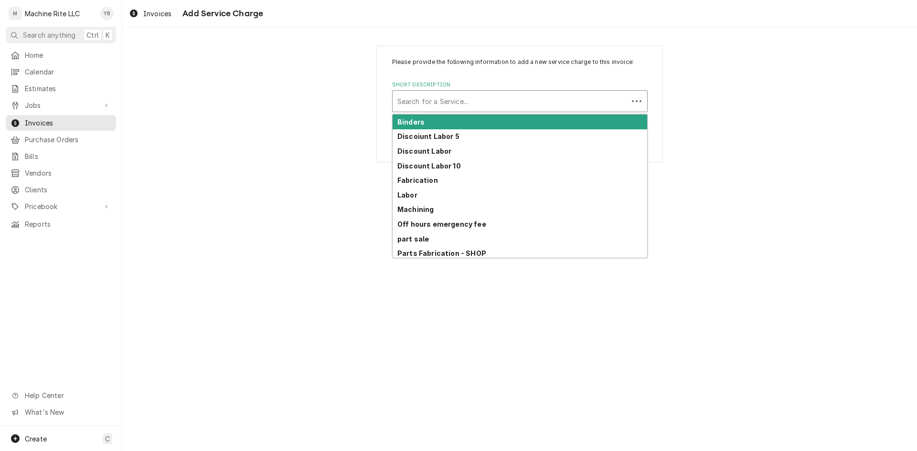
click at [444, 104] on div "Short Description" at bounding box center [510, 101] width 226 height 17
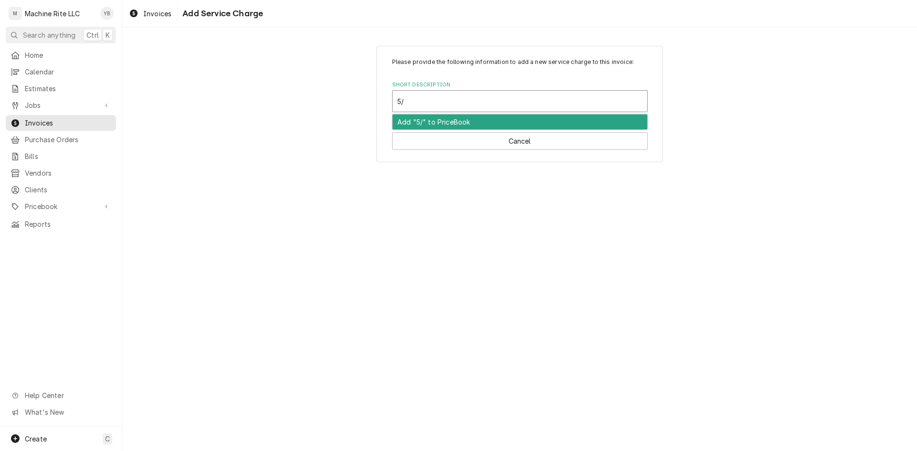
type input "5/6"
type textarea "x"
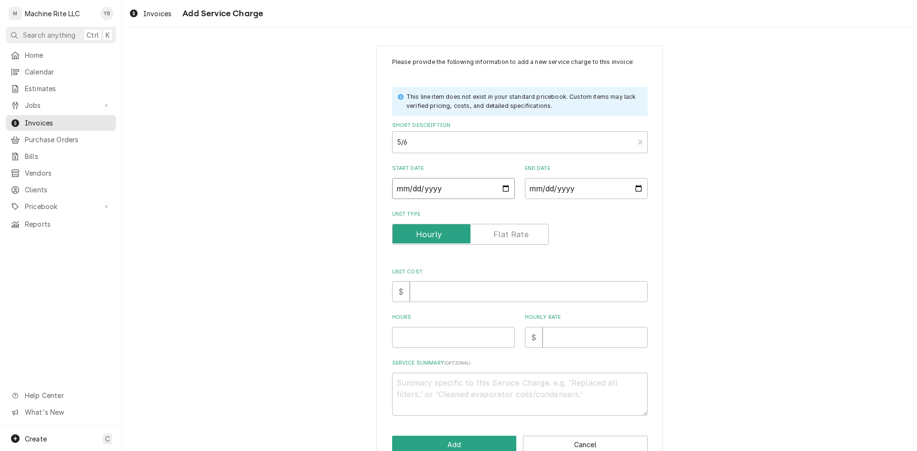
type input "0002-05-06"
type textarea "x"
type input "0020-05-06"
type textarea "x"
type input "0202-05-06"
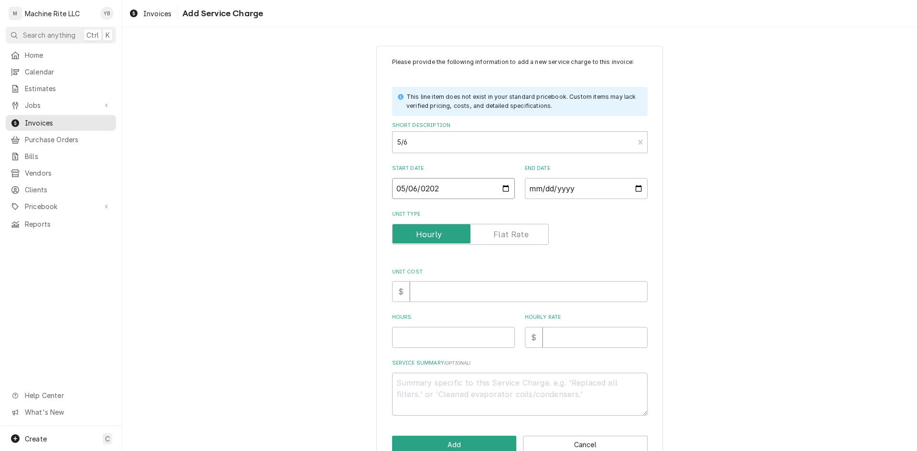
type textarea "x"
type input "2025-05-06"
type textarea "x"
type input "0002-05-06"
type textarea "x"
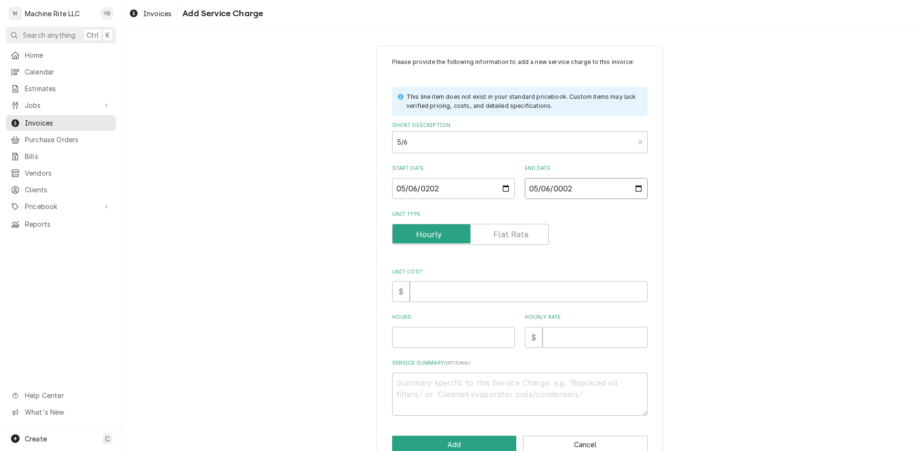
type input "0020-05-06"
type textarea "x"
type input "0202-05-06"
type textarea "x"
type input "2025-05-06"
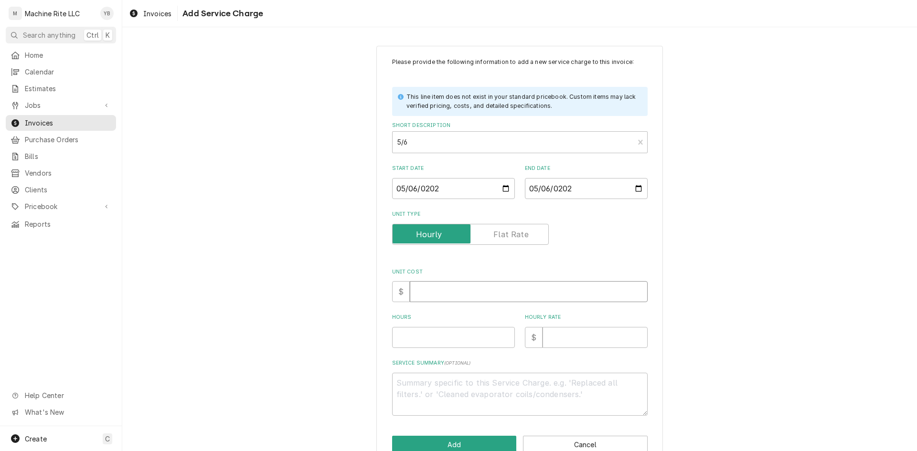
type textarea "x"
type input "0"
click at [439, 292] on input "0" at bounding box center [529, 291] width 238 height 21
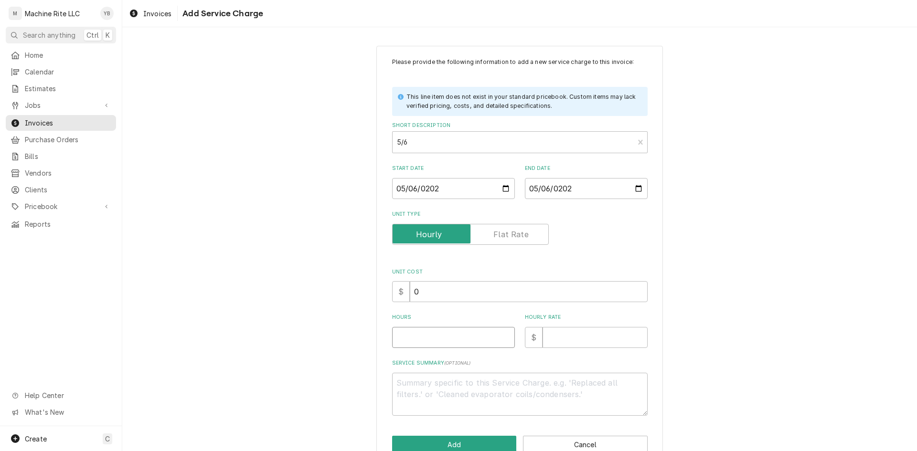
click at [419, 340] on input "Hours" at bounding box center [453, 337] width 123 height 21
type textarea "x"
type input "3"
type textarea "x"
type input "3.2"
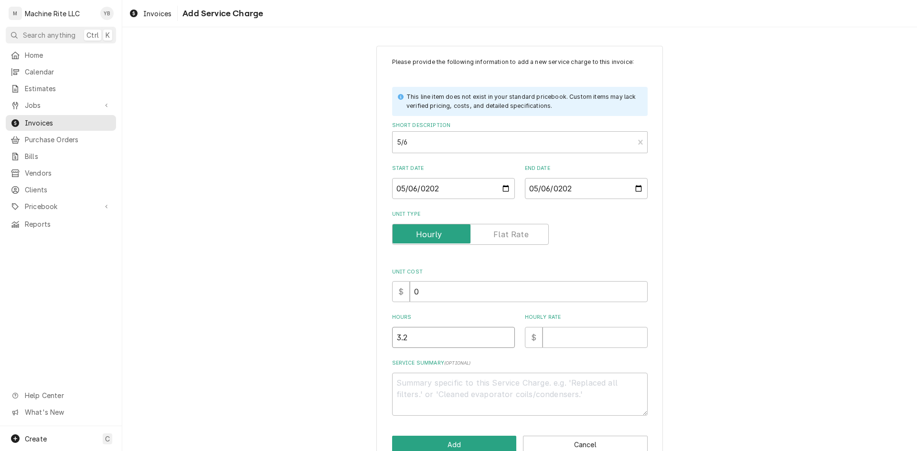
type textarea "x"
type input "3.25"
click at [581, 336] on input "Hourly Rate" at bounding box center [594, 337] width 105 height 21
type textarea "x"
type input "2"
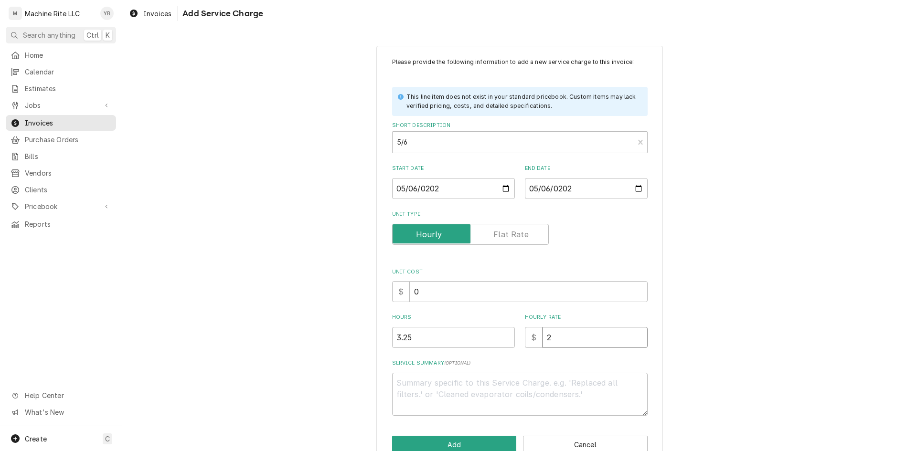
type textarea "x"
type input "22"
type textarea "x"
type input "225"
click at [455, 384] on textarea "Service Summary ( optional )" at bounding box center [519, 394] width 255 height 43
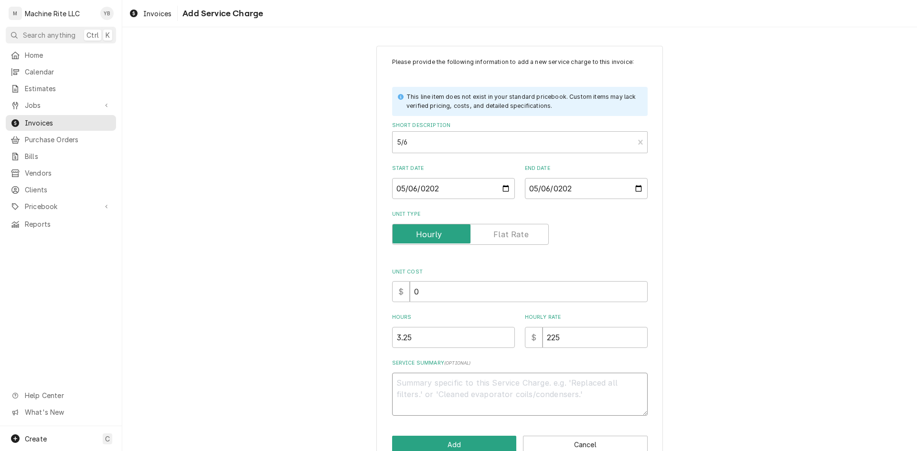
click at [406, 385] on textarea "Service Summary ( optional )" at bounding box center [519, 394] width 255 height 43
paste textarea "5/6/25 1:45 (e p) worked on left proofer, cleaned steam box, will need new stea…"
type textarea "x"
type textarea "5/6/25 1:45 (e p) worked on left proofer, cleaned steam box, will need new stea…"
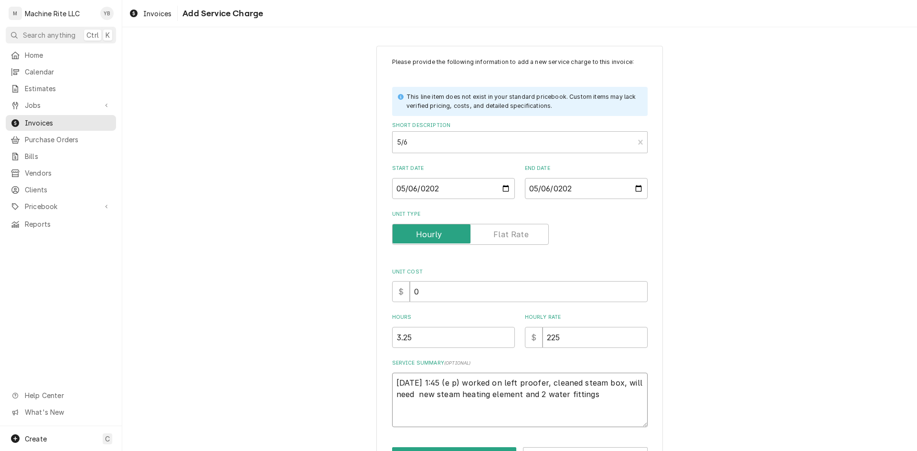
drag, startPoint x: 457, startPoint y: 382, endPoint x: 436, endPoint y: 382, distance: 21.0
click at [436, 382] on textarea "5/6/25 1:45 (e p) worked on left proofer, cleaned steam box, will need new stea…" at bounding box center [519, 400] width 255 height 54
type textarea "x"
type textarea "5/6/25 1:45 worked on left proofer, cleaned steam box, will need new steam heat…"
click at [576, 398] on textarea "5/6/25 1:45 worked on left proofer, cleaned steam box, will need new steam heat…" at bounding box center [519, 400] width 255 height 54
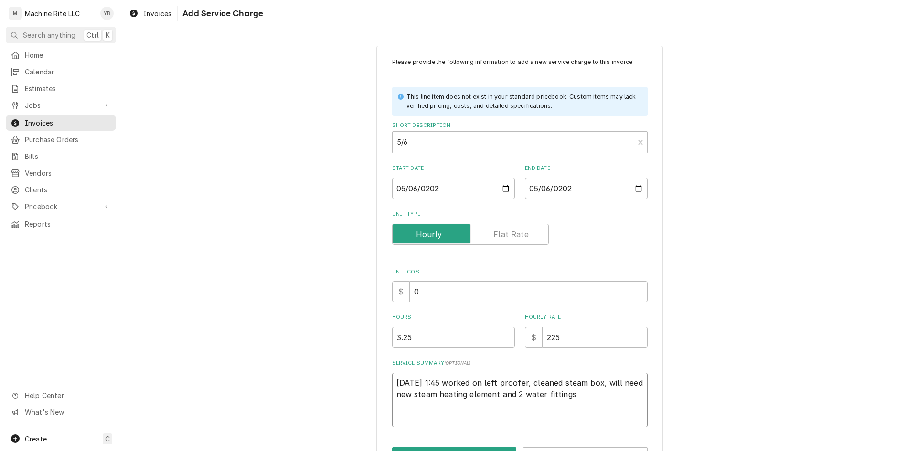
type textarea "x"
type textarea "5/6/25 1:45 worked on left proofer, cleaned steam box, will need new steam heat…"
click at [592, 389] on textarea "5/6/25 1:45 worked on left proofer, cleaned steam box, will need new steam heat…" at bounding box center [519, 406] width 255 height 66
type textarea "x"
type textarea "5/6/25 1:45 worked on left proofer, cleaned steam box, will need new steam heat…"
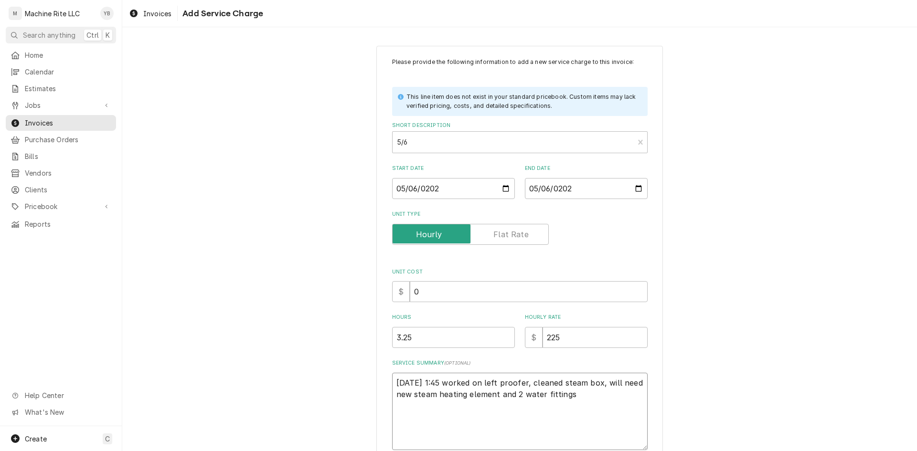
paste textarea "5/8/25 1:30 (e p) repaired proofer, replaced steam heating element, and 2 water…"
type textarea "x"
type textarea "5/6/25 1:45 worked on left proofer, cleaned steam box, will need new steam heat…"
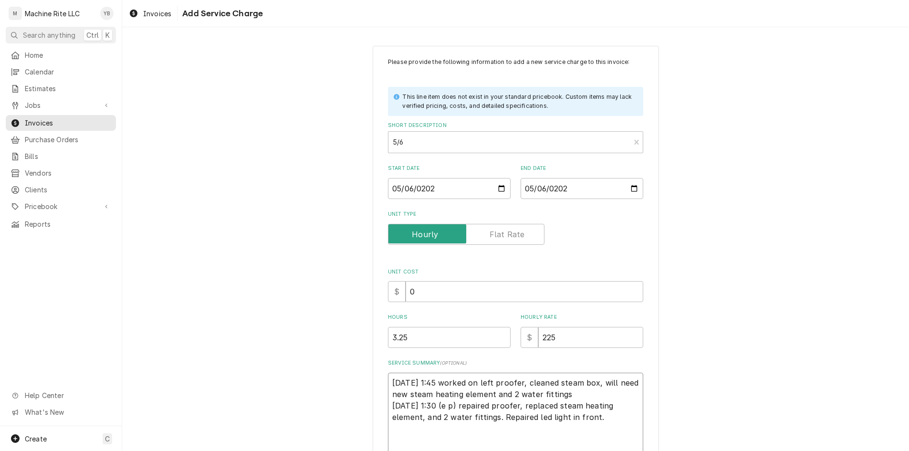
drag, startPoint x: 450, startPoint y: 407, endPoint x: 434, endPoint y: 407, distance: 15.8
click at [434, 407] on textarea "5/6/25 1:45 worked on left proofer, cleaned steam box, will need new steam heat…" at bounding box center [515, 417] width 255 height 89
type textarea "x"
type textarea "5/6/25 1:45 worked on left proofer, cleaned steam box, will need new steam heat…"
type textarea "x"
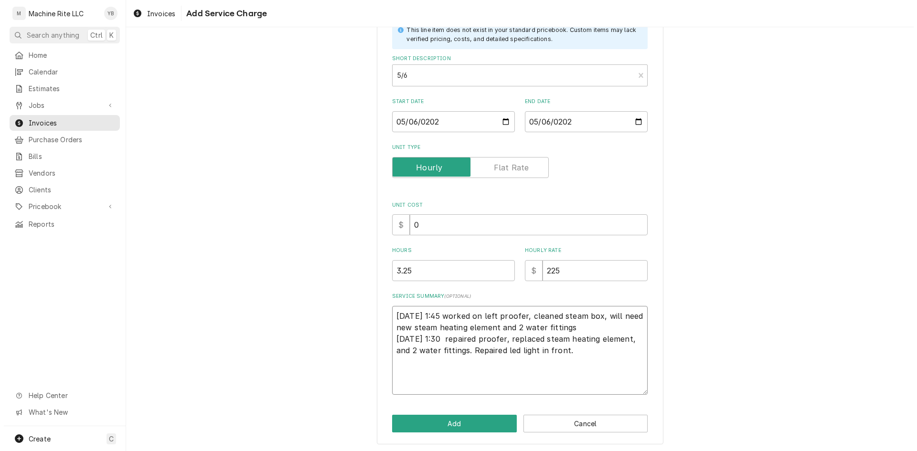
scroll to position [69, 0]
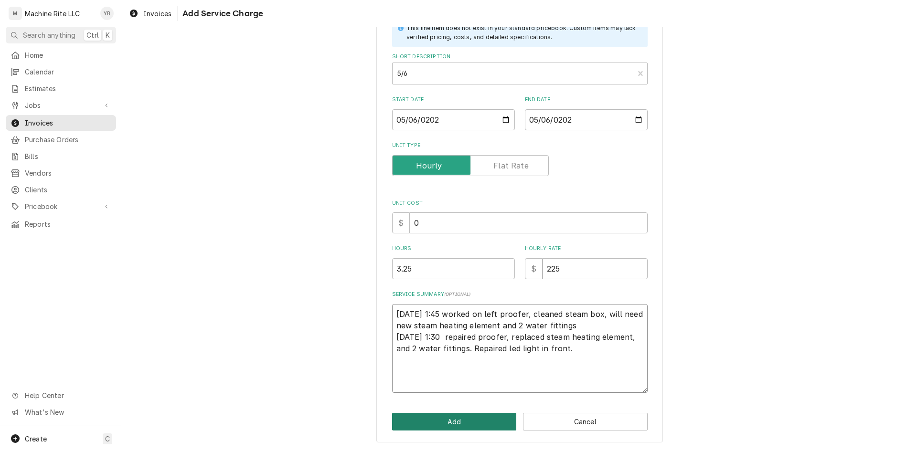
type textarea "5/6/25 1:45 worked on left proofer, cleaned steam box, will need new steam heat…"
click at [439, 422] on button "Add" at bounding box center [454, 422] width 125 height 18
type textarea "x"
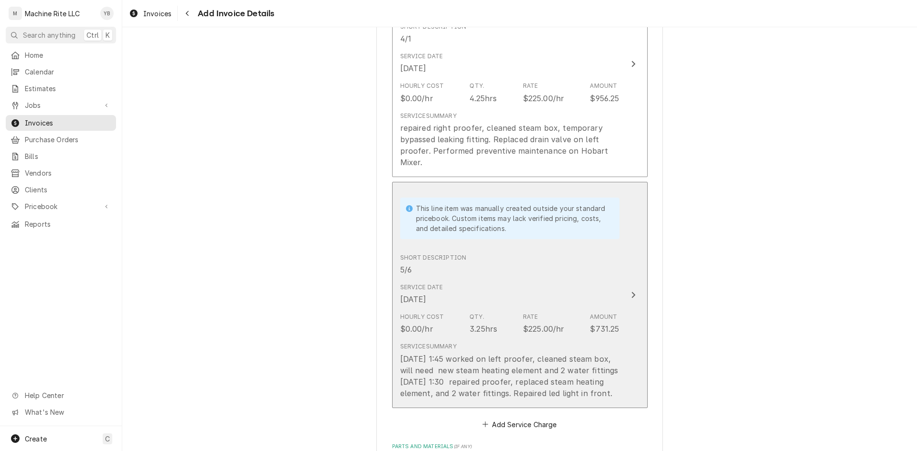
scroll to position [842, 0]
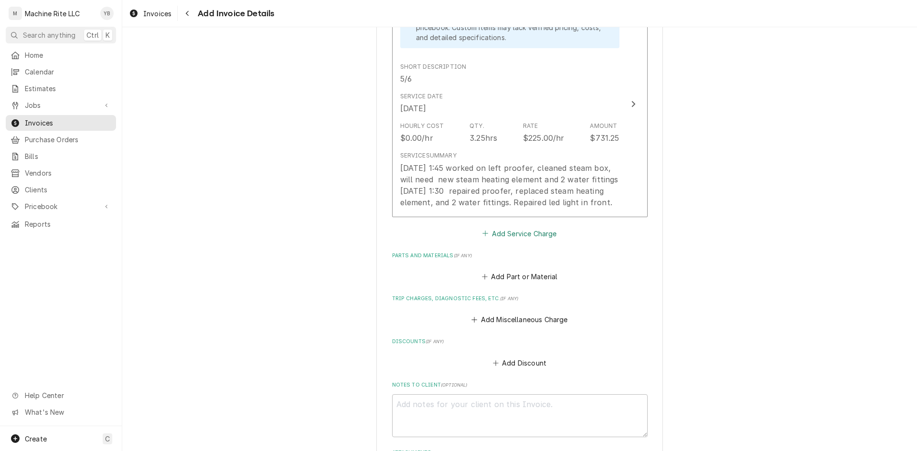
click at [498, 240] on button "Add Service Charge" at bounding box center [519, 233] width 77 height 13
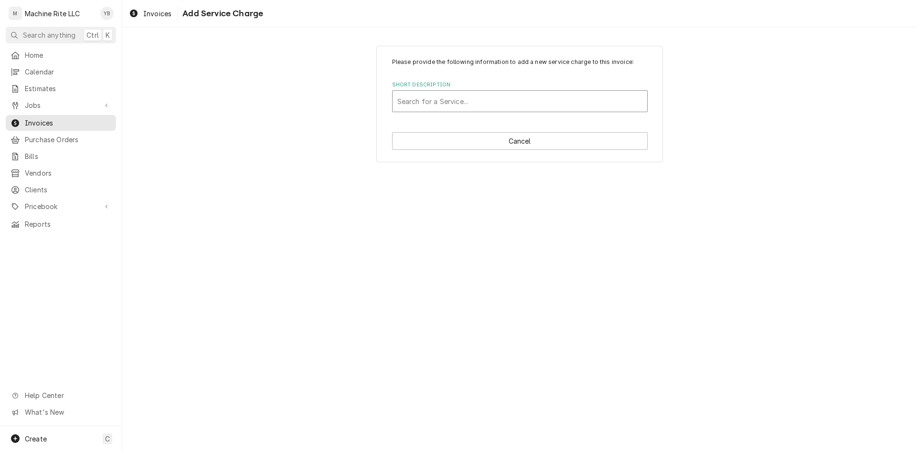
click at [477, 111] on div "Search for a Service..." at bounding box center [519, 101] width 254 height 21
type input "7/2"
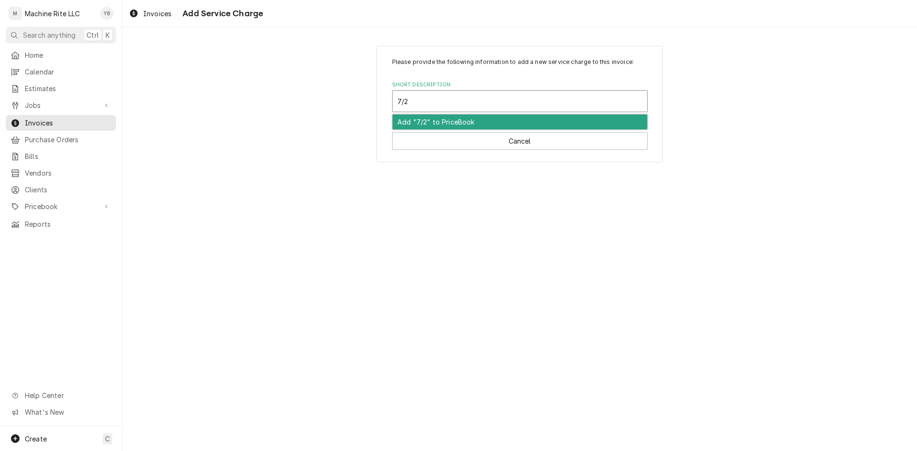
type textarea "x"
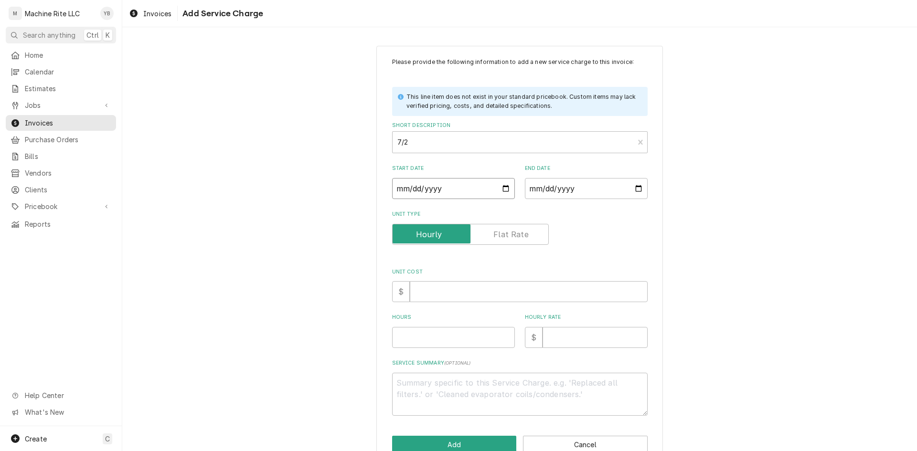
type input "0002-07-02"
type textarea "x"
type input "0025-07-02"
type textarea "x"
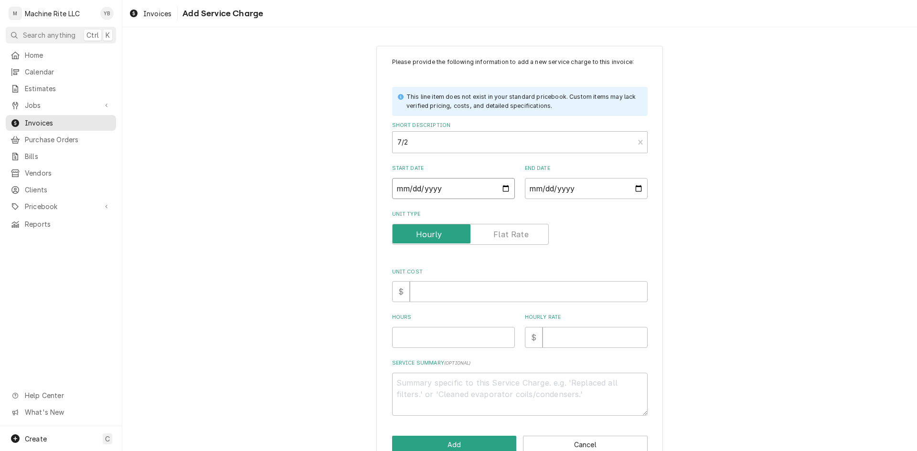
type input "0002-07-02"
type textarea "x"
type input "0020-07-02"
type textarea "x"
type input "0202-07-02"
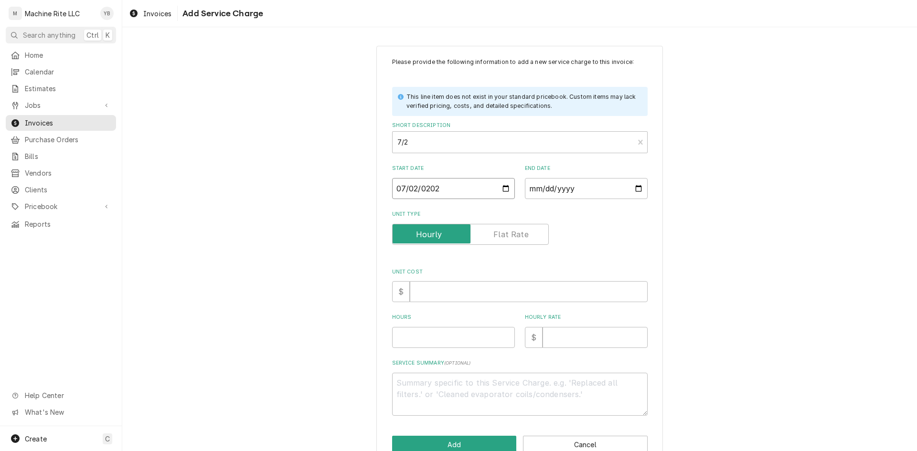
type textarea "x"
type input "2025-07-02"
type textarea "x"
type input "0002-07-02"
type textarea "x"
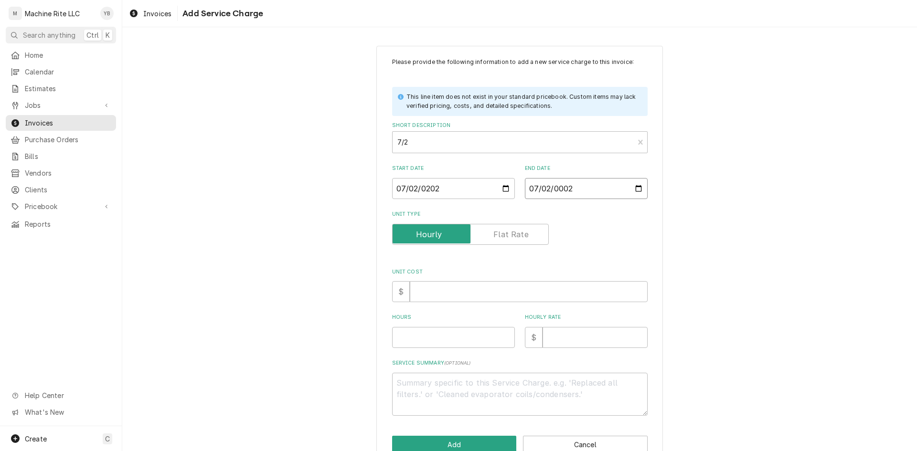
type input "0020-07-02"
type textarea "x"
type input "0202-07-02"
type textarea "x"
type input "2025-07-02"
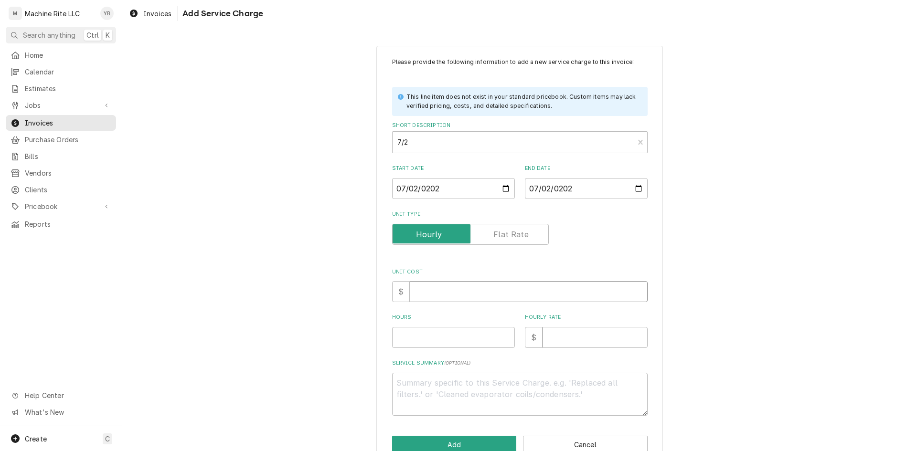
type textarea "x"
type input "0"
type textarea "x"
type input "1"
click at [402, 375] on textarea "Service Summary ( optional )" at bounding box center [519, 394] width 255 height 43
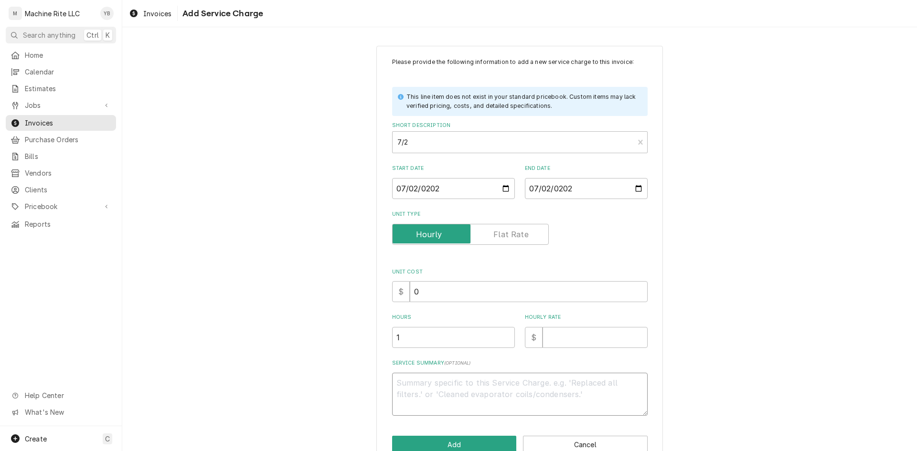
paste textarea "repaired leak on Hobart 140Q mixer"
type textarea "x"
type textarea "repaired leak on Hobart 140Q mixer"
click at [576, 325] on div "Hourly Rate $" at bounding box center [586, 331] width 123 height 34
click at [570, 343] on input "Hourly Rate" at bounding box center [594, 337] width 105 height 21
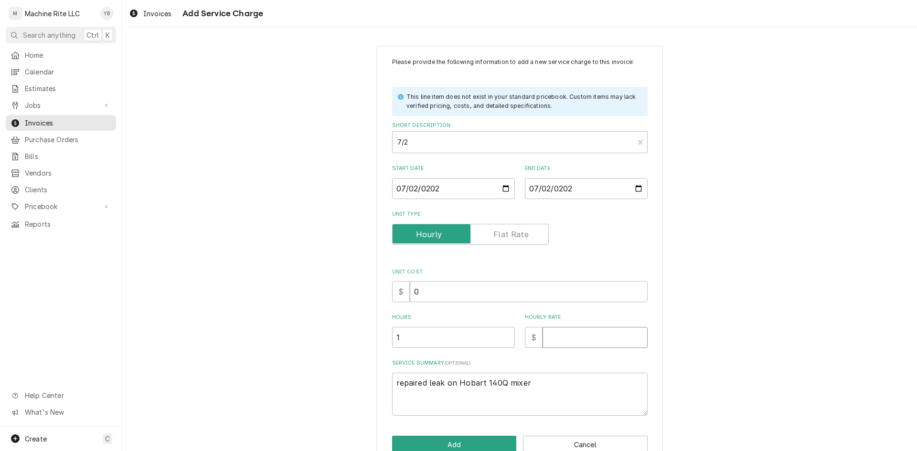
type textarea "x"
type input "2"
type textarea "x"
type input "22"
type textarea "x"
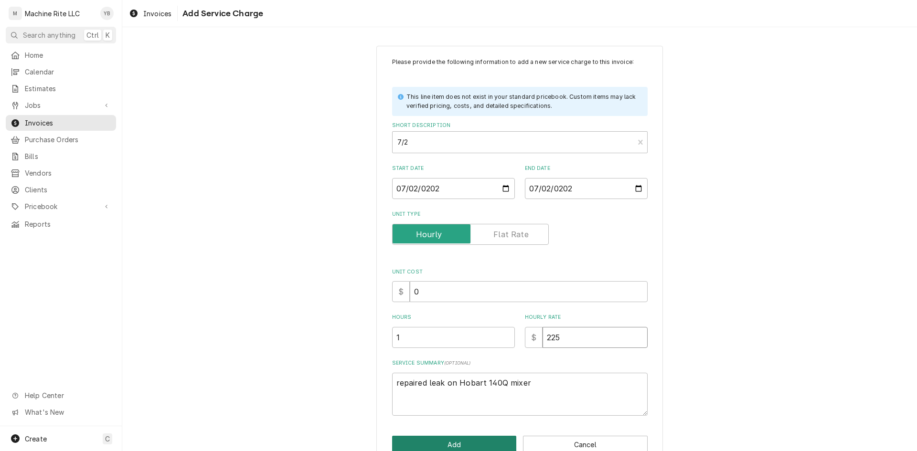
type input "225"
click at [489, 444] on button "Add" at bounding box center [454, 445] width 125 height 18
type textarea "x"
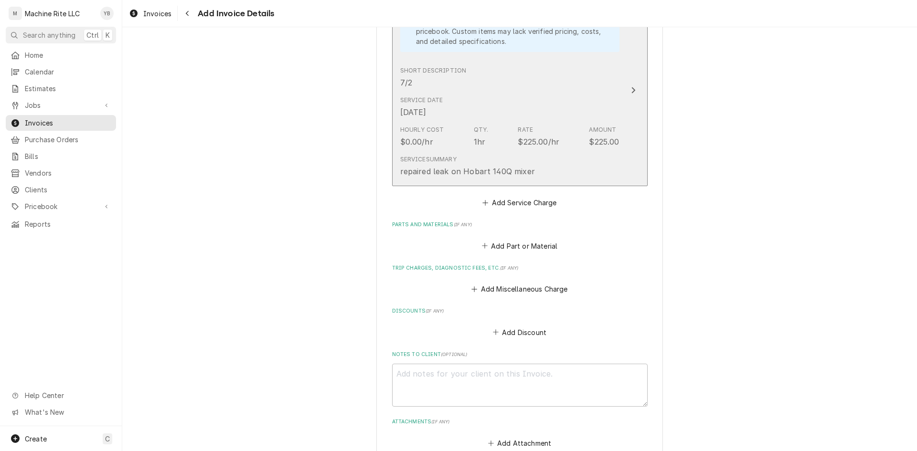
scroll to position [1080, 0]
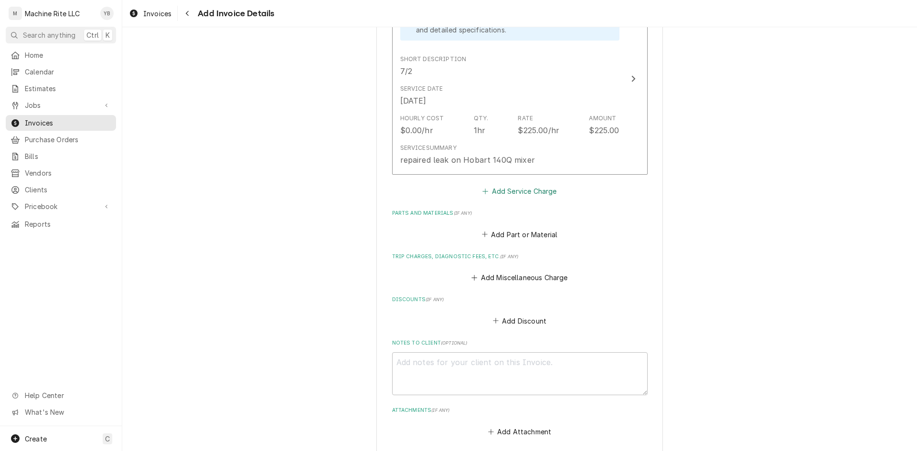
click at [509, 198] on button "Add Service Charge" at bounding box center [519, 191] width 77 height 13
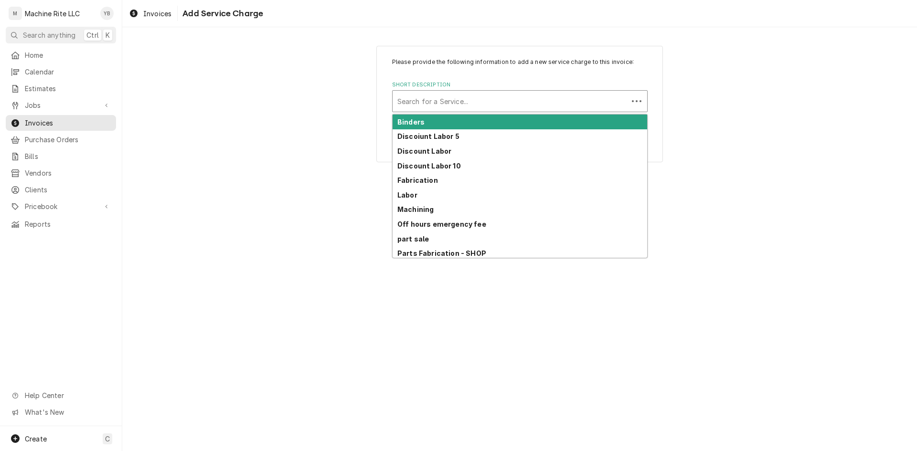
click at [423, 102] on div "Short Description" at bounding box center [510, 101] width 226 height 17
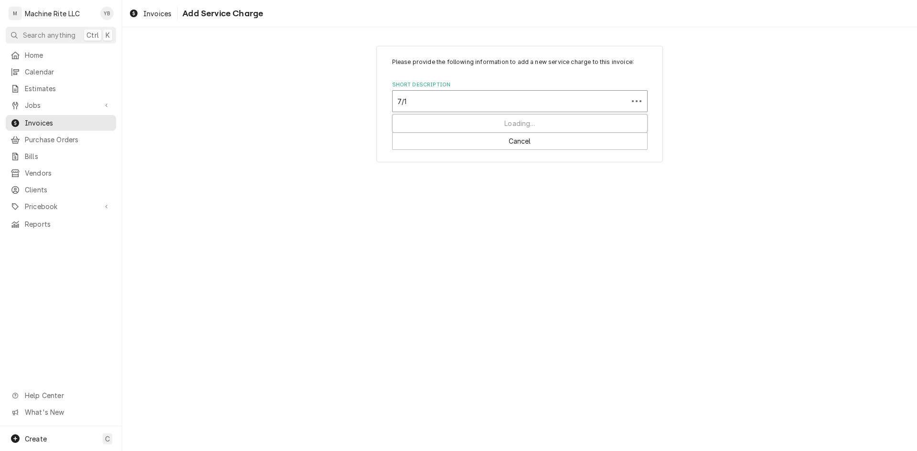
type input "7/15"
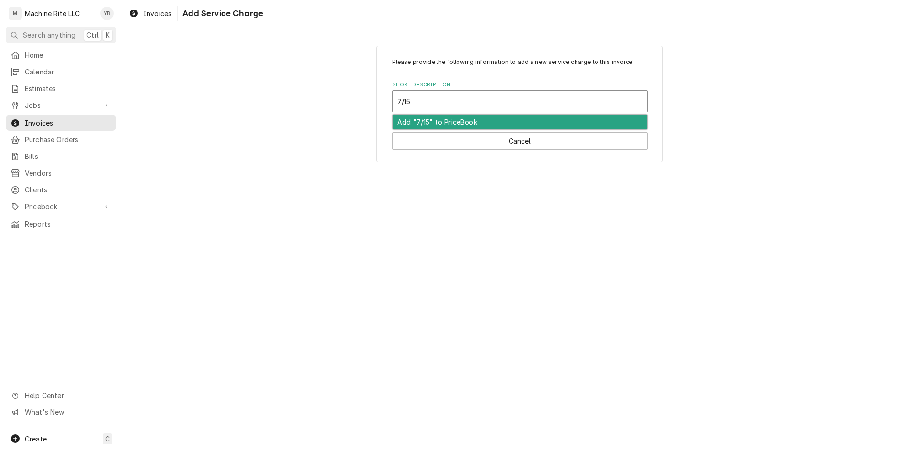
type textarea "x"
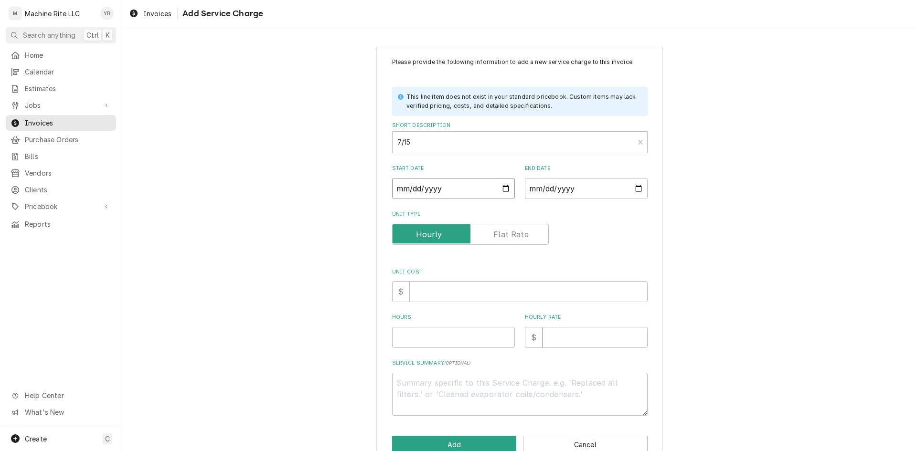
type input "0002-07-15"
type textarea "x"
type input "0020-07-15"
type textarea "x"
type input "0202-07-15"
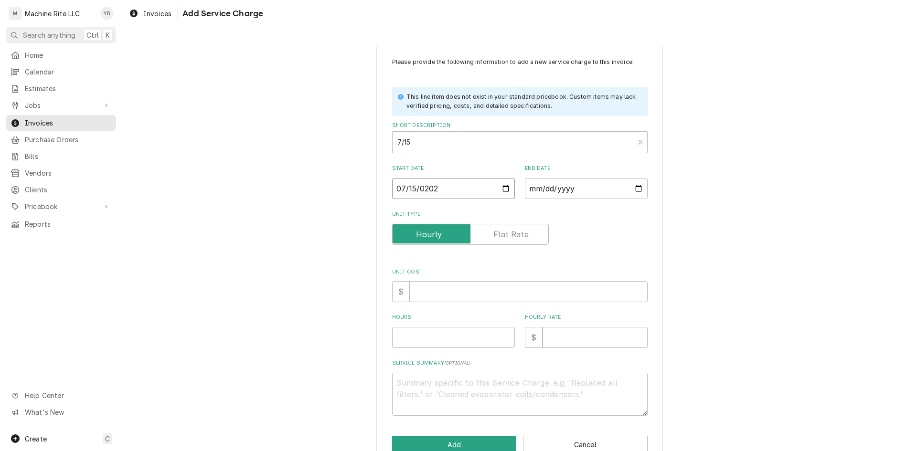
type textarea "x"
type input "2025-07-15"
type textarea "x"
type input "0002-07-15"
type textarea "x"
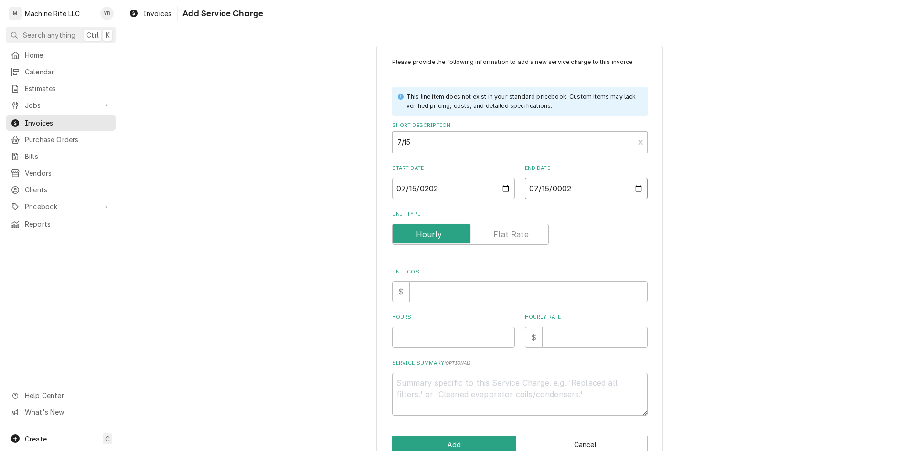
type input "0022-07-15"
type textarea "x"
type input "0222-07-15"
type textarea "x"
type input "2220-07-15"
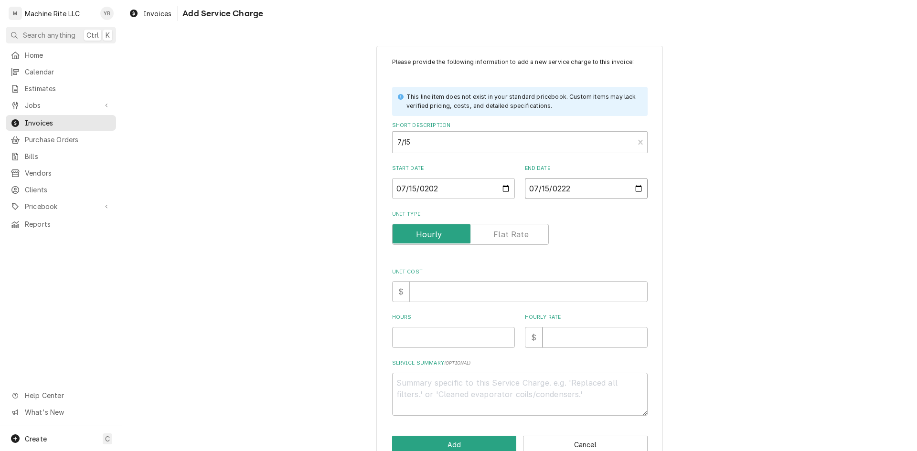
type textarea "x"
type input "22202-07-15"
type textarea "x"
type input "222025-07-15"
type textarea "x"
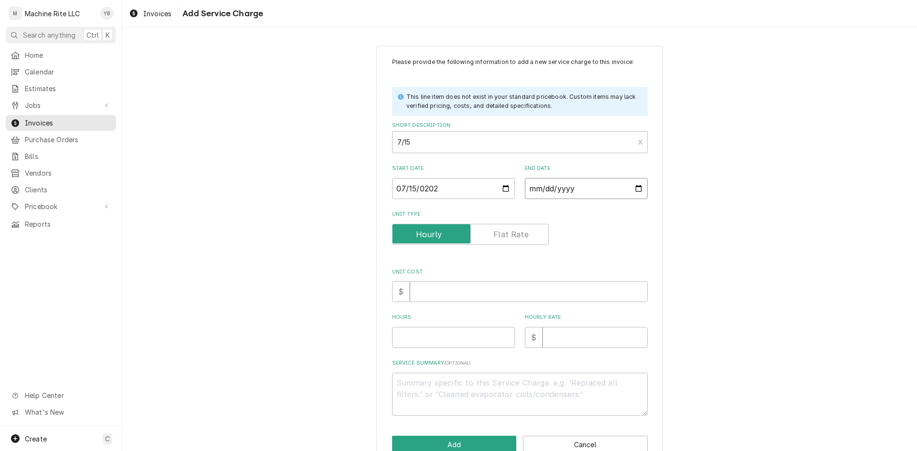
type textarea "x"
type input "0002-07-15"
type textarea "x"
type input "0020-07-15"
type textarea "x"
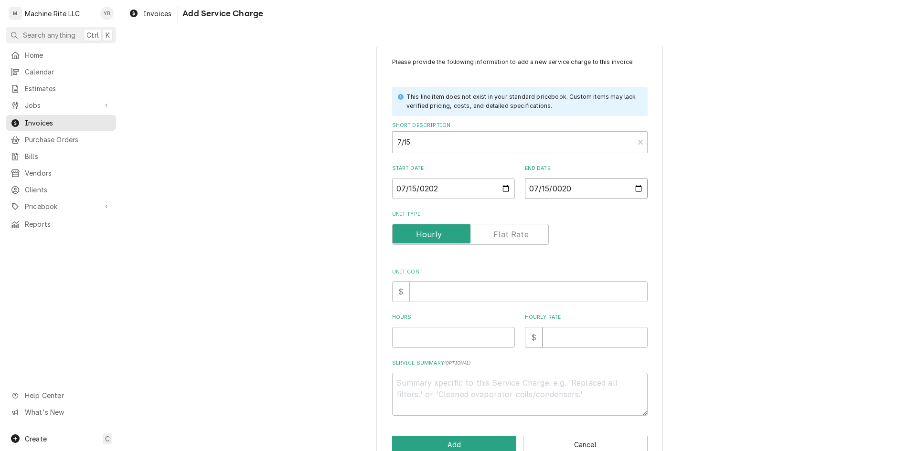
type input "0202-07-15"
type textarea "x"
type input "2025-07-15"
type textarea "x"
type input "0"
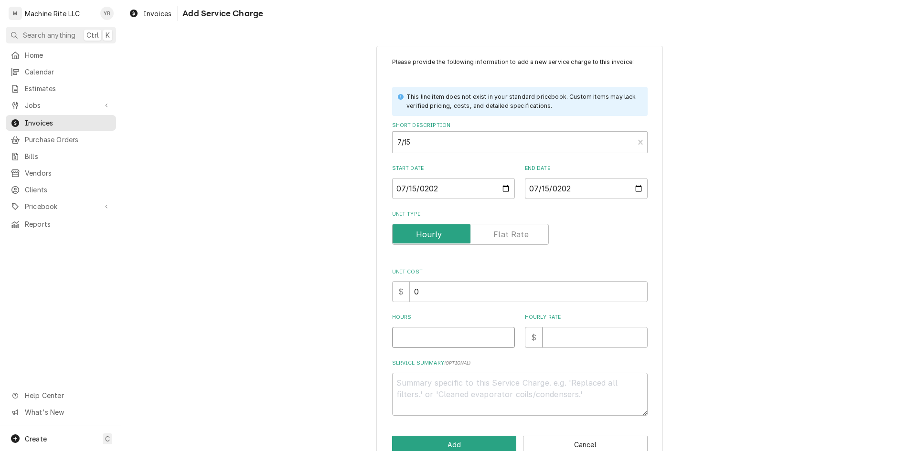
type textarea "x"
type input "1"
type textarea "x"
type input "2"
type textarea "x"
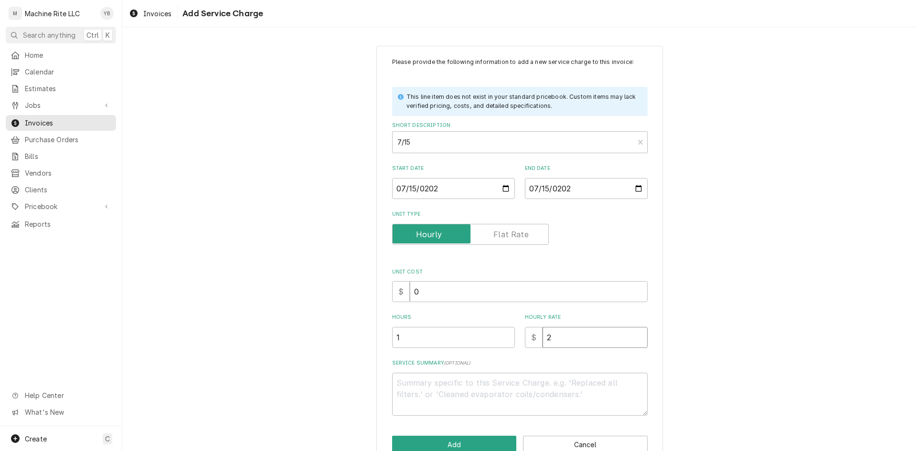
type input "22"
type textarea "x"
type input "225"
click at [455, 390] on textarea "Service Summary ( optional )" at bounding box center [519, 394] width 255 height 43
paste textarea "did a temporary repair on bread slicer and removed broken start bracket. (Repla…"
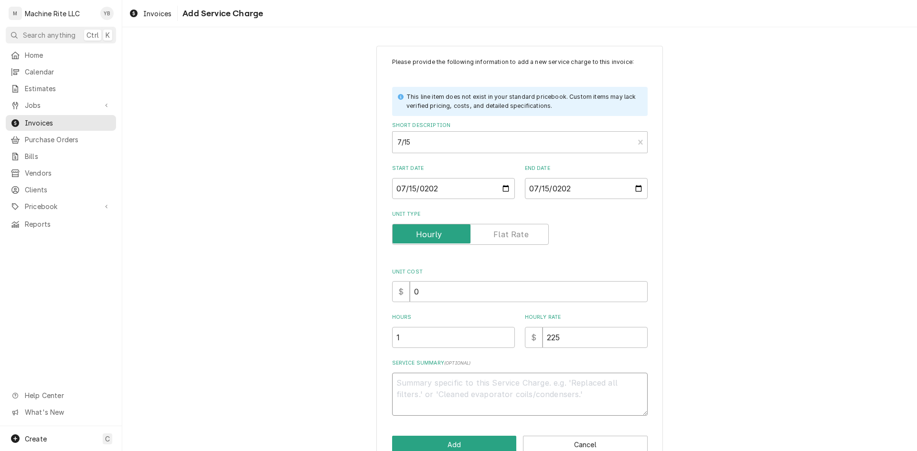
type textarea "x"
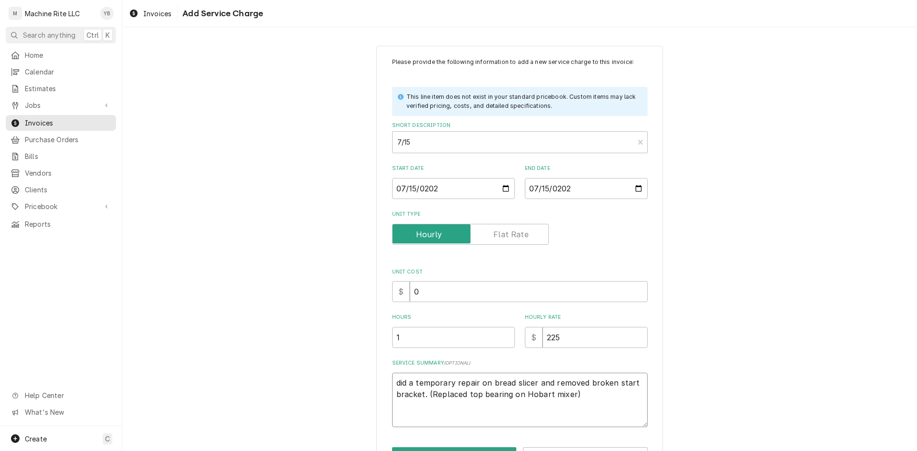
type textarea "did a temporary repair on bread slicer and removed broken start bracket. (Repla…"
click at [502, 187] on input "2025-07-15" at bounding box center [453, 188] width 123 height 21
type textarea "x"
type input "2025-07-16"
drag, startPoint x: 413, startPoint y: 342, endPoint x: 388, endPoint y: 341, distance: 25.3
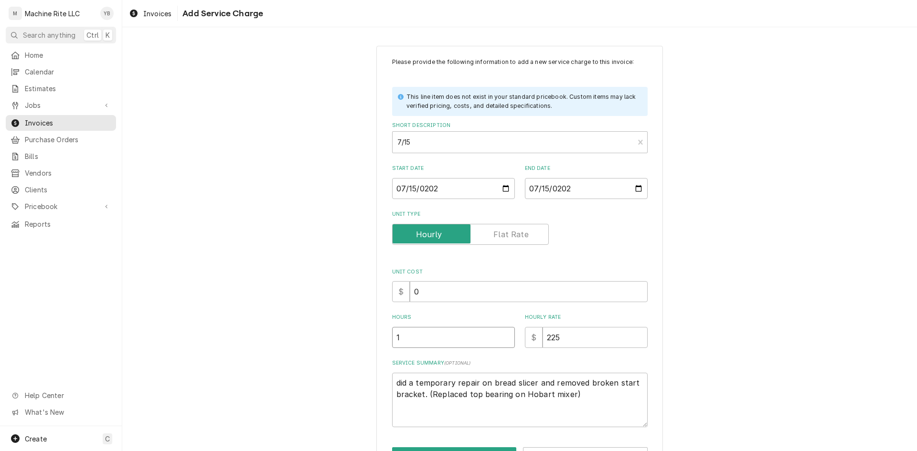
click at [388, 341] on div "Please provide the following information to add a new service charge to this in…" at bounding box center [519, 262] width 286 height 432
type textarea "x"
type input "2"
type textarea "x"
type input "2.3"
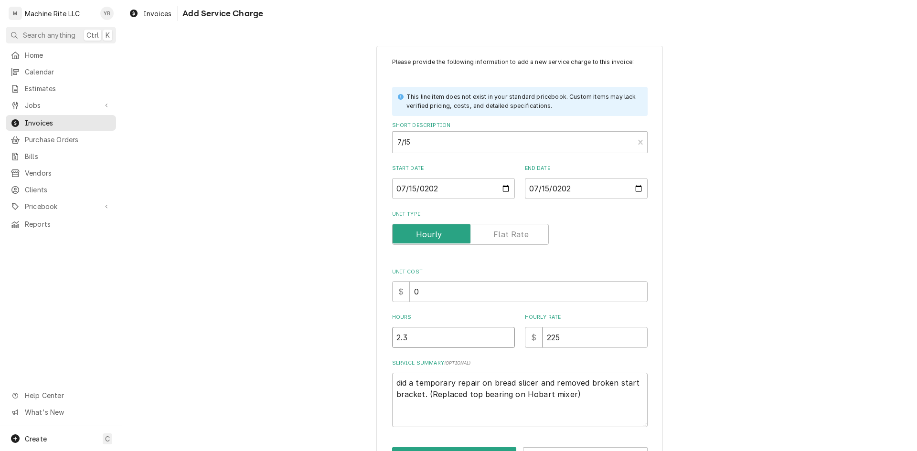
type textarea "x"
type input "2.30"
drag, startPoint x: 414, startPoint y: 336, endPoint x: 401, endPoint y: 340, distance: 14.5
click at [401, 340] on input "2.30" at bounding box center [453, 337] width 123 height 21
type textarea "x"
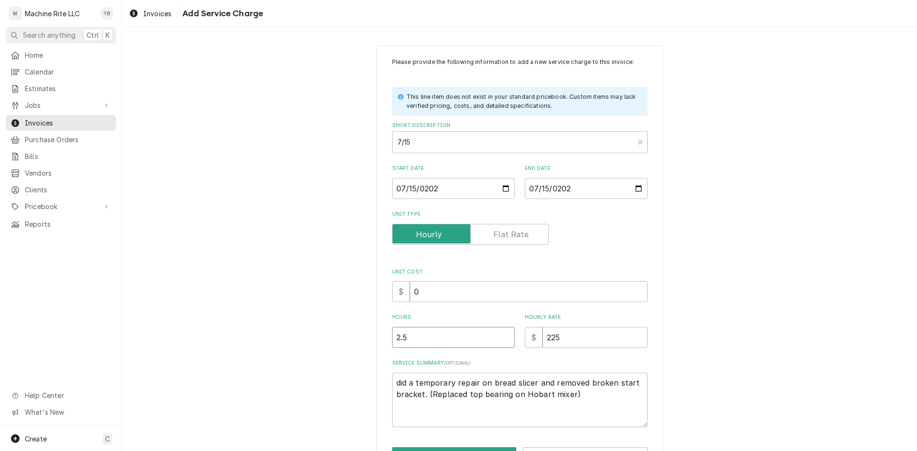
type input "2.5"
click at [392, 383] on textarea "did a temporary repair on bread slicer and removed broken start bracket. (Repla…" at bounding box center [519, 400] width 255 height 54
paste textarea "7/15/25 1:00"
type textarea "x"
type textarea "7/15/25 1:00did a temporary repair on bread slicer and removed broken start bra…"
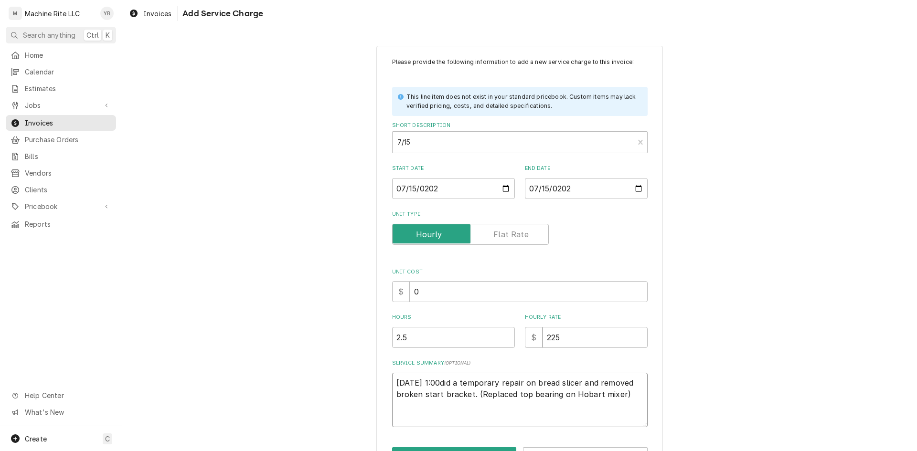
type textarea "x"
type textarea "7/15/25 1:00 did a temporary repair on bread slicer and removed broken start br…"
click at [618, 395] on textarea "7/15/25 1:00 did a temporary repair on bread slicer and removed broken start br…" at bounding box center [519, 400] width 255 height 54
type textarea "x"
type textarea "7/15/25 1:00 did a temporary repair on bread slicer and removed broken start br…"
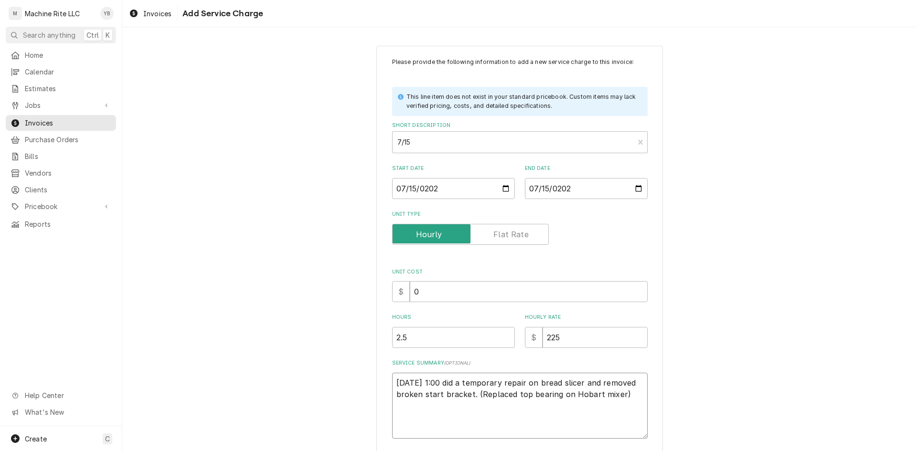
click at [616, 397] on textarea "7/15/25 1:00 did a temporary repair on bread slicer and removed broken start br…" at bounding box center [519, 406] width 255 height 66
type textarea "x"
type textarea "7/15/25 1:00 did a temporary repair on bread slicer and removed broken start br…"
drag, startPoint x: 470, startPoint y: 394, endPoint x: 617, endPoint y: 396, distance: 147.0
click at [617, 396] on textarea "7/15/25 1:00 did a temporary repair on bread slicer and removed broken start br…" at bounding box center [519, 406] width 255 height 66
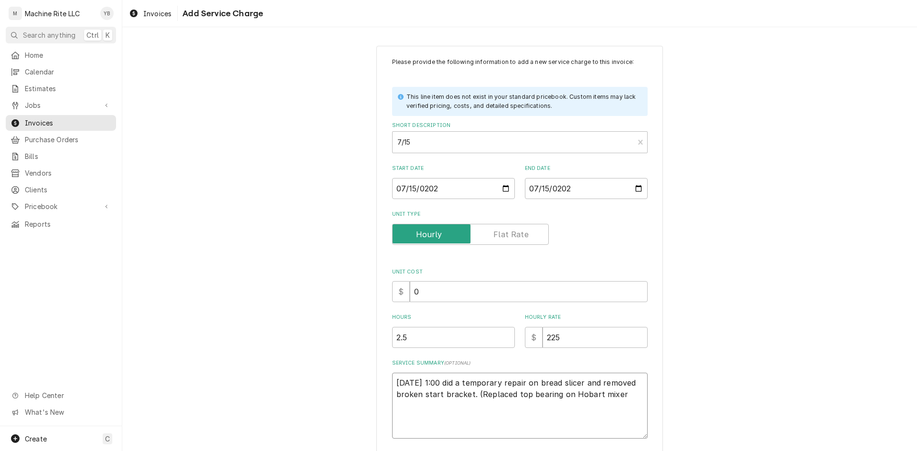
type textarea "x"
type textarea "7/15/25 1:00 did a temporary repair on bread slicer and removed broken start br…"
type textarea "x"
type textarea "7/15/25 1:00 did a temporary repair on bread slicer and removed broken start br…"
type textarea "x"
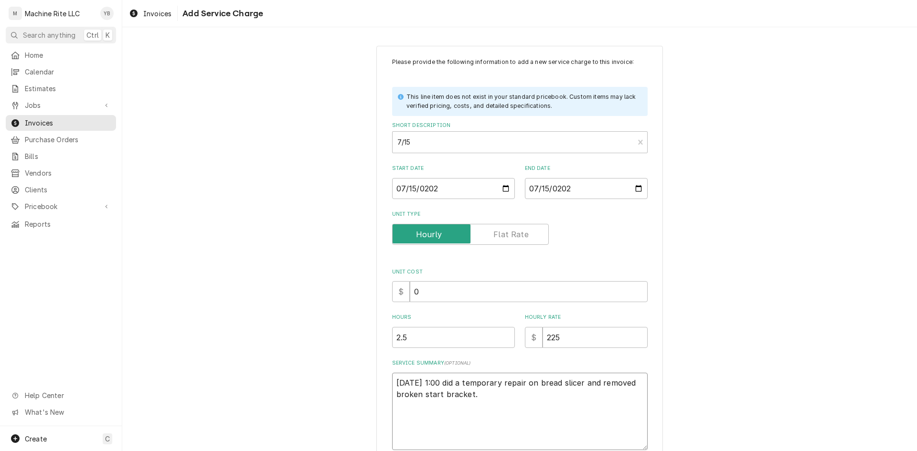
type textarea "7/15/25 1:00 did a temporary repair on bread slicer and removed broken start br…"
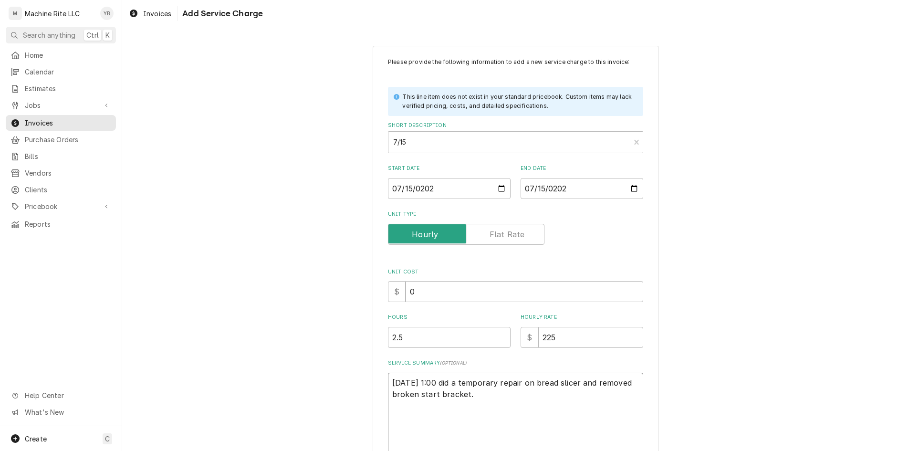
paste textarea "7/16/25 1:30 (e) weld slicer bracket, and installed"
type textarea "x"
type textarea "7/15/25 1:00 did a temporary repair on bread slicer and removed broken start br…"
drag, startPoint x: 443, startPoint y: 419, endPoint x: 434, endPoint y: 418, distance: 9.1
click at [434, 418] on textarea "7/15/25 1:00 did a temporary repair on bread slicer and removed broken start br…" at bounding box center [515, 417] width 255 height 89
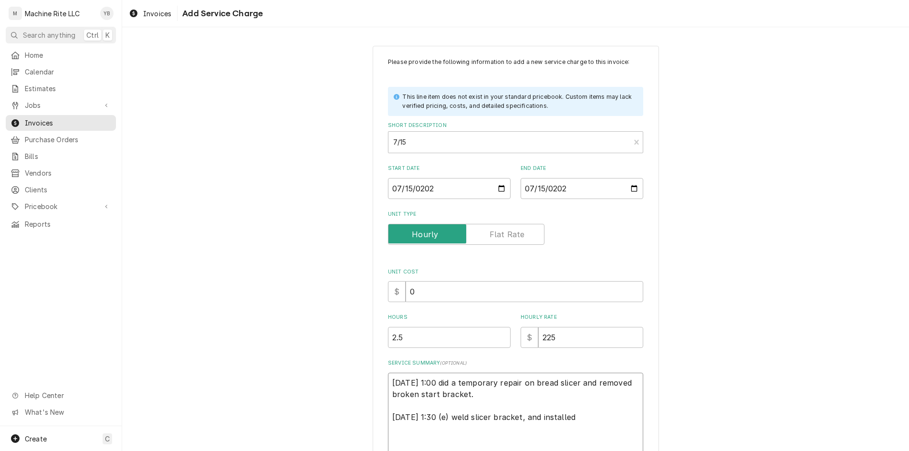
type textarea "x"
click at [473, 397] on textarea "7/15/25 1:00 did a temporary repair on bread slicer and removed broken start br…" at bounding box center [515, 417] width 255 height 89
type textarea "7/15/25 1:00 did a temporary repair on bread slicer and removed broken start br…"
click at [485, 391] on textarea "7/15/25 1:00 did a temporary repair on bread slicer and removed broken start br…" at bounding box center [515, 417] width 255 height 89
paste textarea "(Replaced top bearing on Hobart mixer)"
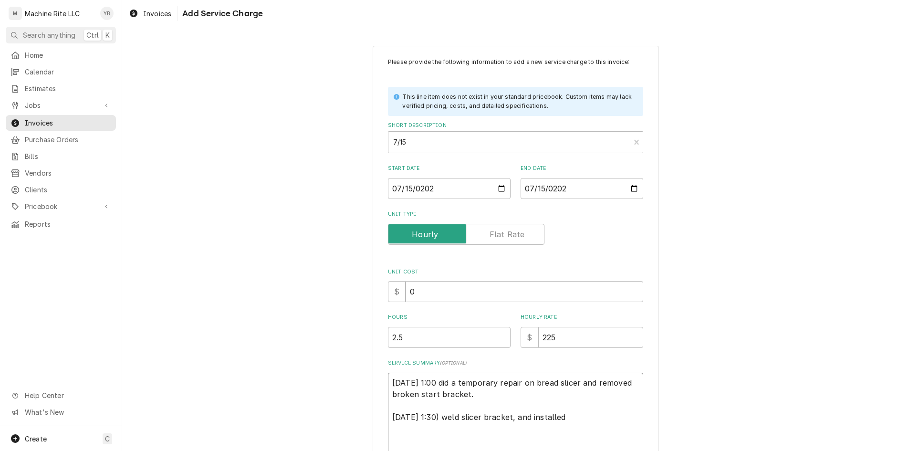
type textarea "x"
type textarea "7/15/25 1:00 did a temporary repair on bread slicer and removed broken start br…"
click at [436, 415] on textarea "7/15/25 1:00 did a temporary repair on bread slicer and removed broken start br…" at bounding box center [515, 417] width 255 height 89
type textarea "x"
type textarea "7/15/25 1:00 did a temporary repair on bread slicer and removed broken start br…"
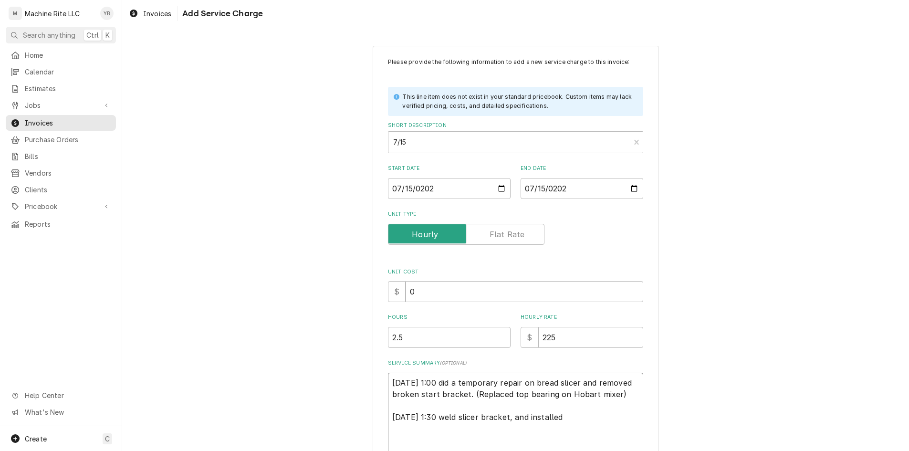
type textarea "x"
type textarea "7/15/25 1:00 did a temporary repair on bread slicer and removed broken start br…"
click at [418, 381] on textarea "7/15/25 1:00 did a temporary repair on bread slicer and removed broken start br…" at bounding box center [515, 417] width 255 height 89
type textarea "x"
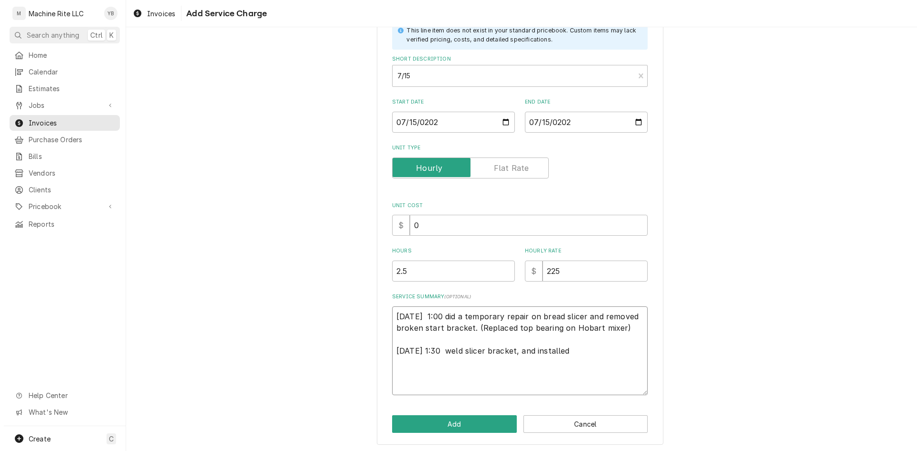
scroll to position [69, 0]
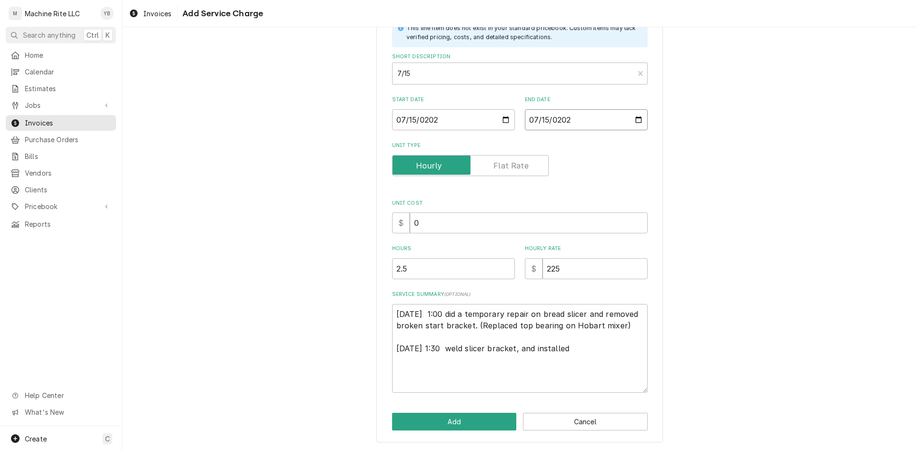
click at [633, 117] on input "2025-07-15" at bounding box center [586, 119] width 123 height 21
click at [463, 424] on button "Add" at bounding box center [454, 422] width 125 height 18
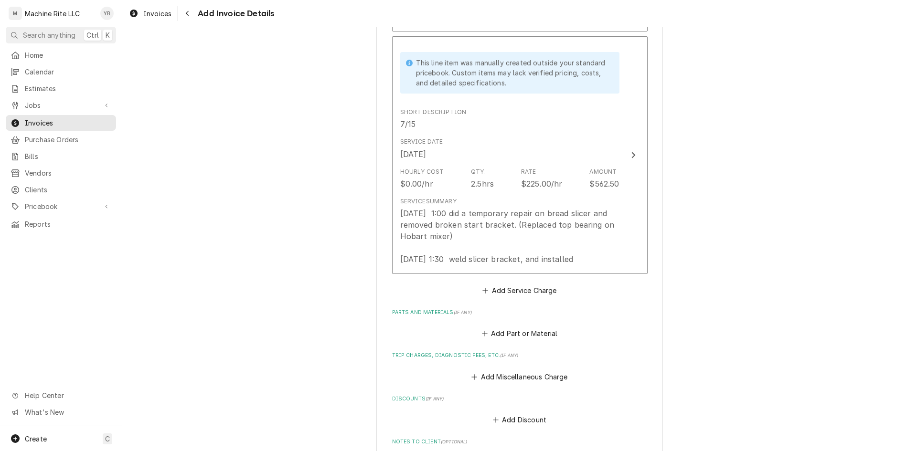
scroll to position [1367, 0]
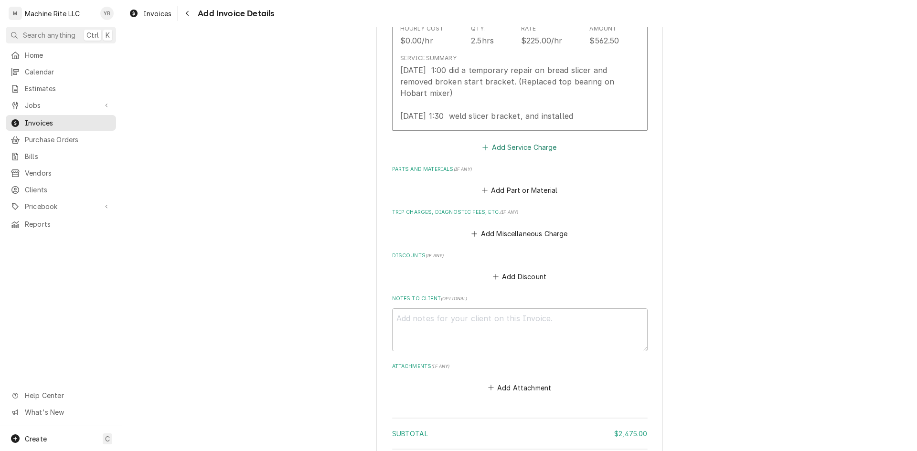
click at [515, 154] on button "Add Service Charge" at bounding box center [519, 147] width 77 height 13
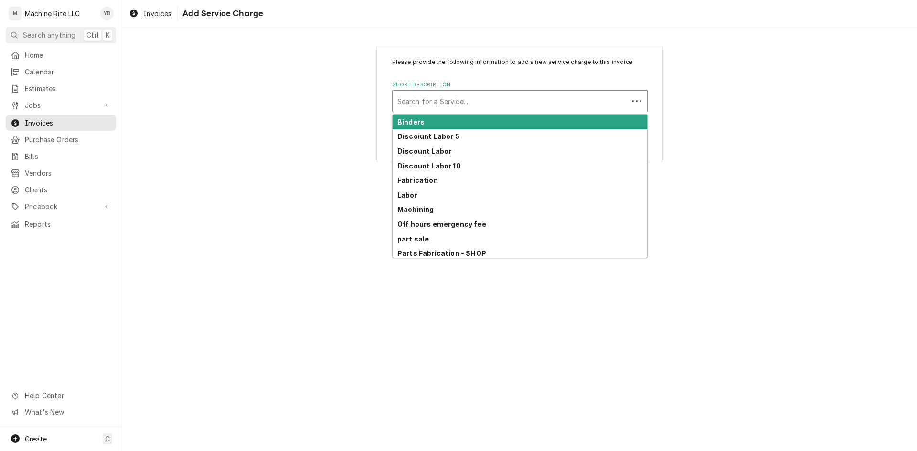
click at [418, 103] on div "Short Description" at bounding box center [510, 101] width 226 height 17
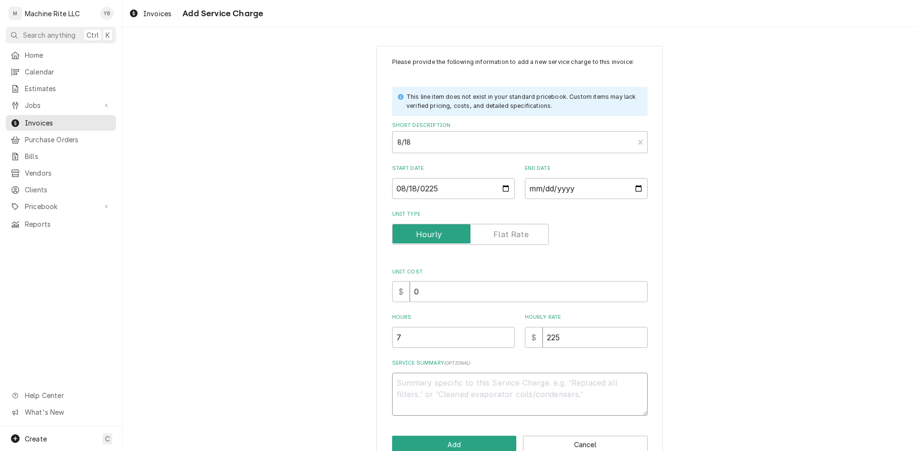
click at [443, 387] on textarea "Service Summary ( optional )" at bounding box center [519, 394] width 255 height 43
paste textarea "repaired and performed preventive maintenance on Picard oven, removed and clean…"
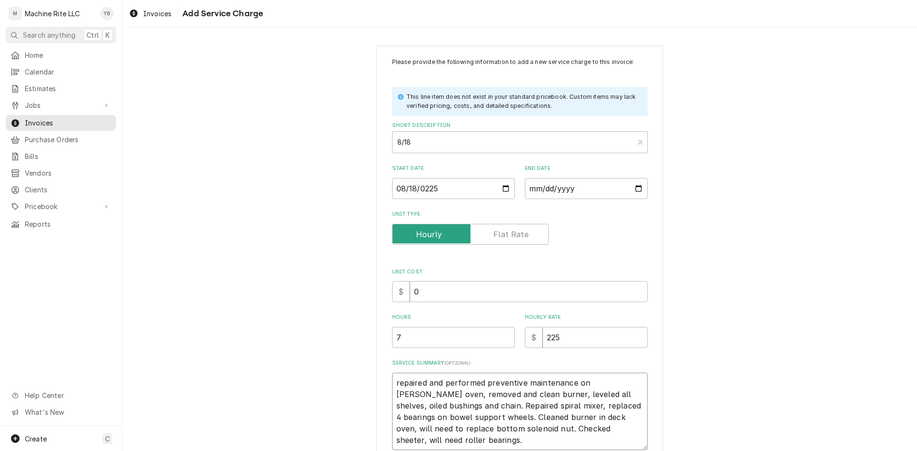
scroll to position [57, 0]
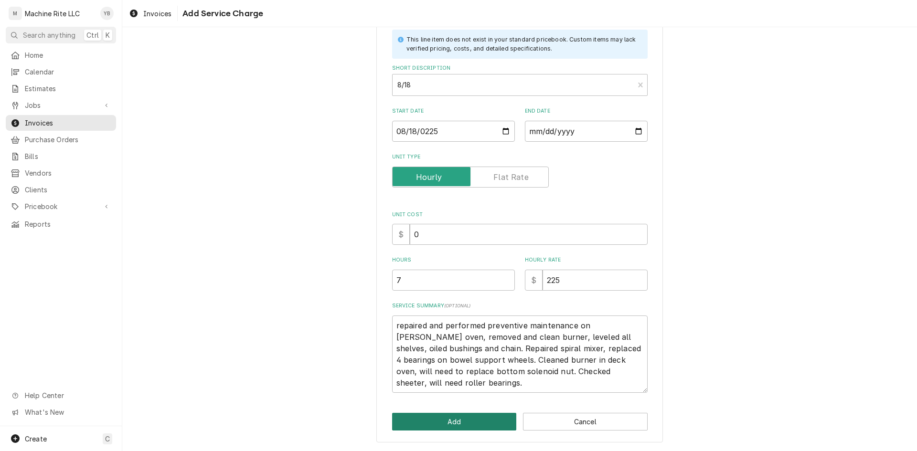
click at [439, 419] on button "Add" at bounding box center [454, 422] width 125 height 18
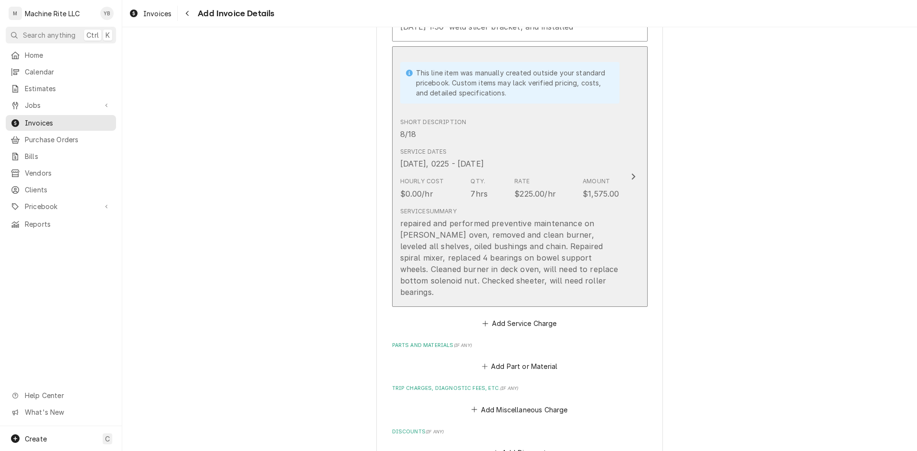
scroll to position [1510, 0]
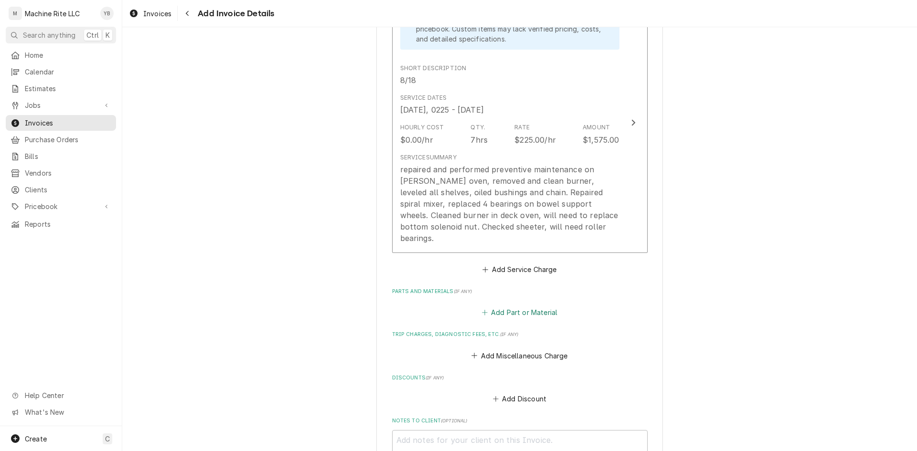
click at [501, 319] on button "Add Part or Material" at bounding box center [519, 312] width 79 height 13
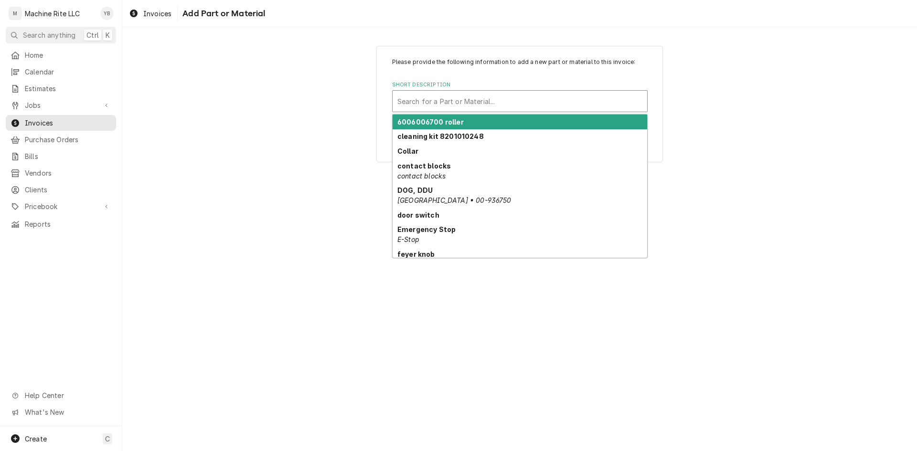
click at [463, 102] on div "Short Description" at bounding box center [519, 101] width 245 height 17
paste input "valve"
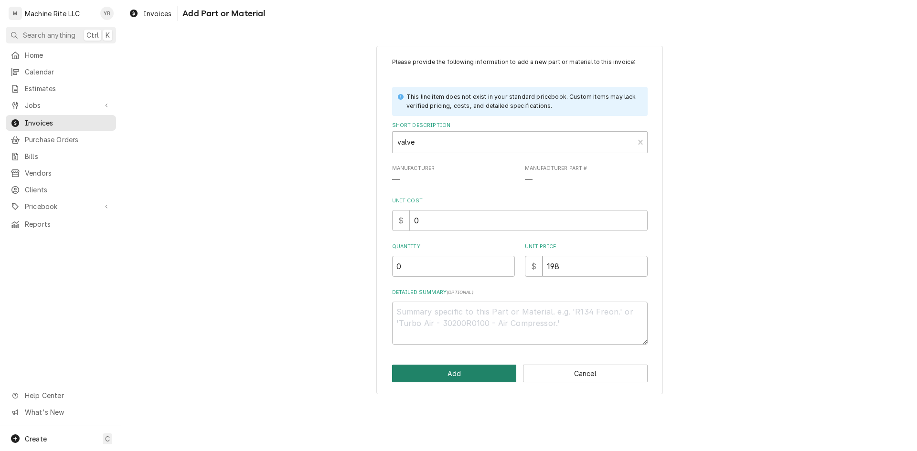
click at [466, 367] on button "Add" at bounding box center [454, 374] width 125 height 18
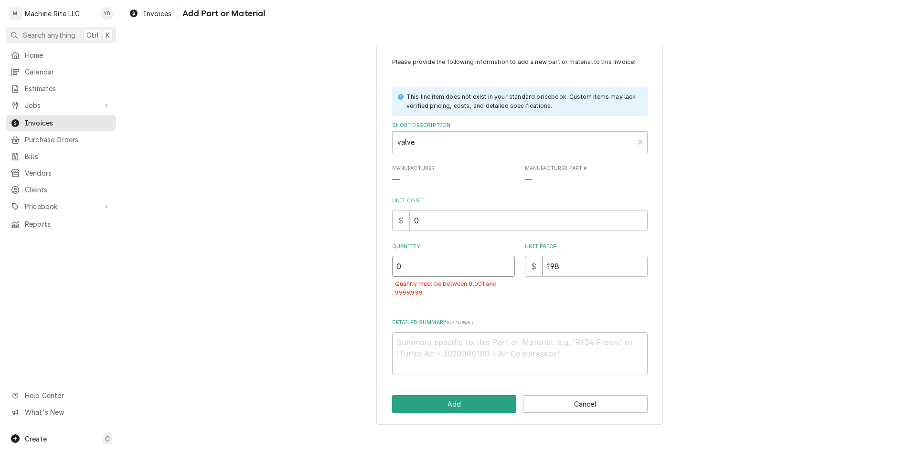
click at [430, 265] on input "0" at bounding box center [453, 266] width 123 height 21
drag, startPoint x: 424, startPoint y: 267, endPoint x: 413, endPoint y: 255, distance: 15.9
click at [393, 267] on input "0" at bounding box center [453, 266] width 123 height 21
click at [462, 410] on button "Add" at bounding box center [454, 404] width 125 height 18
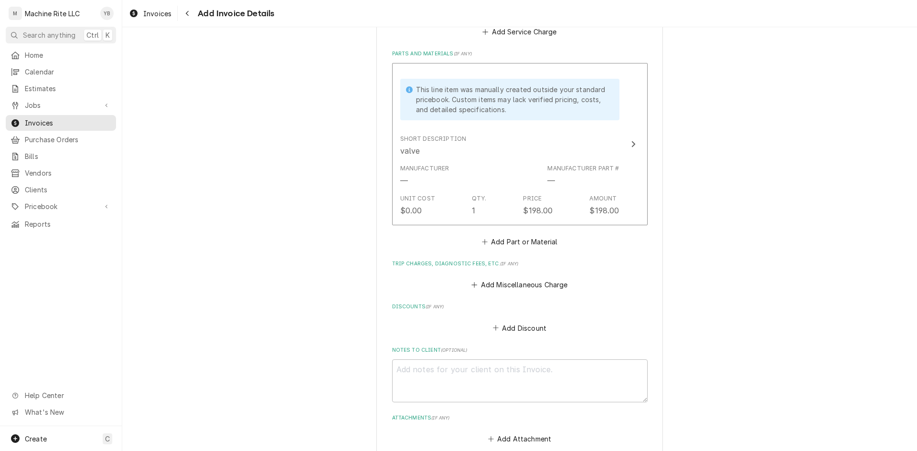
scroll to position [1749, 0]
click at [506, 247] on button "Add Part or Material" at bounding box center [519, 240] width 79 height 13
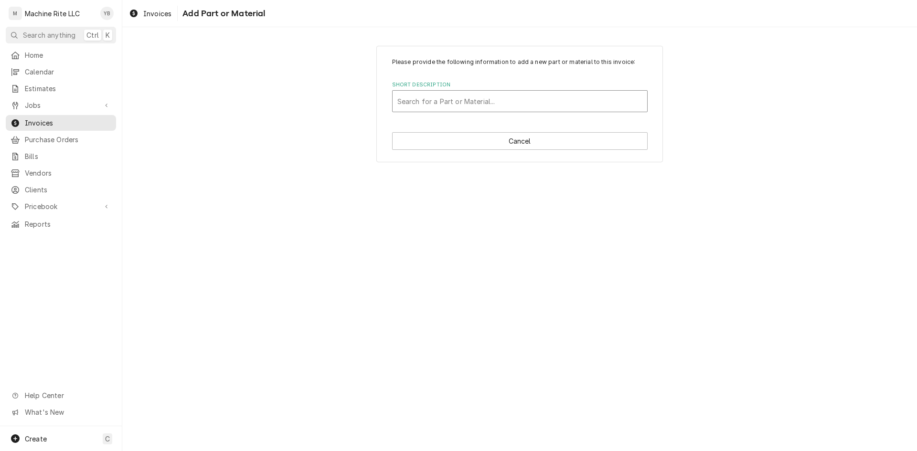
click at [439, 107] on div "Short Description" at bounding box center [519, 101] width 245 height 17
click at [433, 97] on div "Short Description" at bounding box center [519, 101] width 245 height 17
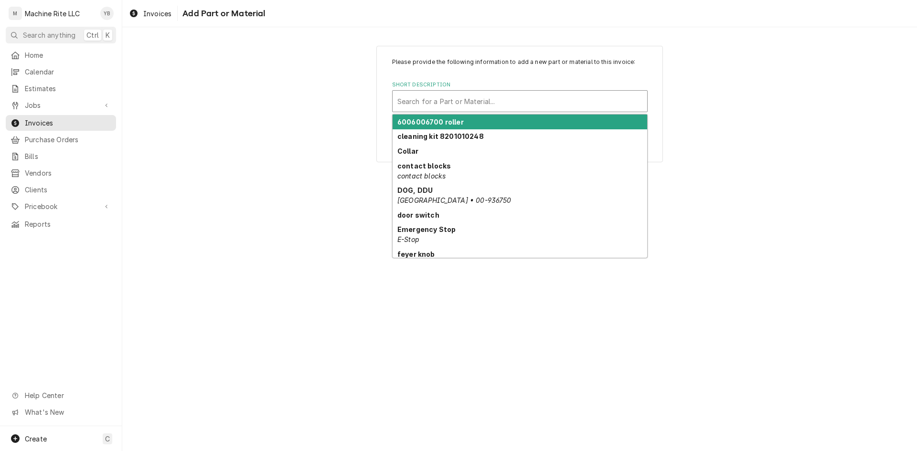
paste input "heating element/ connectors/ expedite shipping"
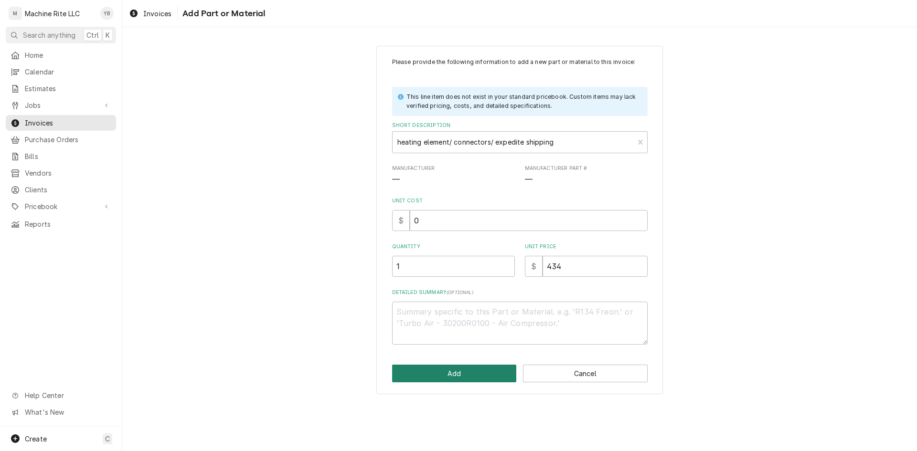
click at [481, 371] on button "Add" at bounding box center [454, 374] width 125 height 18
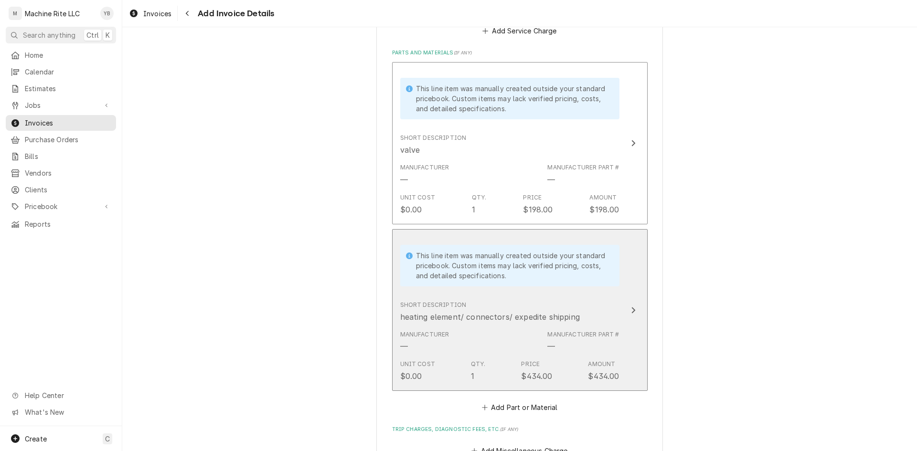
scroll to position [1940, 0]
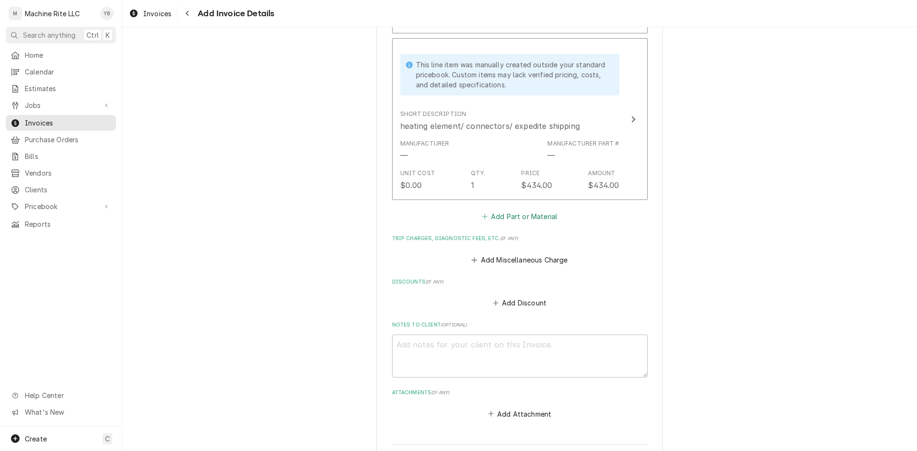
click at [514, 223] on button "Add Part or Material" at bounding box center [519, 216] width 79 height 13
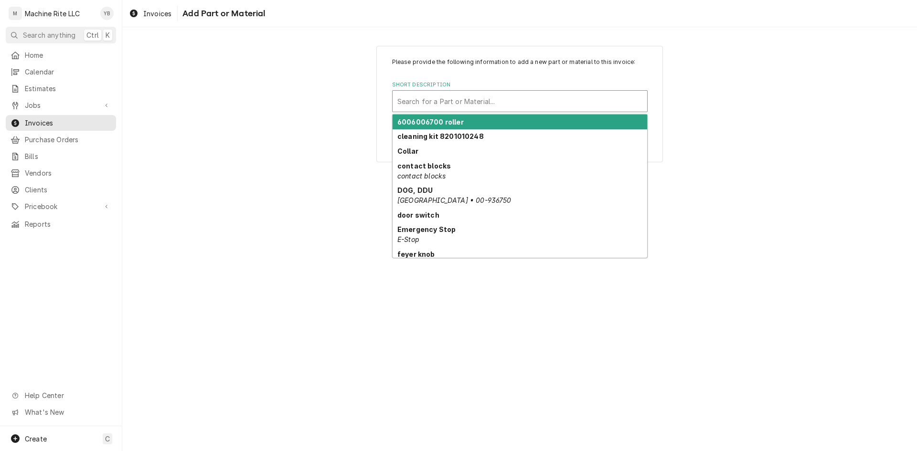
click at [411, 96] on div "Short Description" at bounding box center [519, 101] width 245 height 17
paste input "4 bearings 40]"
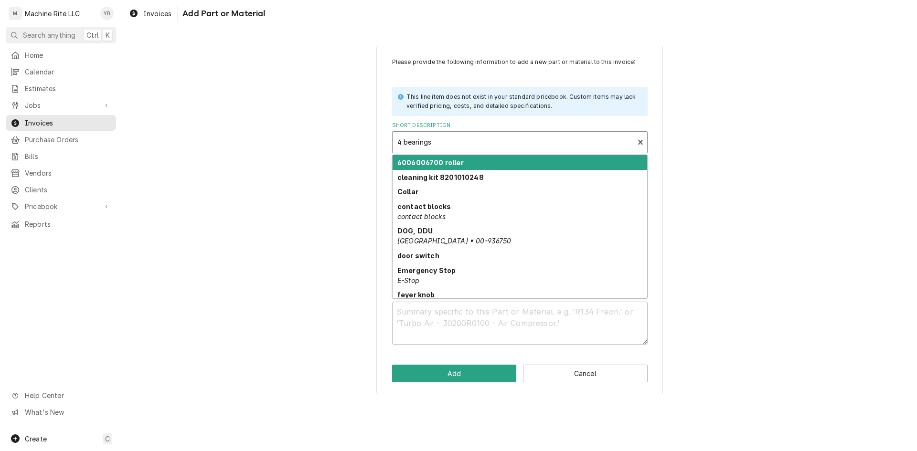
drag, startPoint x: 472, startPoint y: 138, endPoint x: 405, endPoint y: 138, distance: 66.8
click at [405, 138] on div "Short Description" at bounding box center [513, 142] width 232 height 17
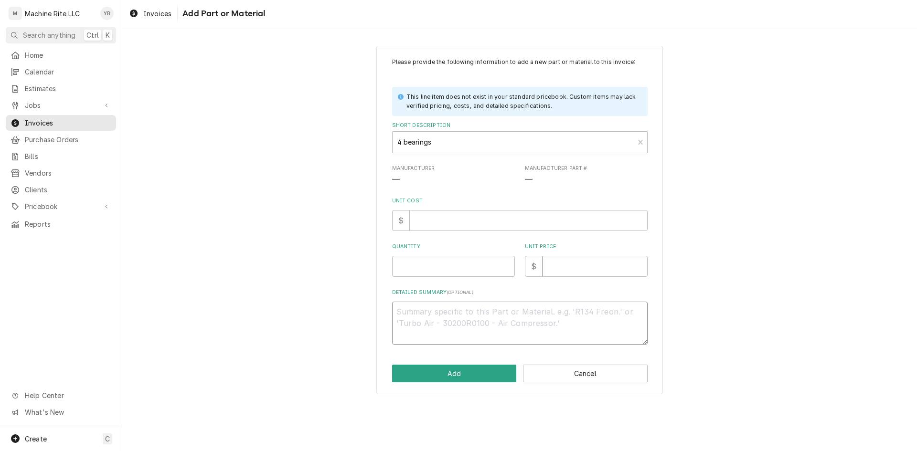
click at [434, 323] on textarea "Detailed Summary ( optional )" at bounding box center [519, 323] width 255 height 43
click at [428, 272] on input "Quantity" at bounding box center [453, 266] width 123 height 21
click at [444, 369] on button "Add" at bounding box center [454, 374] width 125 height 18
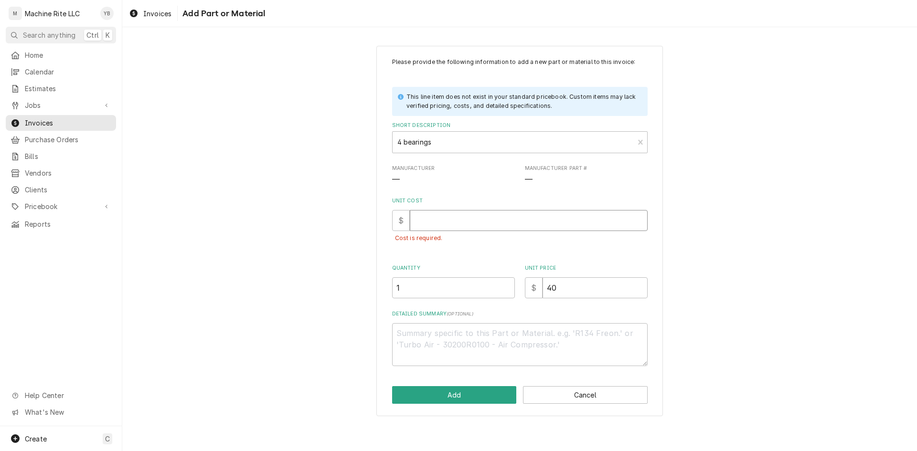
click at [446, 220] on input "Unit Cost" at bounding box center [529, 220] width 238 height 21
click at [494, 397] on button "Add" at bounding box center [454, 395] width 125 height 18
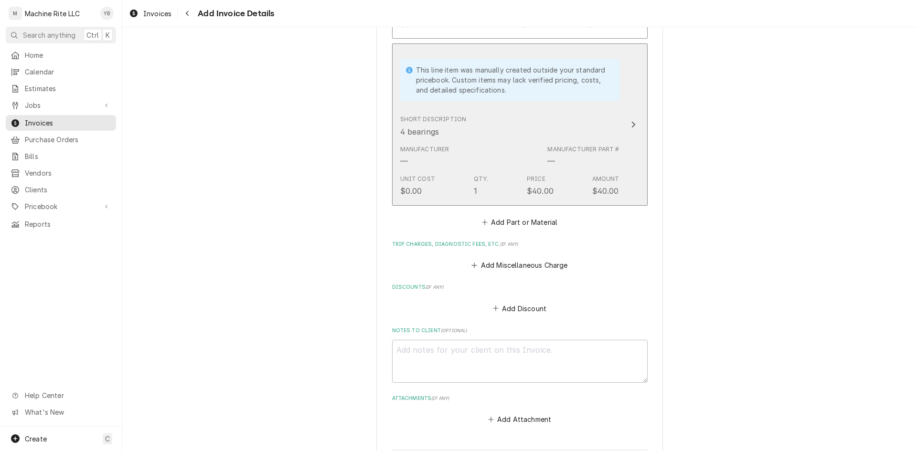
scroll to position [2292, 0]
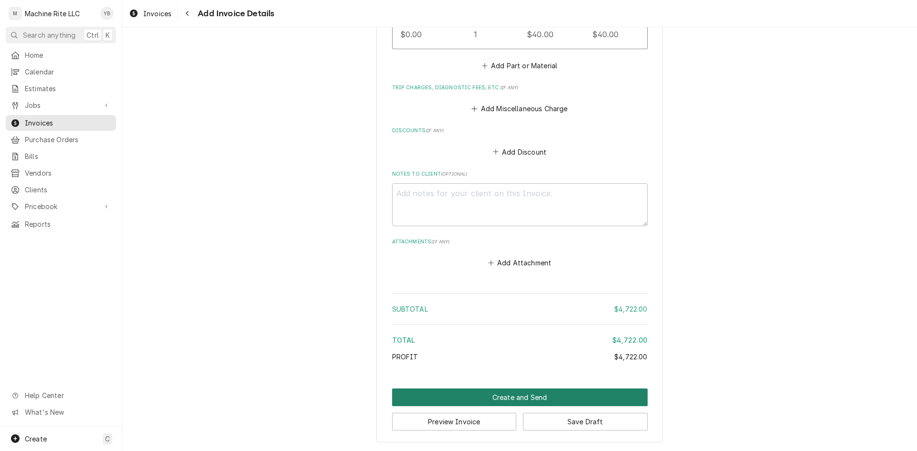
click at [528, 396] on button "Create and Send" at bounding box center [519, 398] width 255 height 18
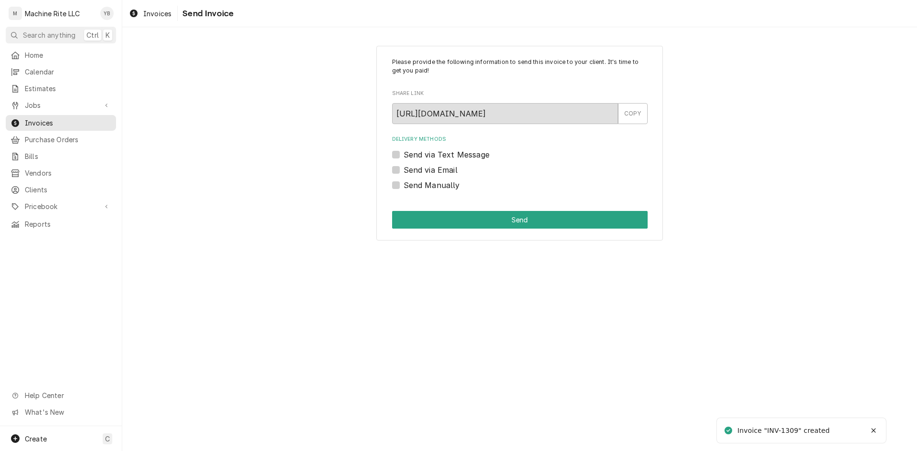
click at [403, 168] on label "Send via Email" at bounding box center [430, 169] width 54 height 11
click at [403, 168] on input "Send via Email" at bounding box center [530, 174] width 255 height 21
checkbox input "true"
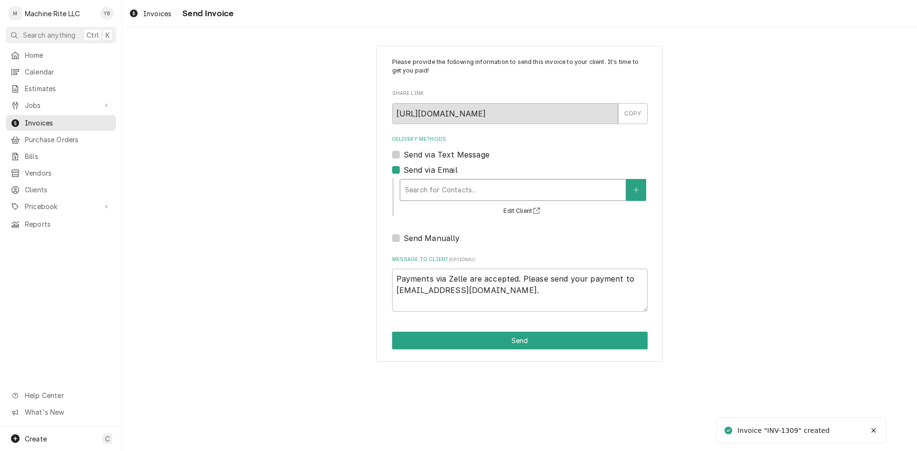
click at [452, 186] on div "Delivery Methods" at bounding box center [513, 189] width 216 height 17
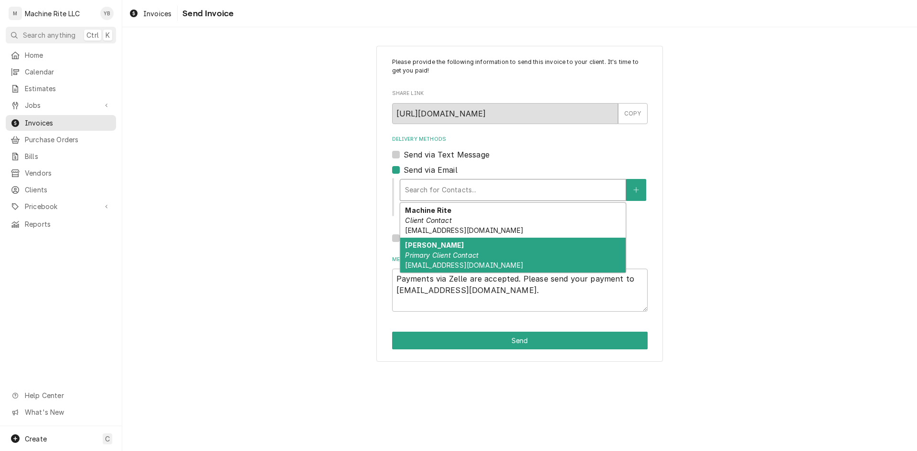
click at [450, 250] on div "[PERSON_NAME] Primary Client Contact [EMAIL_ADDRESS][DOMAIN_NAME]" at bounding box center [512, 255] width 225 height 35
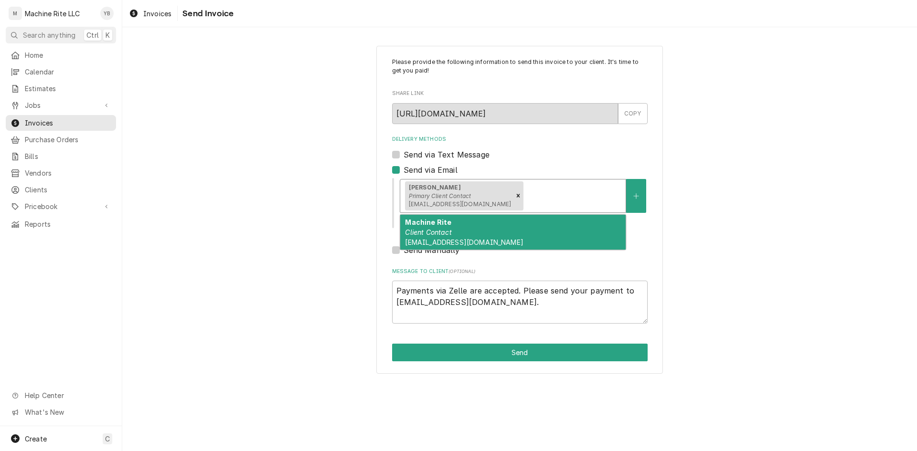
click at [525, 198] on div "Delivery Methods" at bounding box center [572, 195] width 95 height 17
click at [492, 223] on div "Machine Rite Client Contact [EMAIL_ADDRESS][DOMAIN_NAME]" at bounding box center [512, 232] width 225 height 35
type textarea "x"
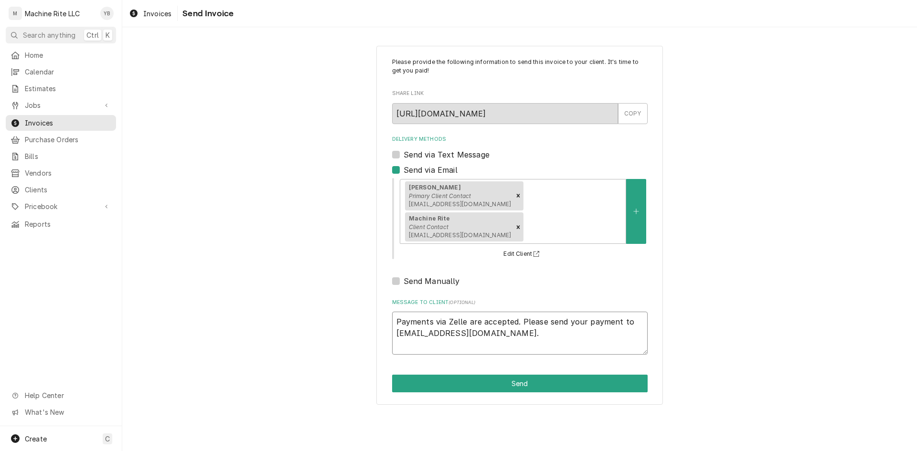
drag, startPoint x: 489, startPoint y: 308, endPoint x: 355, endPoint y: 289, distance: 135.0
click at [355, 289] on div "Please provide the following information to send this invoice to your client. I…" at bounding box center [519, 225] width 794 height 376
type textarea "x"
drag, startPoint x: 421, startPoint y: 302, endPoint x: 431, endPoint y: 300, distance: 10.1
click at [426, 312] on textarea "Message to Client ( optional )" at bounding box center [519, 333] width 255 height 43
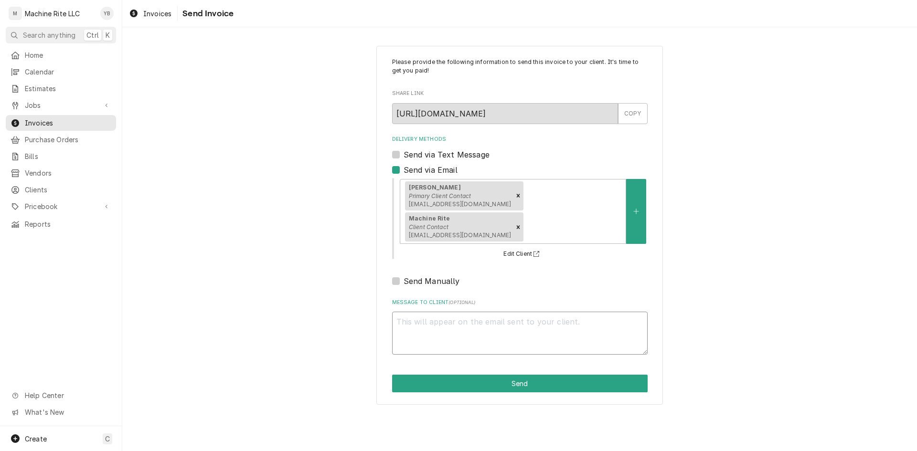
click at [482, 312] on textarea "Message to Client ( optional )" at bounding box center [519, 333] width 255 height 43
click at [553, 312] on textarea "Message to Client ( optional )" at bounding box center [519, 333] width 255 height 43
click at [538, 312] on textarea "Message to Client ( optional )" at bounding box center [519, 333] width 255 height 43
paste textarea "we accept payments via Email-Check, QP Zelle, ACH, & Credit cards Please send Y…"
type textarea "we accept payments via Email-Check, QP Zelle, ACH, & Credit cards Please send Y…"
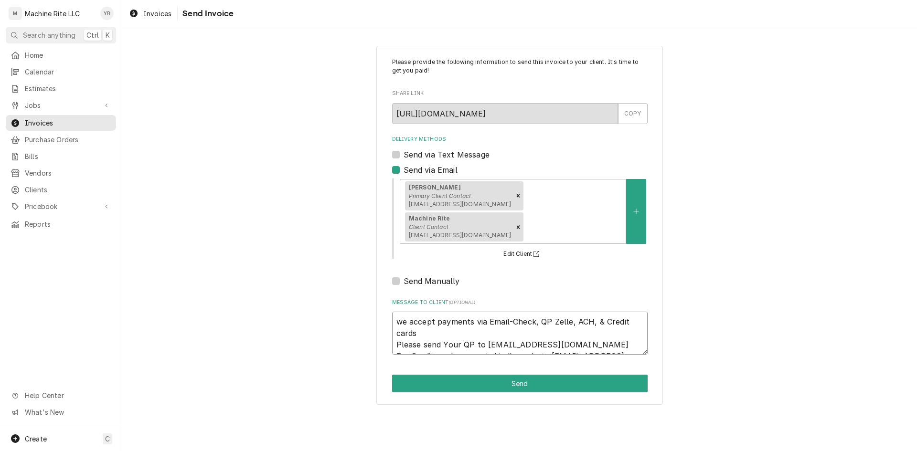
type textarea "x"
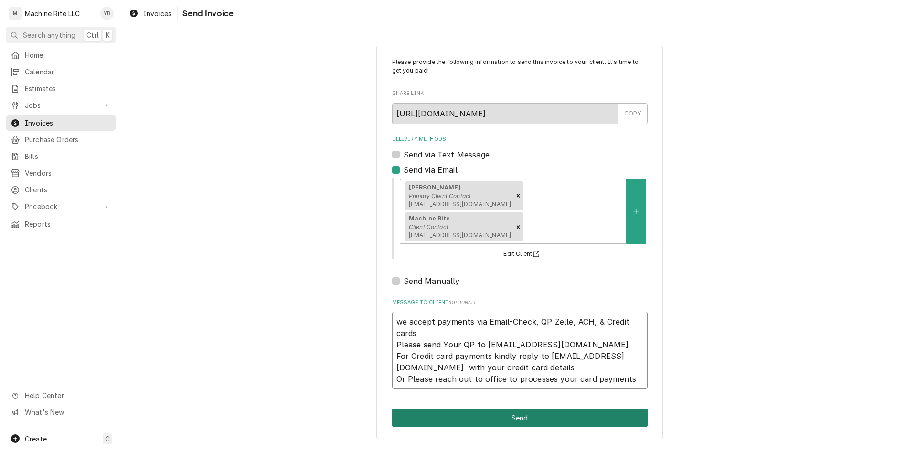
type textarea "we accept payments via Email-Check, QP Zelle, ACH, & Credit cards Please send Y…"
click at [497, 409] on button "Send" at bounding box center [519, 418] width 255 height 18
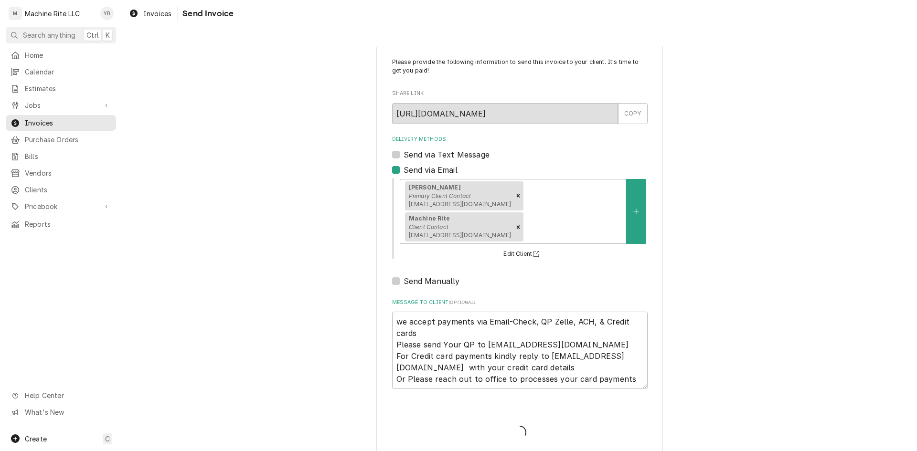
type textarea "x"
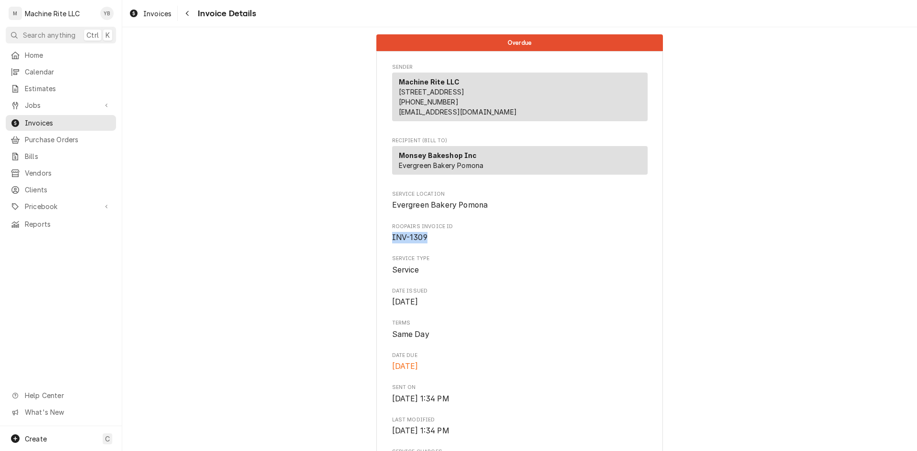
drag, startPoint x: 429, startPoint y: 247, endPoint x: 374, endPoint y: 248, distance: 55.4
copy span "INV-1309"
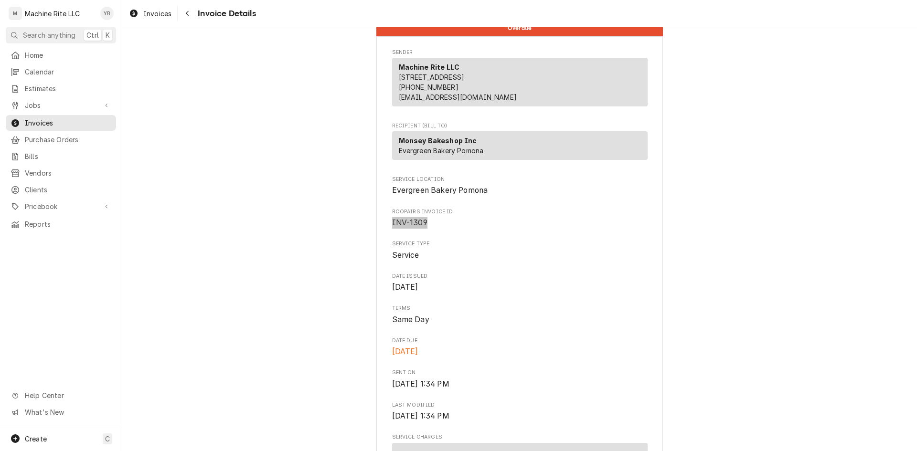
scroll to position [253, 0]
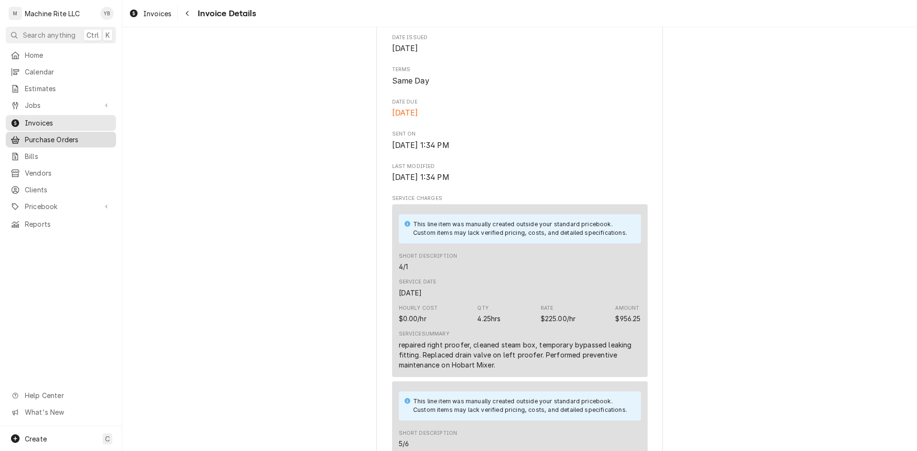
click at [30, 132] on link "Purchase Orders" at bounding box center [61, 140] width 110 height 16
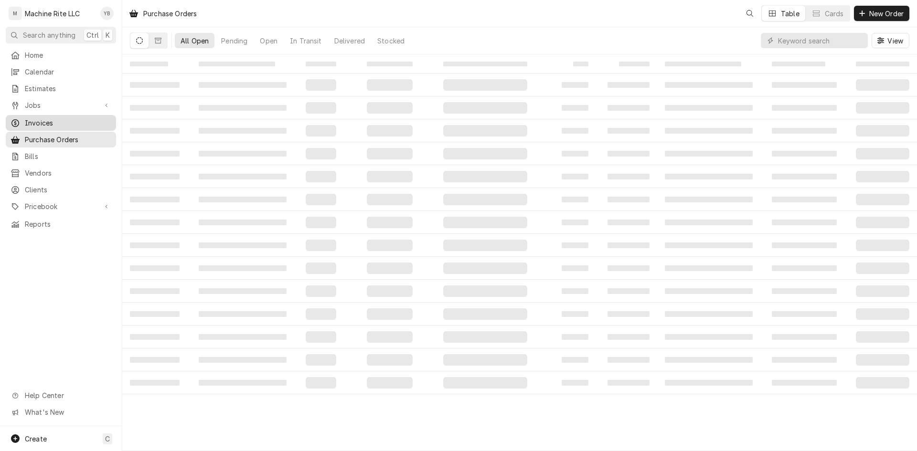
click at [37, 125] on div "Invoices" at bounding box center [61, 123] width 106 height 12
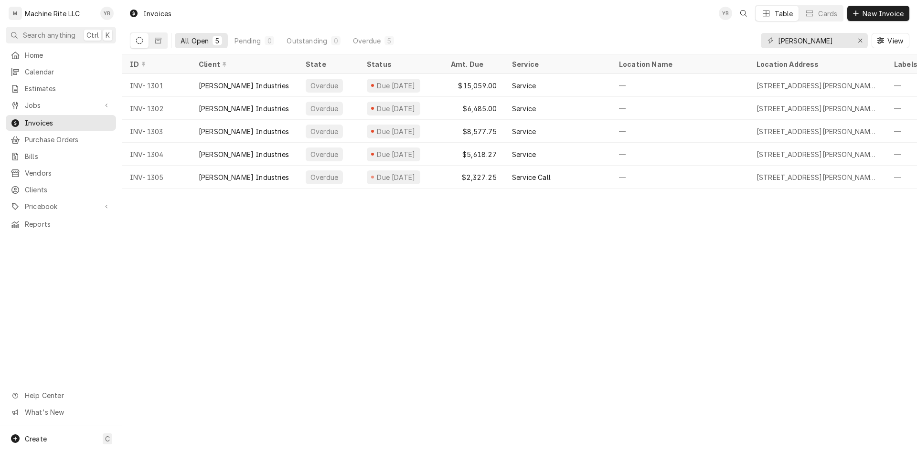
type input "[PERSON_NAME]"
drag, startPoint x: 335, startPoint y: 188, endPoint x: 244, endPoint y: 190, distance: 90.7
drag, startPoint x: 554, startPoint y: 195, endPoint x: 670, endPoint y: 197, distance: 116.5
click at [670, 197] on div "Invoices YB Table Cards New Invoice All Open 5 Pending 0 Outstanding 0 Overdue …" at bounding box center [519, 225] width 794 height 451
